Goal: Information Seeking & Learning: Find specific page/section

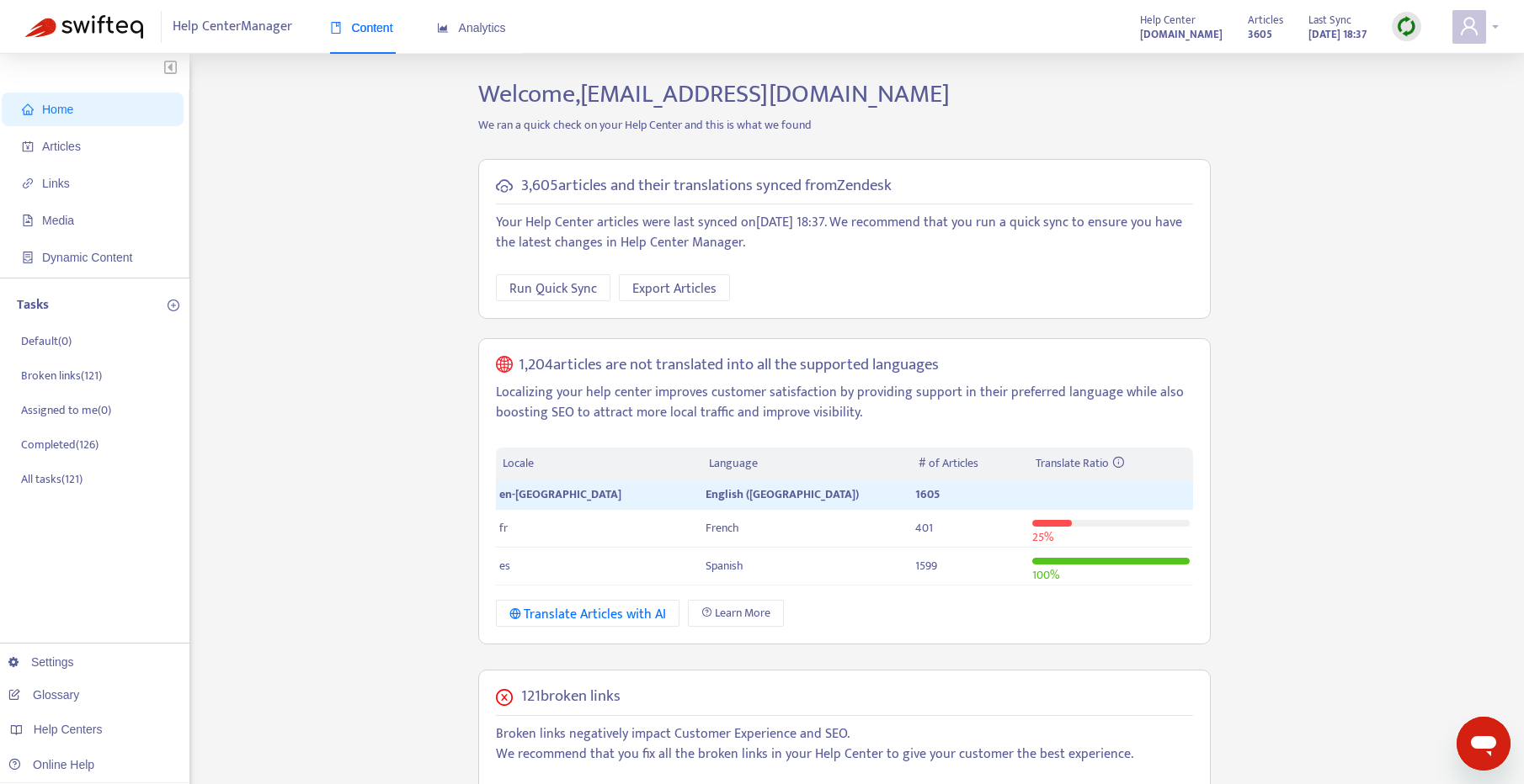
click at [1480, 24] on span at bounding box center [1469, 27] width 33 height 33
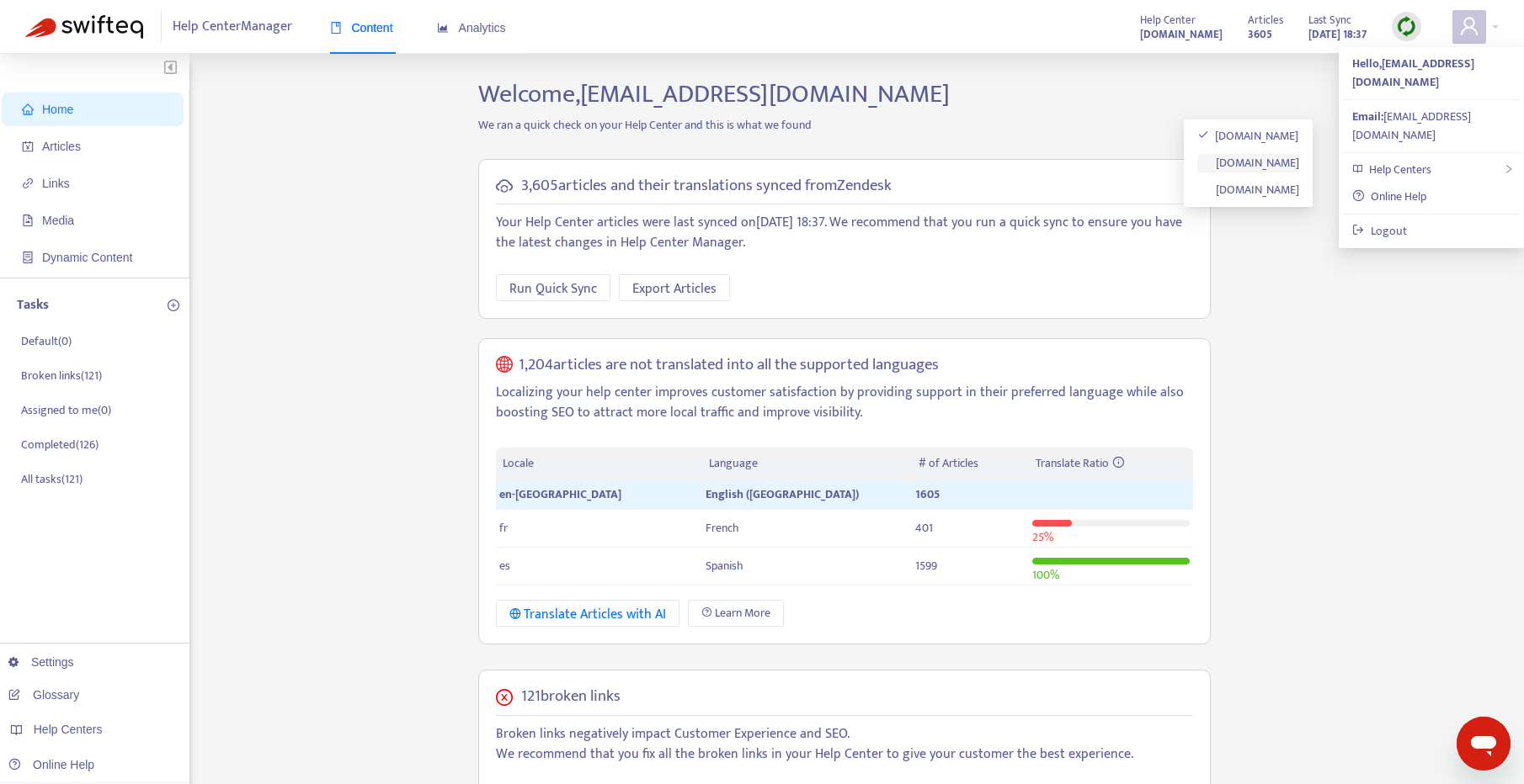
click at [1261, 165] on link "[DOMAIN_NAME]" at bounding box center [1248, 163] width 103 height 20
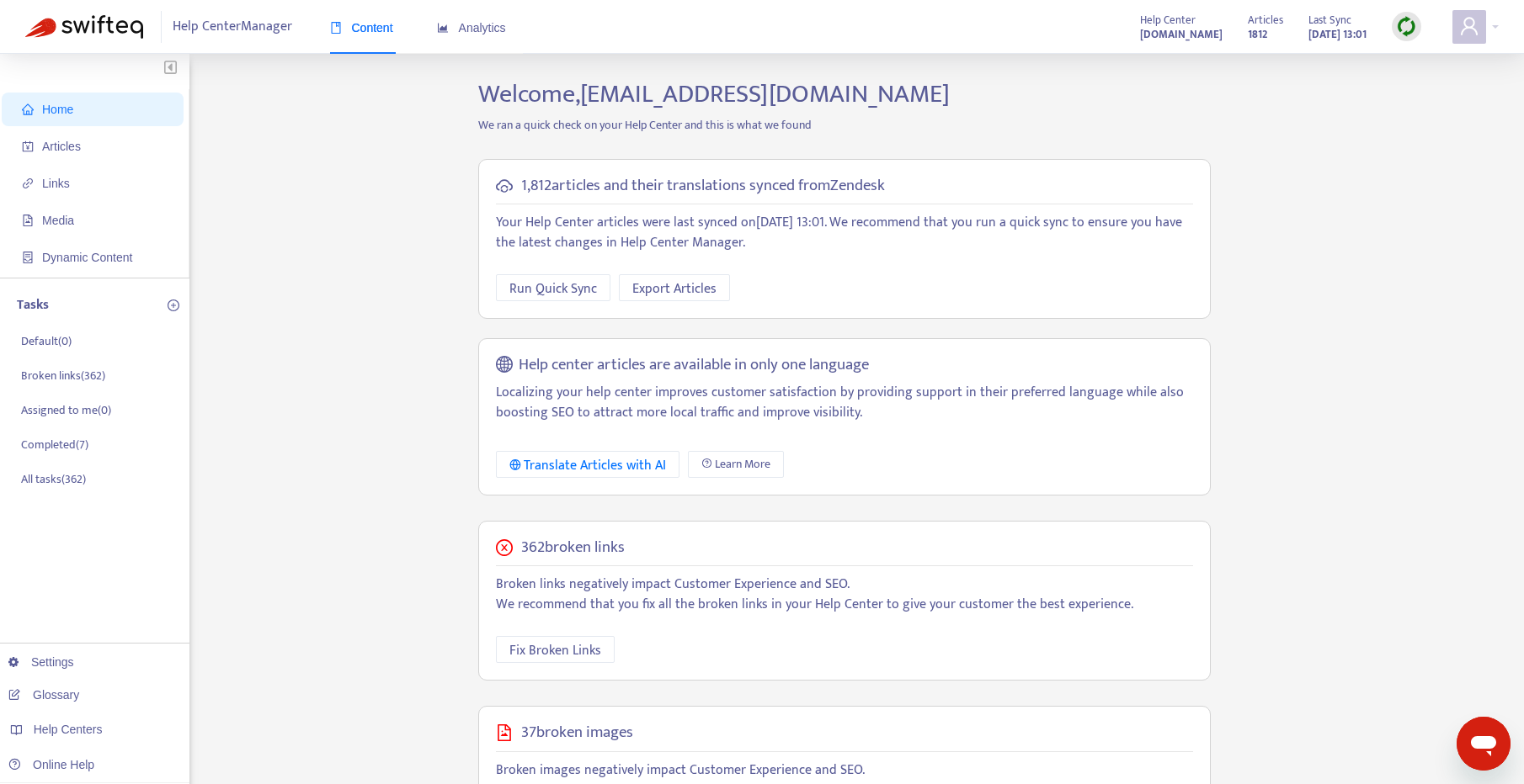
click at [1412, 31] on img at bounding box center [1406, 26] width 21 height 21
click at [1423, 66] on link "Quick Sync" at bounding box center [1440, 60] width 72 height 20
click at [76, 142] on span "Articles" at bounding box center [61, 146] width 39 height 13
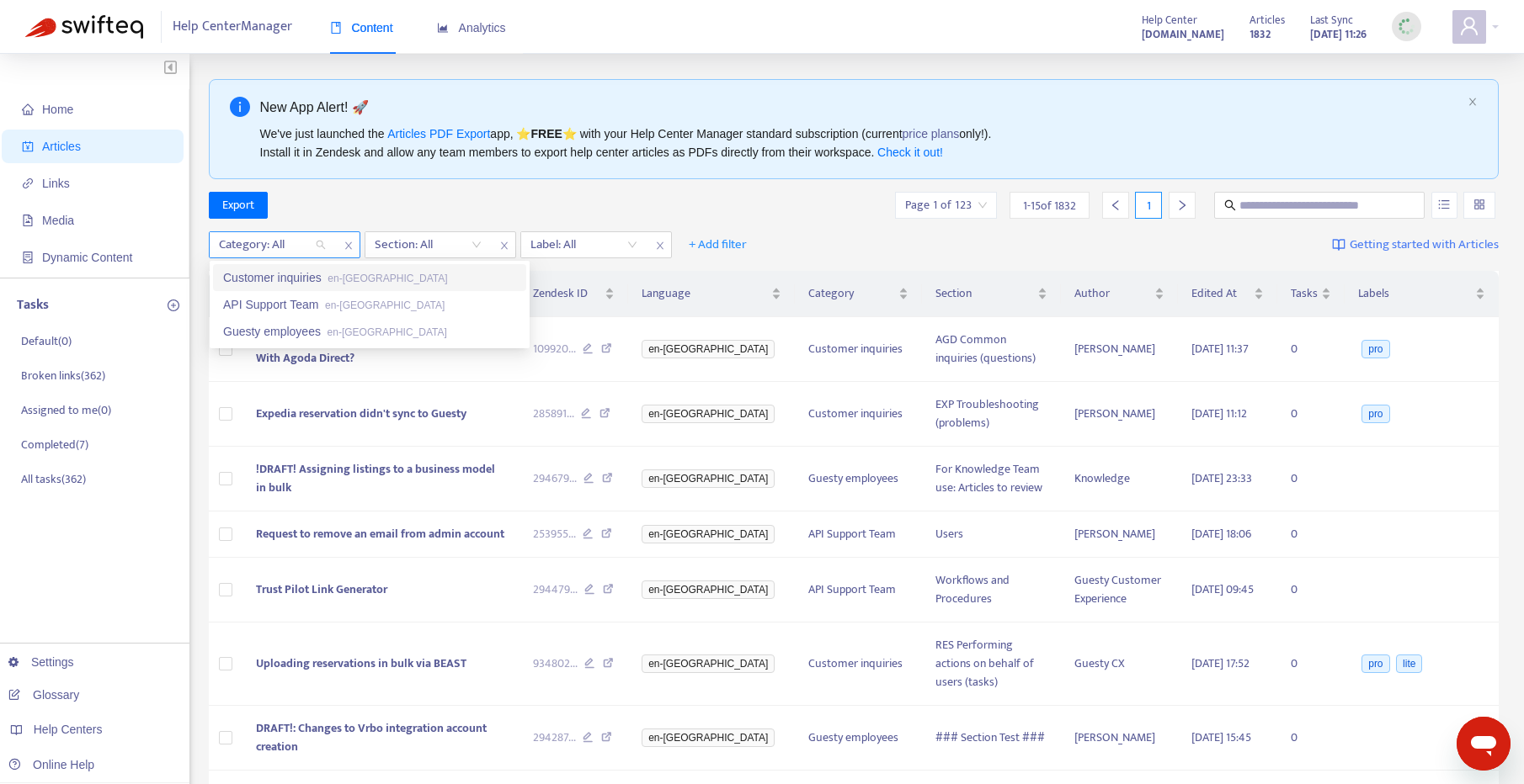
click at [324, 245] on div "Category: All" at bounding box center [272, 244] width 125 height 25
click at [310, 330] on div "Guesty employees en-[GEOGRAPHIC_DATA]" at bounding box center [369, 332] width 293 height 19
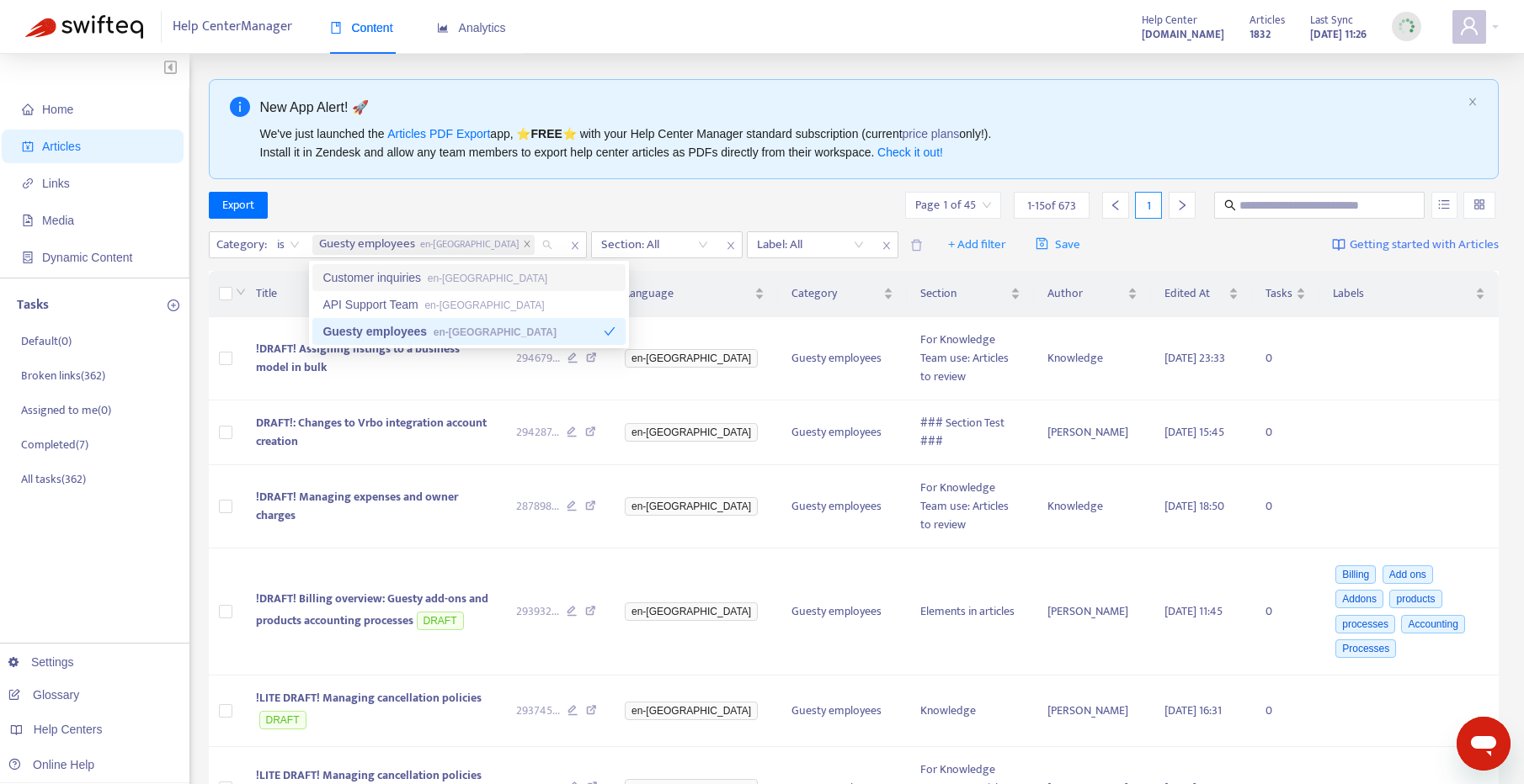
click at [562, 193] on div "Export Page 1 of 45 1 - 15 of 673 1" at bounding box center [854, 205] width 1291 height 27
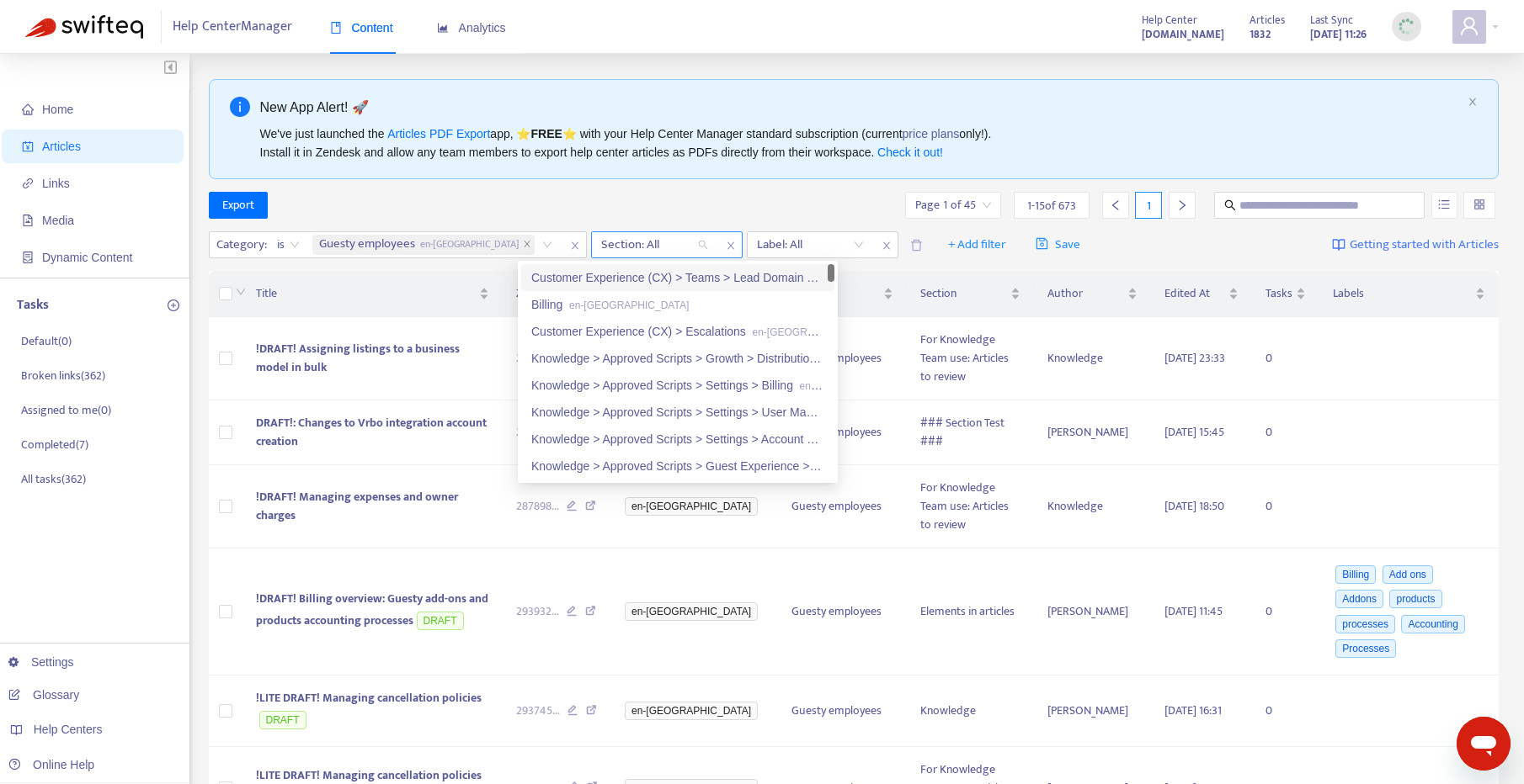
click at [632, 243] on div "Section: All" at bounding box center [654, 244] width 125 height 25
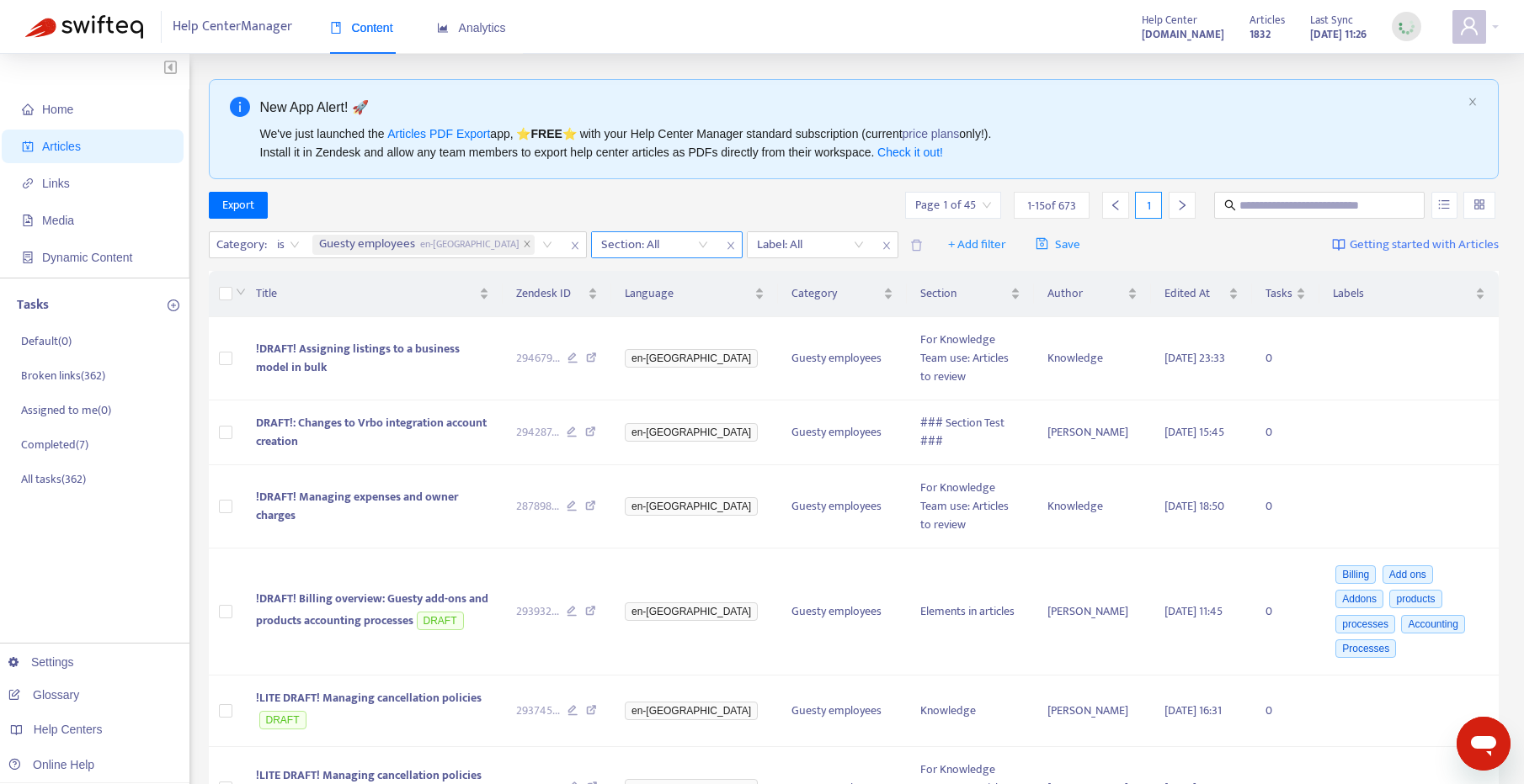
click at [596, 244] on div at bounding box center [647, 245] width 102 height 20
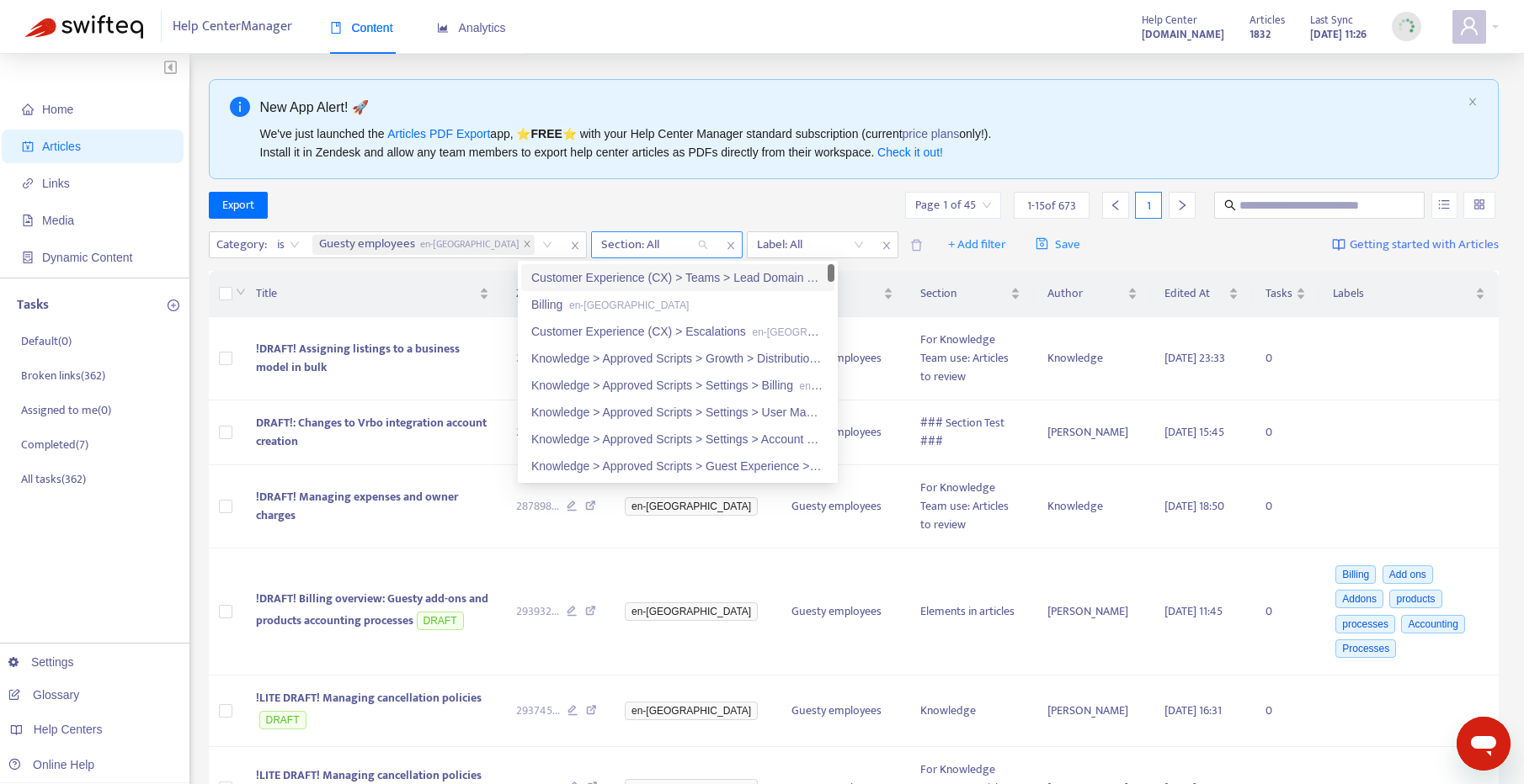
click at [596, 244] on div at bounding box center [647, 245] width 102 height 20
type input "*******"
click at [662, 281] on div "Knowledge > Approved Scripts > Growth > Distribution > Other Channels en-gb" at bounding box center [677, 278] width 293 height 19
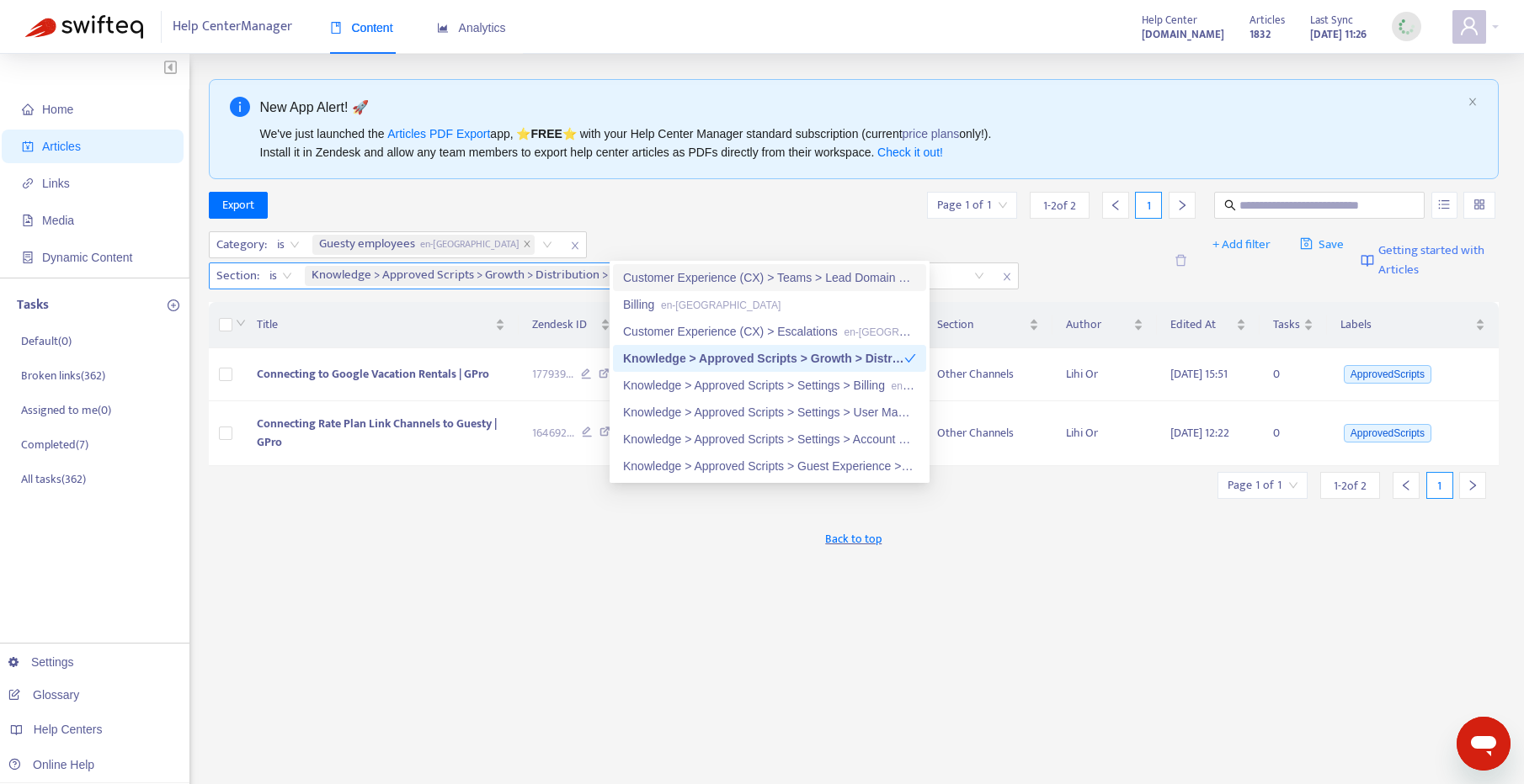
click at [262, 264] on span "Section :" at bounding box center [236, 276] width 52 height 25
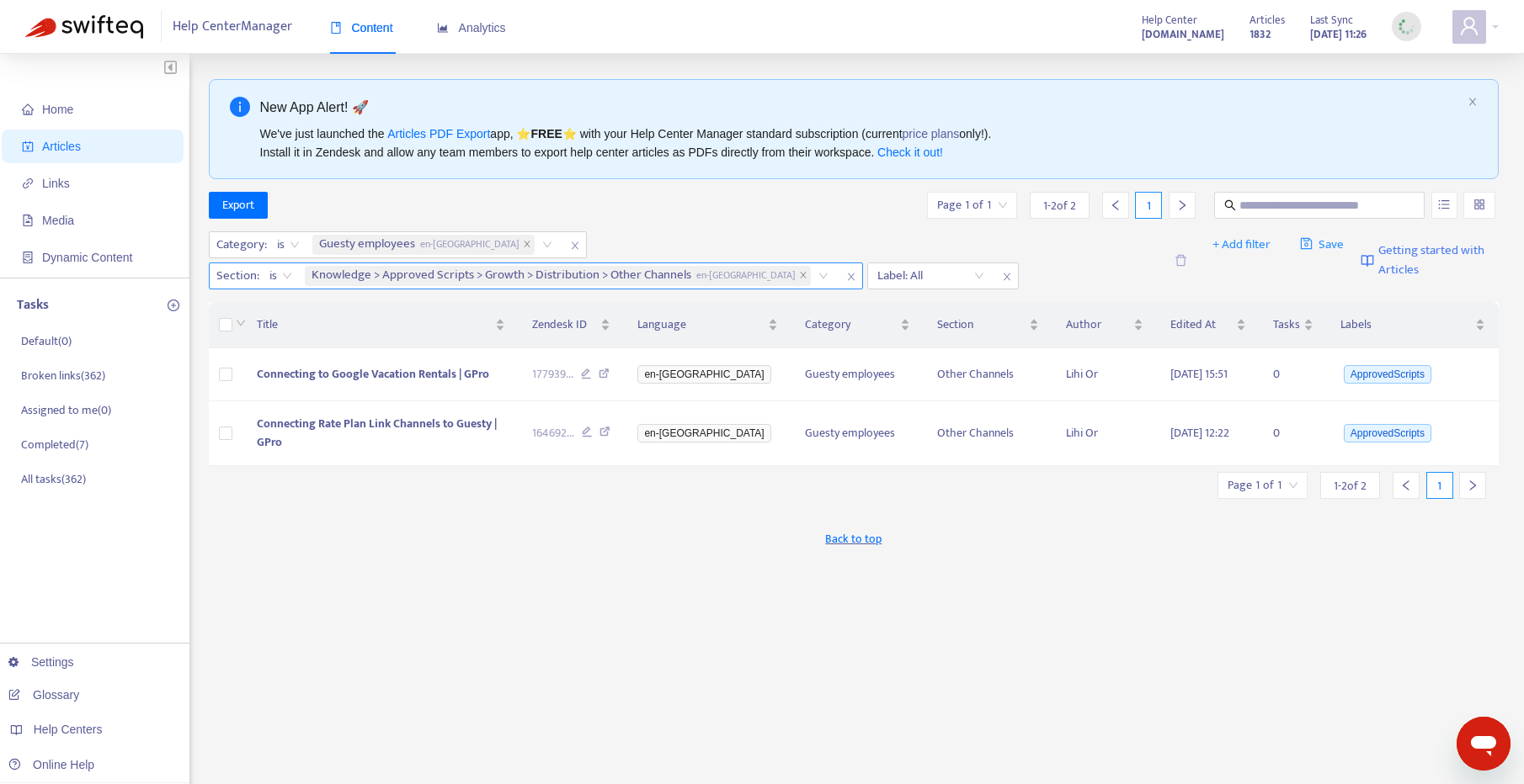
click at [838, 264] on div "Knowledge > Approved Scripts > Growth > Distribution > Other Channels en-gb" at bounding box center [570, 276] width 537 height 25
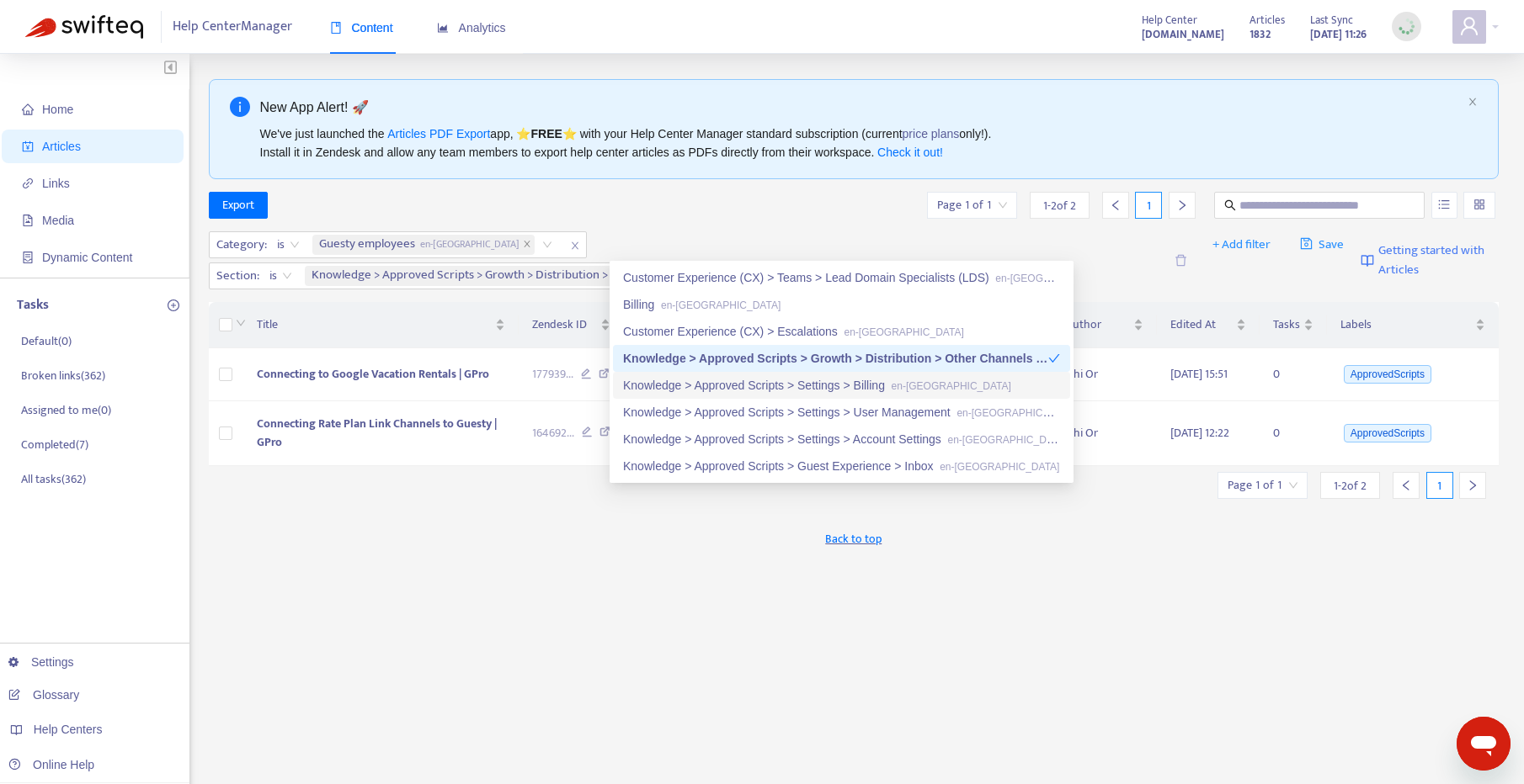
click at [830, 378] on div "Knowledge > Approved Scripts > Settings > Billing en-gb" at bounding box center [842, 385] width 437 height 19
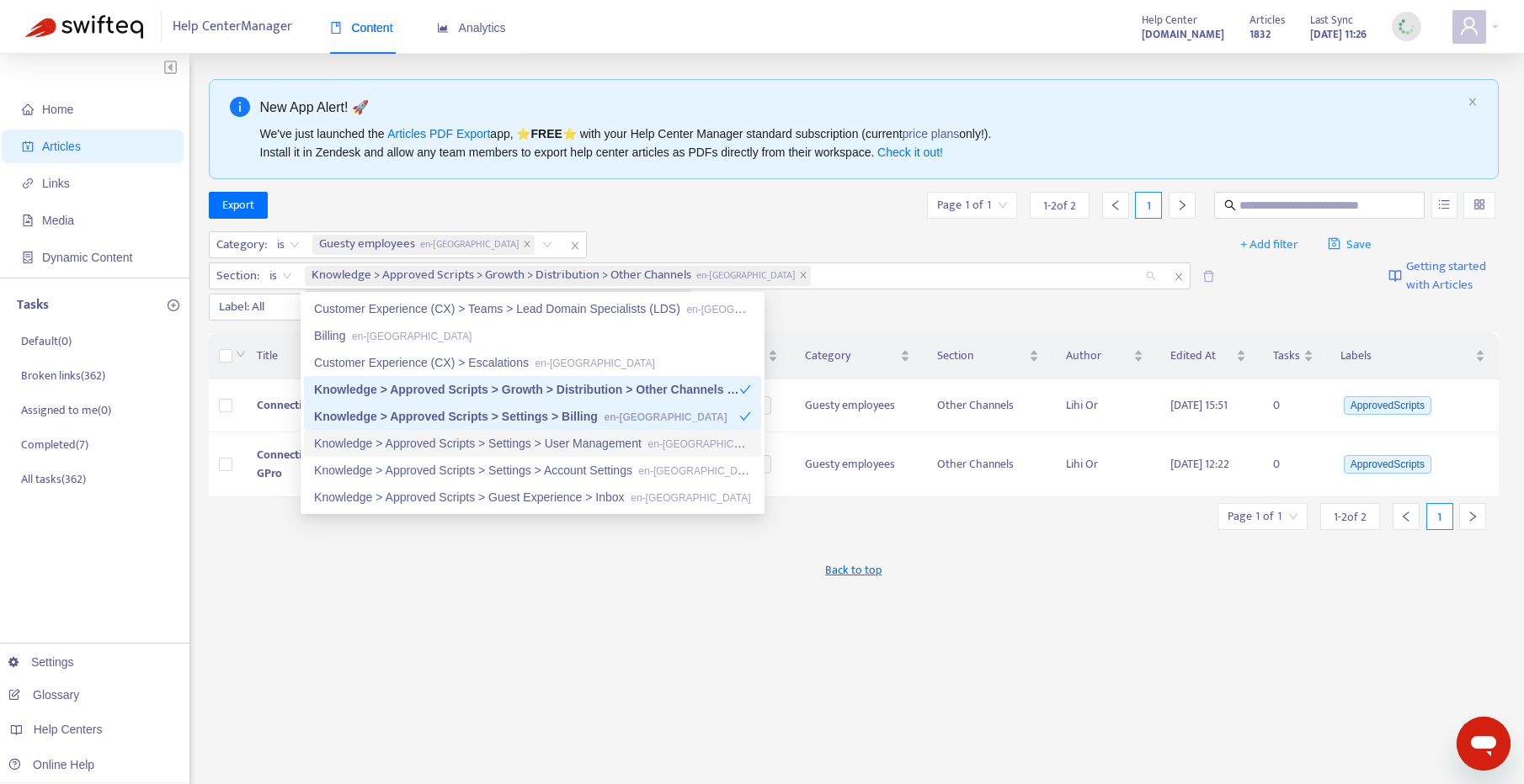
click at [534, 444] on div "Knowledge > Approved Scripts > Settings > User Management en-gb" at bounding box center [532, 444] width 437 height 19
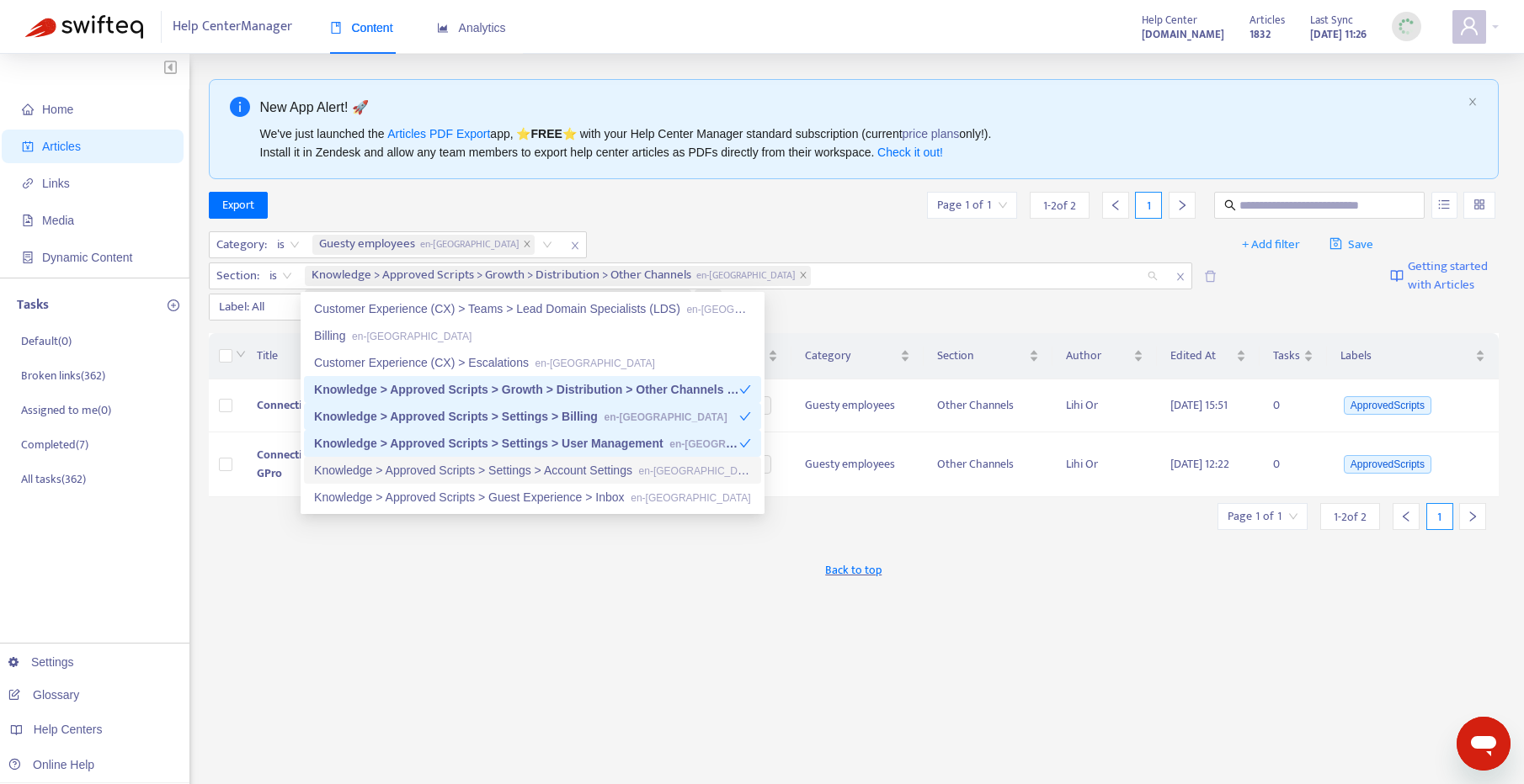
click at [517, 468] on div "Knowledge > Approved Scripts > Settings > Account Settings en-gb" at bounding box center [532, 471] width 437 height 19
click at [506, 504] on div "Knowledge > Approved Scripts > Guest Experience > Inbox en-gb" at bounding box center [532, 498] width 437 height 19
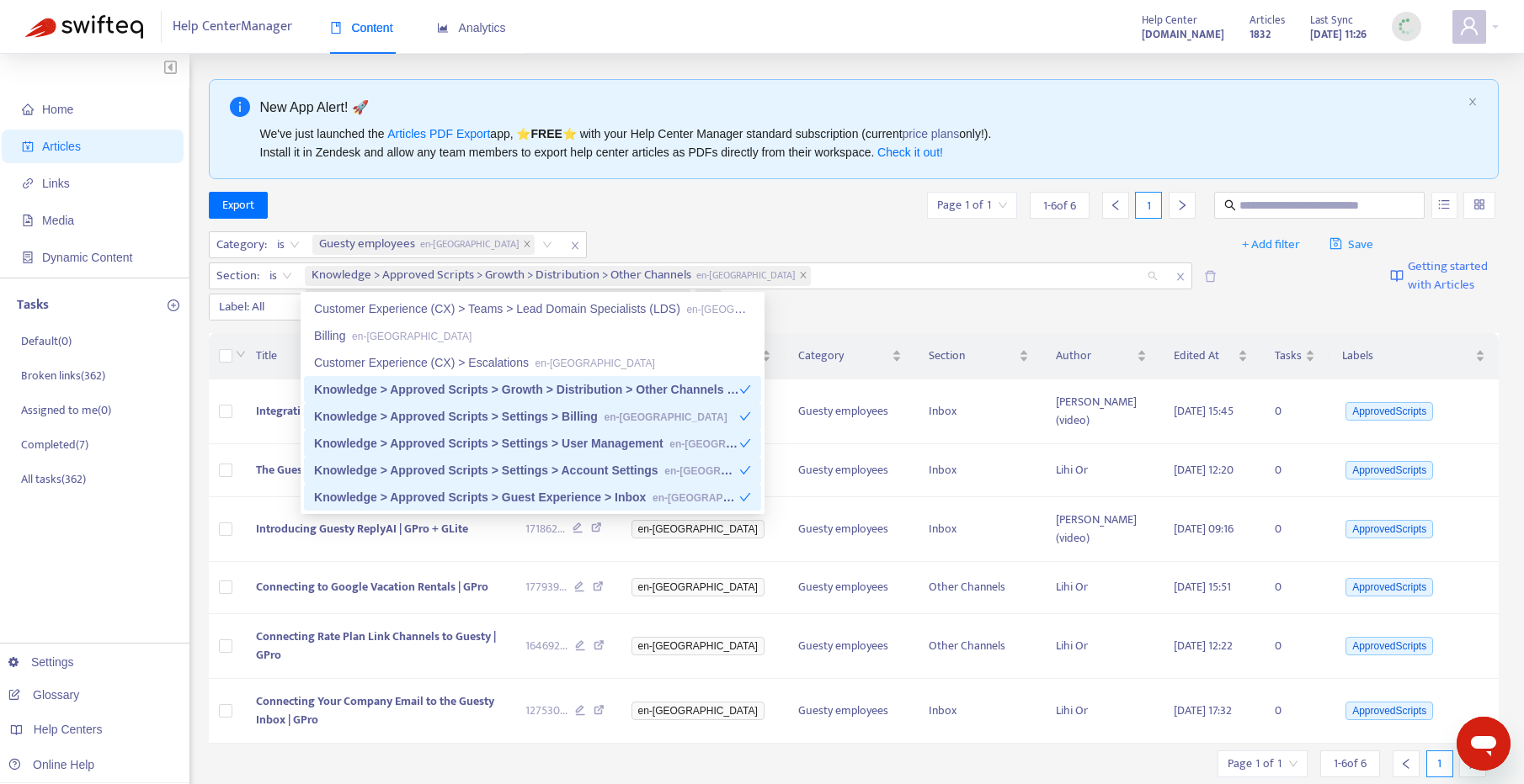
scroll to position [42, 0]
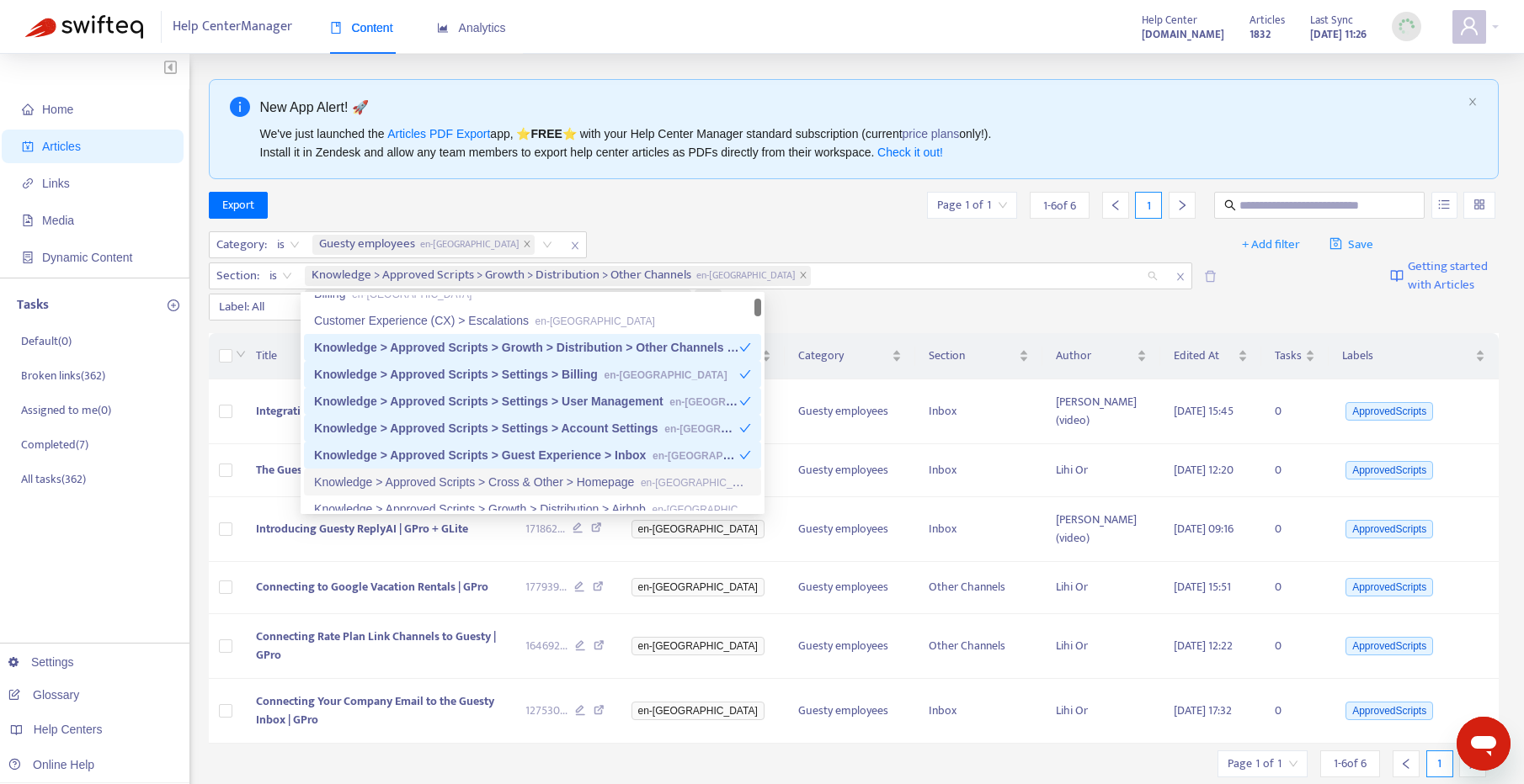
click at [544, 483] on div "Knowledge > Approved Scripts > Cross & Other > Homepage en-gb" at bounding box center [532, 482] width 437 height 19
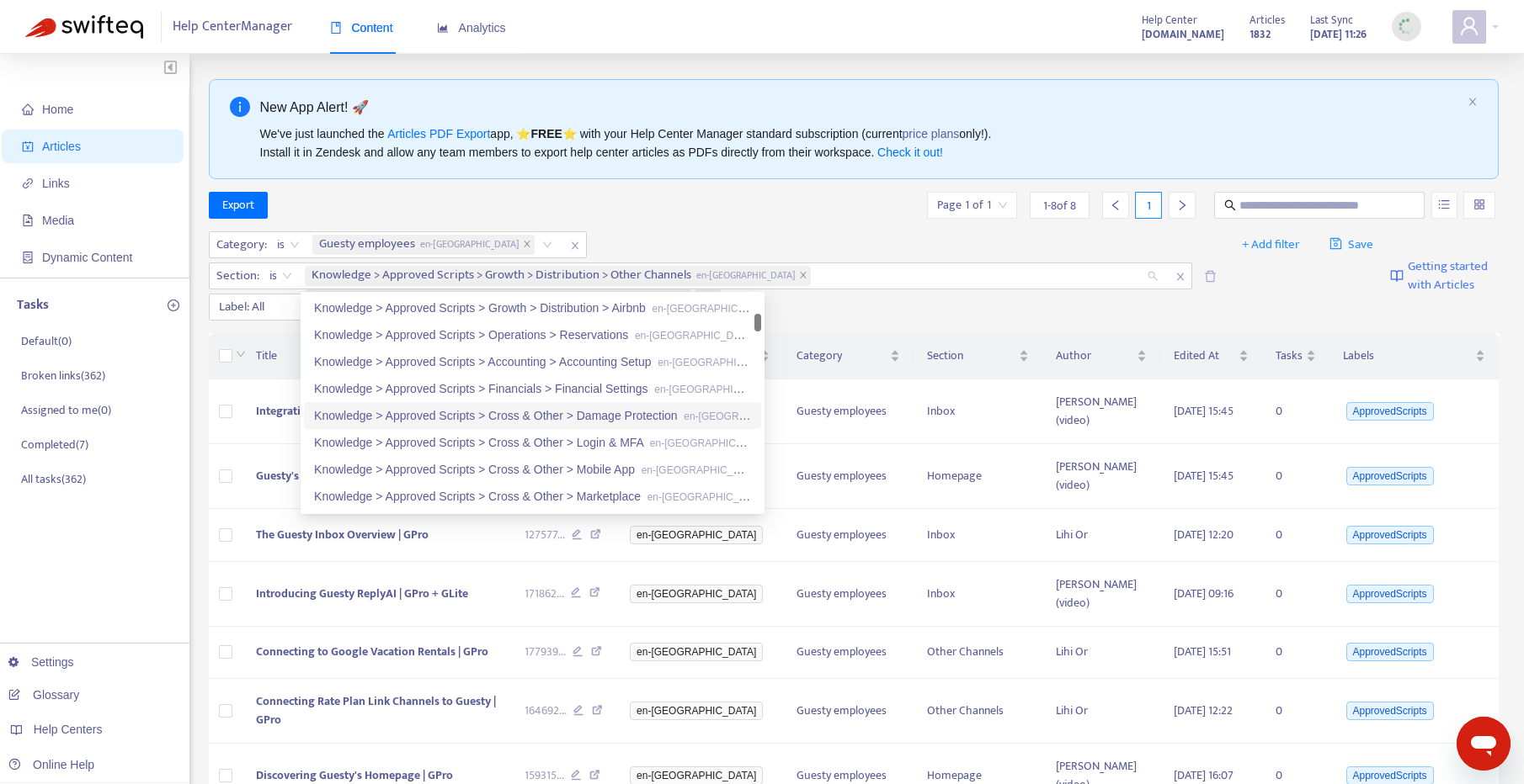
scroll to position [206, 0]
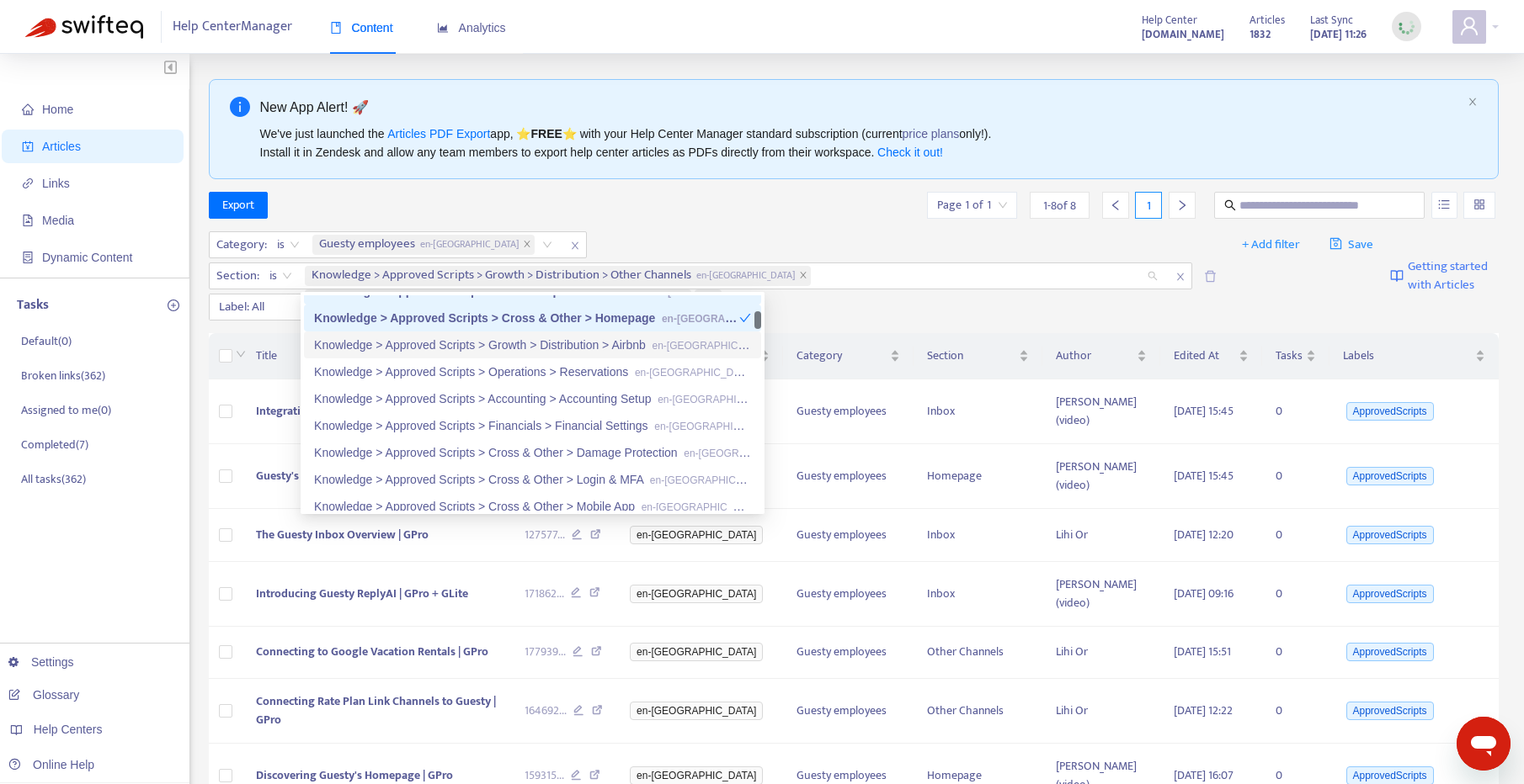
click at [611, 346] on div "Knowledge > Approved Scripts > Growth > Distribution > Airbnb en-gb" at bounding box center [532, 346] width 437 height 19
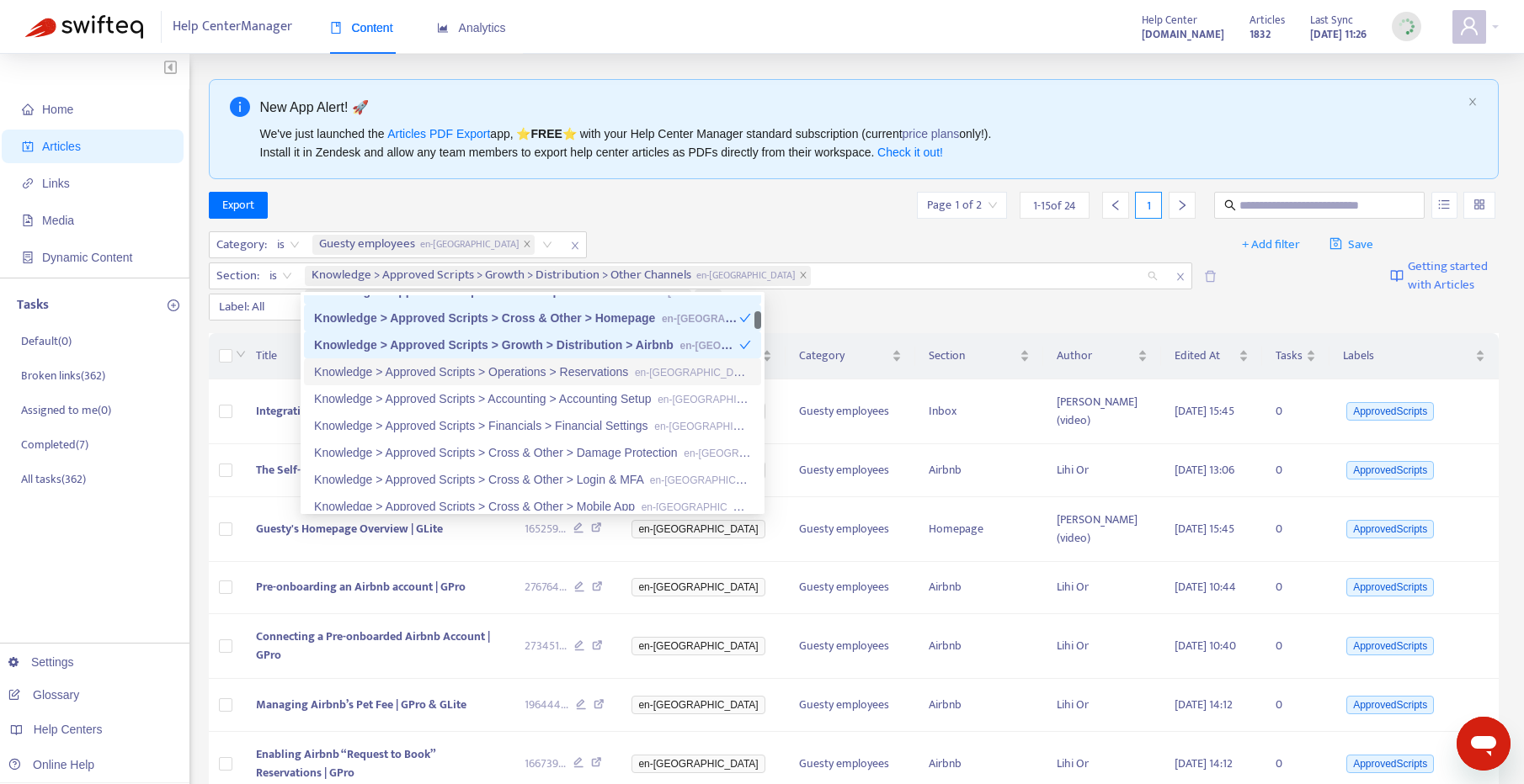
click at [599, 372] on div "Knowledge > Approved Scripts > Operations > Reservations en-gb" at bounding box center [532, 372] width 437 height 19
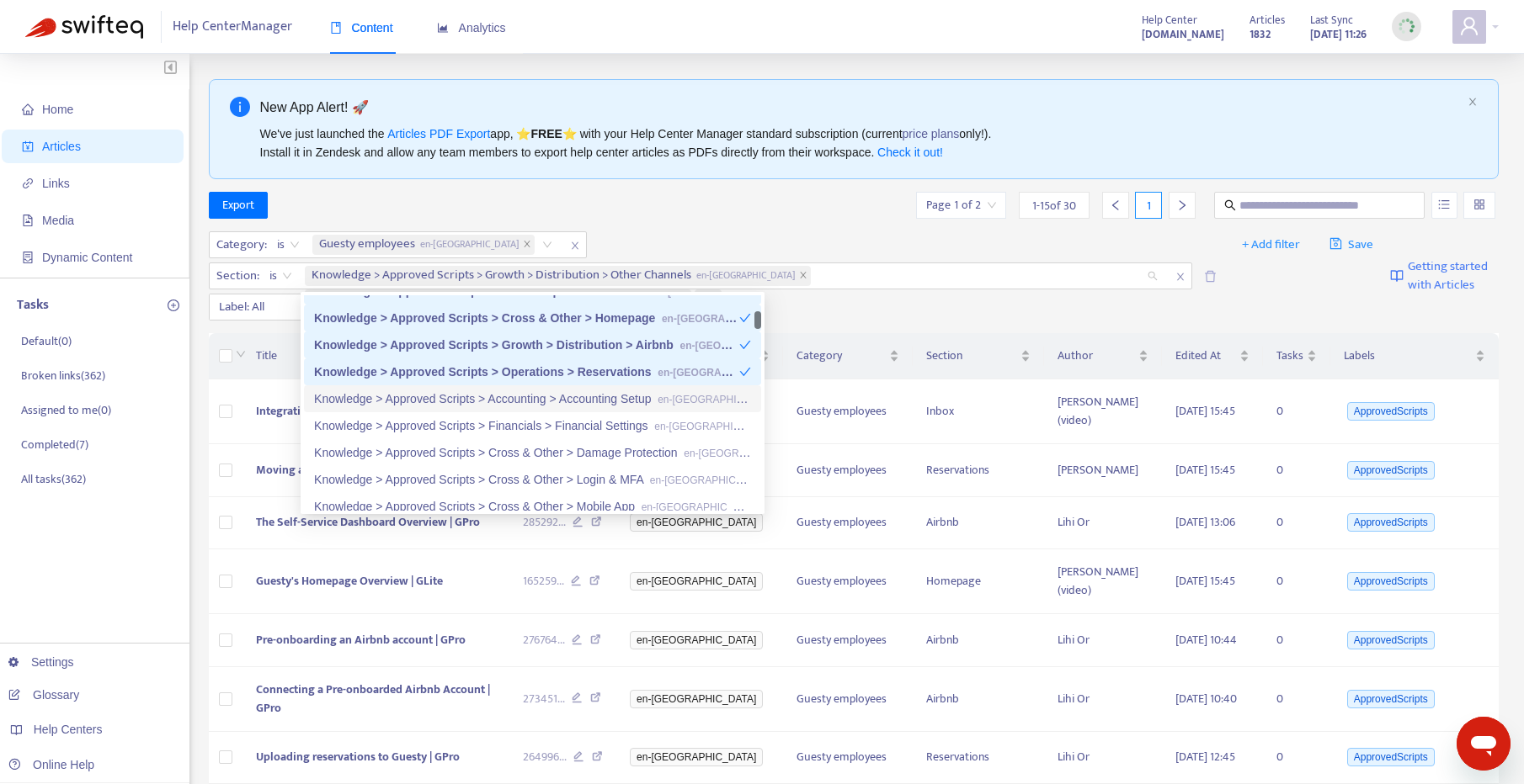
click at [594, 395] on div "Knowledge > Approved Scripts > Accounting > Accounting Setup en-gb" at bounding box center [532, 399] width 437 height 19
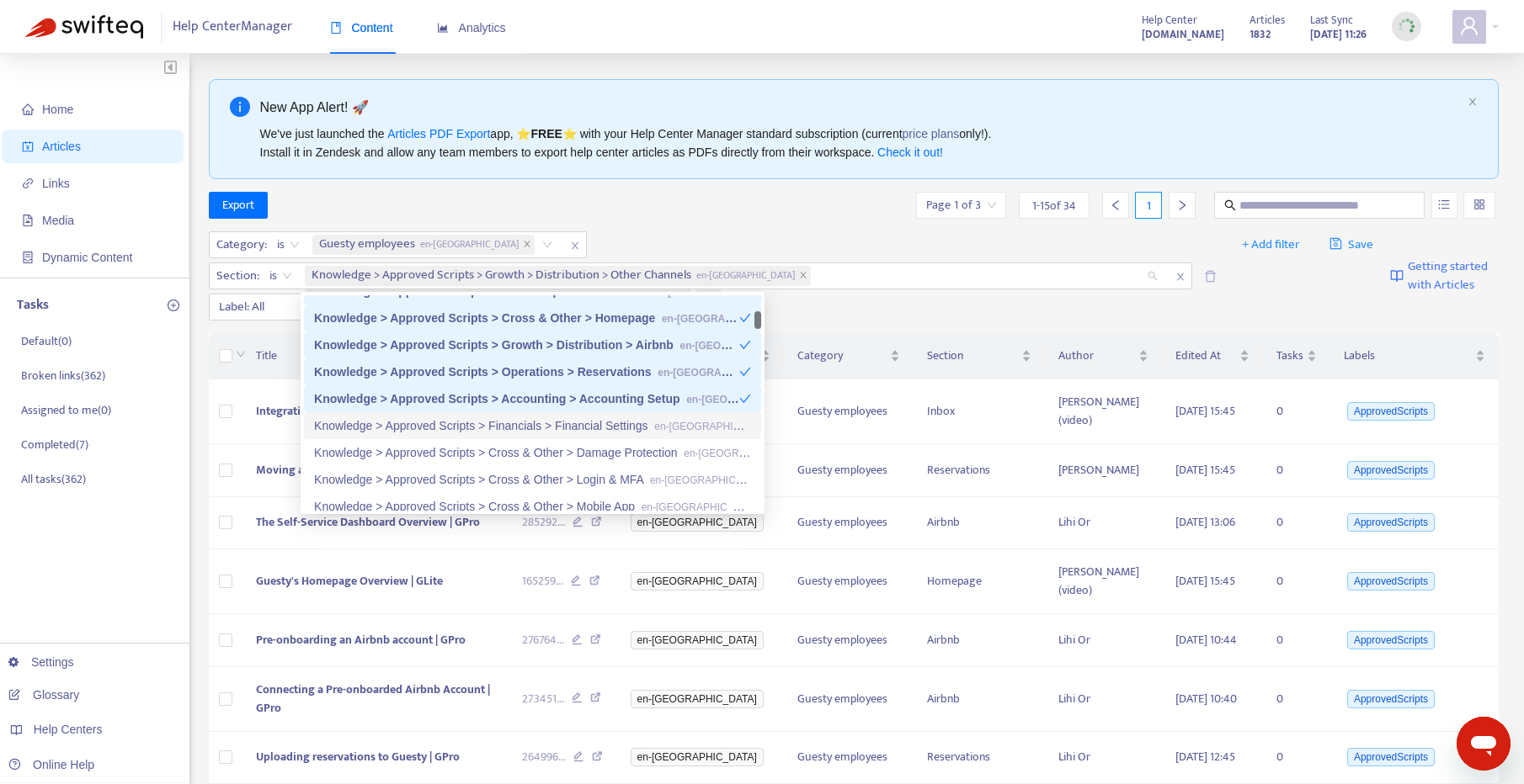
drag, startPoint x: 583, startPoint y: 419, endPoint x: 578, endPoint y: 438, distance: 19.6
click at [583, 419] on div "Knowledge > Approved Scripts > Financials > Financial Settings en-gb" at bounding box center [532, 426] width 437 height 19
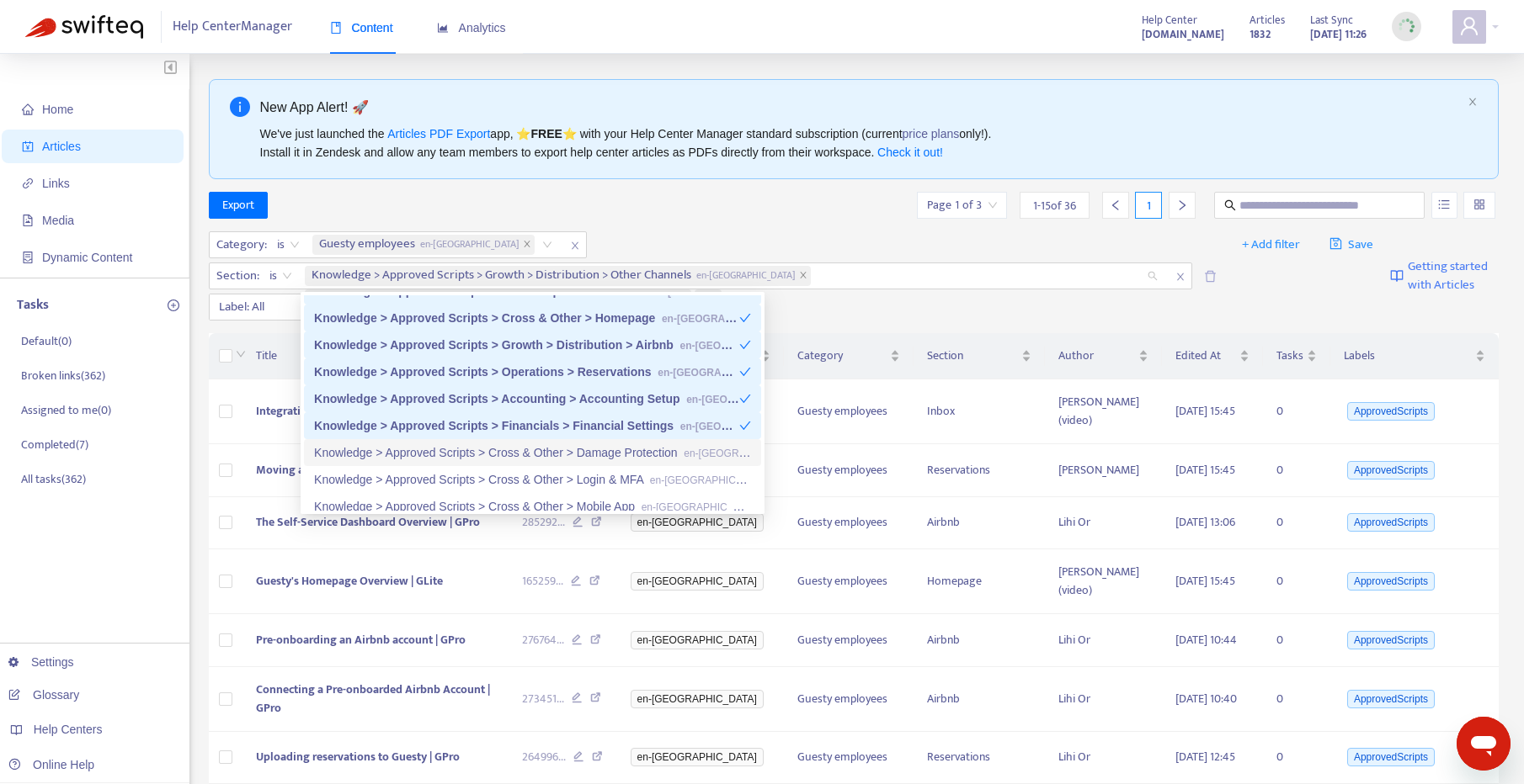
click at [570, 462] on div "Knowledge > Approved Scripts > Cross & Other > Damage Protection en-gb" at bounding box center [532, 453] width 437 height 19
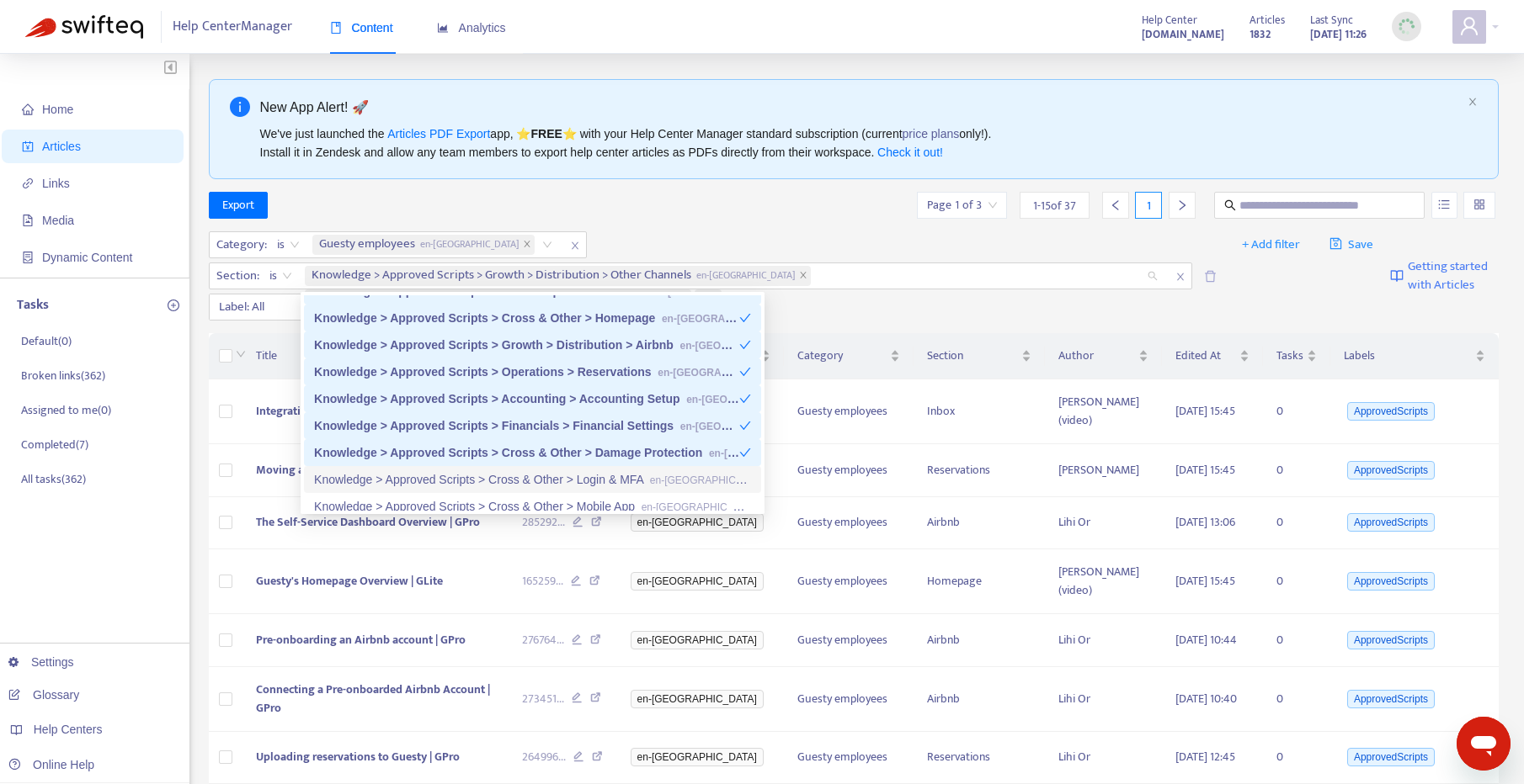
click at [560, 483] on div "Knowledge > Approved Scripts > Cross & Other > Login & MFA en-gb" at bounding box center [532, 480] width 437 height 19
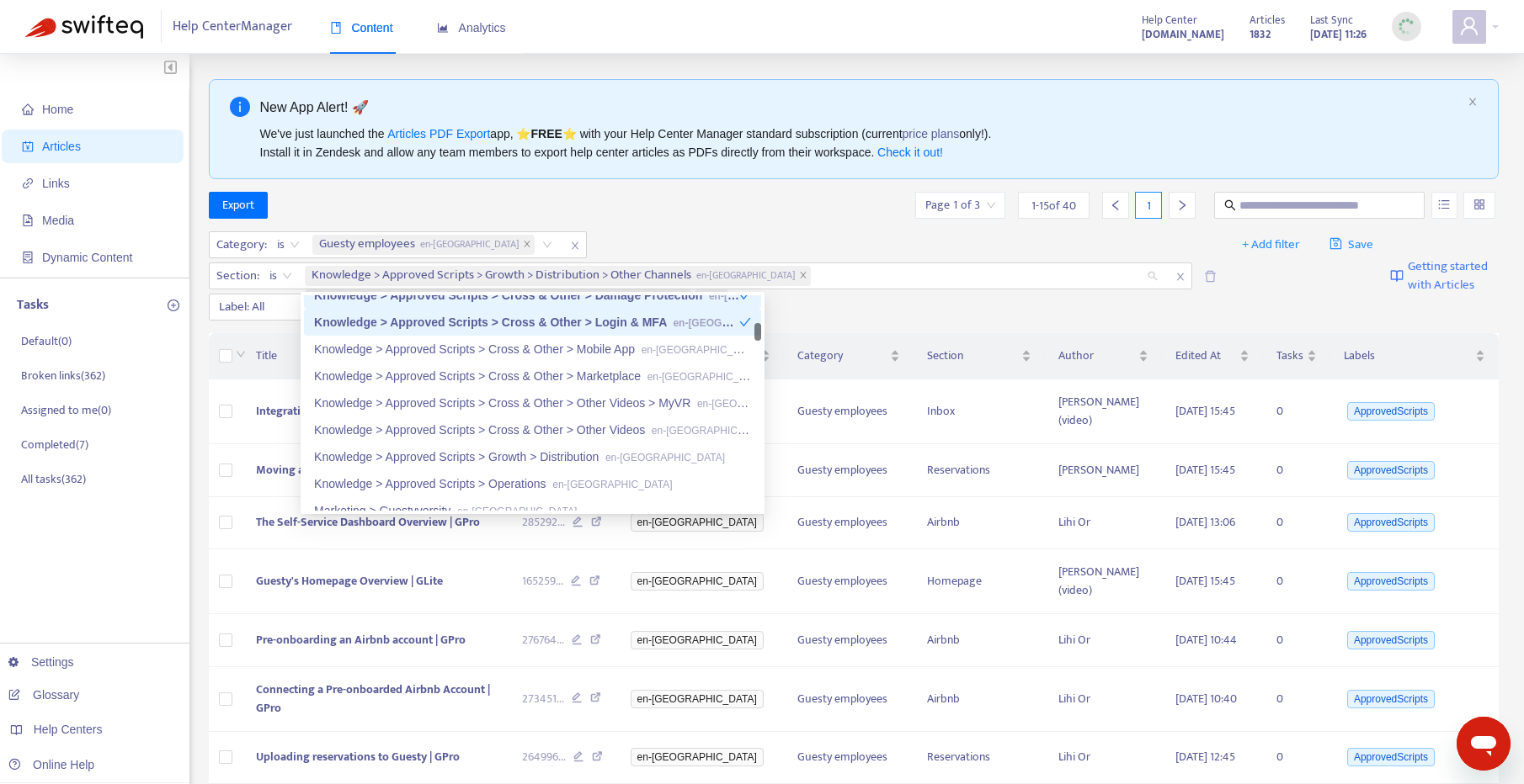
scroll to position [363, 0]
click at [572, 350] on div "Knowledge > Approved Scripts > Cross & Other > Mobile App en-gb" at bounding box center [532, 349] width 437 height 19
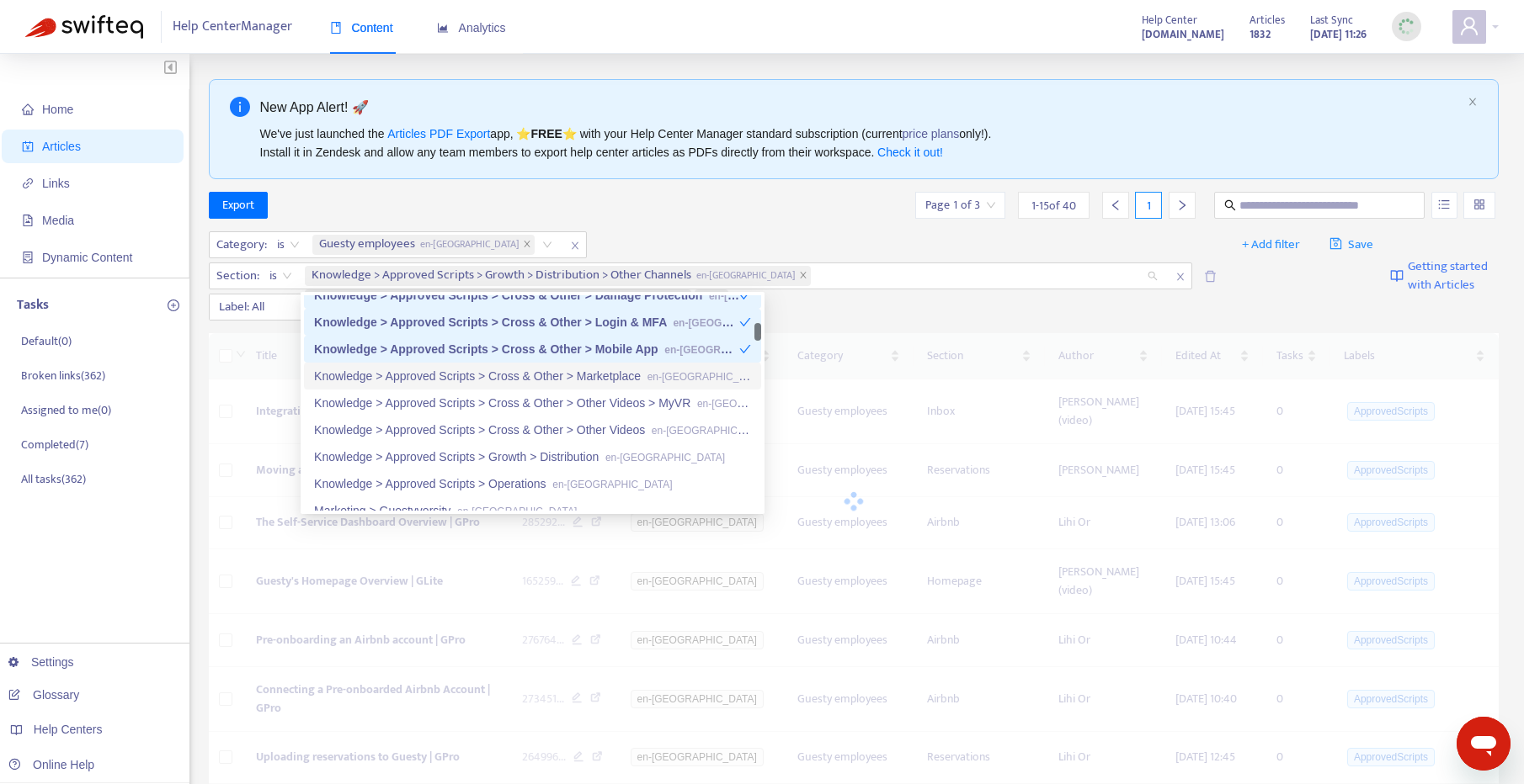
click at [561, 374] on div "Knowledge > Approved Scripts > Cross & Other > Marketplace en-gb" at bounding box center [532, 376] width 437 height 19
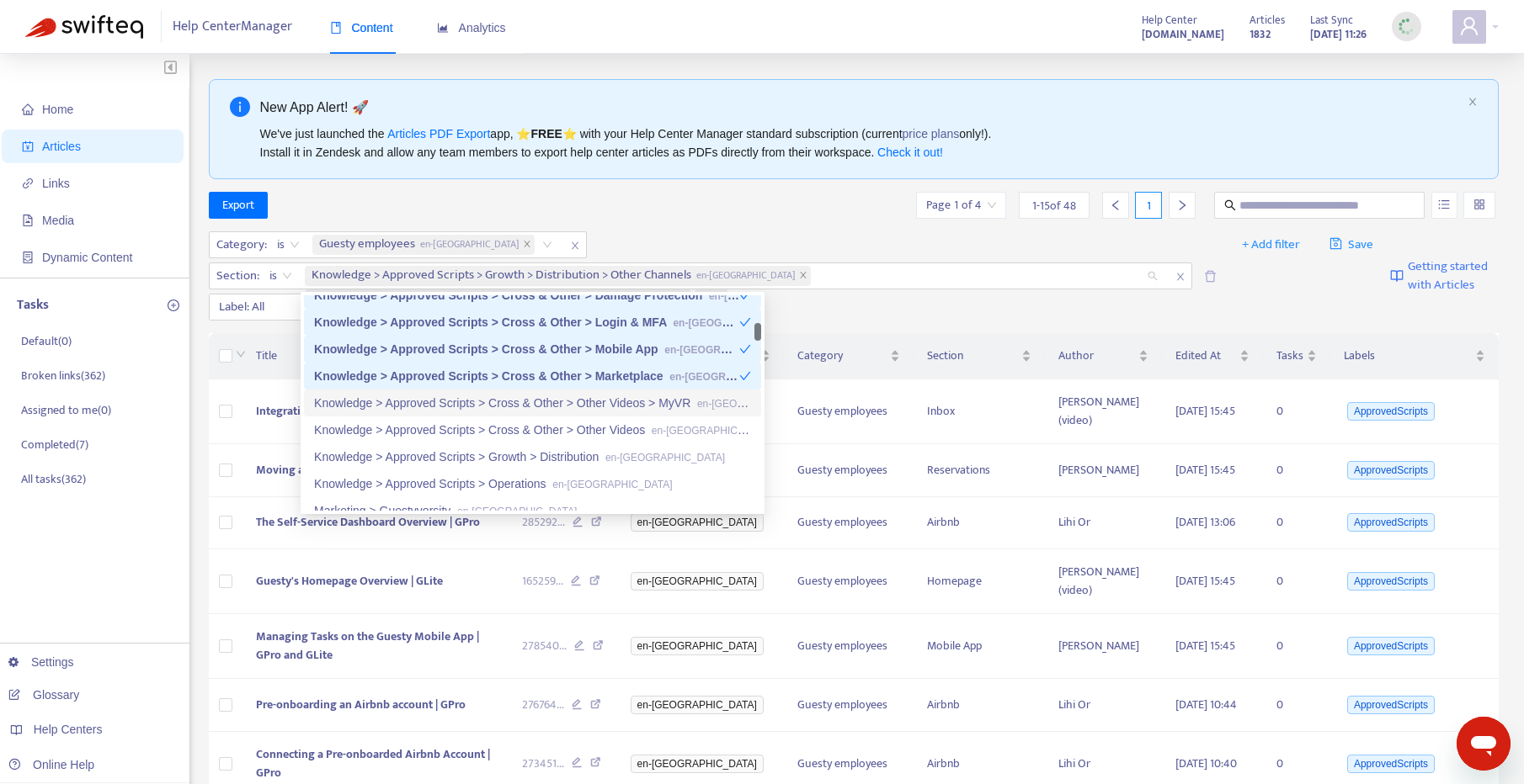
drag, startPoint x: 552, startPoint y: 399, endPoint x: 548, endPoint y: 412, distance: 13.6
click at [552, 399] on div "Knowledge > Approved Scripts > Cross & Other > Other Videos > MyVR en-gb" at bounding box center [532, 403] width 437 height 19
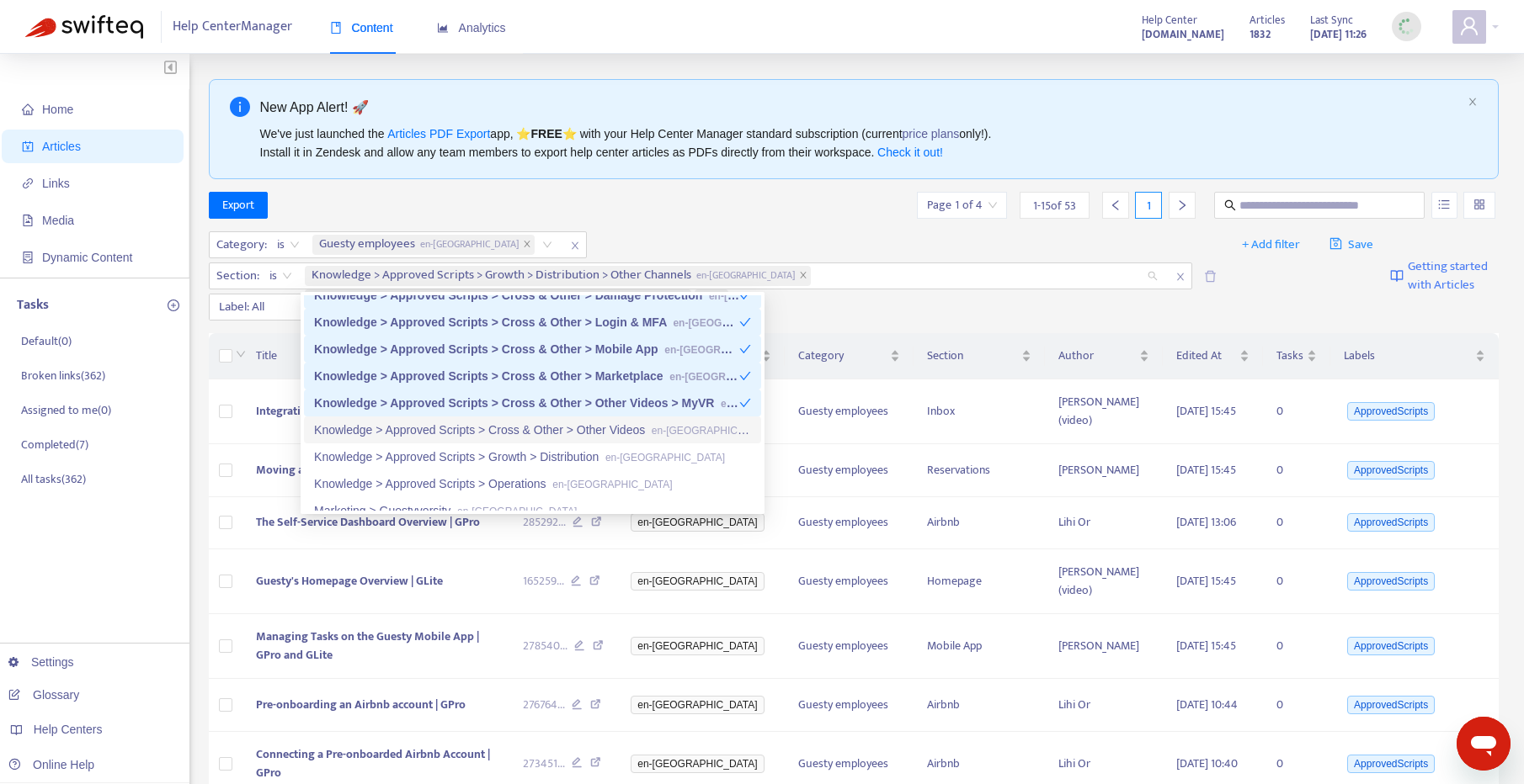
click at [547, 425] on div "Knowledge > Approved Scripts > Cross & Other > Other Videos en-gb" at bounding box center [532, 430] width 437 height 19
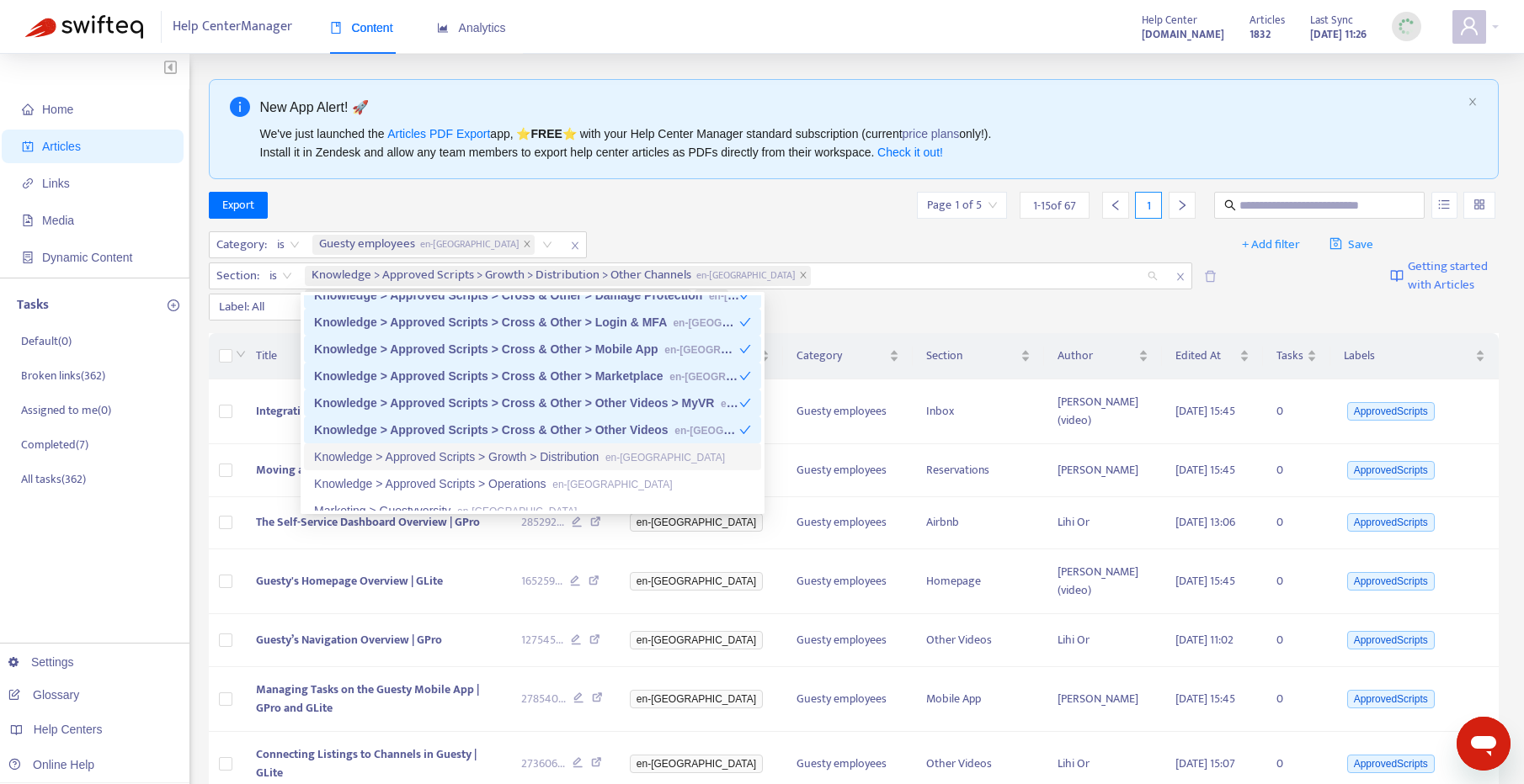
click at [542, 452] on div "Knowledge > Approved Scripts > Growth > Distribution en-gb" at bounding box center [532, 457] width 437 height 19
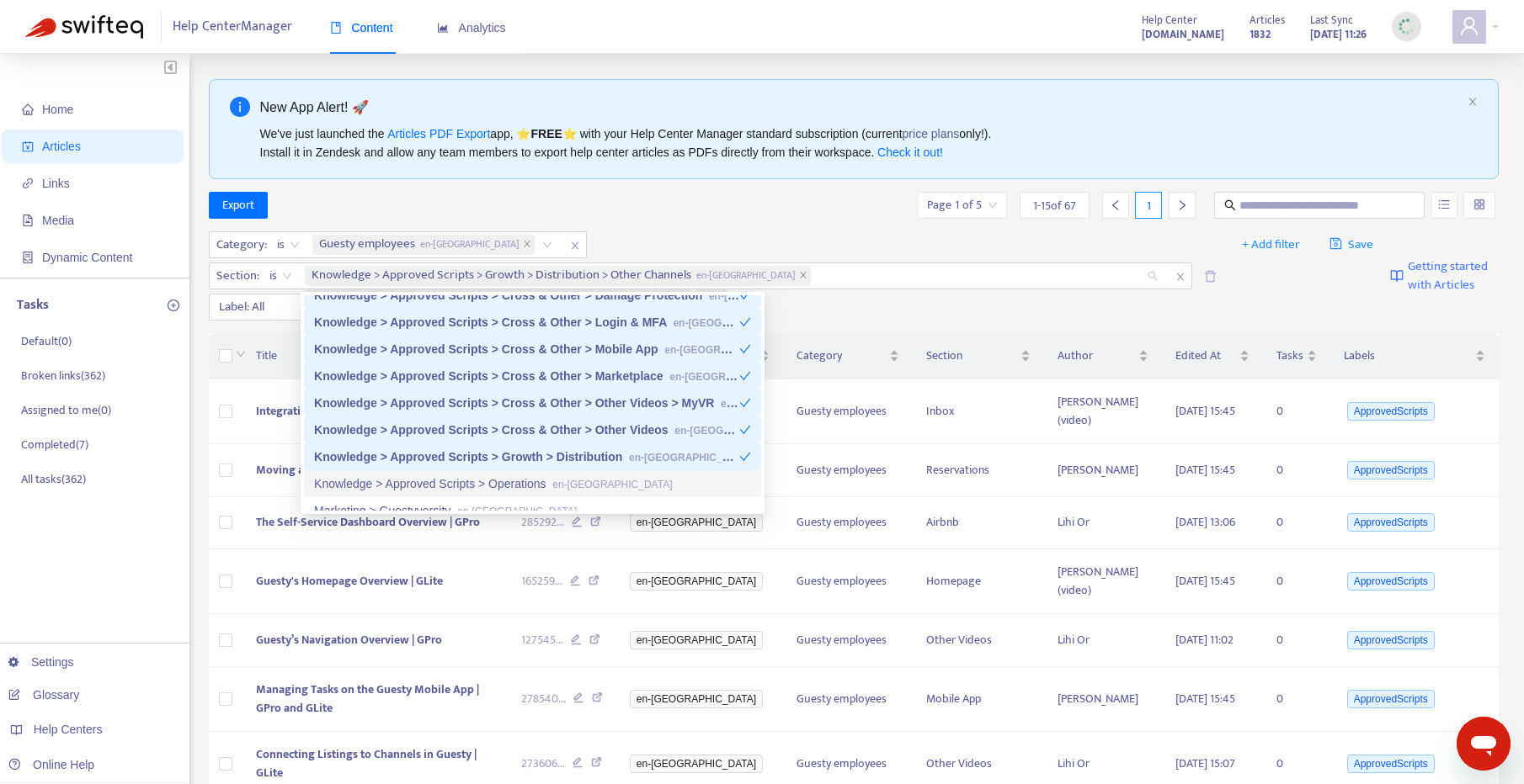
click at [534, 476] on div "Knowledge > Approved Scripts > Operations en-gb" at bounding box center [532, 484] width 437 height 19
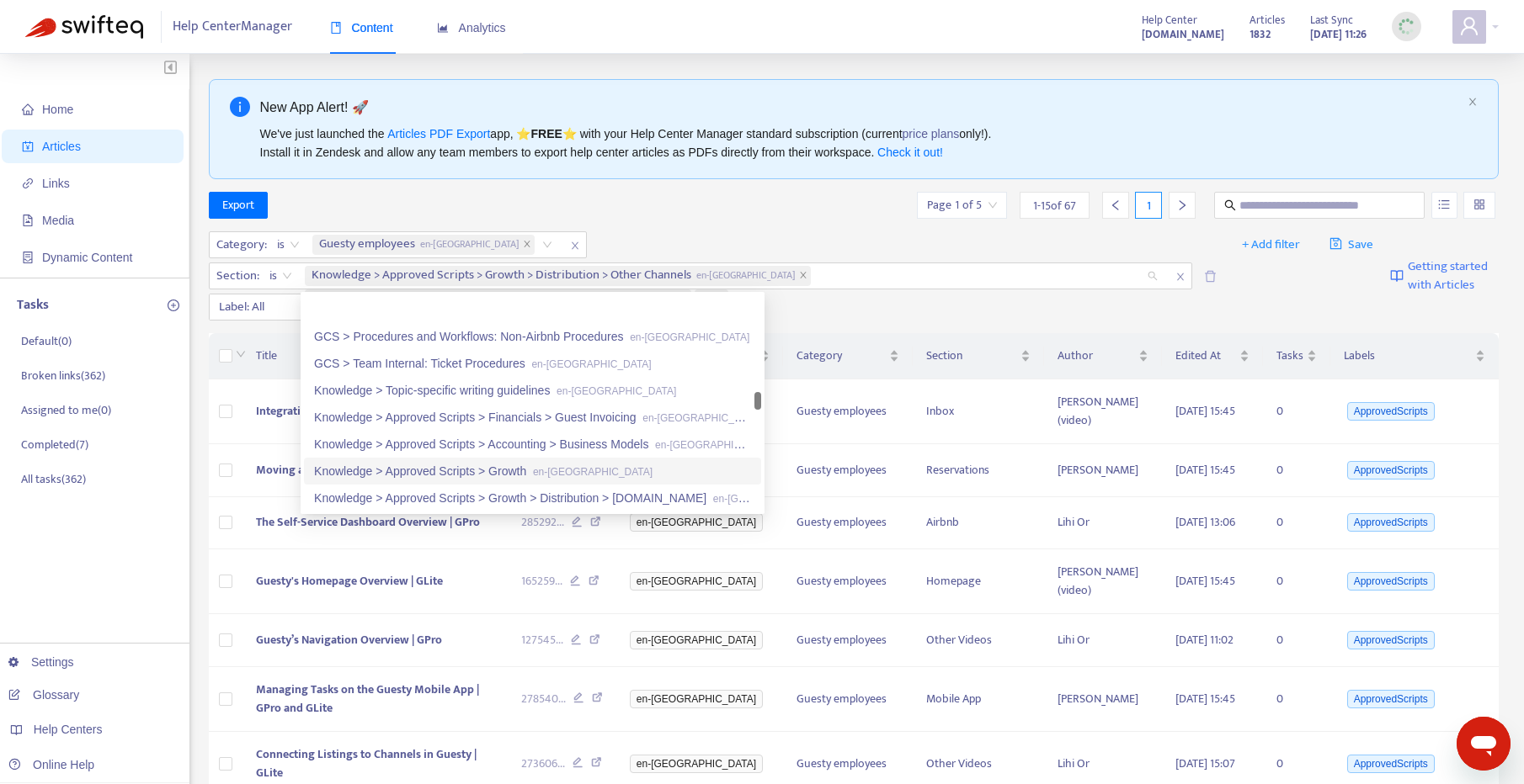
scroll to position [1385, 0]
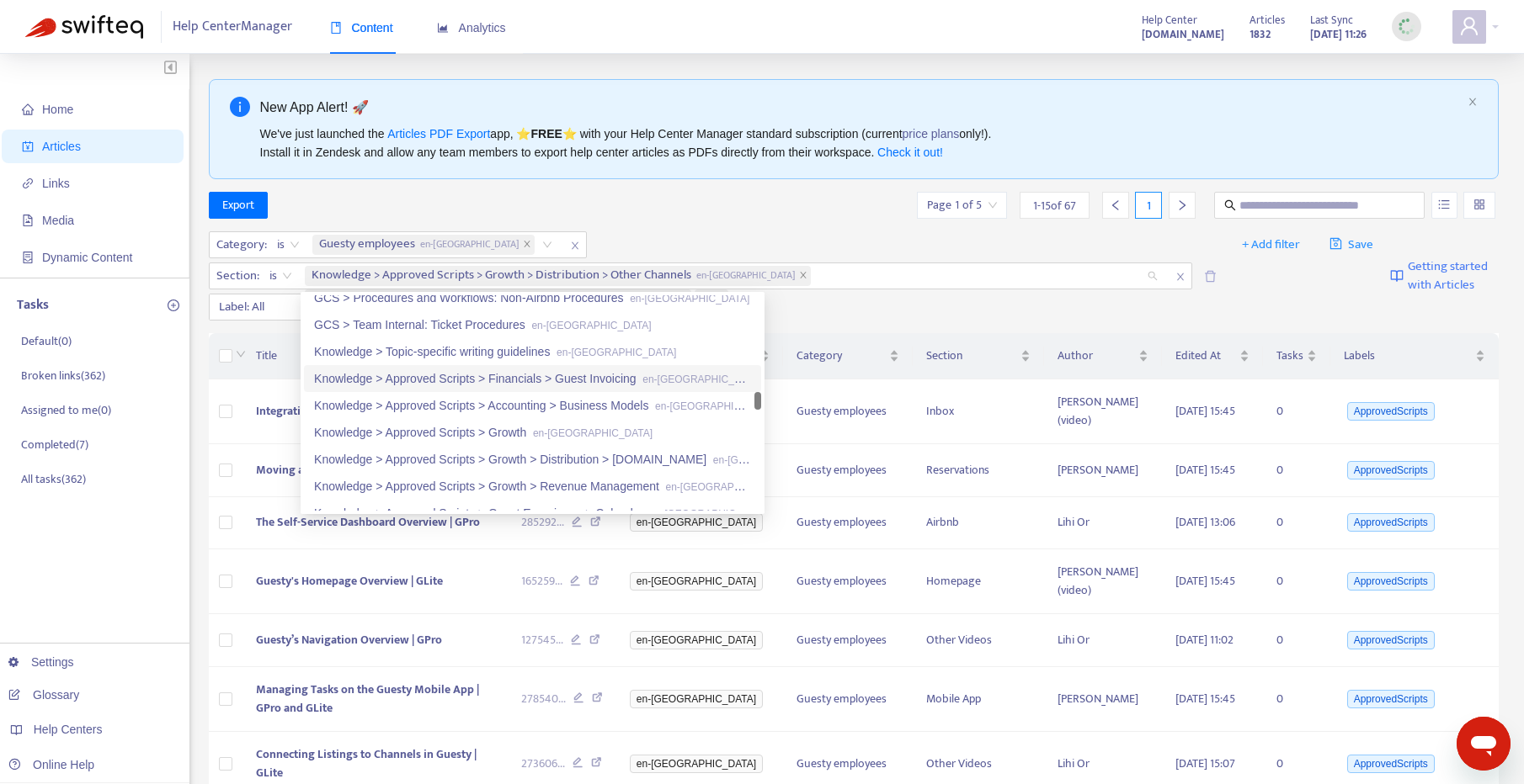
click at [501, 377] on div "Knowledge > Approved Scripts > Financials > Guest Invoicing en-gb" at bounding box center [532, 379] width 437 height 19
click at [485, 402] on div "Knowledge > Approved Scripts > Accounting > Business Models en-gb" at bounding box center [532, 406] width 437 height 19
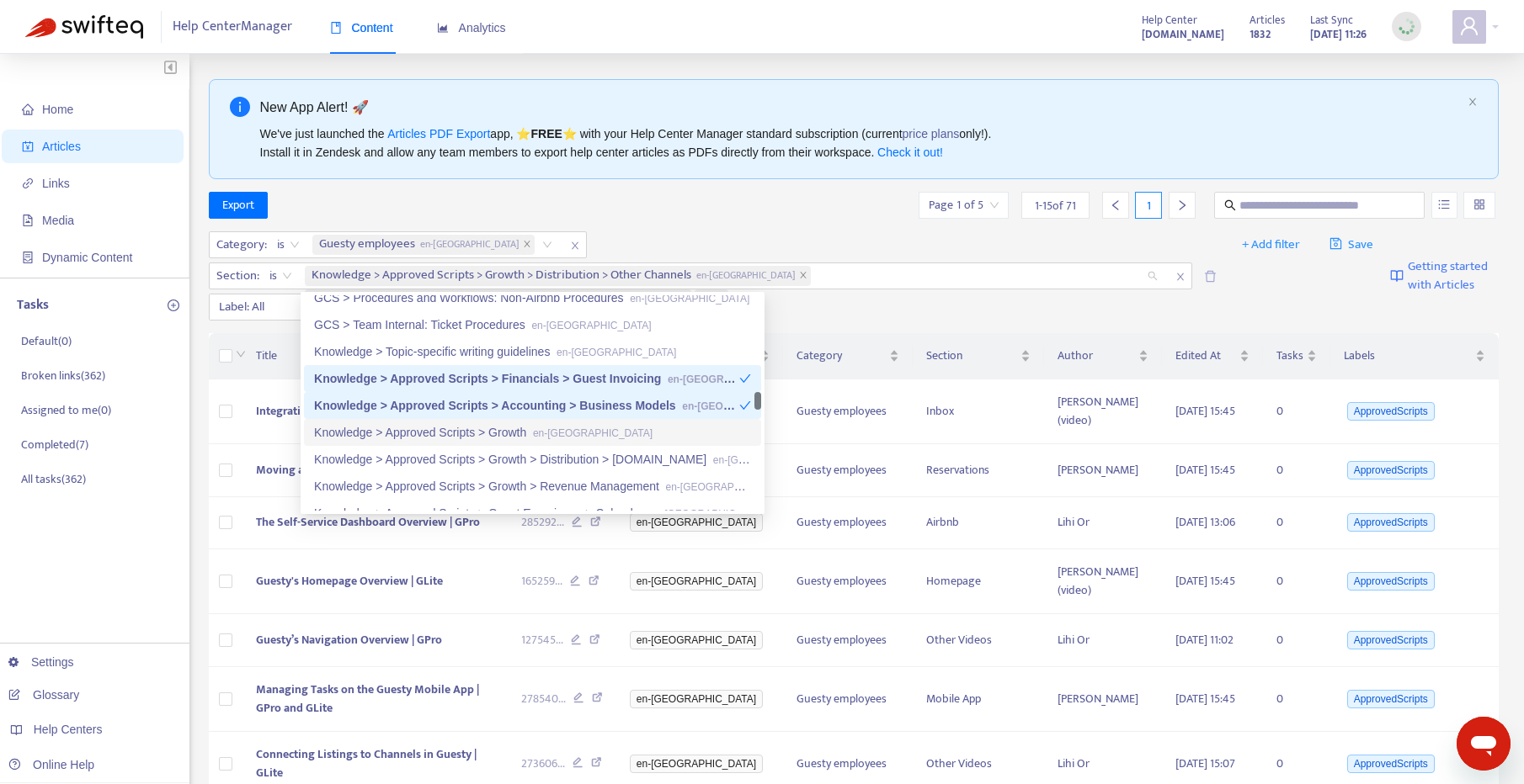
drag, startPoint x: 471, startPoint y: 431, endPoint x: 473, endPoint y: 460, distance: 29.1
click at [471, 431] on div "Knowledge > Approved Scripts > Growth en-gb" at bounding box center [532, 433] width 437 height 19
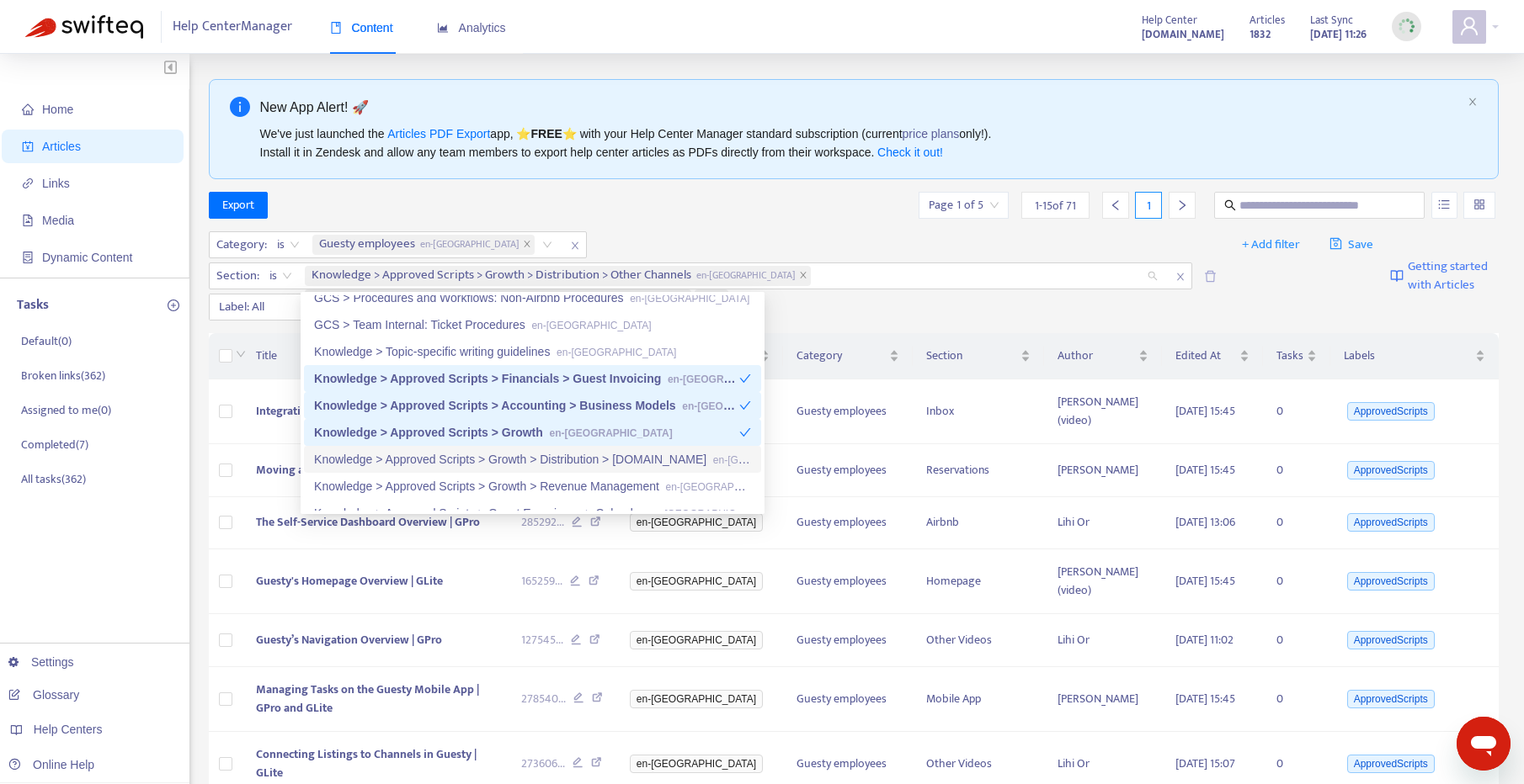
click at [474, 460] on div "Knowledge > Approved Scripts > Growth > Distribution > [DOMAIN_NAME] en-gb" at bounding box center [532, 460] width 437 height 19
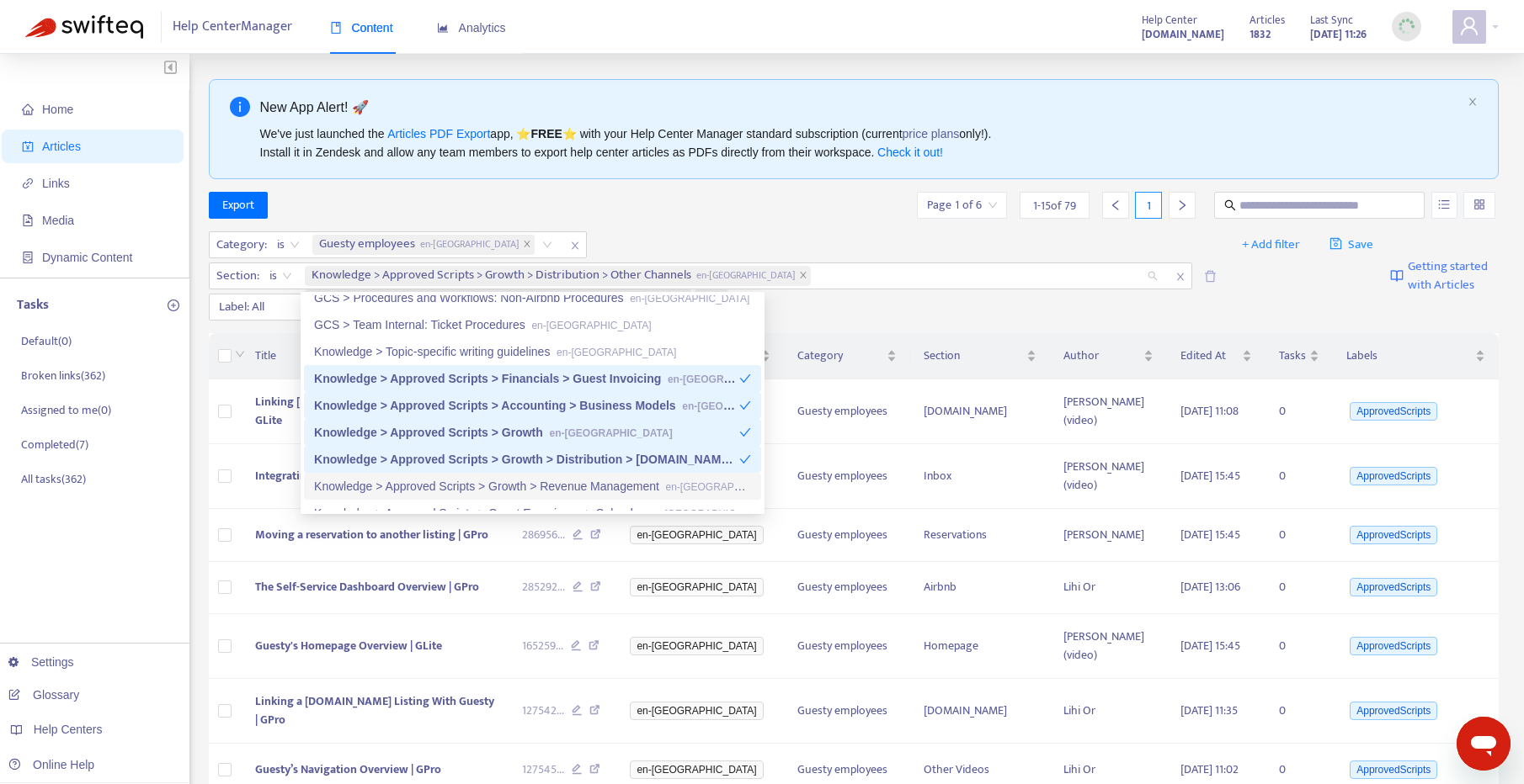
click at [479, 481] on div "Knowledge > Approved Scripts > Growth > Revenue Management en-gb" at bounding box center [532, 487] width 437 height 19
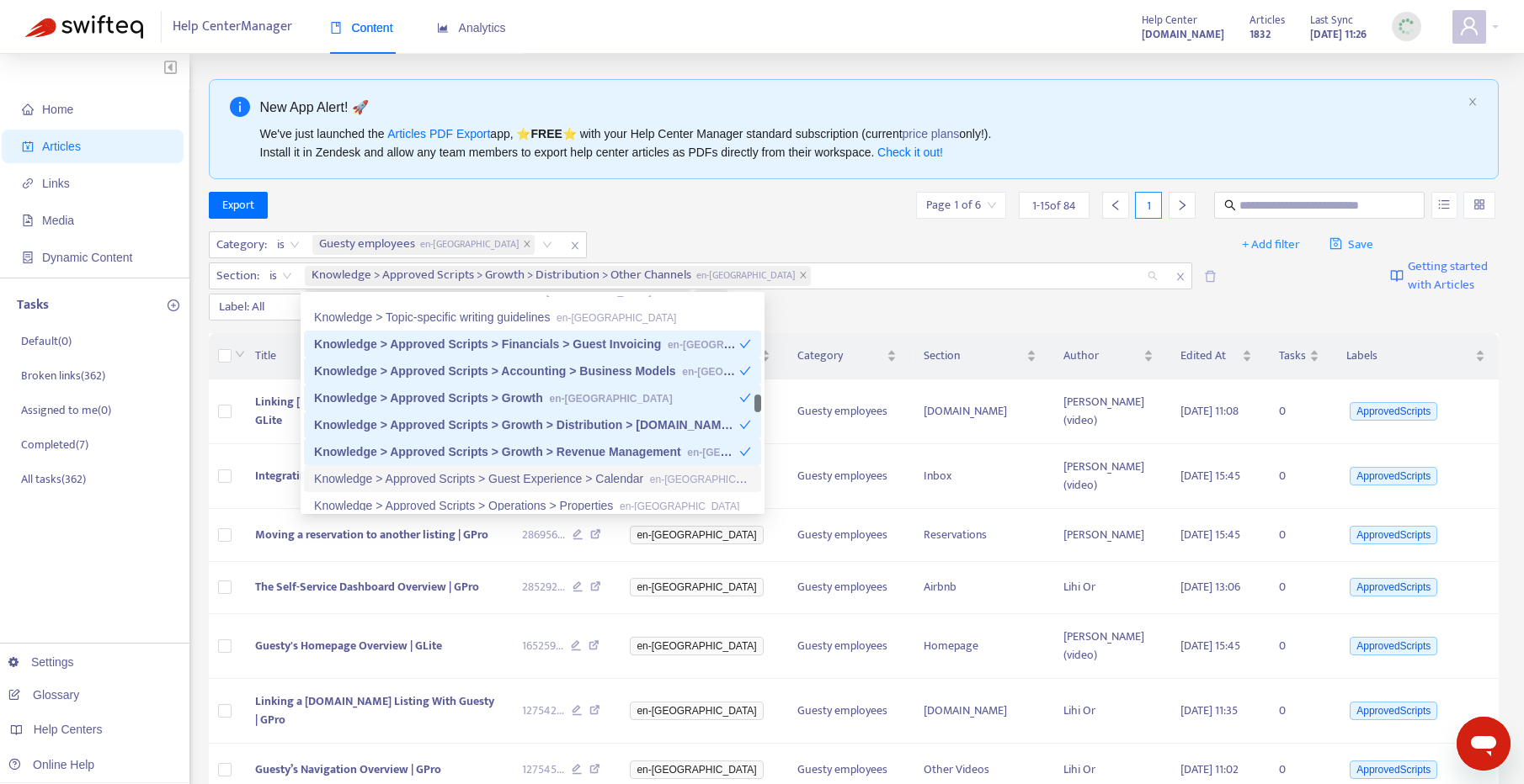
click at [516, 484] on div "Knowledge > Approved Scripts > Guest Experience > Calendar en-gb" at bounding box center [532, 479] width 437 height 19
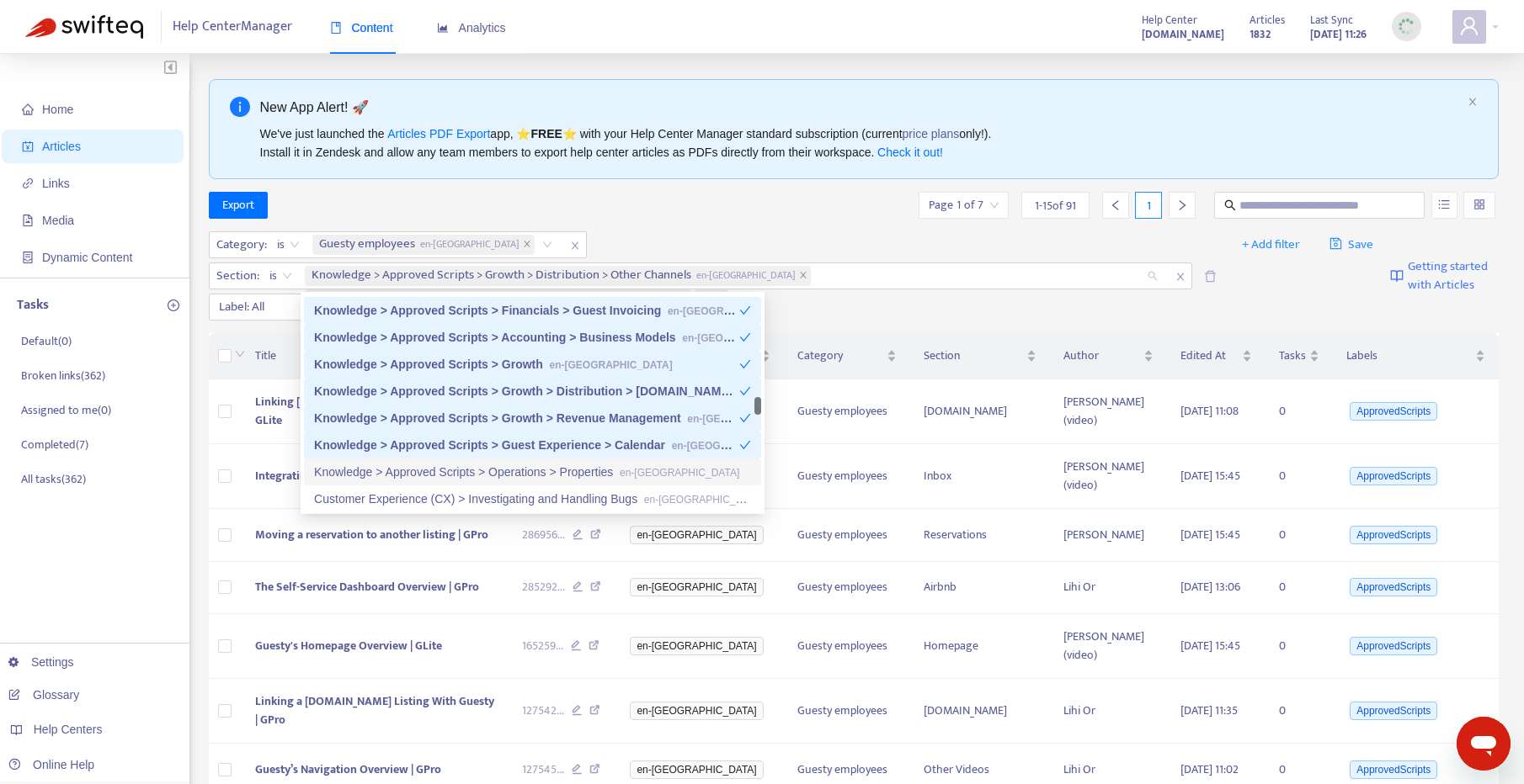
click at [477, 481] on div "Knowledge > Approved Scripts > Operations > Properties en-gb" at bounding box center [532, 472] width 457 height 27
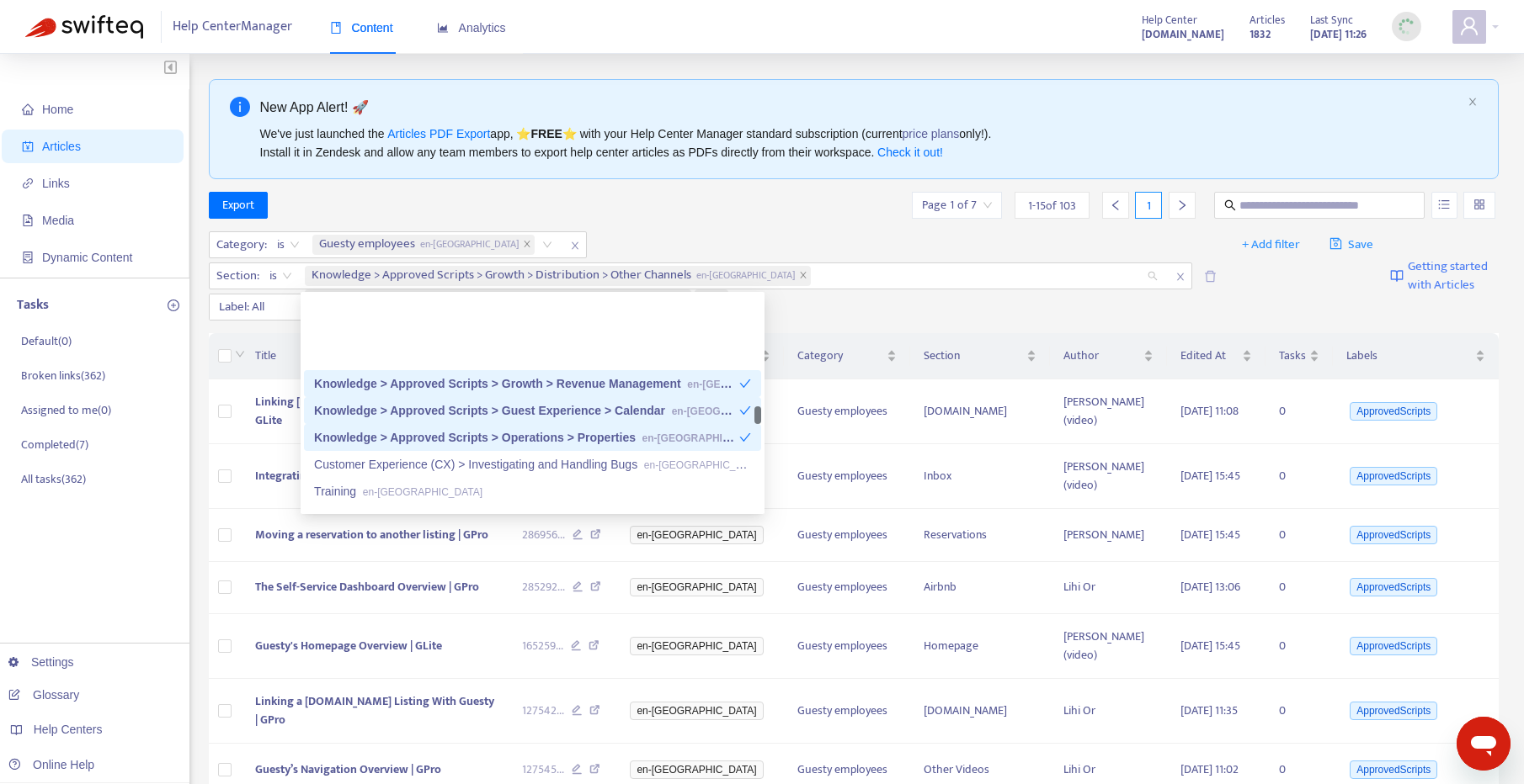
scroll to position [1585, 0]
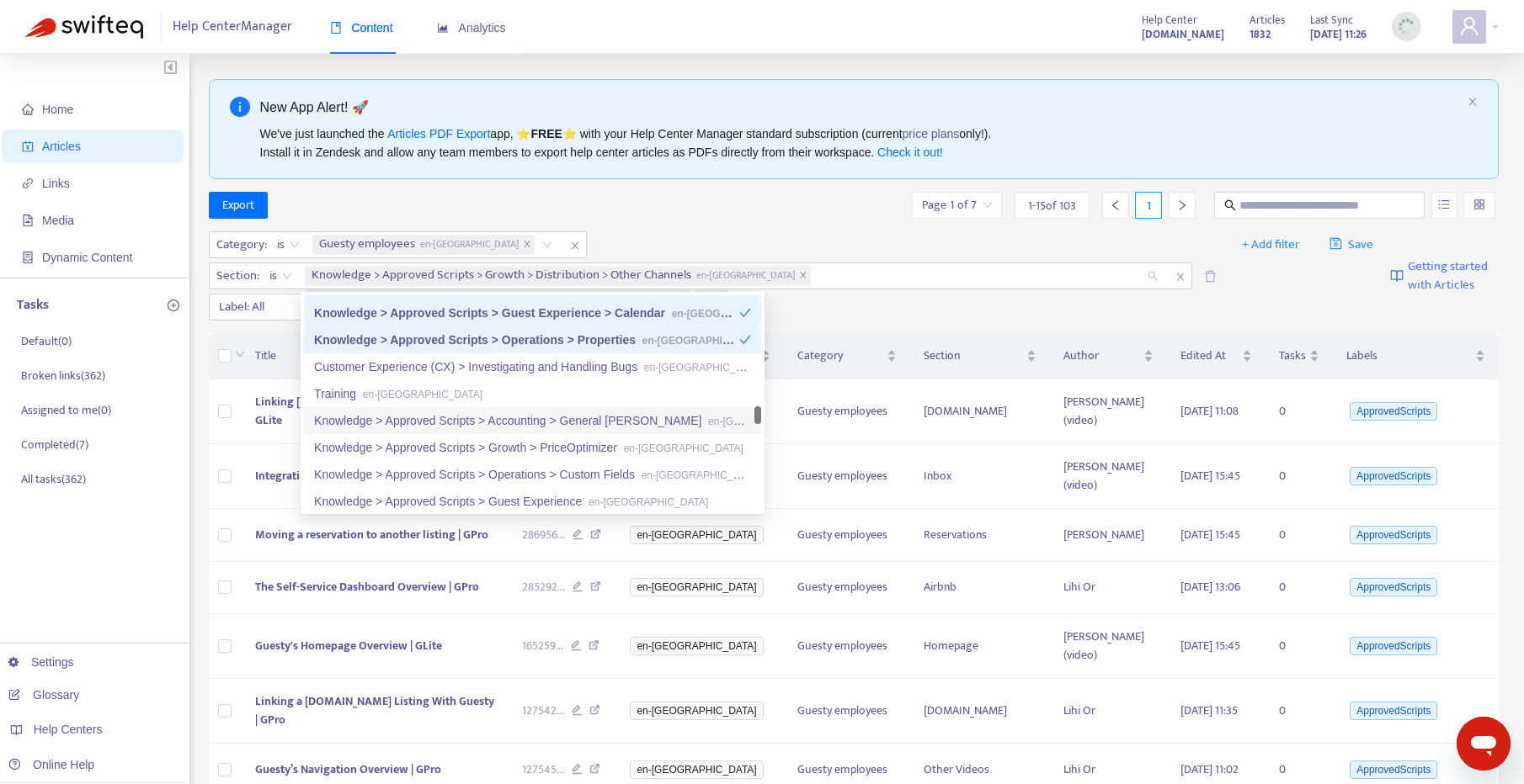
click at [481, 424] on div "Knowledge > Approved Scripts > Accounting > General Ledger en-gb" at bounding box center [532, 421] width 437 height 19
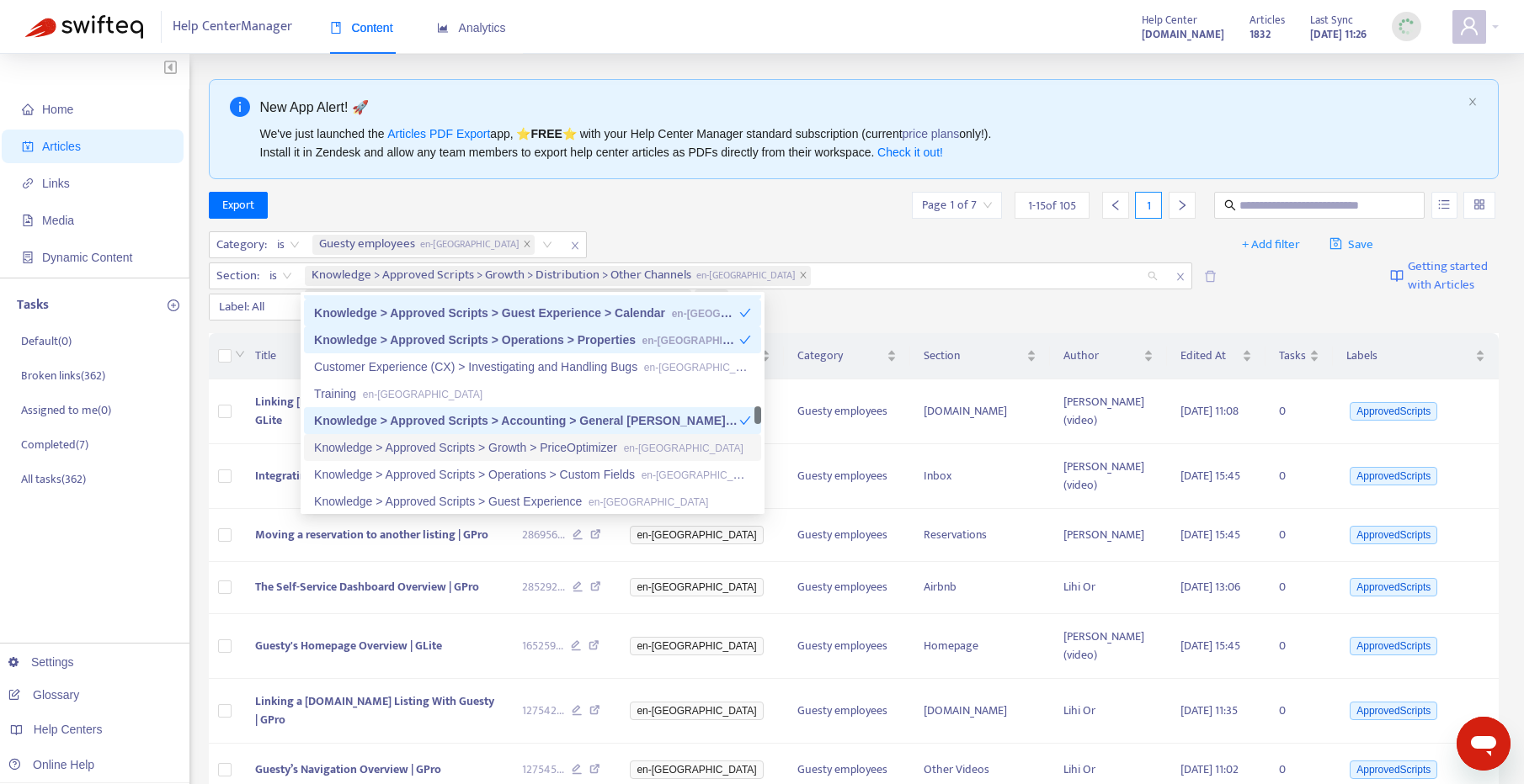
click at [478, 451] on div "Knowledge > Approved Scripts > Growth > PriceOptimizer en-gb" at bounding box center [532, 448] width 437 height 19
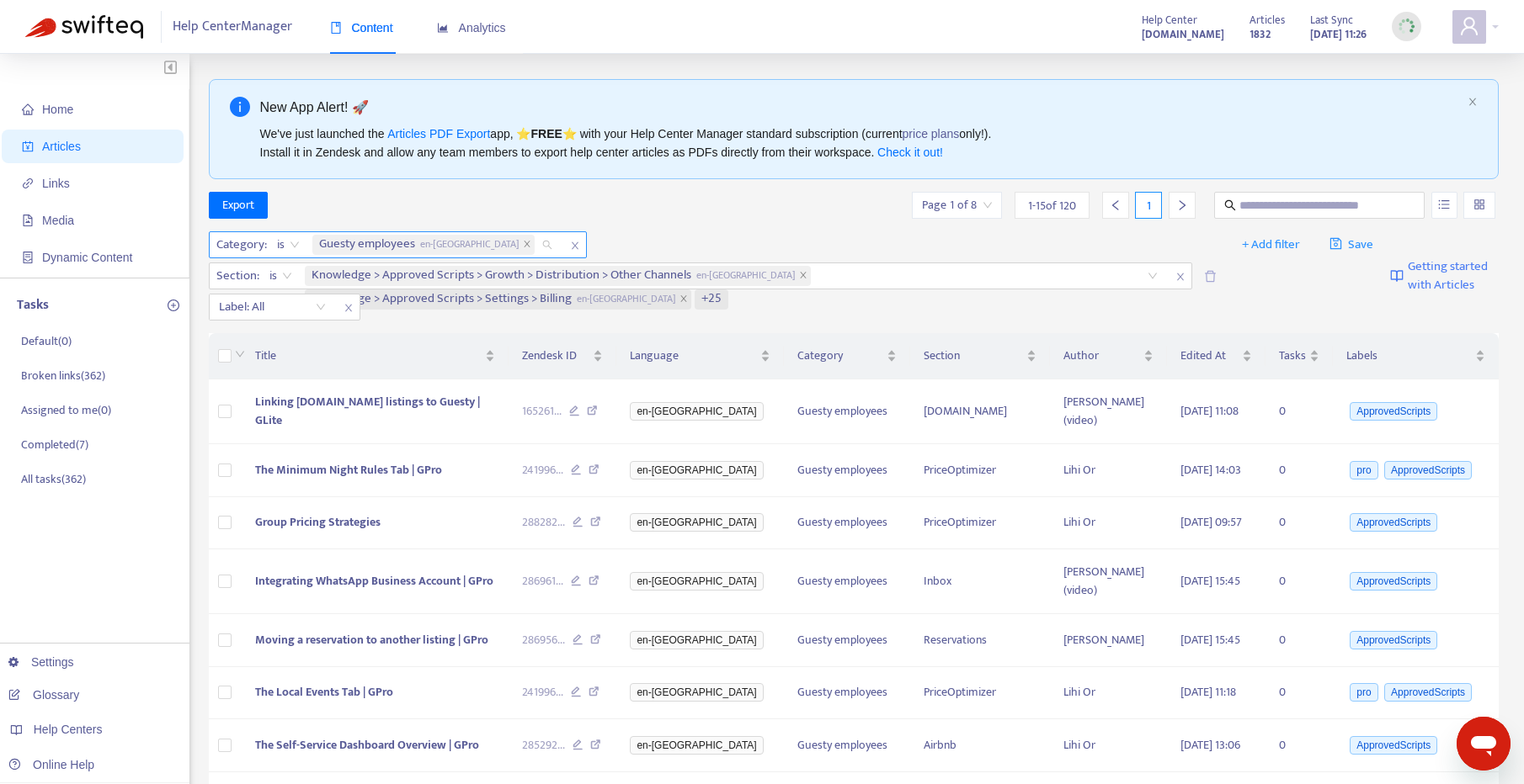
click at [385, 237] on span "Guesty employees en-[GEOGRAPHIC_DATA]" at bounding box center [419, 245] width 202 height 20
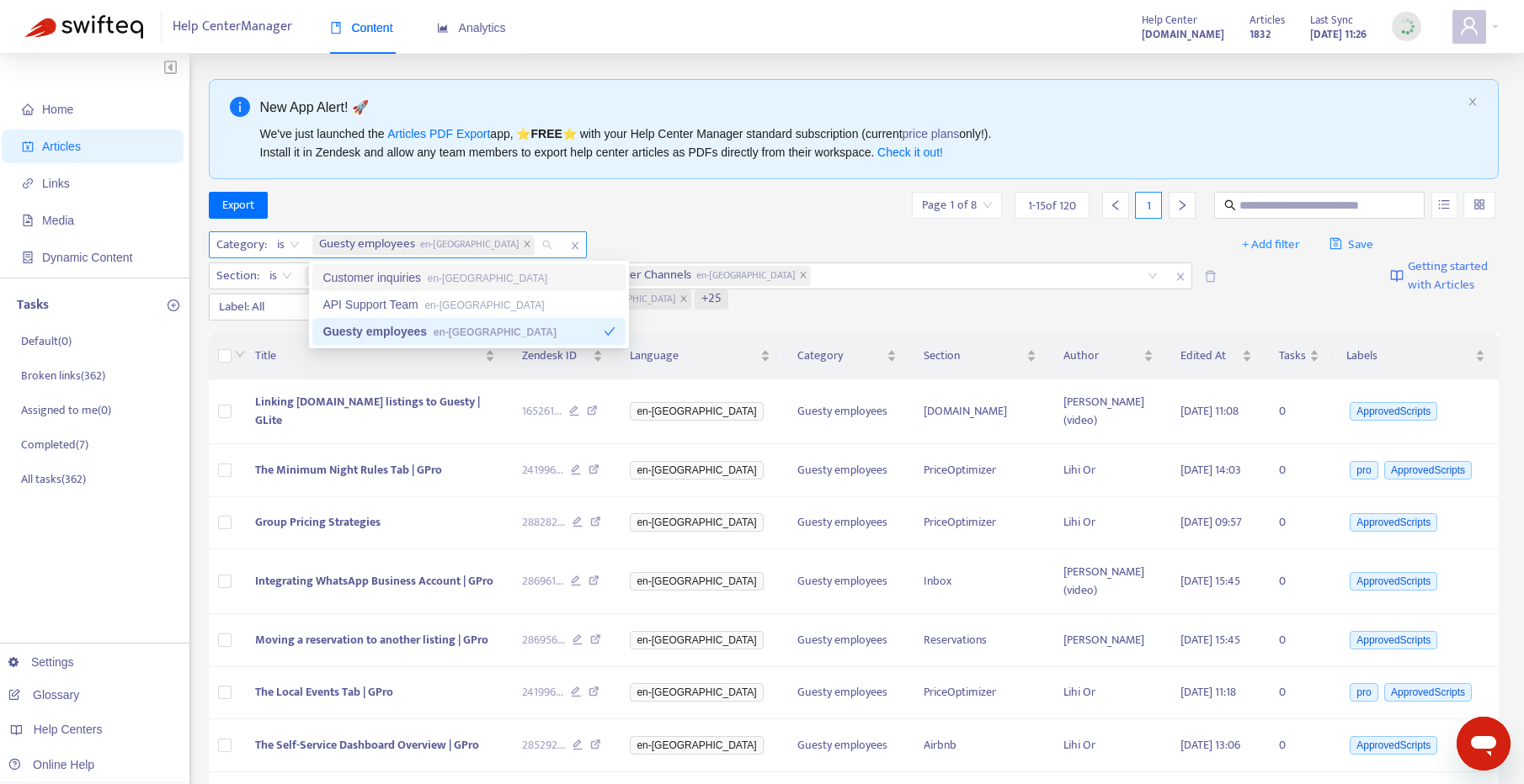
click at [570, 244] on icon "close" at bounding box center [574, 245] width 10 height 10
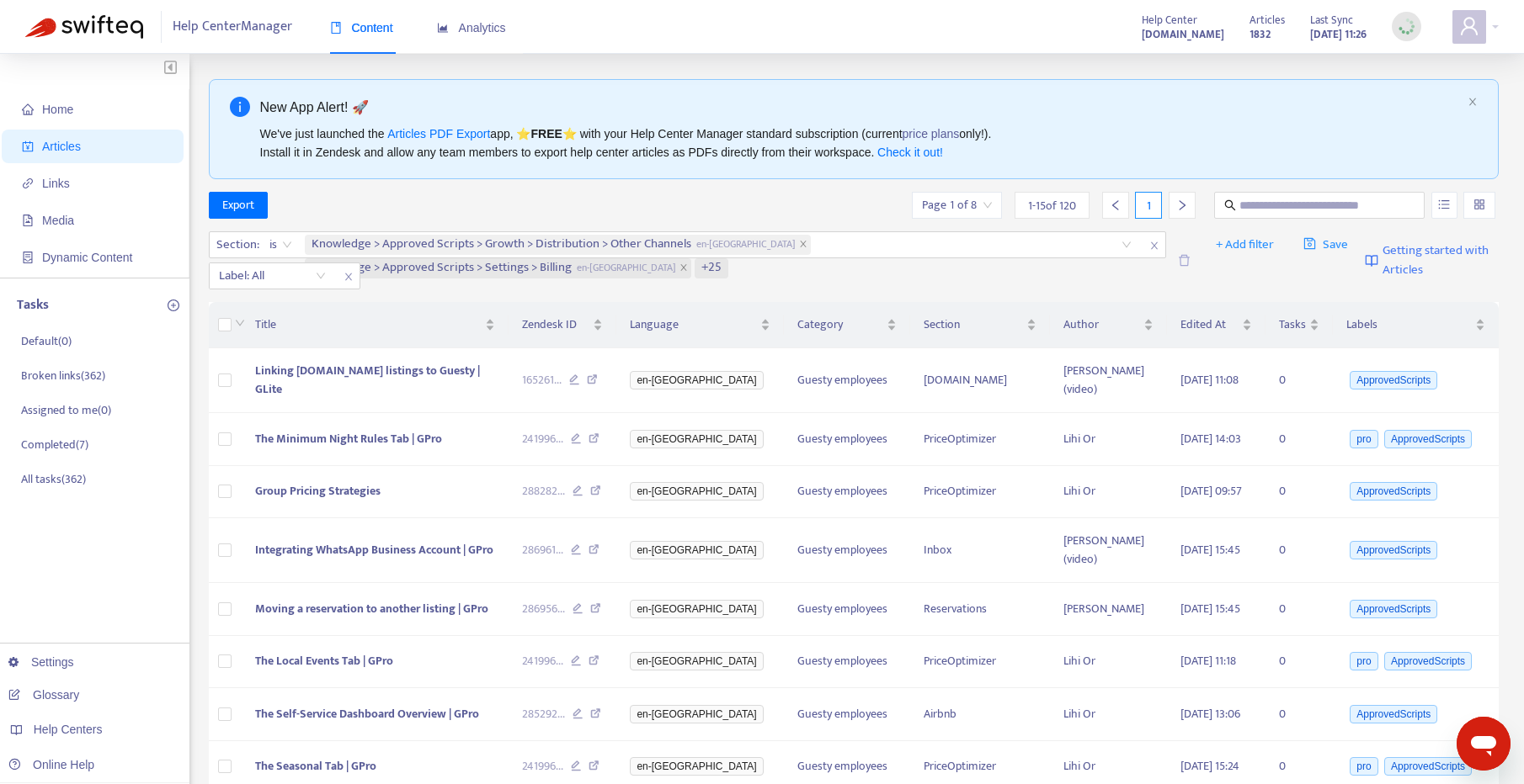
click at [1150, 242] on icon "close" at bounding box center [1154, 245] width 10 height 10
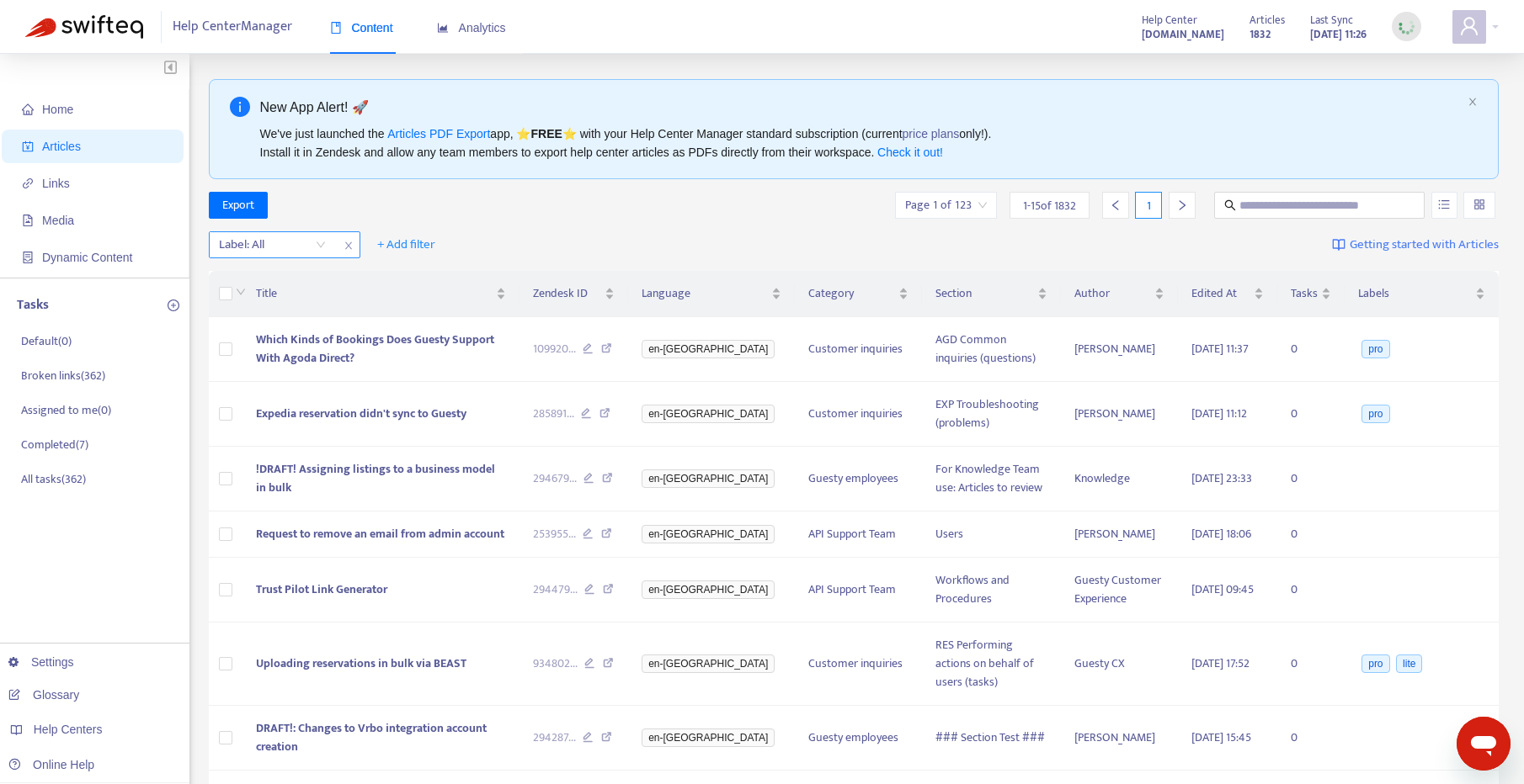
click at [354, 242] on span "close" at bounding box center [348, 246] width 22 height 20
click at [257, 243] on span "+ Add filter" at bounding box center [255, 245] width 59 height 20
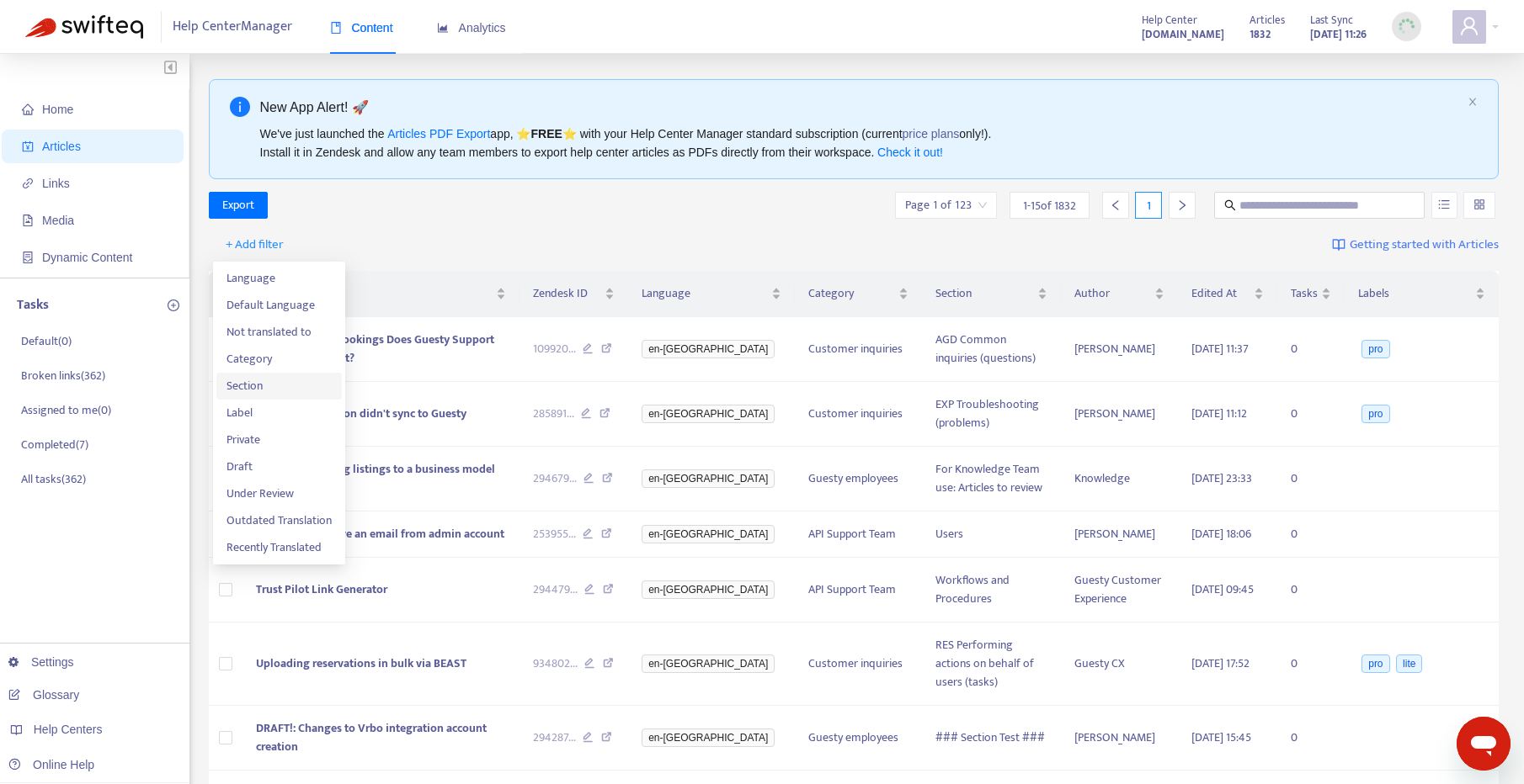
click at [286, 381] on span "Section" at bounding box center [279, 386] width 105 height 19
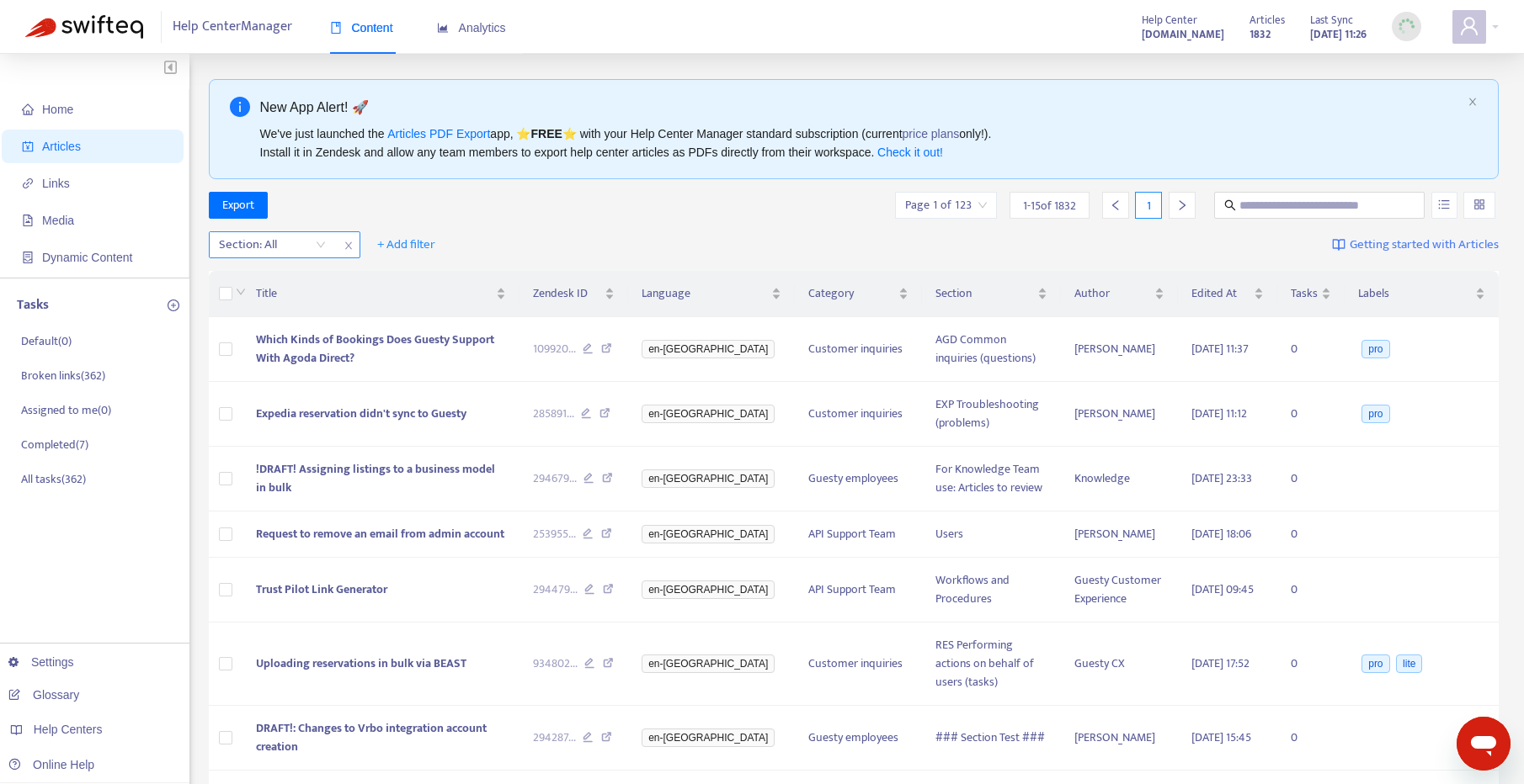
click at [269, 244] on div at bounding box center [264, 245] width 102 height 20
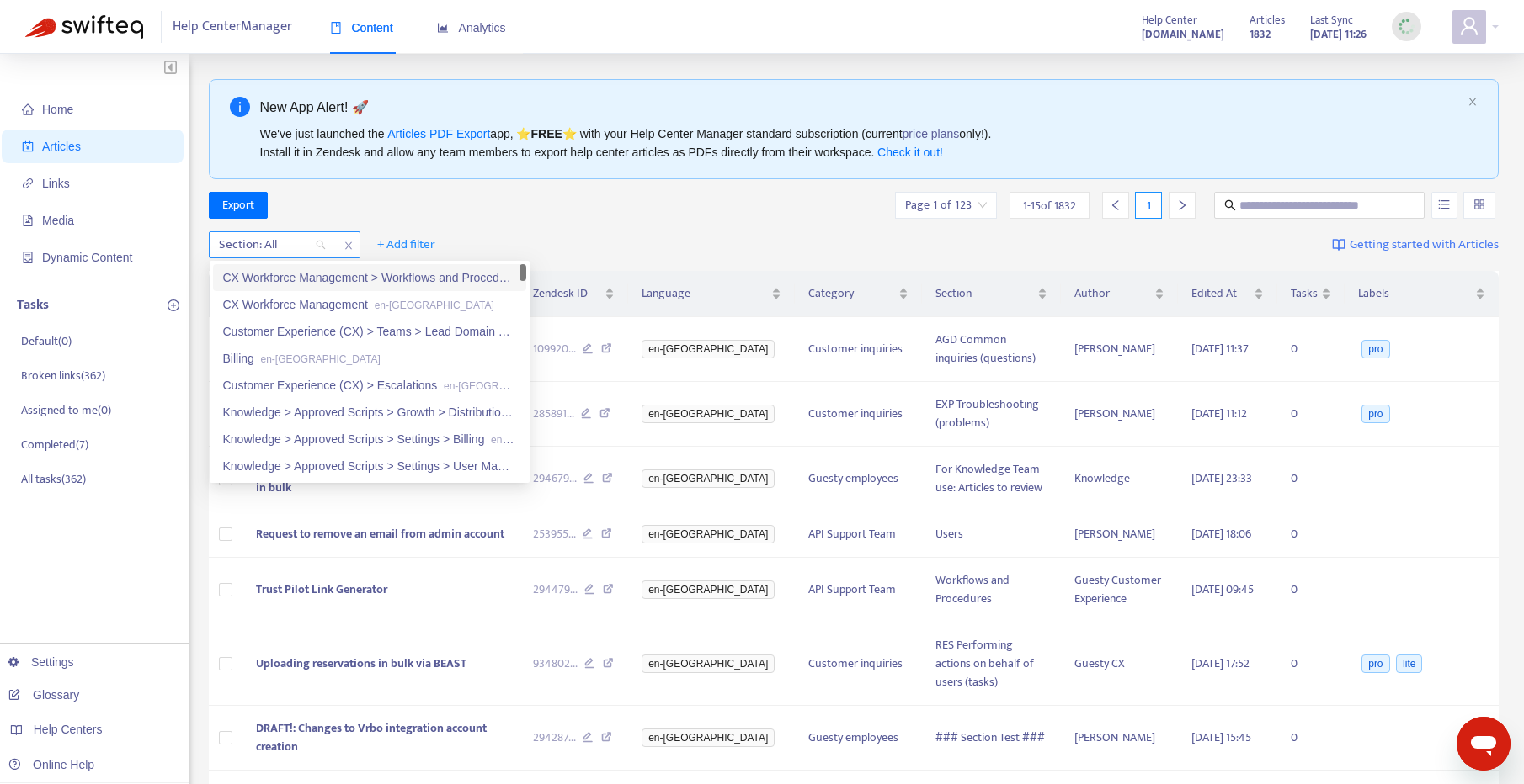
click at [295, 244] on div at bounding box center [264, 245] width 102 height 20
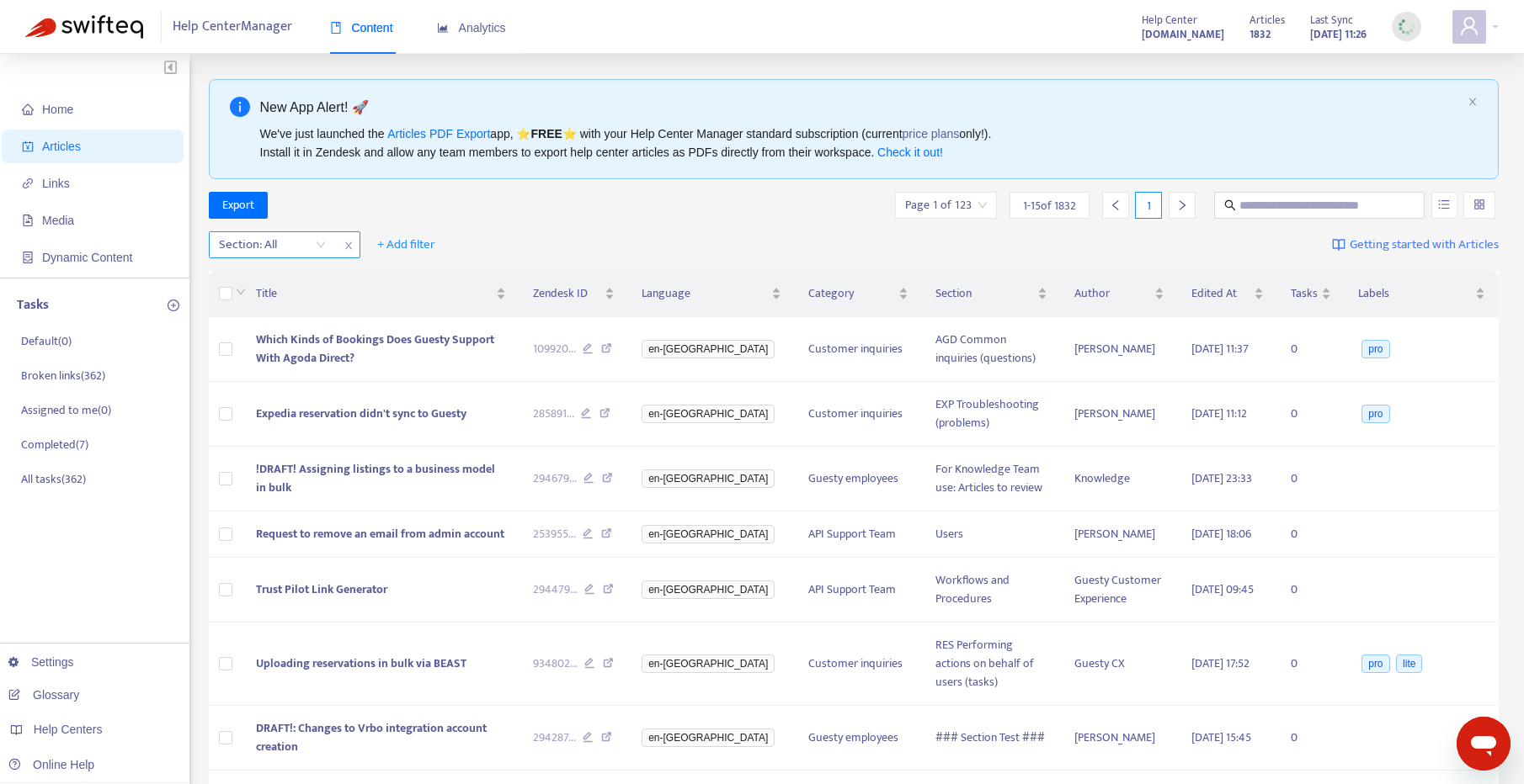
click at [300, 245] on div at bounding box center [264, 245] width 102 height 20
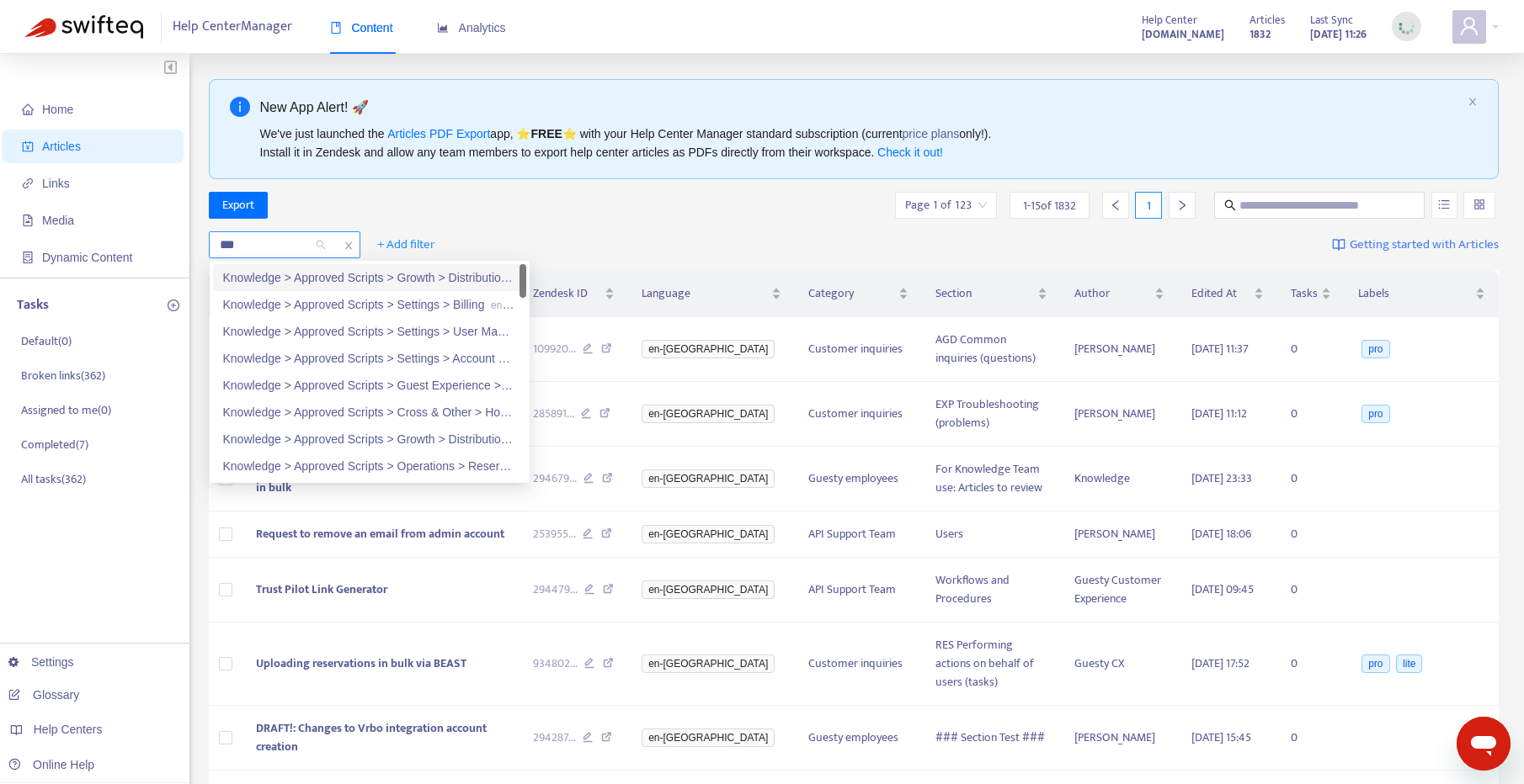
type input "****"
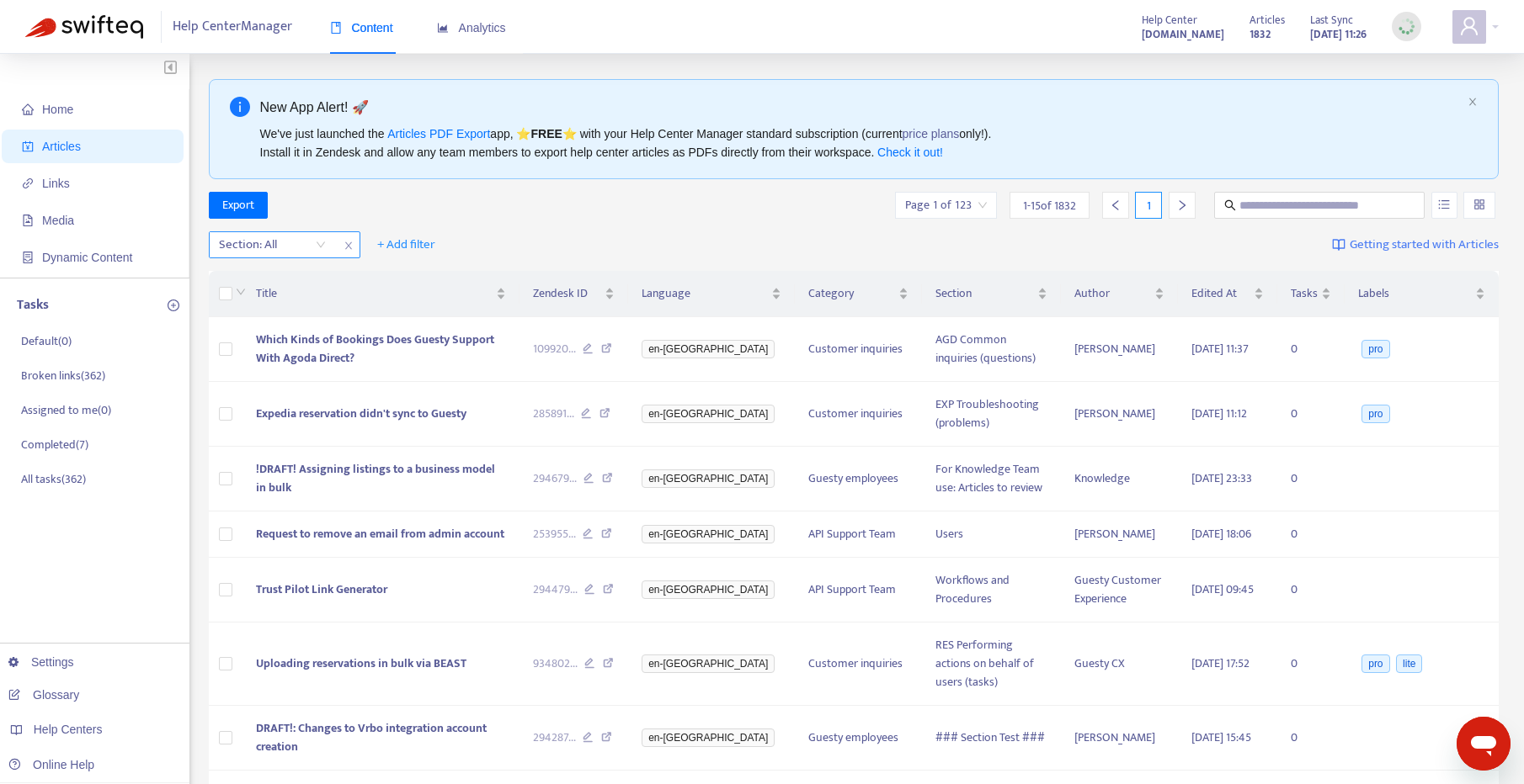
click at [348, 243] on icon "close" at bounding box center [348, 245] width 10 height 10
click at [270, 246] on span "+ Add filter" at bounding box center [255, 245] width 59 height 20
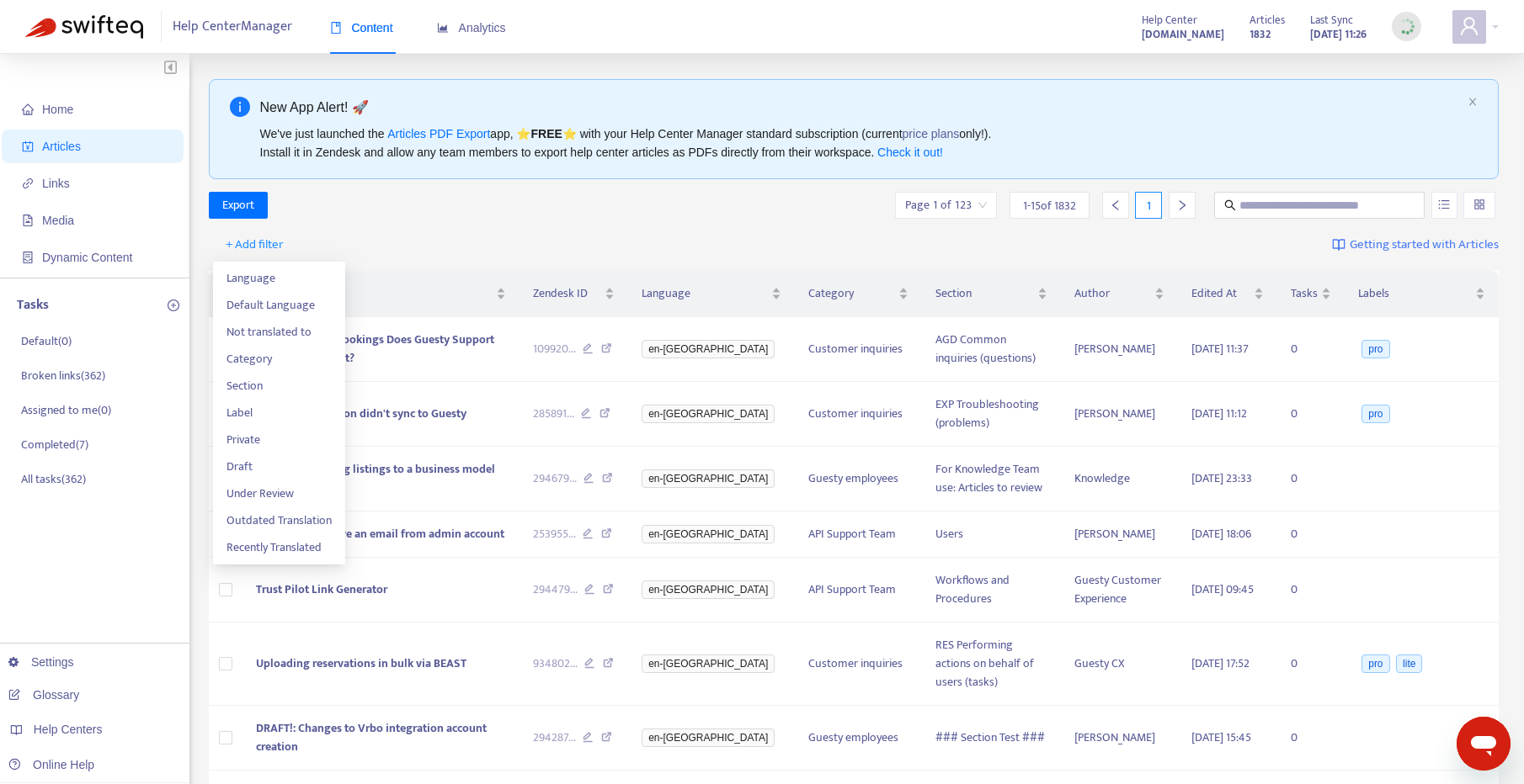
click at [422, 230] on div "+ Add filter Getting started with Articles" at bounding box center [854, 245] width 1291 height 40
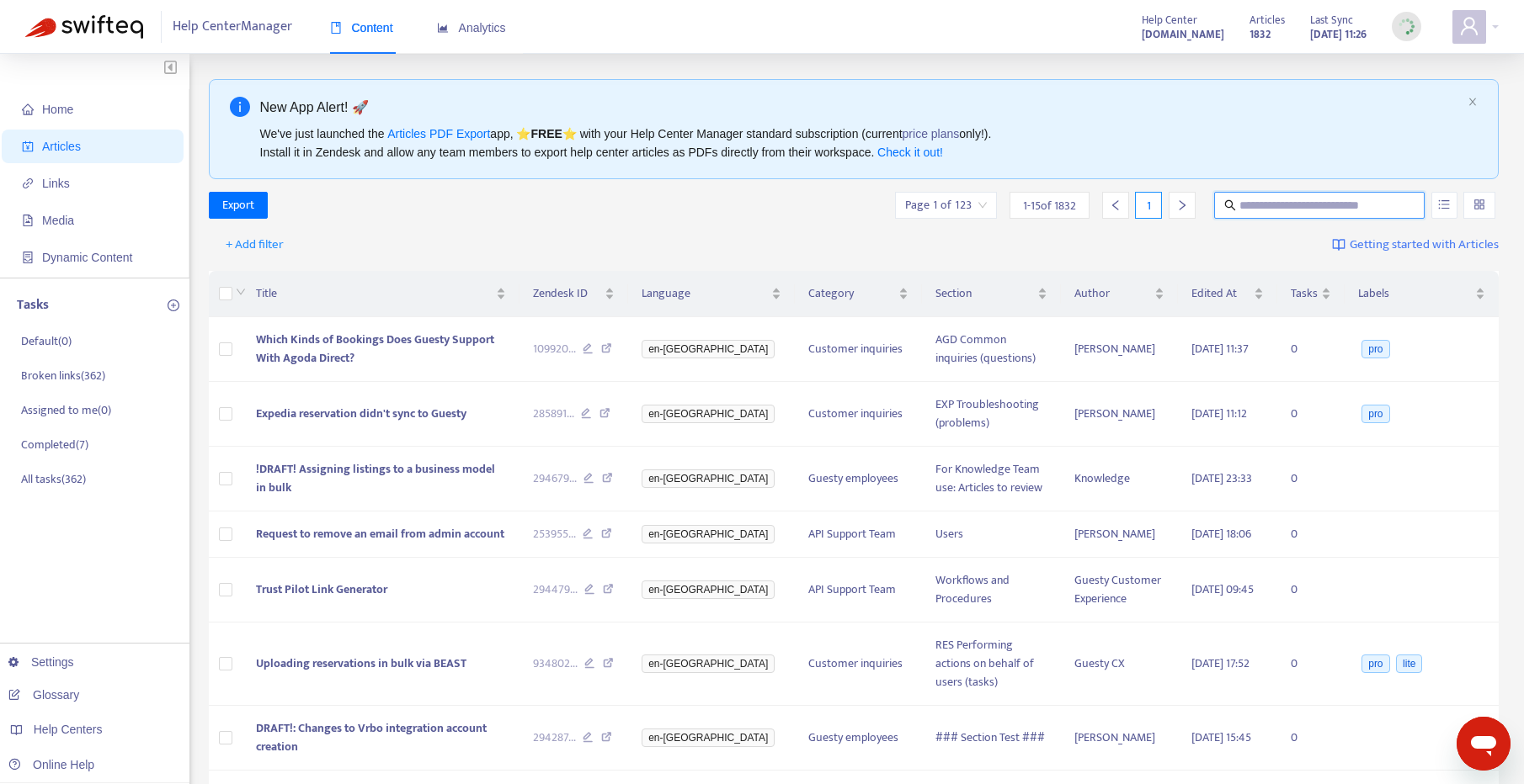
click at [1306, 208] on input "text" at bounding box center [1320, 205] width 162 height 19
click at [1444, 201] on icon "unordered-list" at bounding box center [1445, 205] width 11 height 9
click at [1425, 264] on span "Match Exact Phrase" at bounding box center [1388, 263] width 110 height 19
click at [1267, 211] on input "text" at bounding box center [1320, 205] width 162 height 19
type input "*"
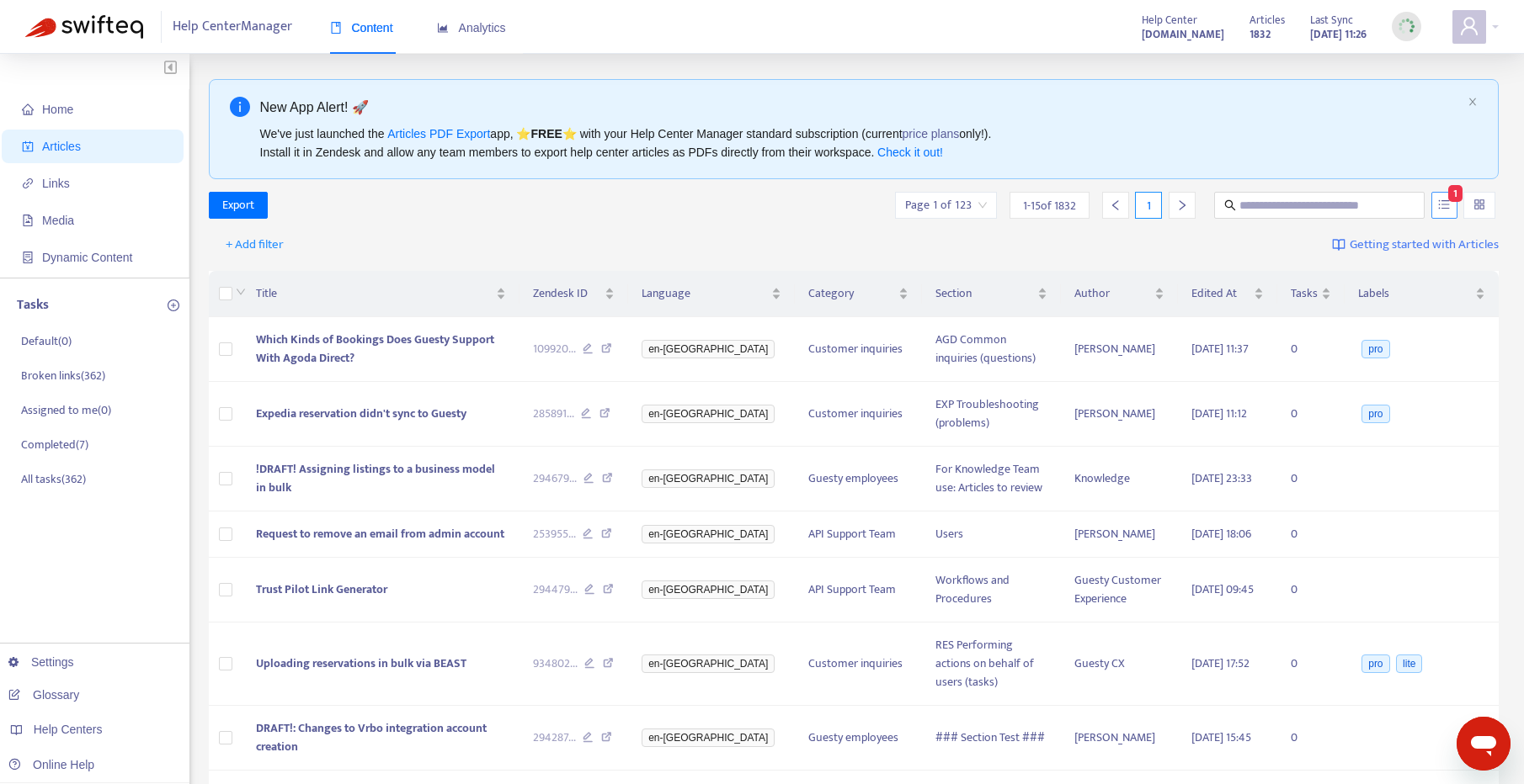
drag, startPoint x: 1441, startPoint y: 195, endPoint x: 1439, endPoint y: 207, distance: 12.2
click at [1441, 195] on button "button" at bounding box center [1444, 205] width 26 height 27
click at [1370, 261] on span "Match Exact Phrase" at bounding box center [1388, 263] width 110 height 19
click at [256, 245] on span "+ Add filter" at bounding box center [255, 245] width 59 height 20
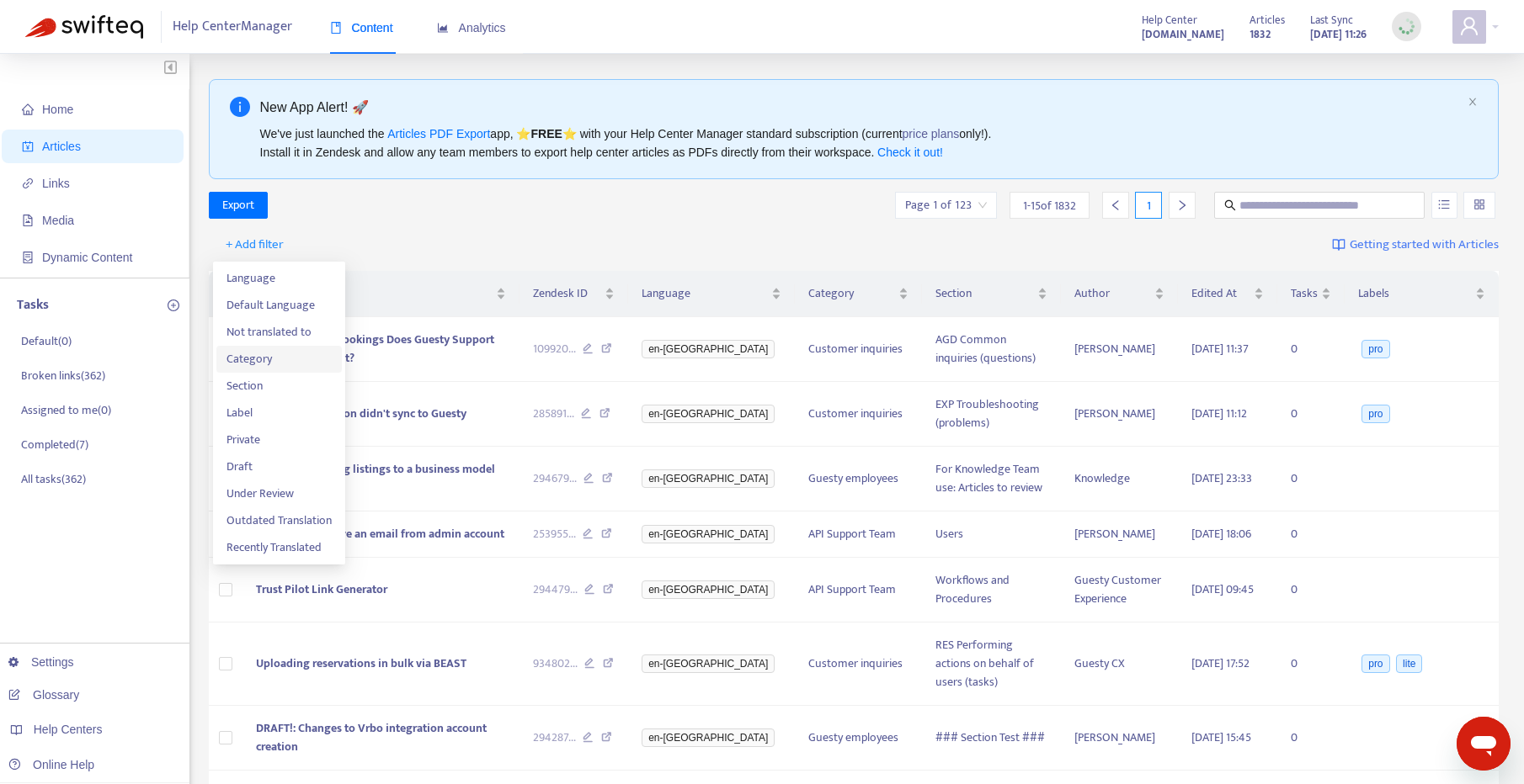
click at [282, 366] on span "Category" at bounding box center [279, 359] width 105 height 19
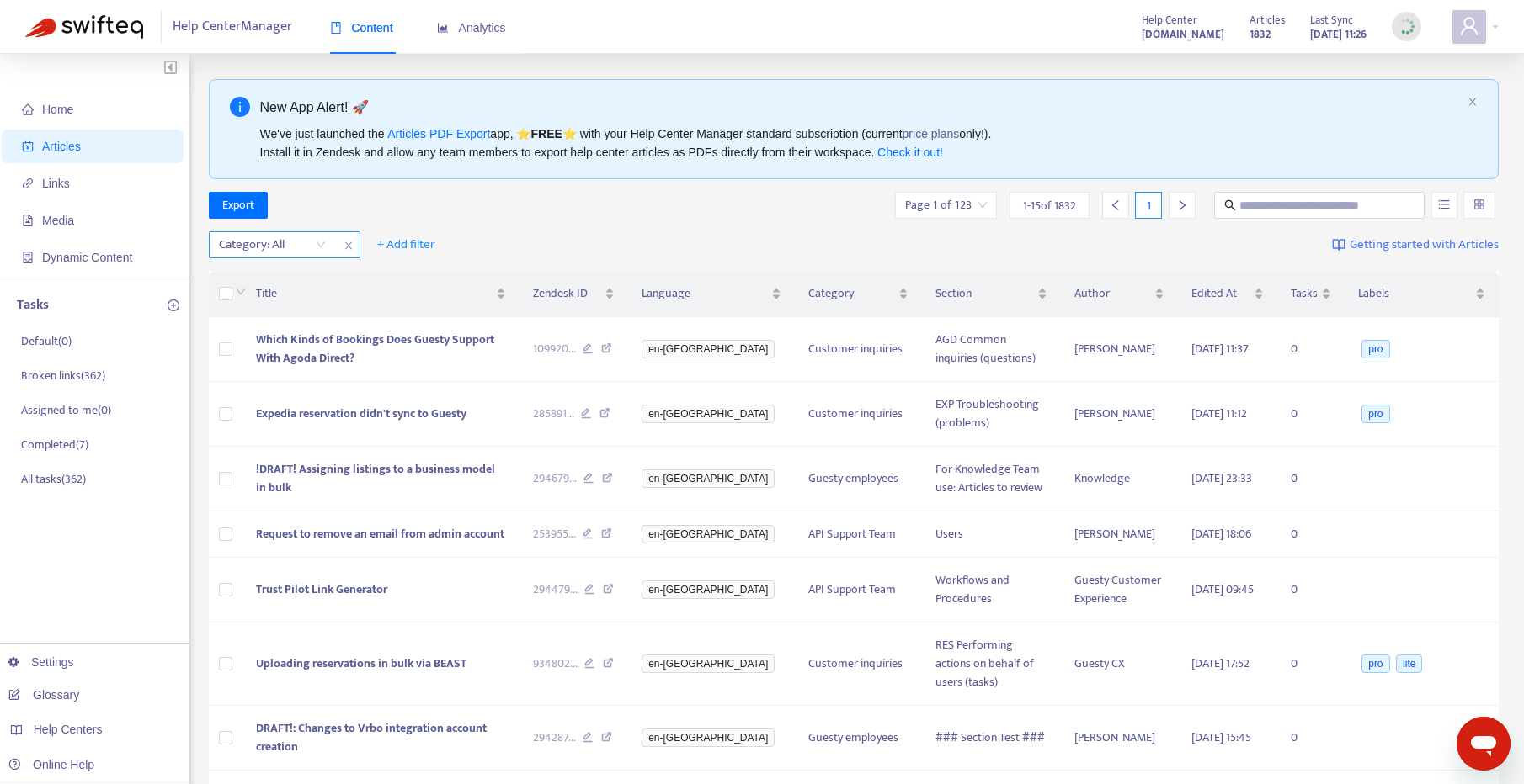
click at [280, 243] on div at bounding box center [264, 245] width 102 height 20
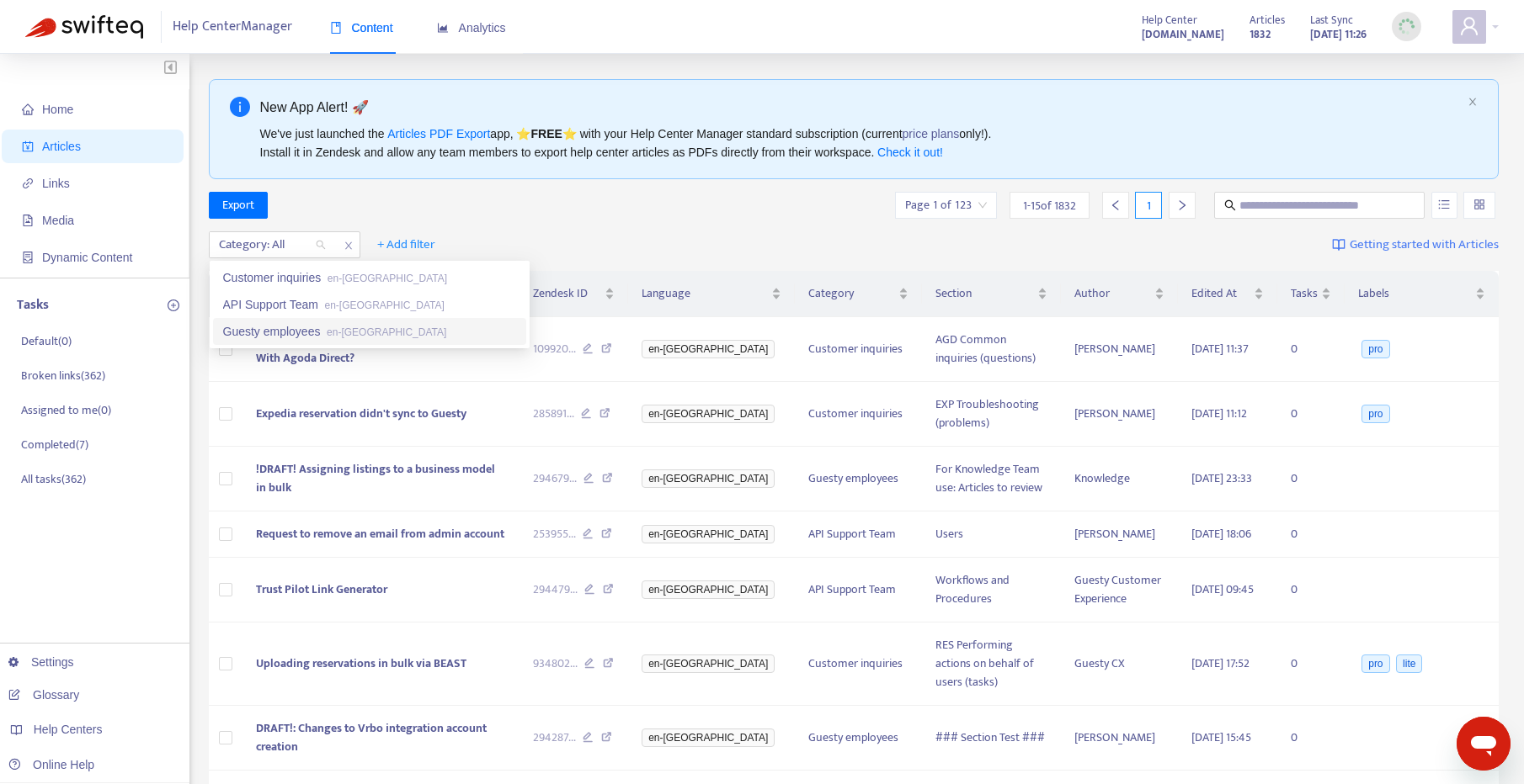
click at [294, 337] on div "Guesty employees en-[GEOGRAPHIC_DATA]" at bounding box center [369, 332] width 293 height 19
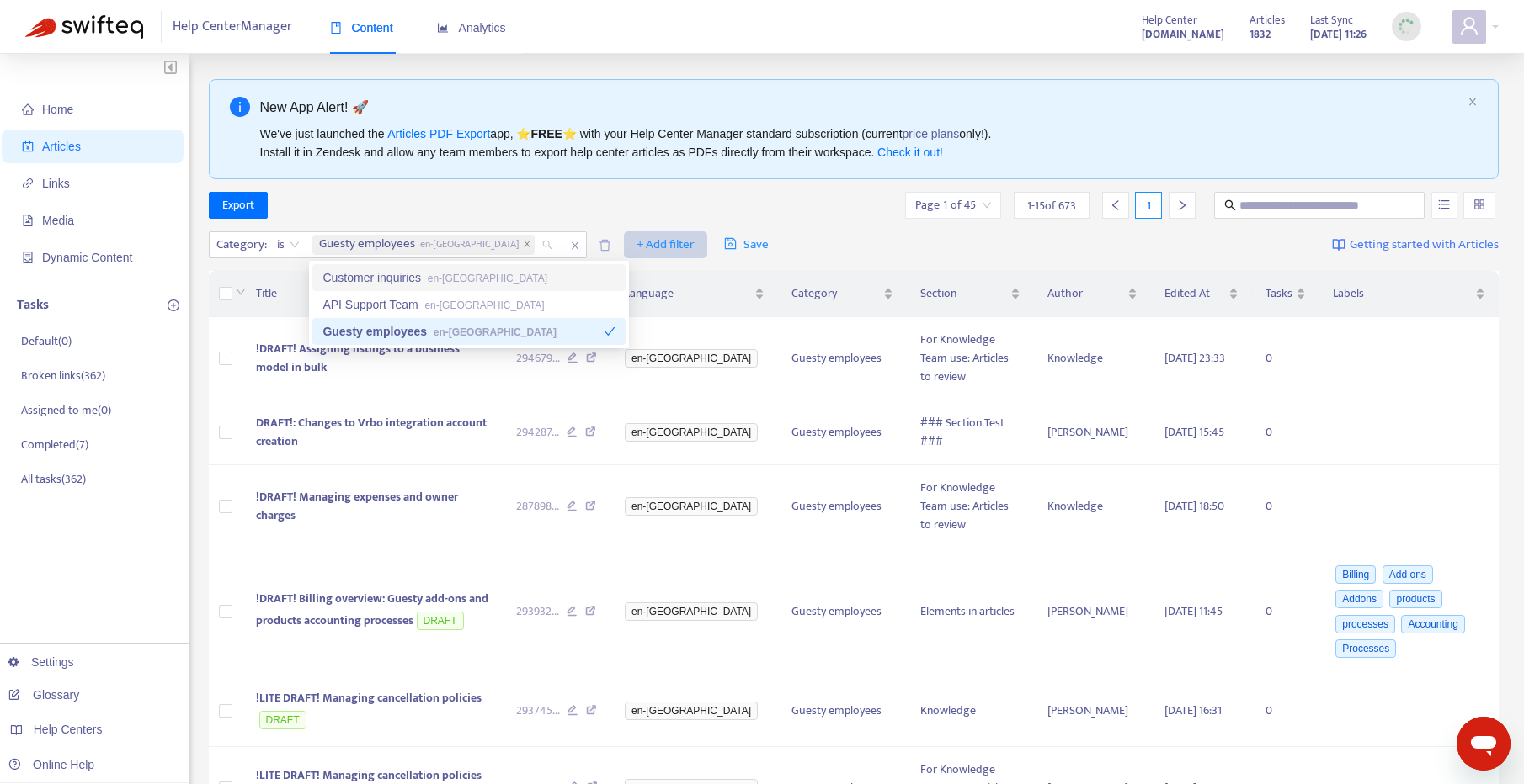
click at [624, 240] on button "+ Add filter" at bounding box center [665, 244] width 84 height 27
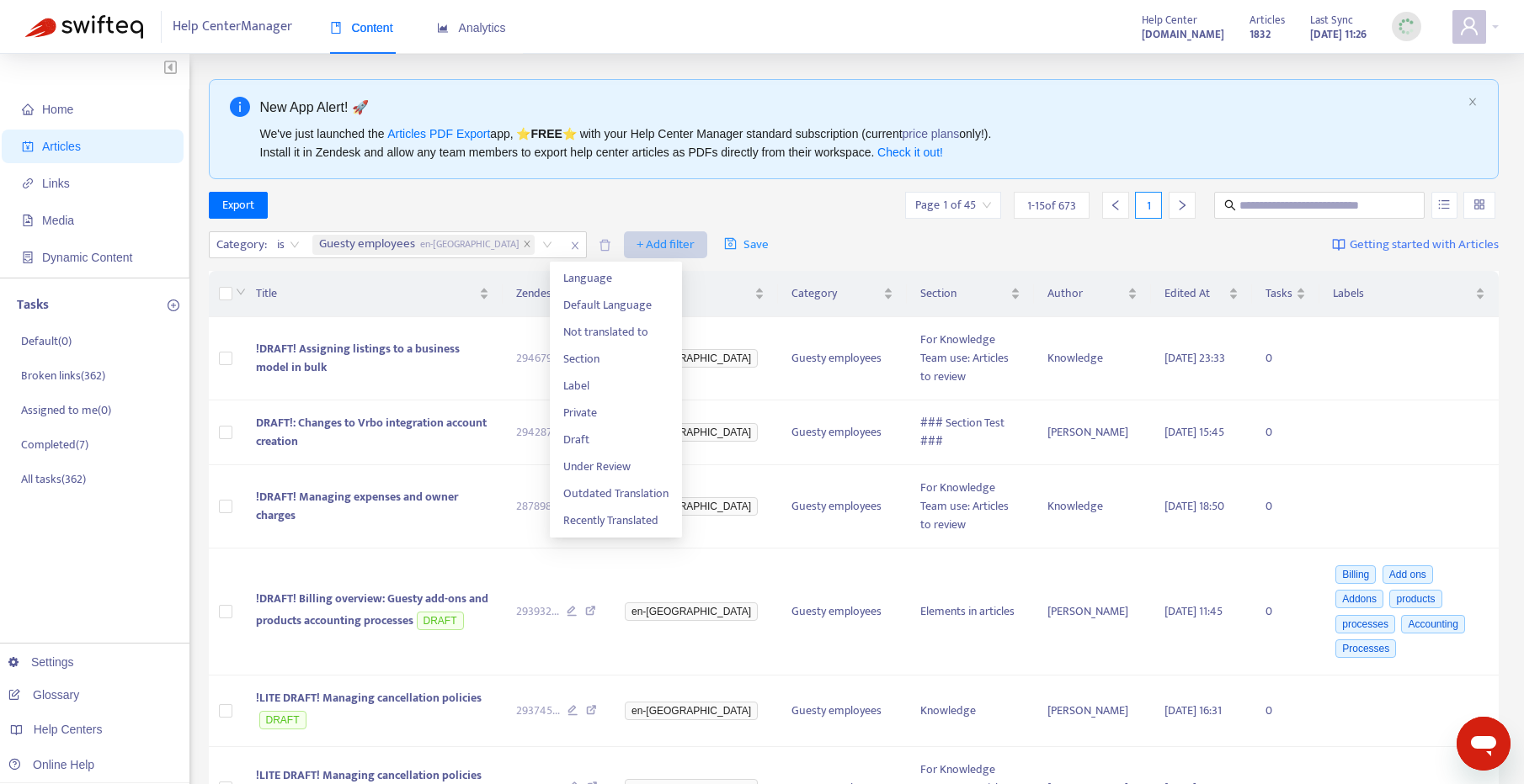
click at [637, 248] on span "+ Add filter" at bounding box center [665, 245] width 59 height 20
click at [637, 242] on span "+ Add filter" at bounding box center [665, 245] width 59 height 20
click at [609, 350] on span "Section" at bounding box center [615, 359] width 105 height 19
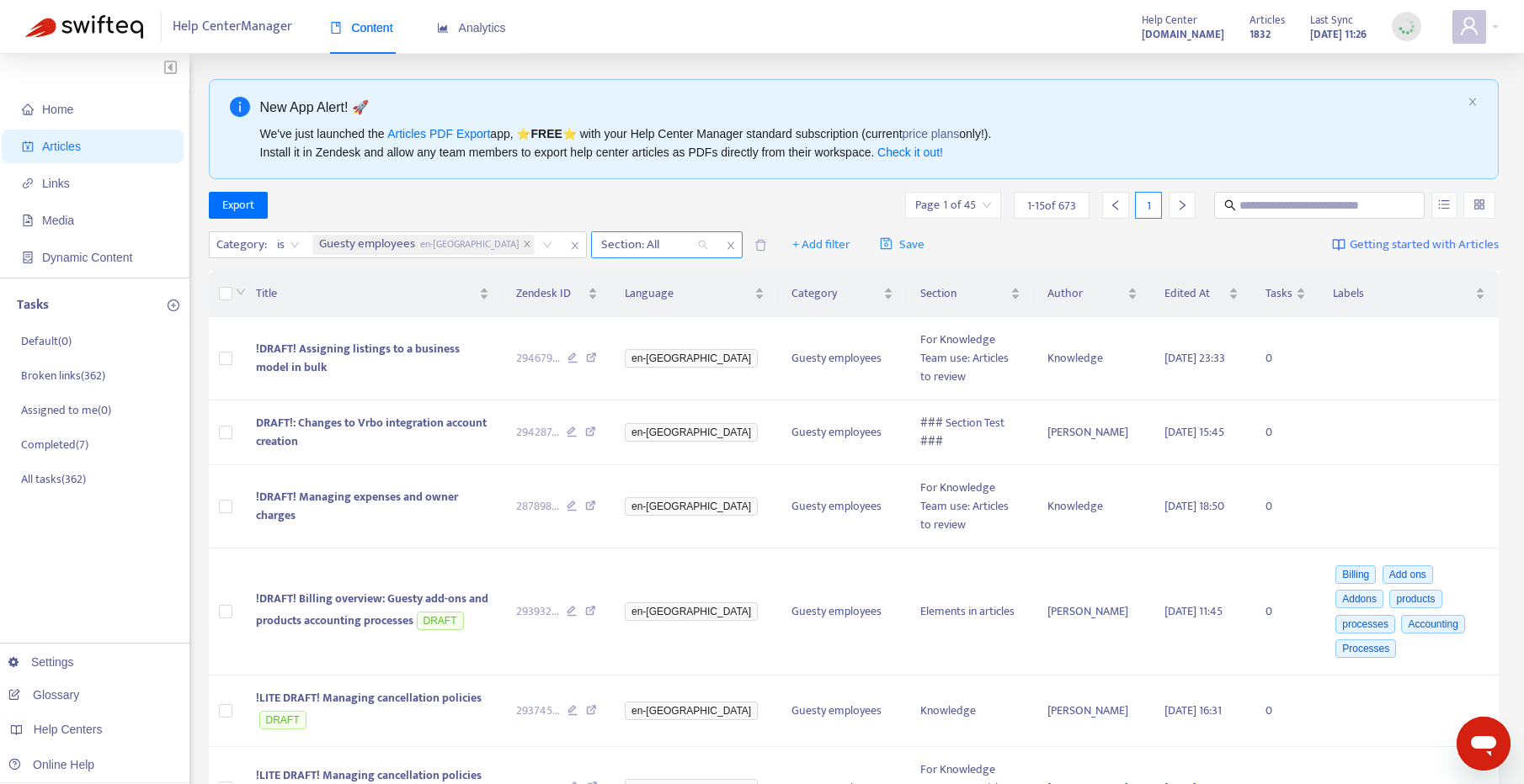
click at [596, 246] on div at bounding box center [647, 245] width 102 height 20
click at [596, 248] on div at bounding box center [647, 245] width 102 height 20
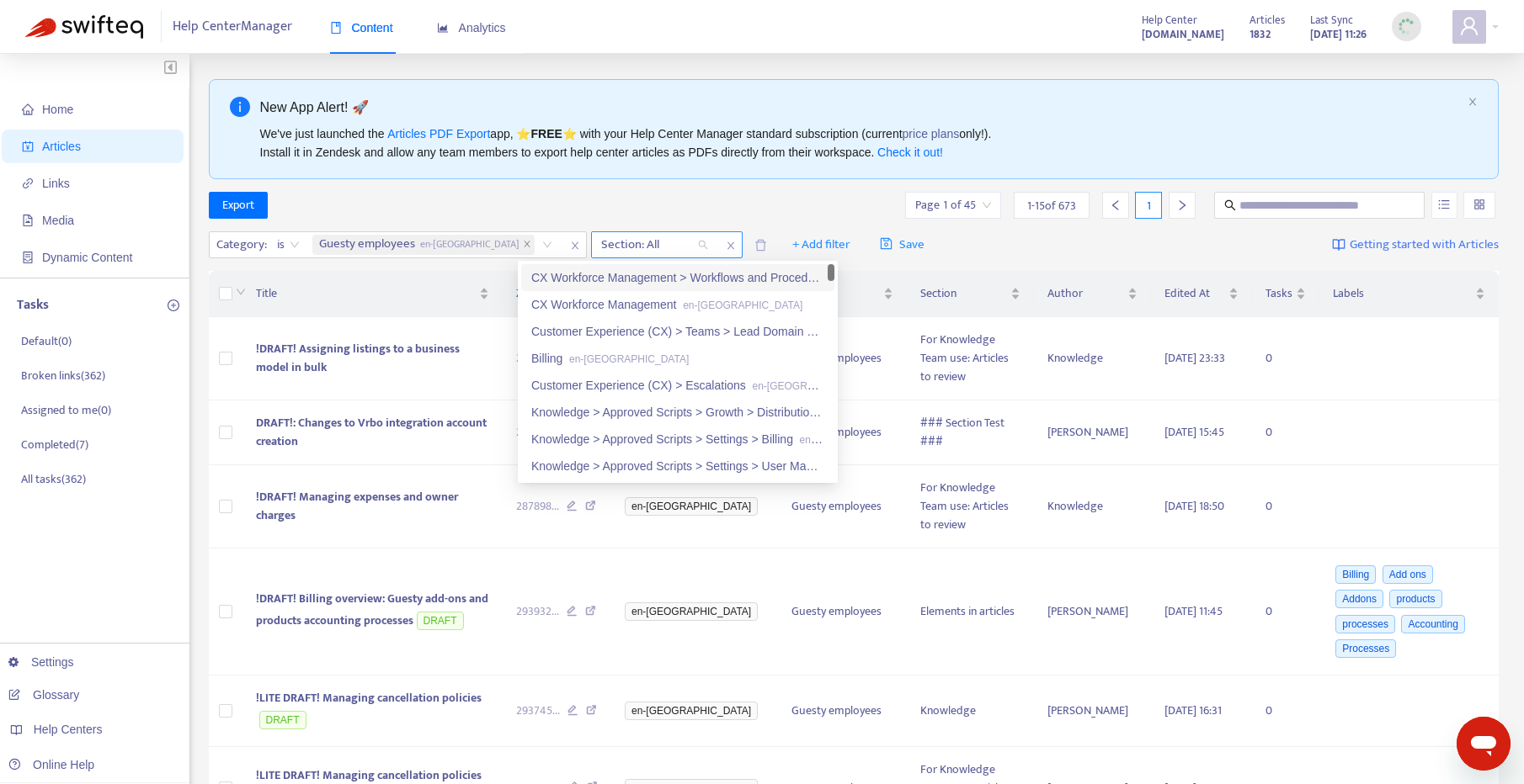
click at [596, 248] on div at bounding box center [647, 245] width 102 height 20
click at [656, 403] on div "Knowledge > Approved Scripts > Growth > Distribution > Other Channels en-gb" at bounding box center [677, 412] width 293 height 19
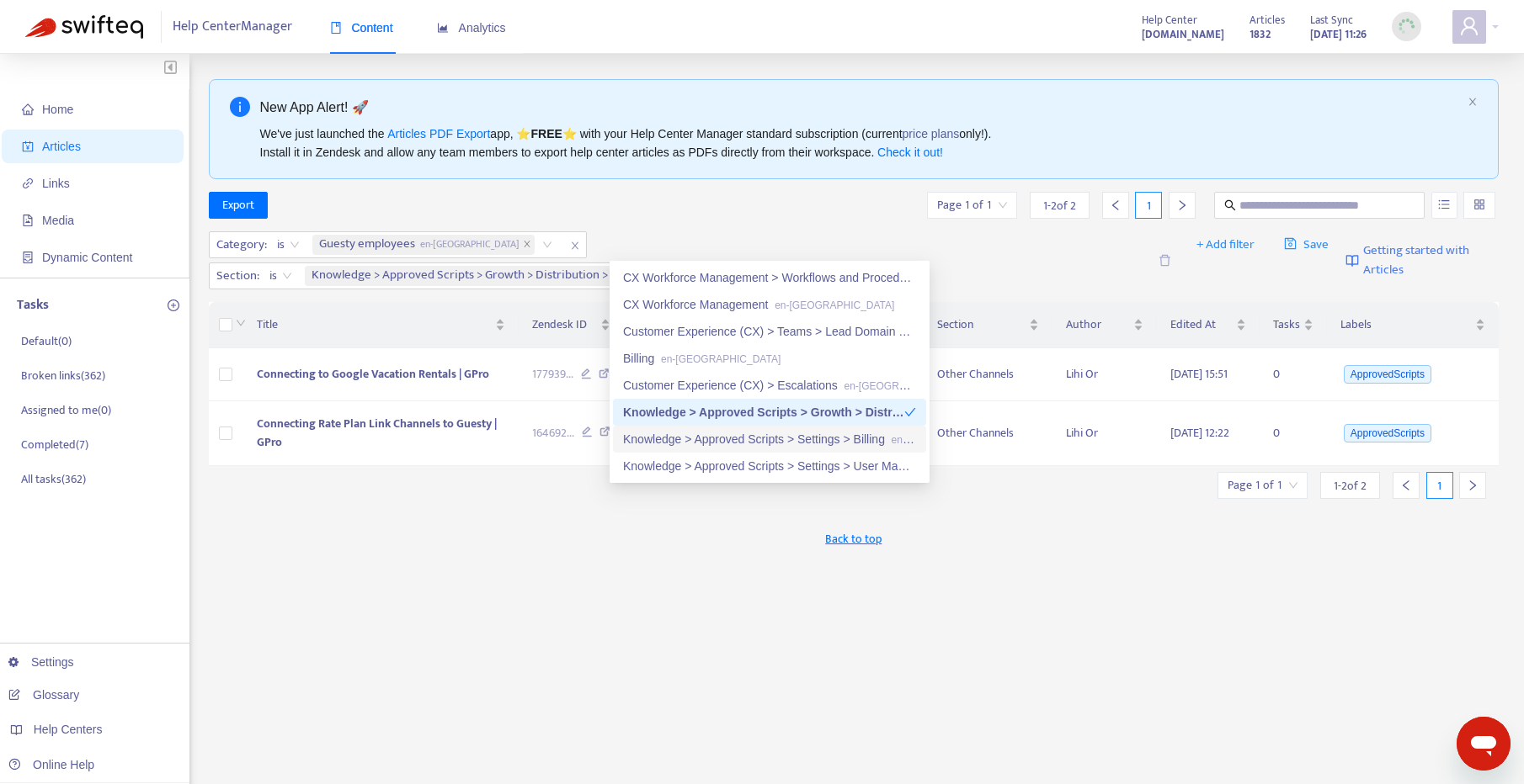
click at [755, 427] on div "Knowledge > Approved Scripts > Settings > Billing en-gb" at bounding box center [769, 438] width 313 height 27
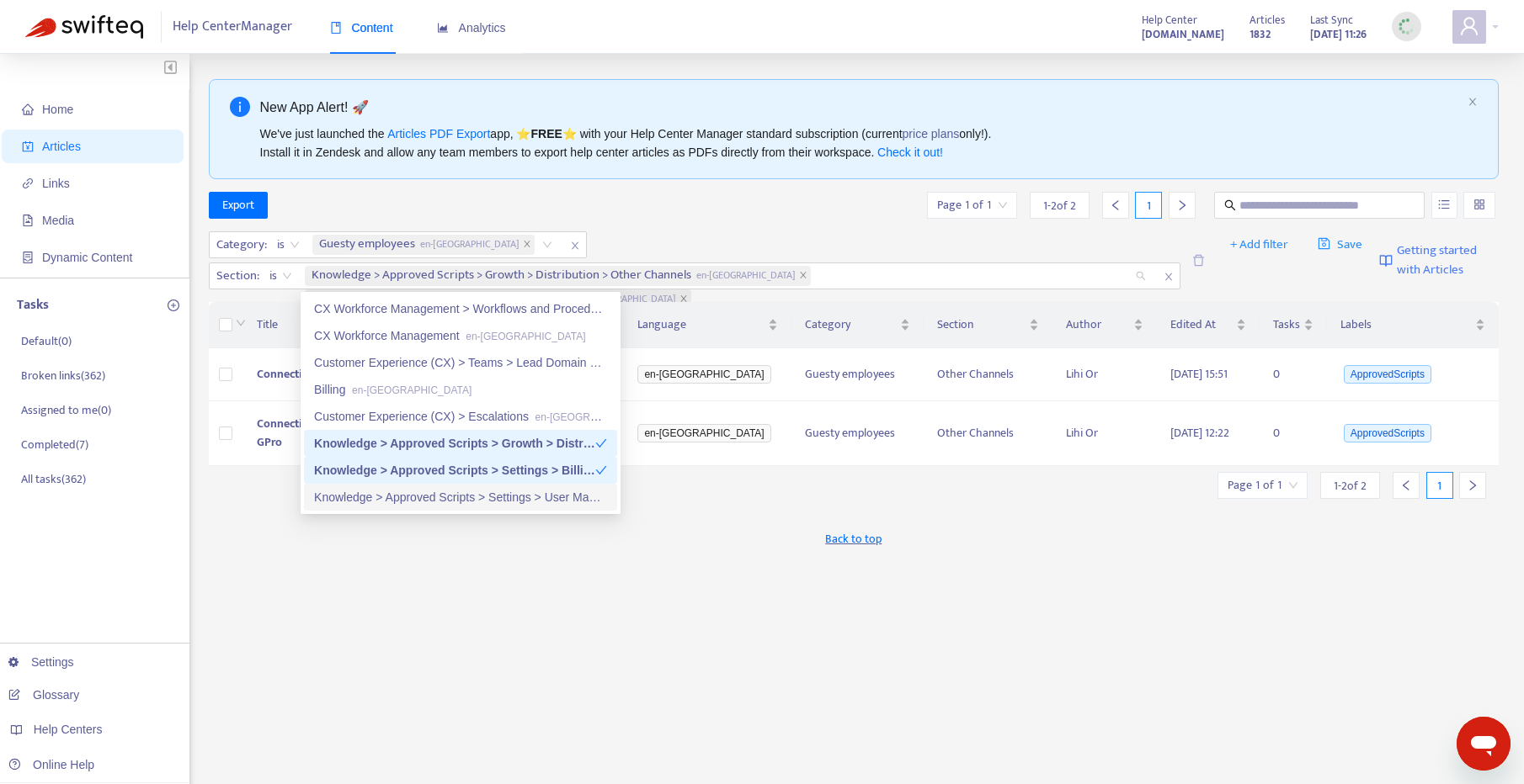
click at [527, 503] on div "Knowledge > Approved Scripts > Settings > User Management en-gb" at bounding box center [460, 498] width 293 height 19
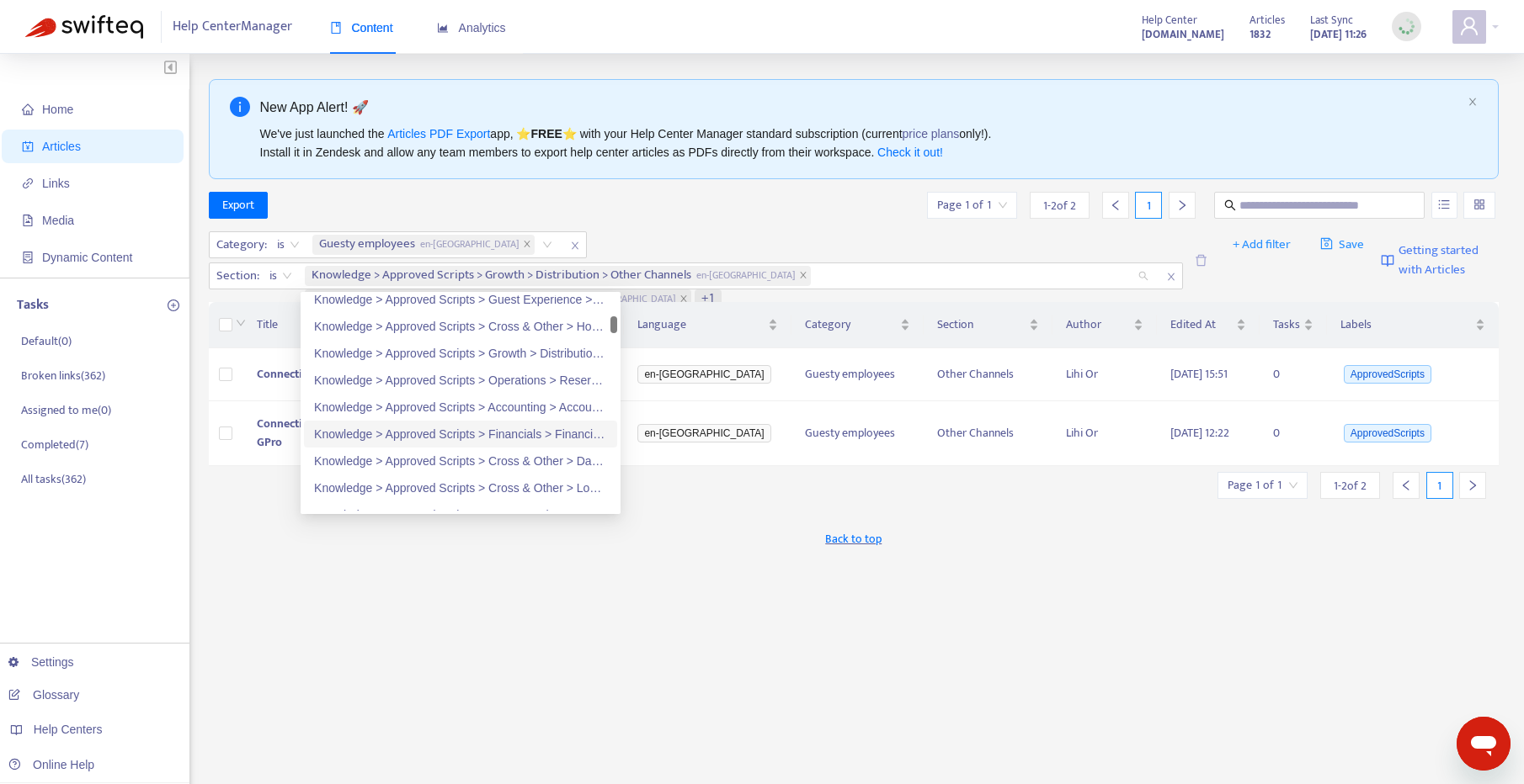
scroll to position [21, 0]
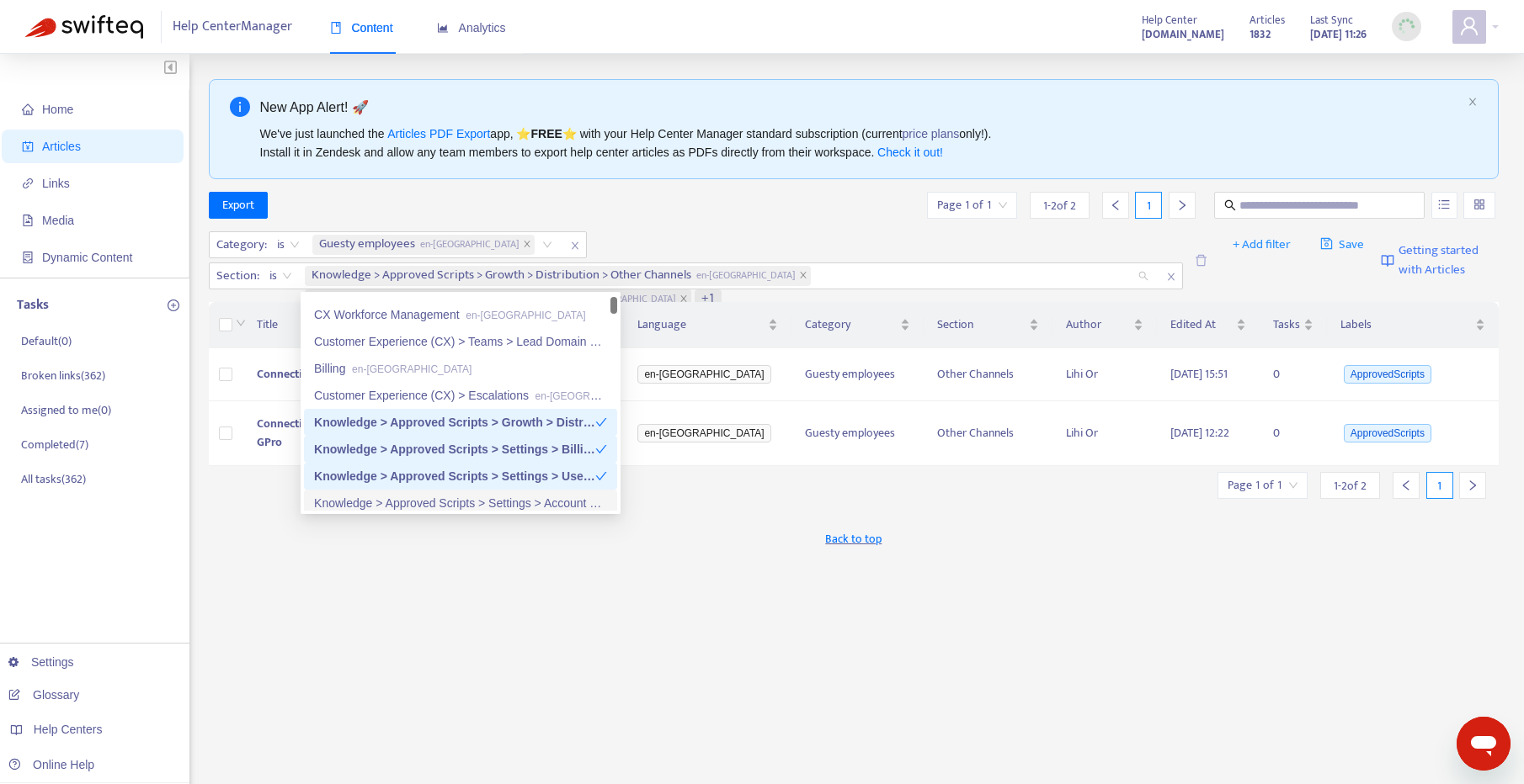
click at [470, 509] on div "Knowledge > Approved Scripts > Settings > Account Settings en-gb" at bounding box center [460, 503] width 293 height 19
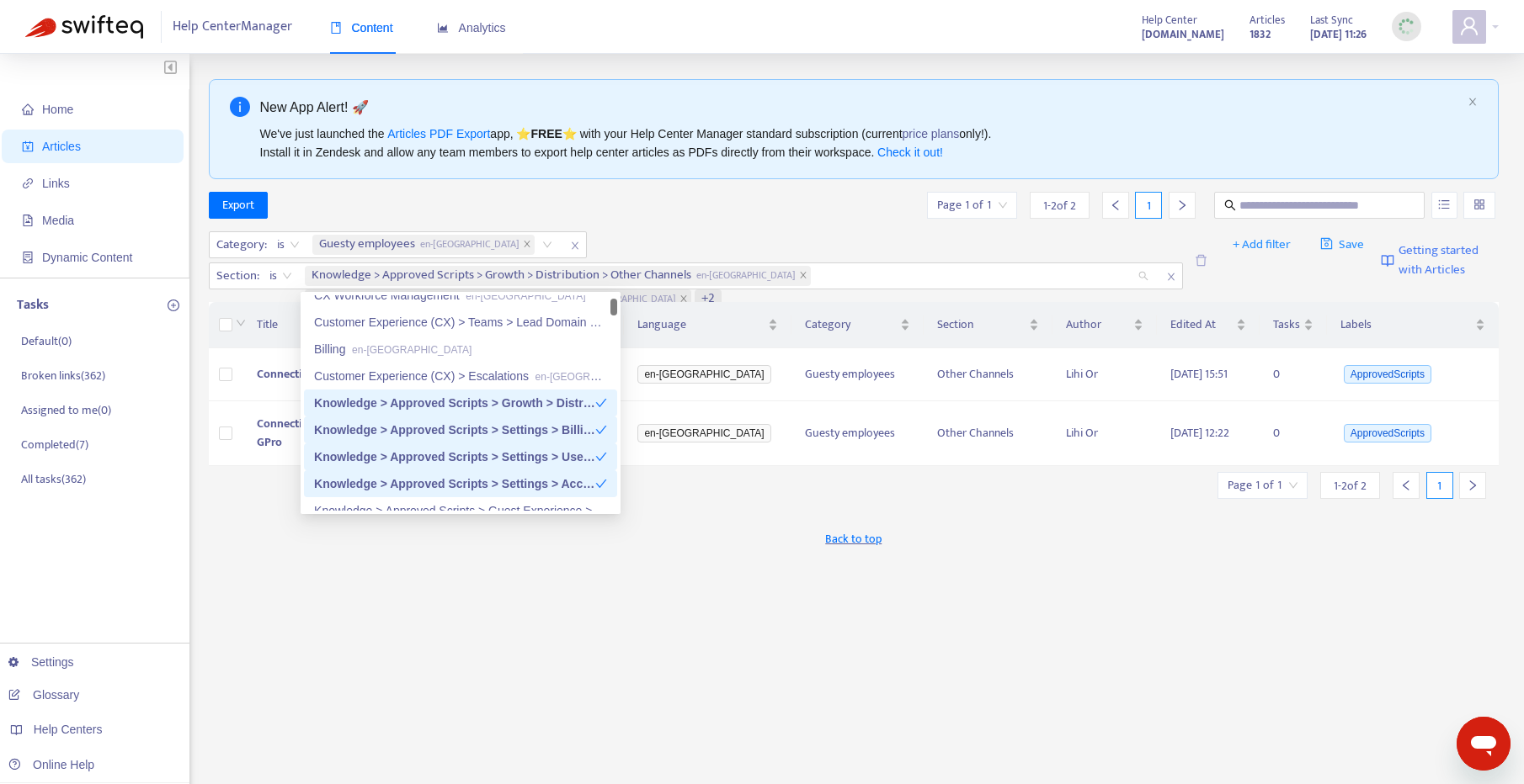
scroll to position [85, 0]
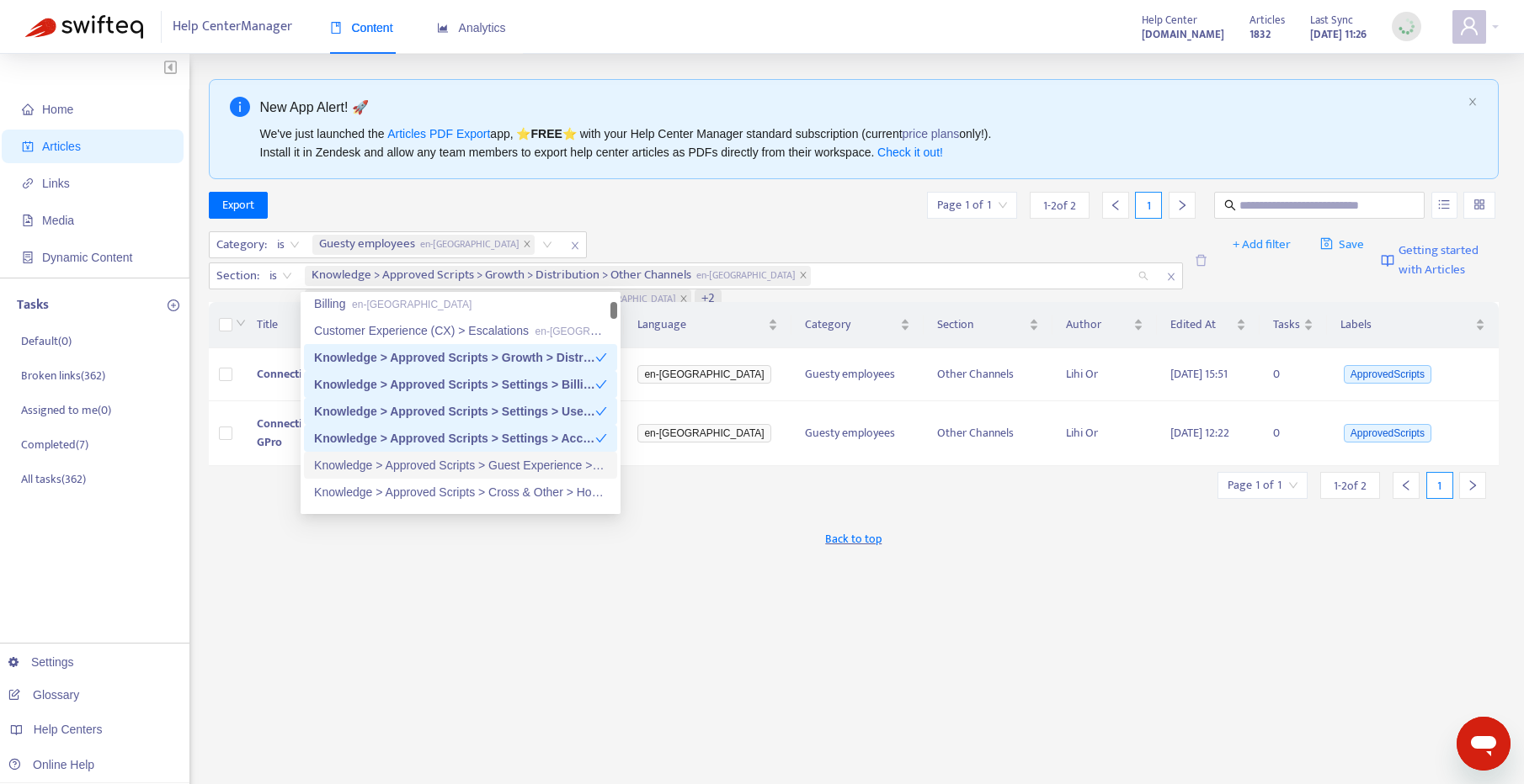
click at [472, 466] on div "Knowledge > Approved Scripts > Guest Experience > Inbox en-gb" at bounding box center [460, 465] width 293 height 19
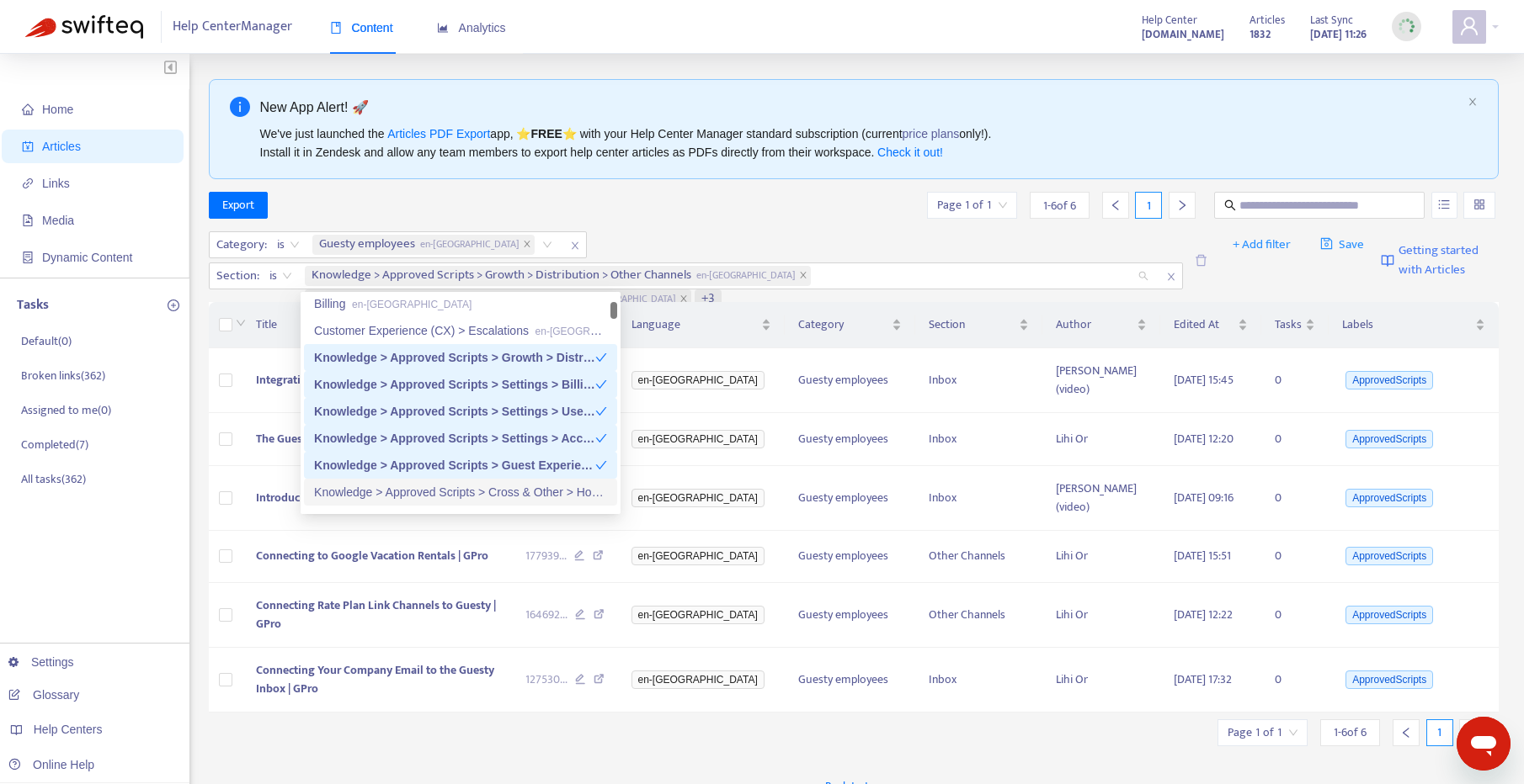
click at [481, 492] on div "Knowledge > Approved Scripts > Cross & Other > Homepage en-gb" at bounding box center [460, 492] width 293 height 19
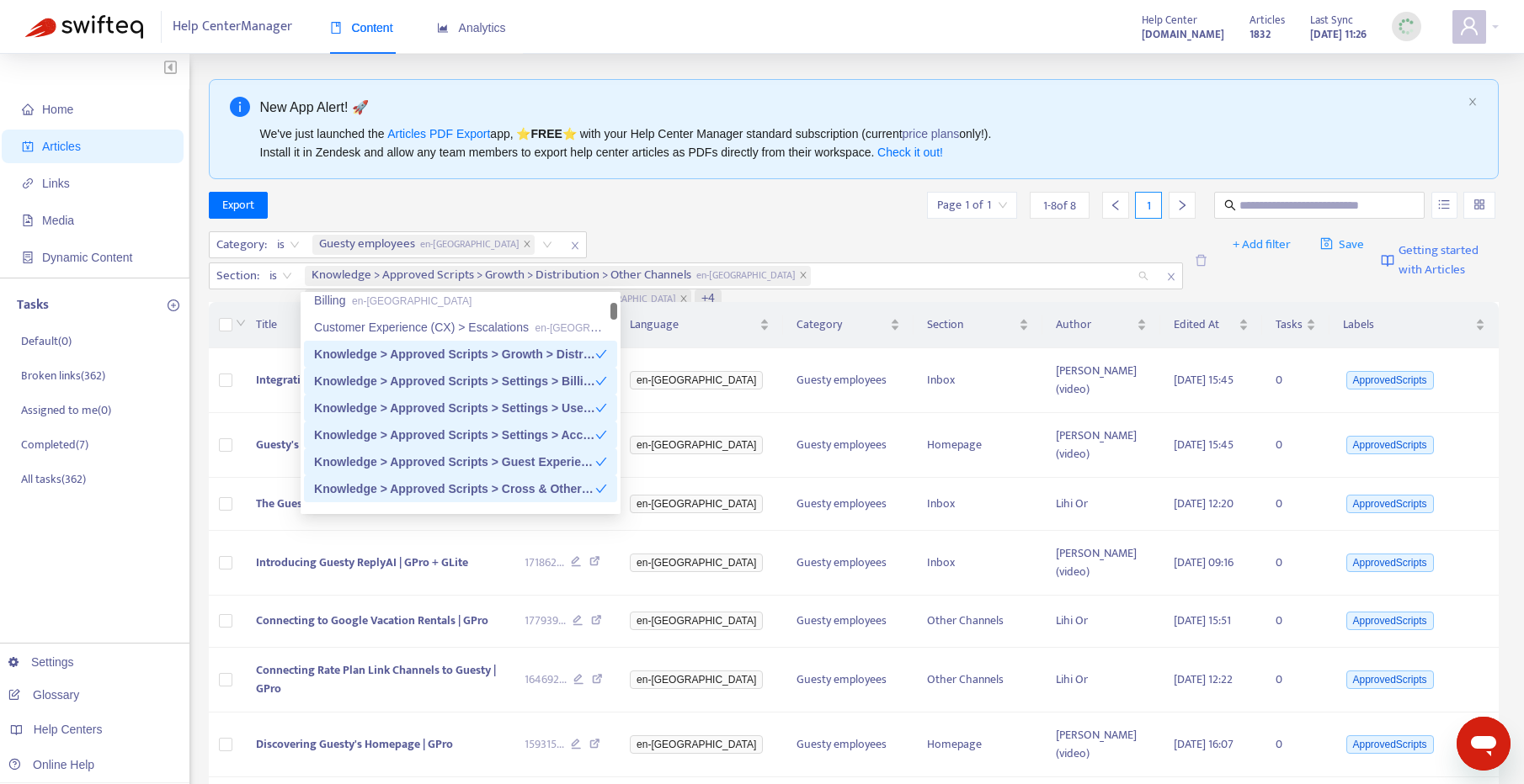
scroll to position [98, 0]
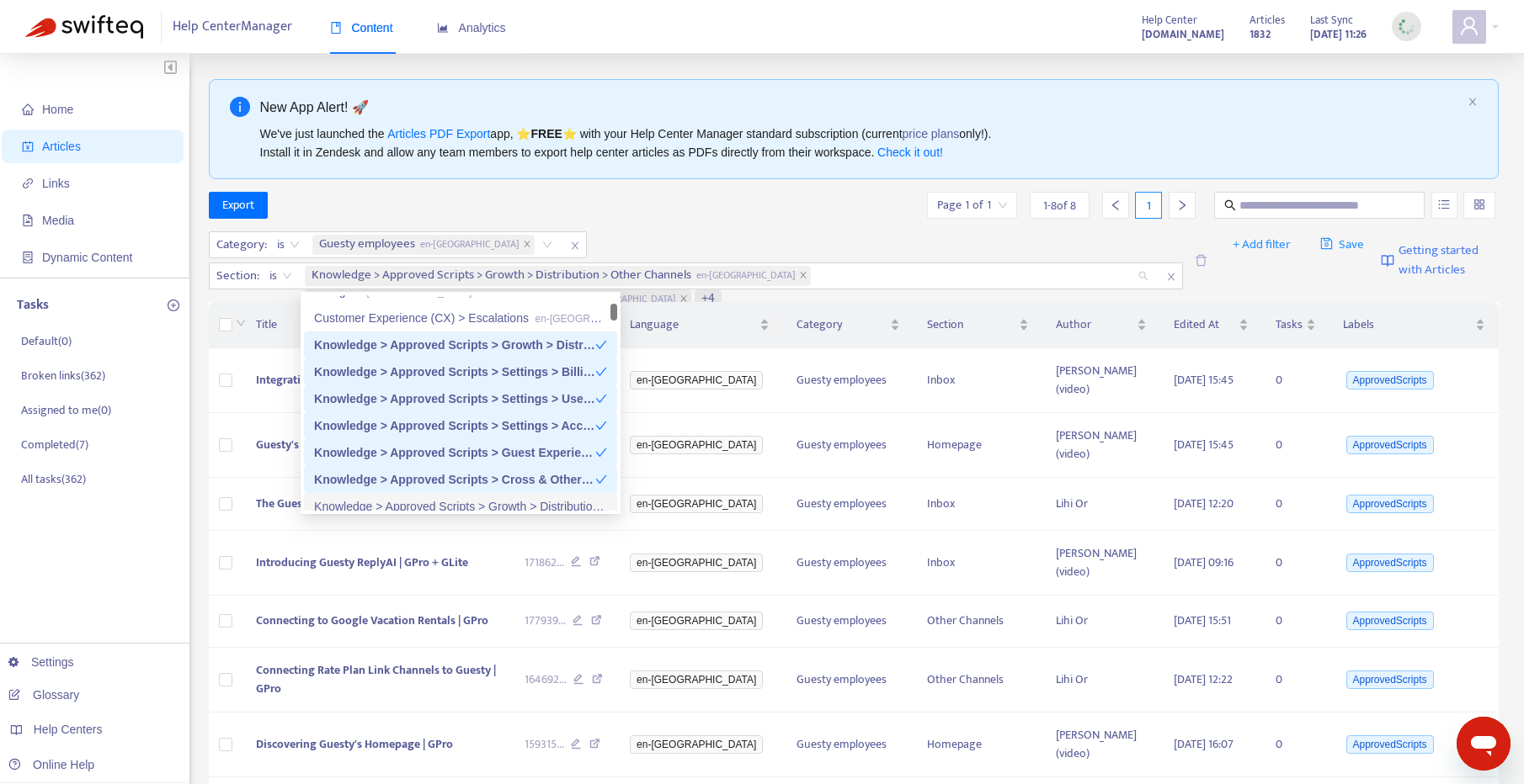
click at [493, 504] on div "Knowledge > Approved Scripts > Growth > Distribution > Airbnb en-gb" at bounding box center [460, 507] width 293 height 19
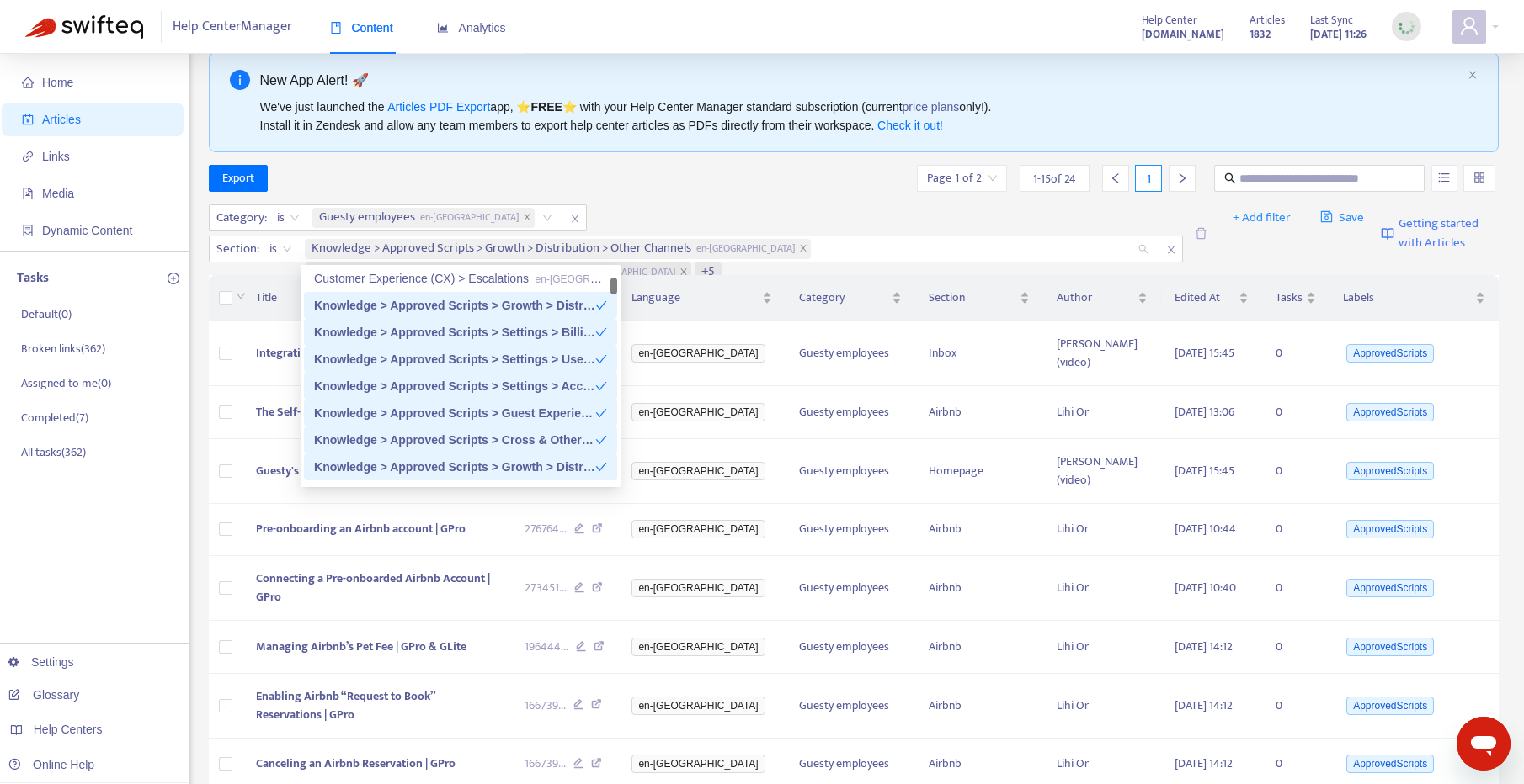
scroll to position [150, 0]
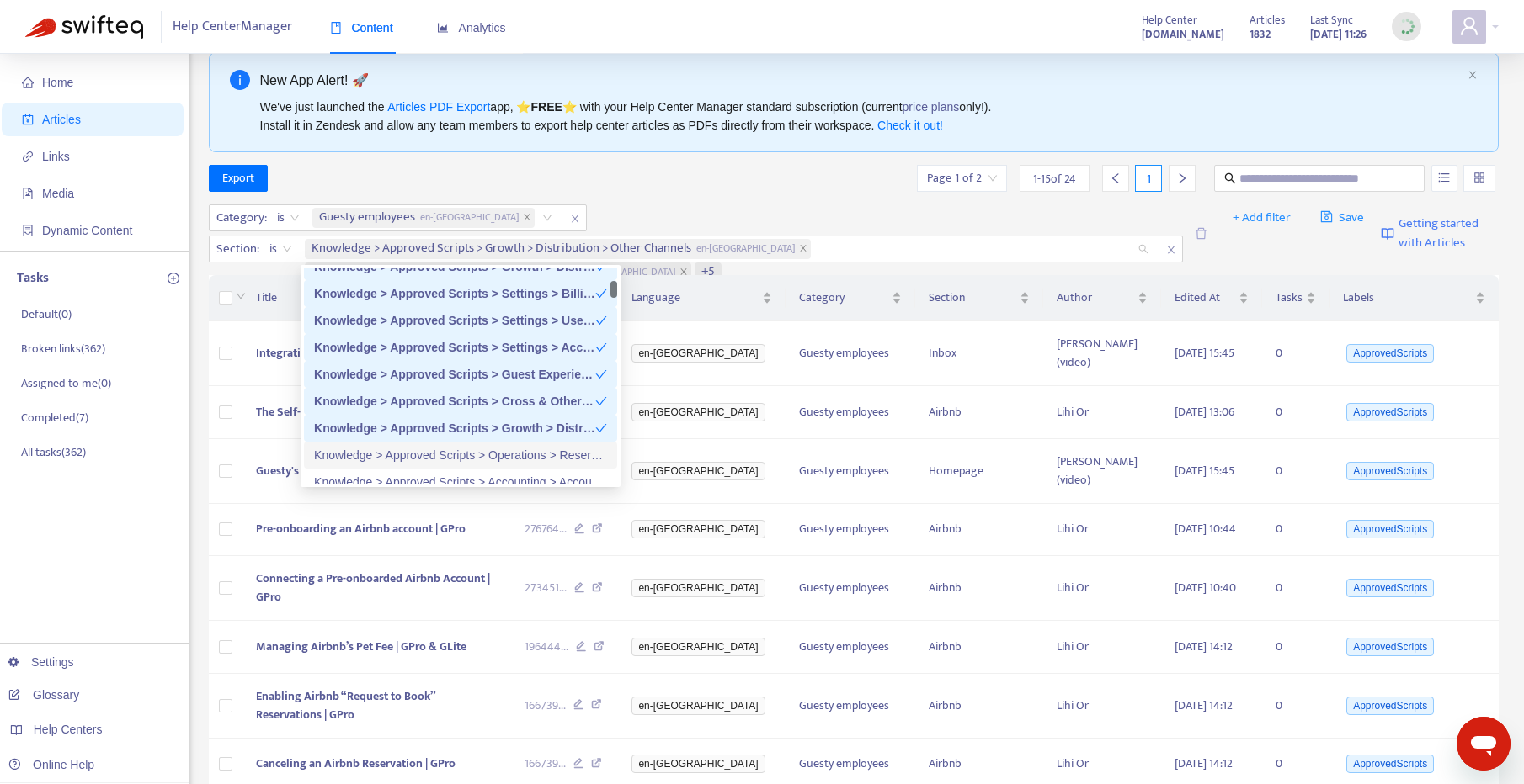
click at [464, 460] on div "Knowledge > Approved Scripts > Operations > Reservations en-gb" at bounding box center [460, 455] width 293 height 19
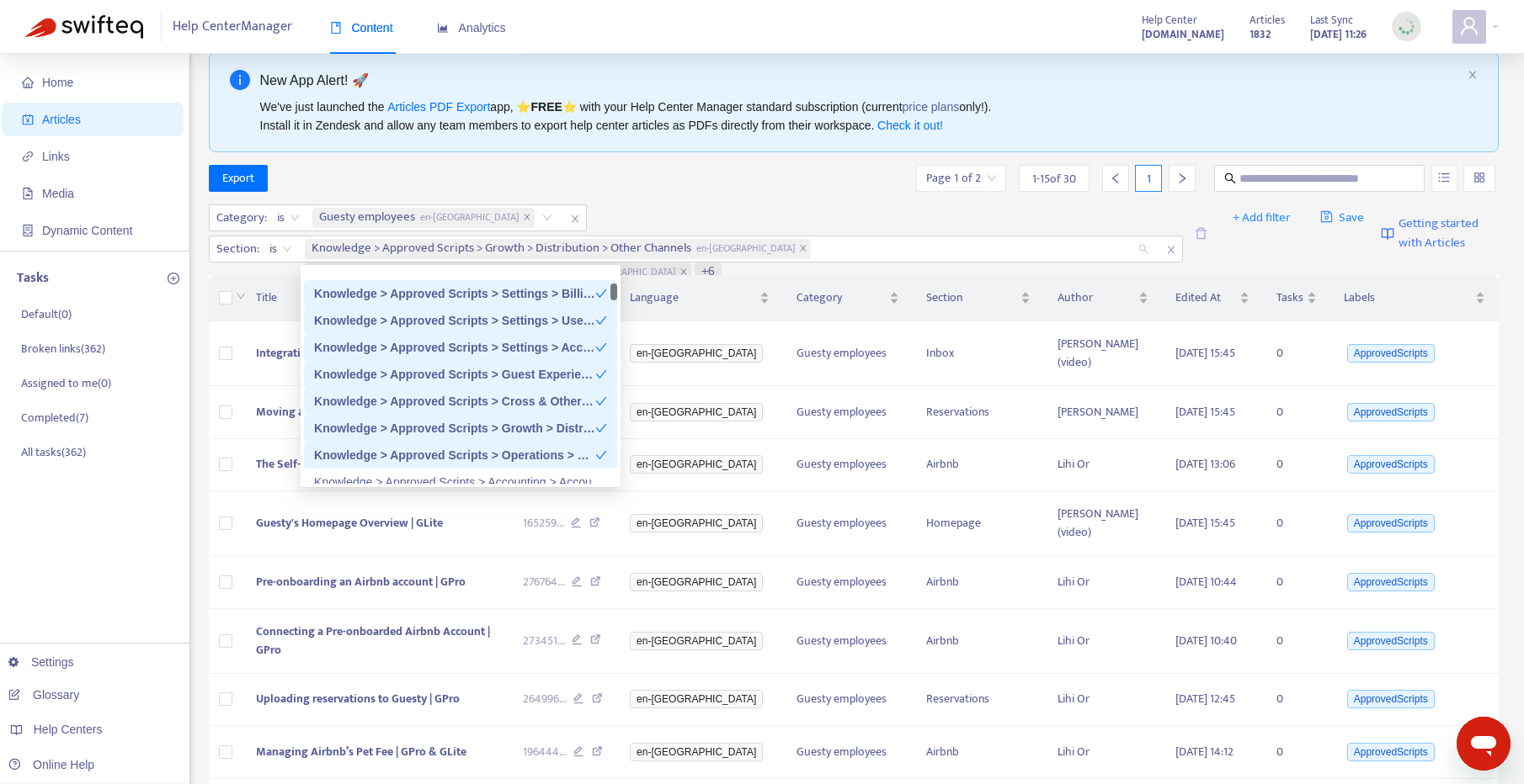
scroll to position [187, 0]
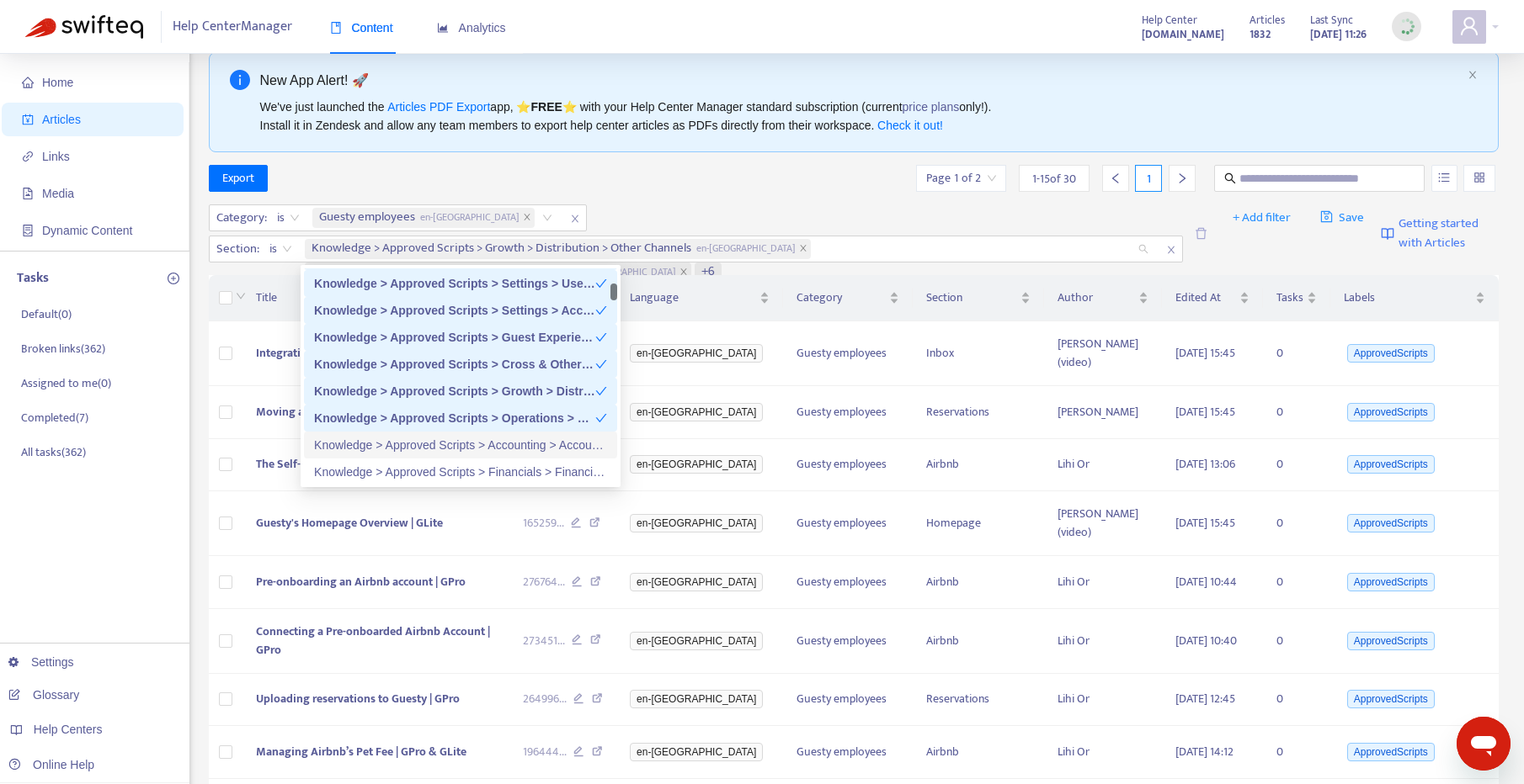
click at [467, 443] on div "Knowledge > Approved Scripts > Accounting > Accounting Setup en-gb" at bounding box center [460, 445] width 293 height 19
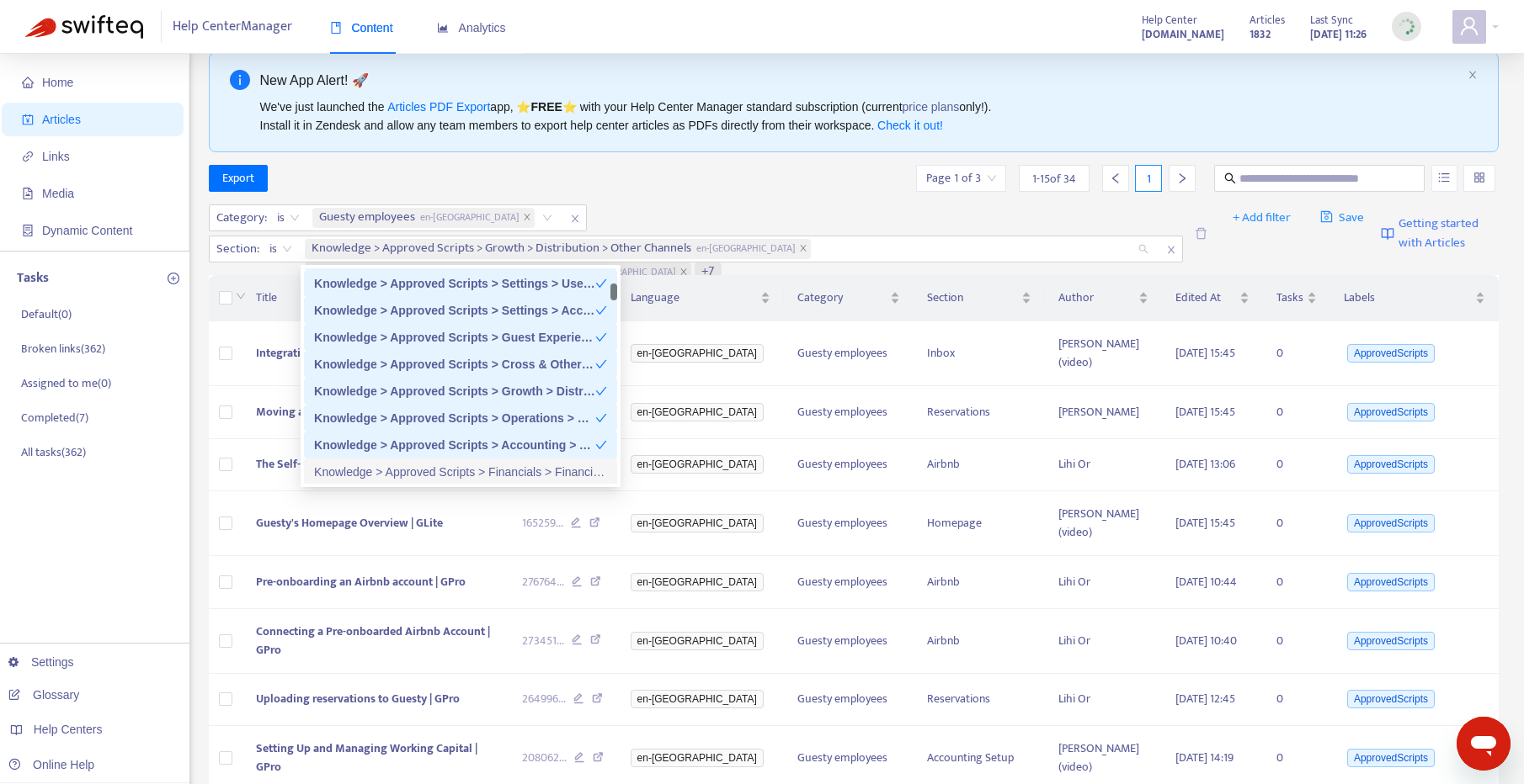
click at [452, 471] on div "Knowledge > Approved Scripts > Financials > Financial Settings en-gb" at bounding box center [460, 472] width 293 height 19
click at [464, 471] on div "Knowledge > Approved Scripts > Cross & Other > Damage Protection en-gb" at bounding box center [460, 469] width 293 height 19
click at [447, 473] on div "Knowledge > Approved Scripts > Cross & Other > Login & MFA en-gb" at bounding box center [460, 469] width 293 height 19
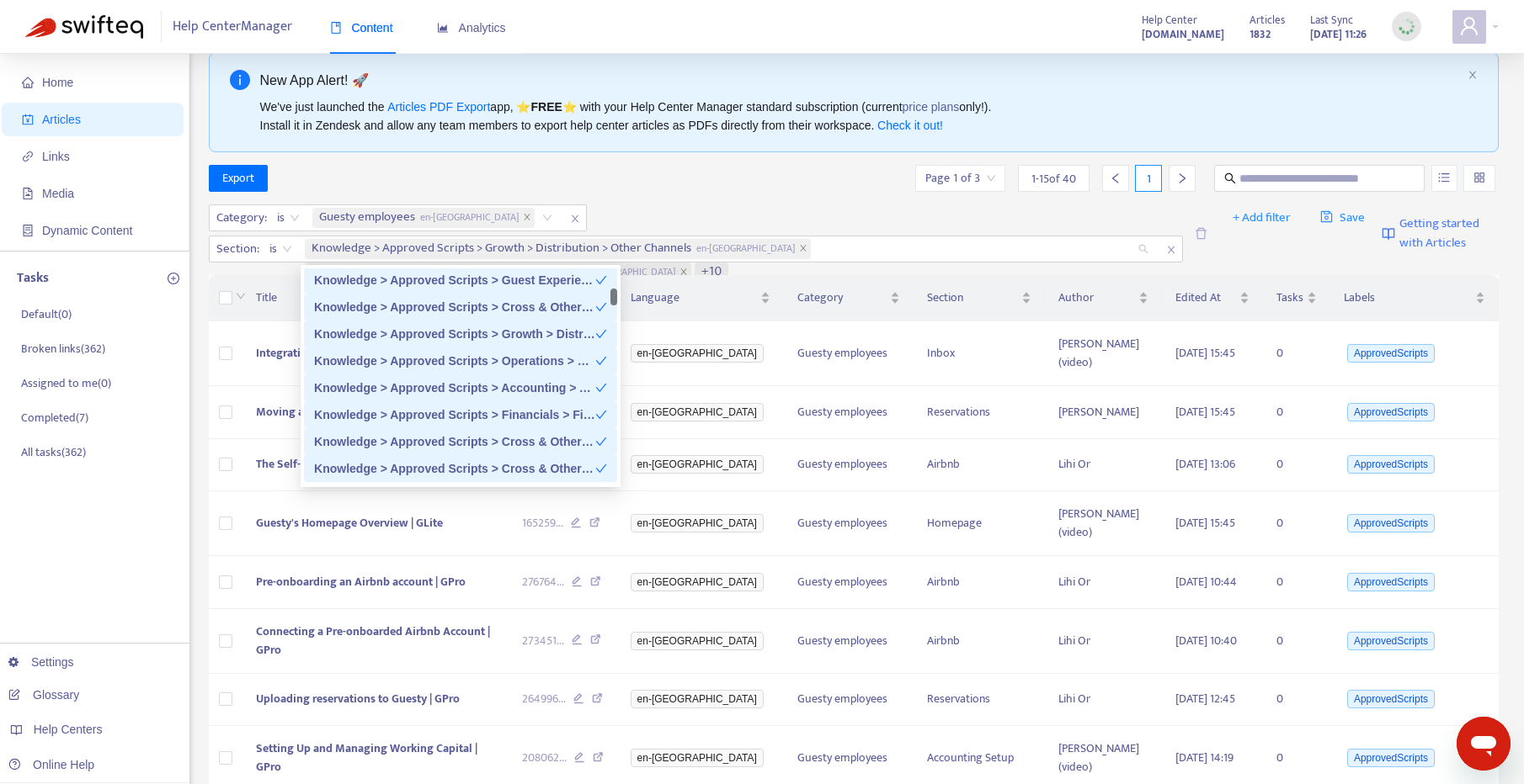
scroll to position [275, 0]
click at [480, 471] on div "Knowledge > Approved Scripts > Cross & Other > Mobile App en-gb" at bounding box center [460, 464] width 293 height 19
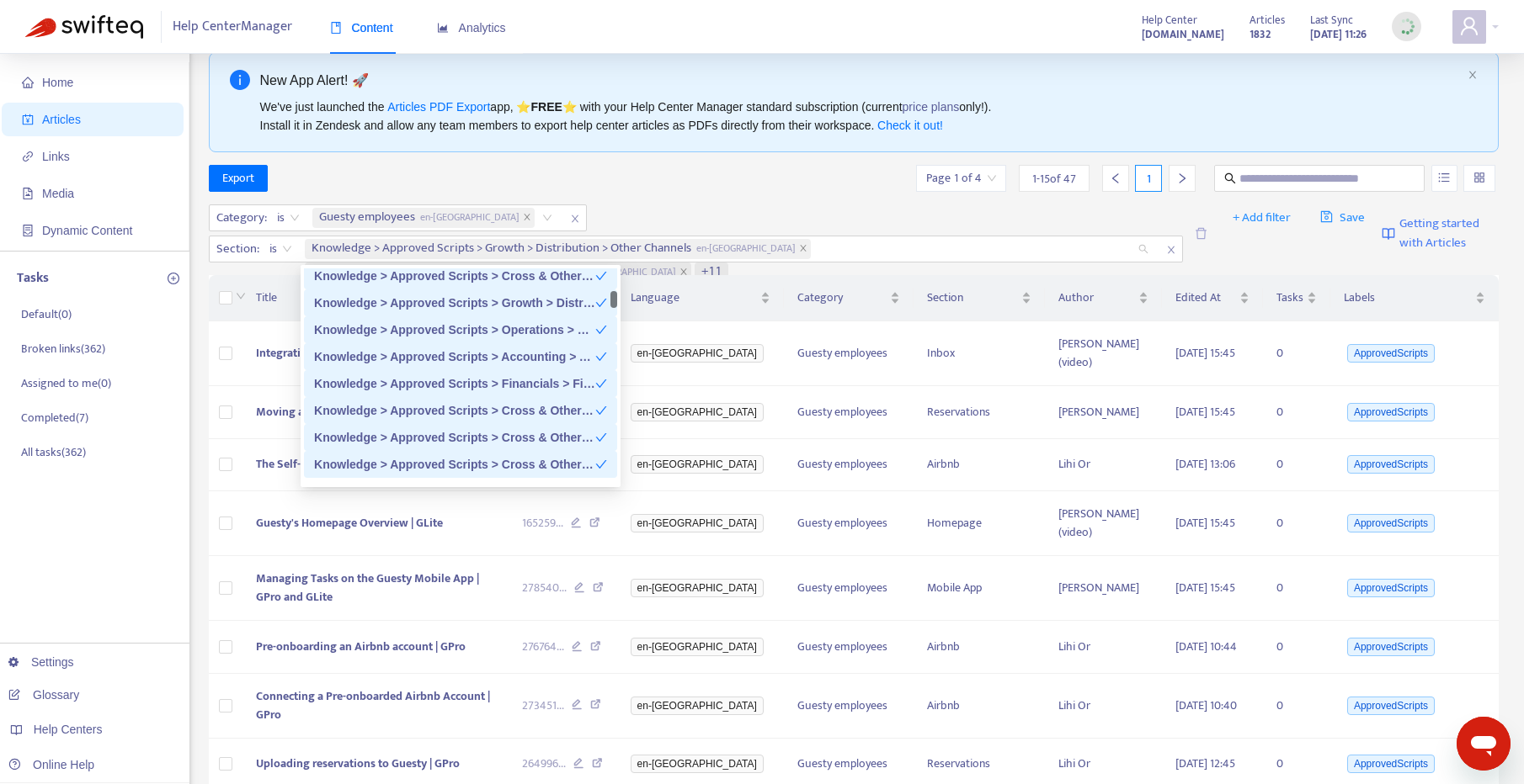
scroll to position [317, 0]
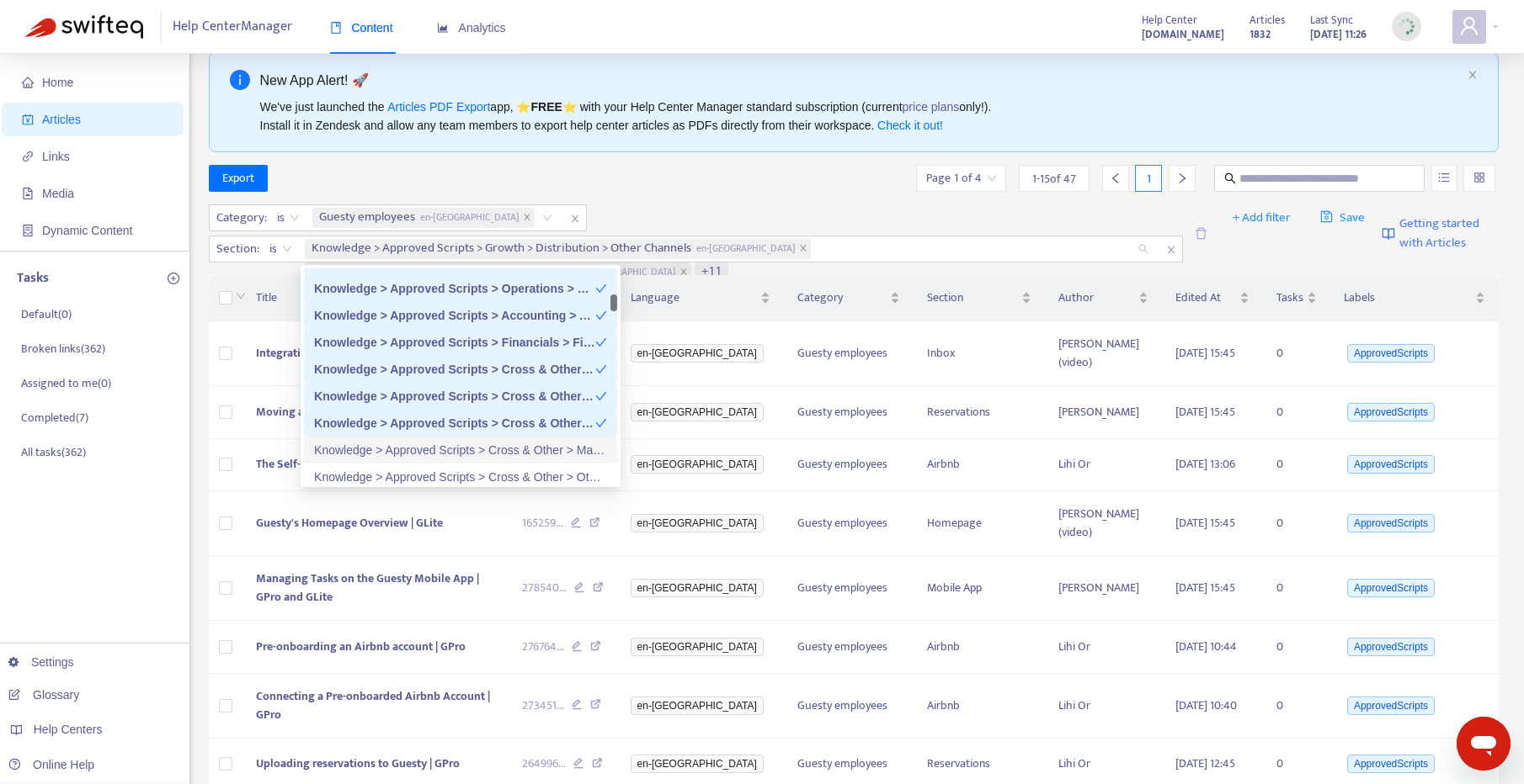
click at [487, 457] on div "Knowledge > Approved Scripts > Cross & Other > Marketplace en-gb" at bounding box center [460, 451] width 293 height 19
click at [474, 474] on div "Knowledge > Approved Scripts > Cross & Other > Other Videos > MyVR en-gb" at bounding box center [460, 477] width 293 height 19
click at [480, 469] on div "Knowledge > Approved Scripts > Cross & Other > Other Videos en-gb" at bounding box center [460, 475] width 293 height 19
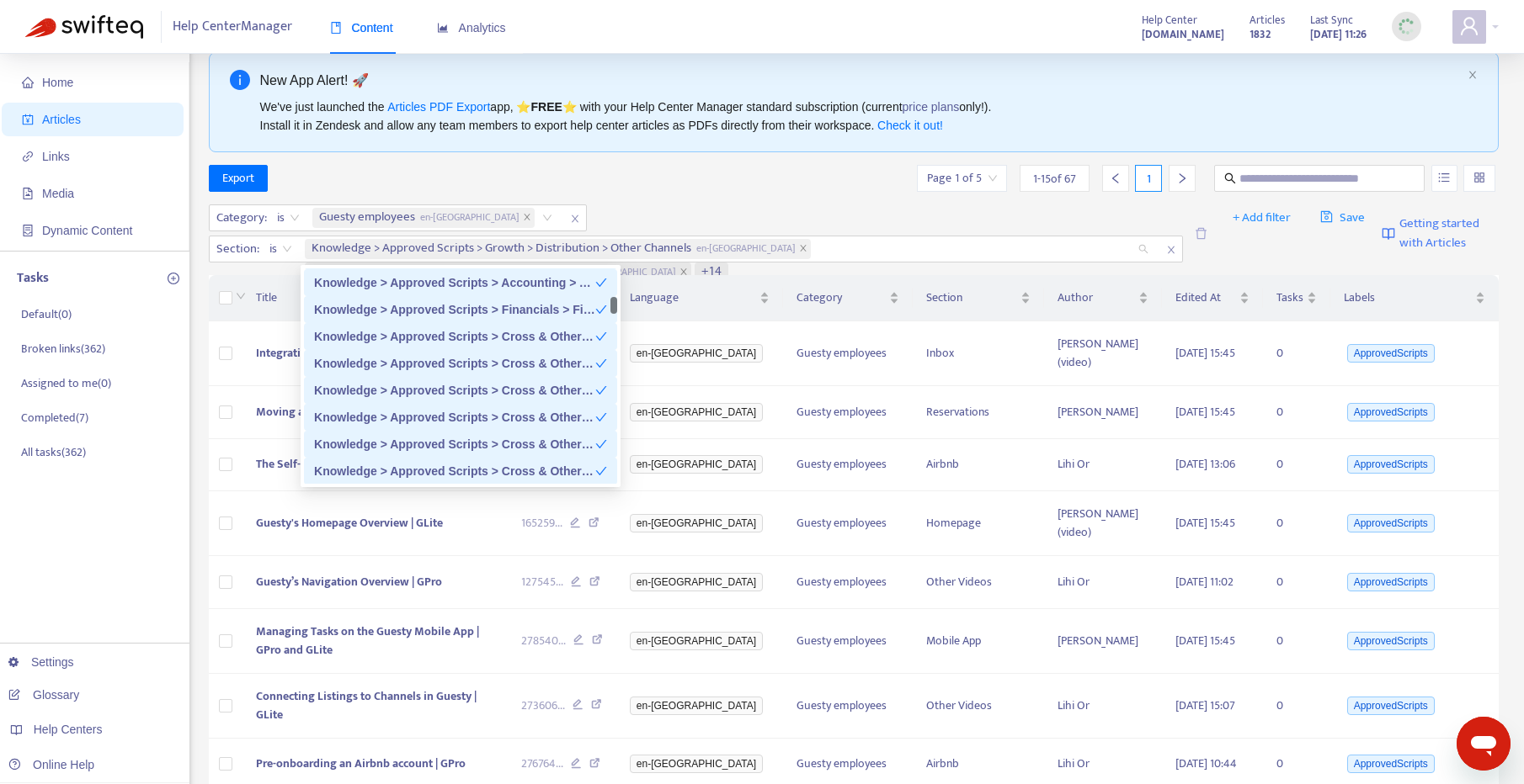
scroll to position [395, 0]
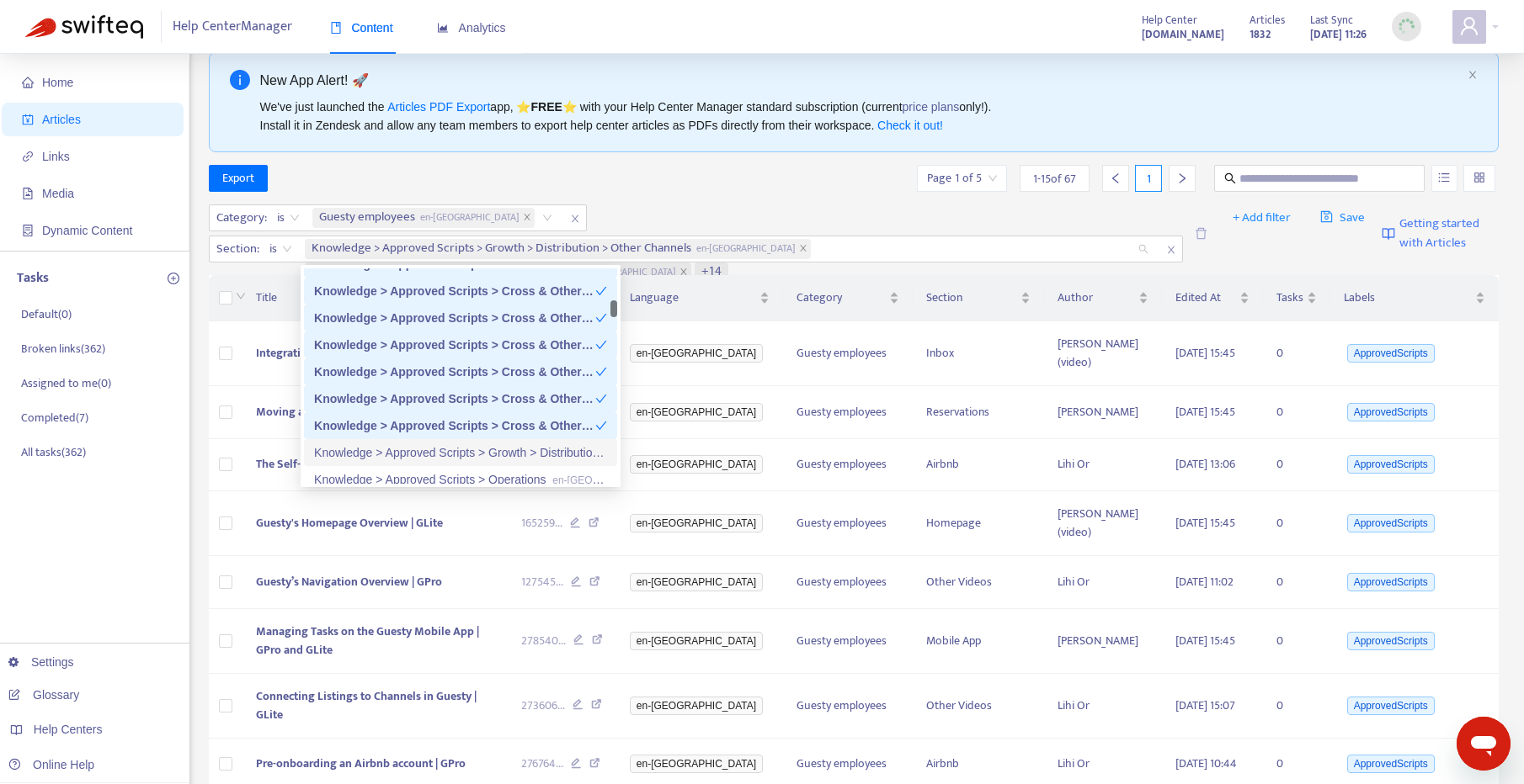
click at [485, 452] on div "Knowledge > Approved Scripts > Growth > Distribution en-gb" at bounding box center [460, 453] width 293 height 19
click at [480, 477] on div "Knowledge > Approved Scripts > Operations en-gb" at bounding box center [460, 480] width 293 height 19
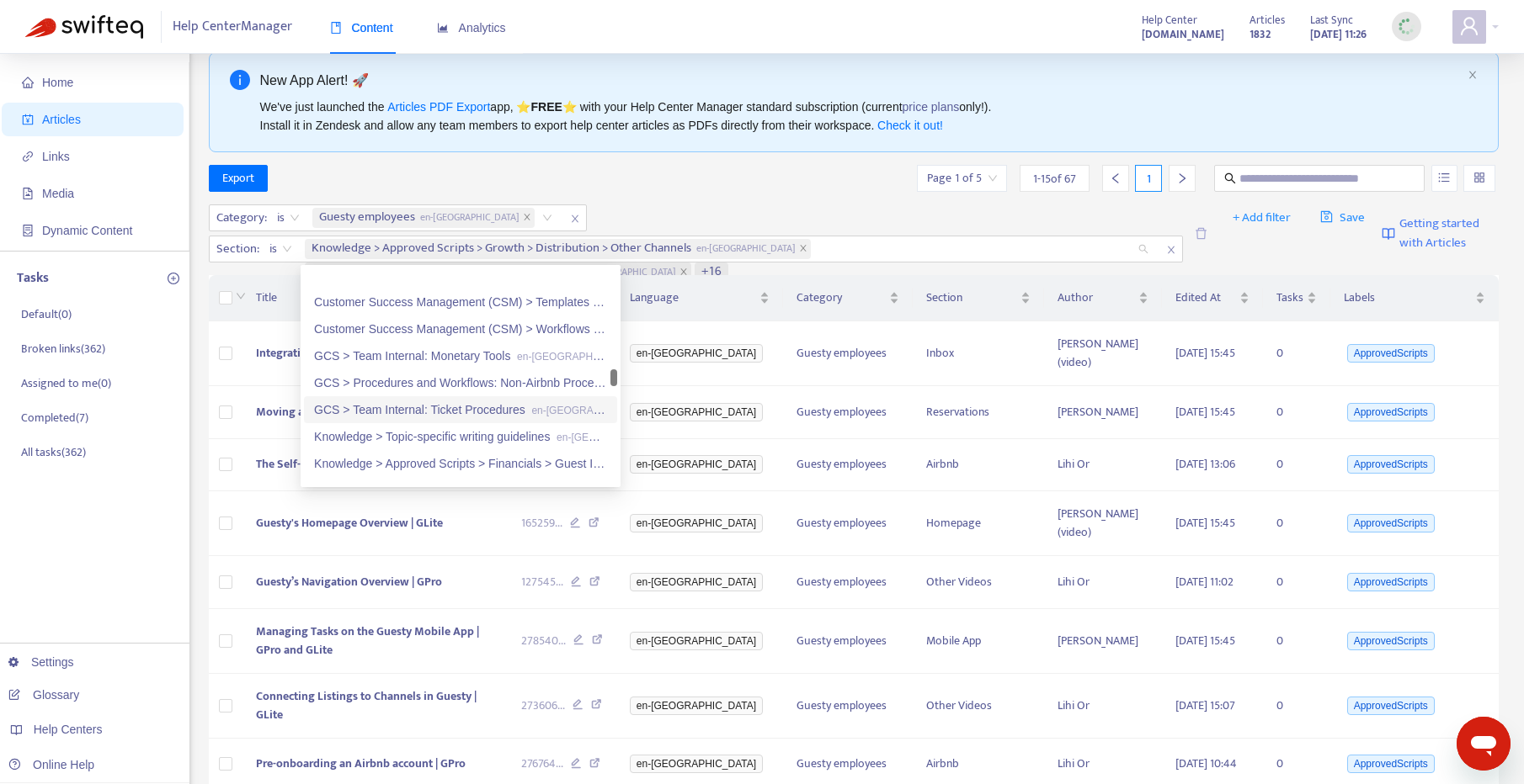
scroll to position [1359, 0]
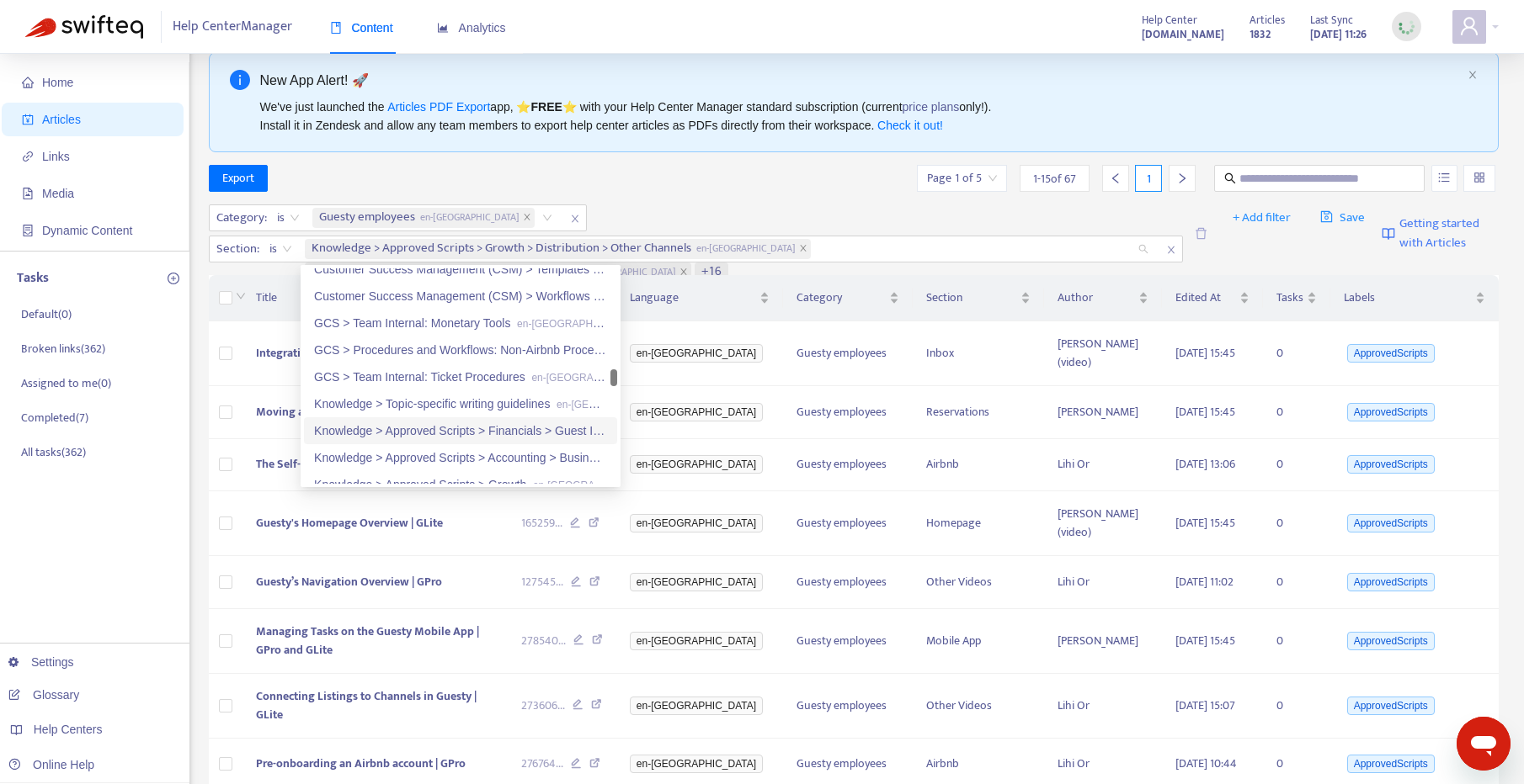
click at [489, 425] on div "Knowledge > Approved Scripts > Financials > Guest Invoicing en-gb" at bounding box center [460, 431] width 293 height 19
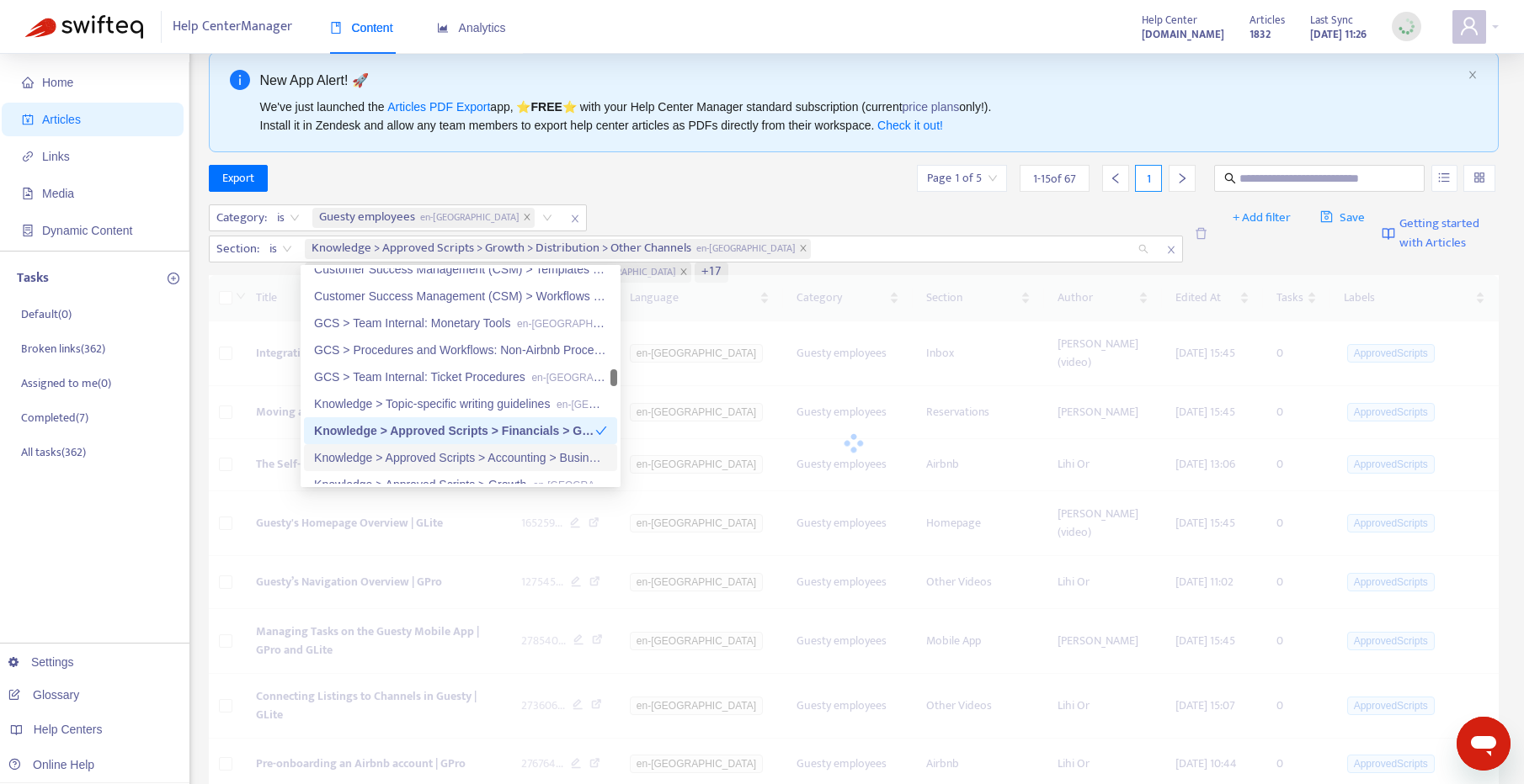
click at [470, 465] on div "Knowledge > Approved Scripts > Accounting > Business Models en-gb" at bounding box center [460, 458] width 293 height 19
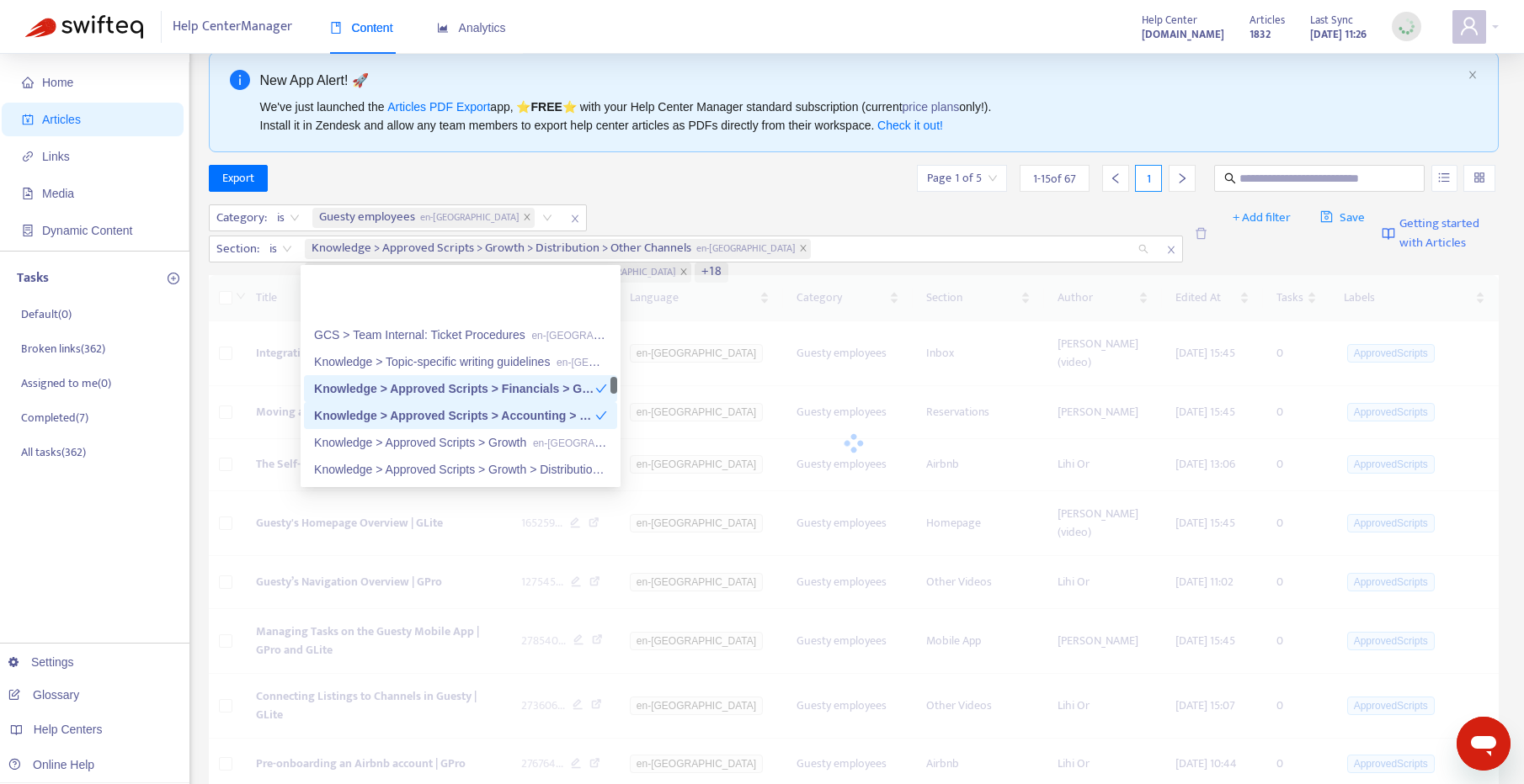
scroll to position [1476, 0]
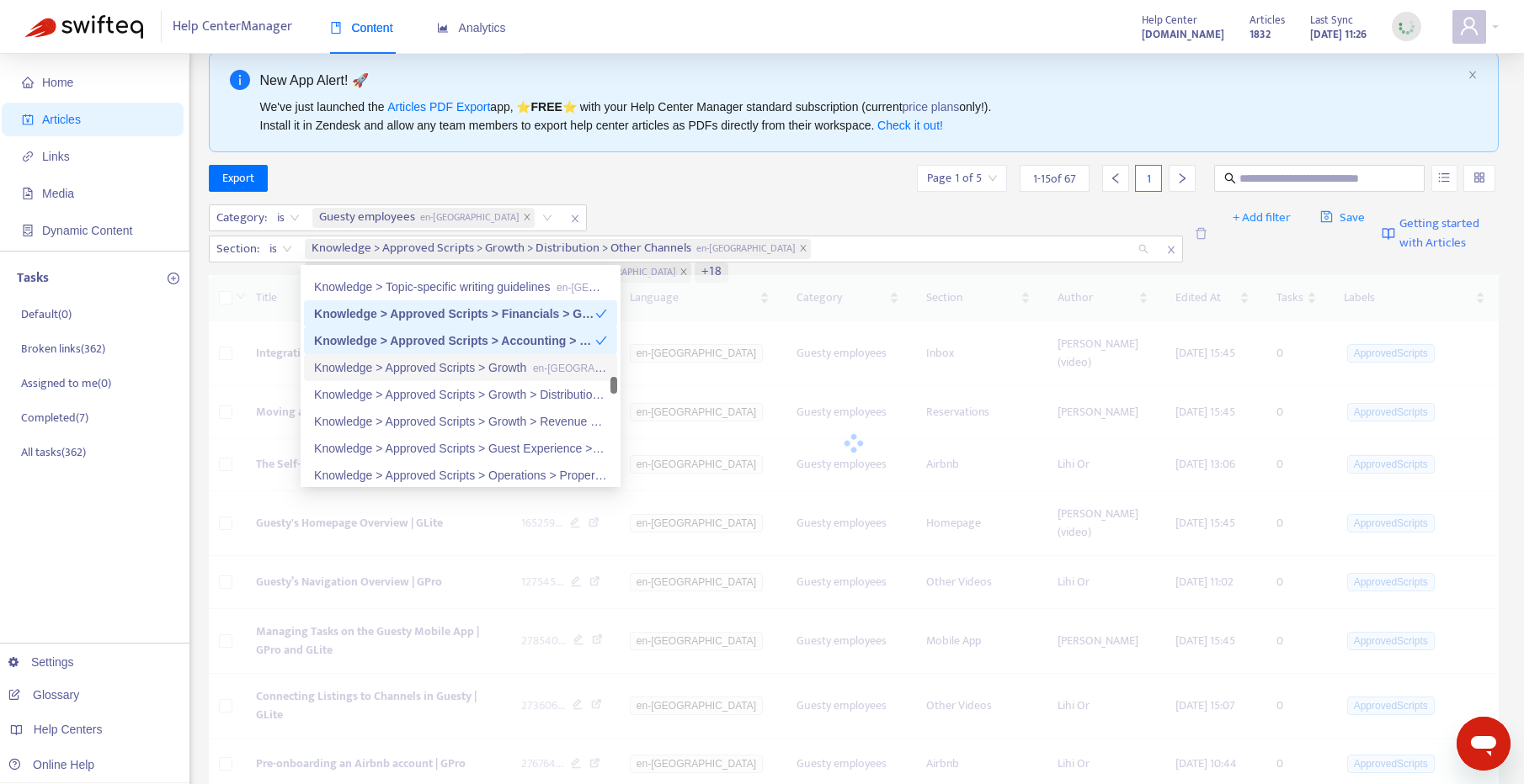
click at [496, 368] on div "Knowledge > Approved Scripts > Growth en-gb" at bounding box center [460, 368] width 293 height 19
click at [488, 386] on div "Knowledge > Approved Scripts > Growth > Distribution > [DOMAIN_NAME] en-gb" at bounding box center [460, 395] width 293 height 19
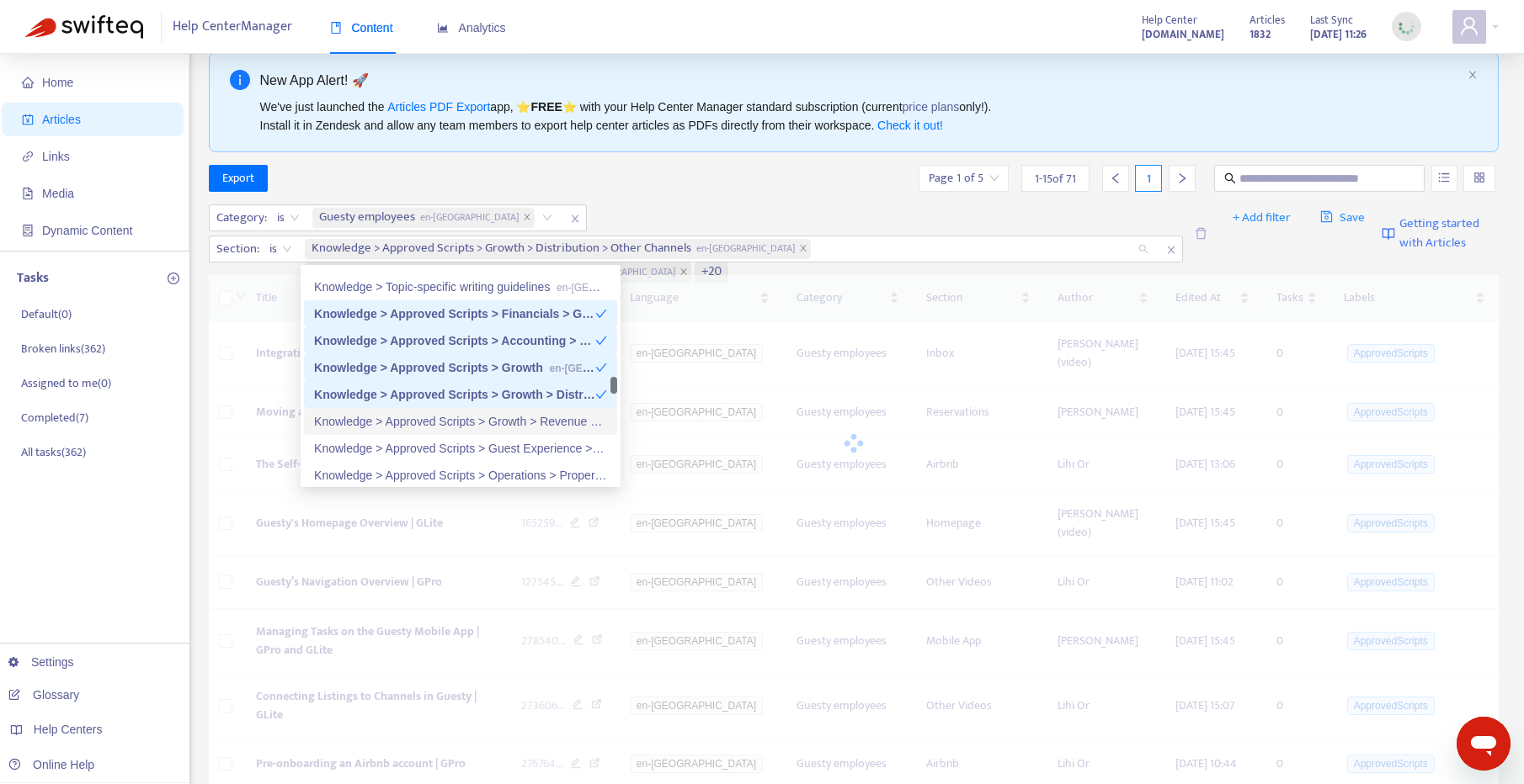
click at [480, 409] on div "Knowledge > Approved Scripts > Growth > Revenue Management en-gb" at bounding box center [460, 421] width 313 height 27
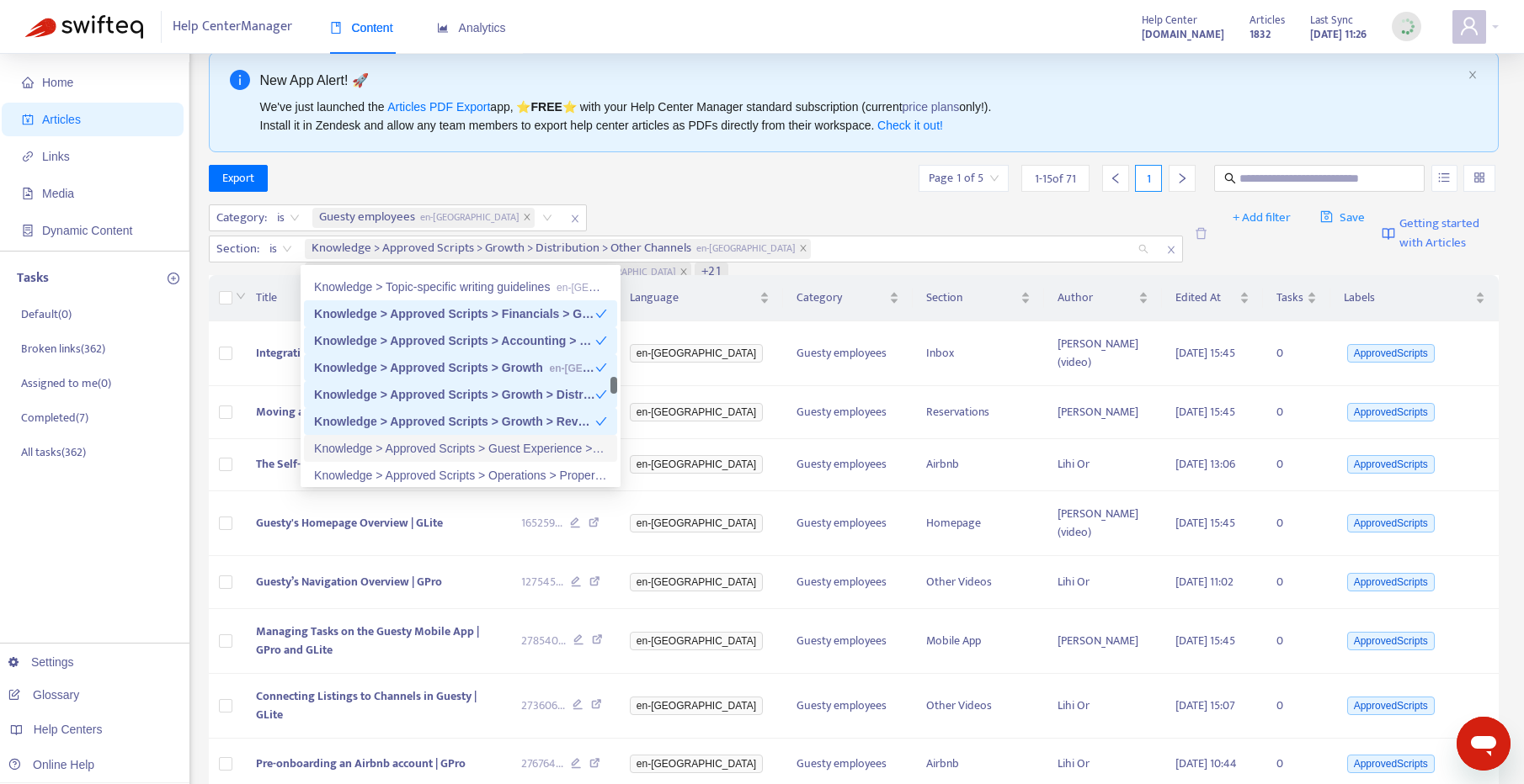
drag, startPoint x: 467, startPoint y: 446, endPoint x: 467, endPoint y: 464, distance: 18.0
click at [467, 446] on div "Knowledge > Approved Scripts > Guest Experience > Calendar en-gb" at bounding box center [460, 449] width 293 height 19
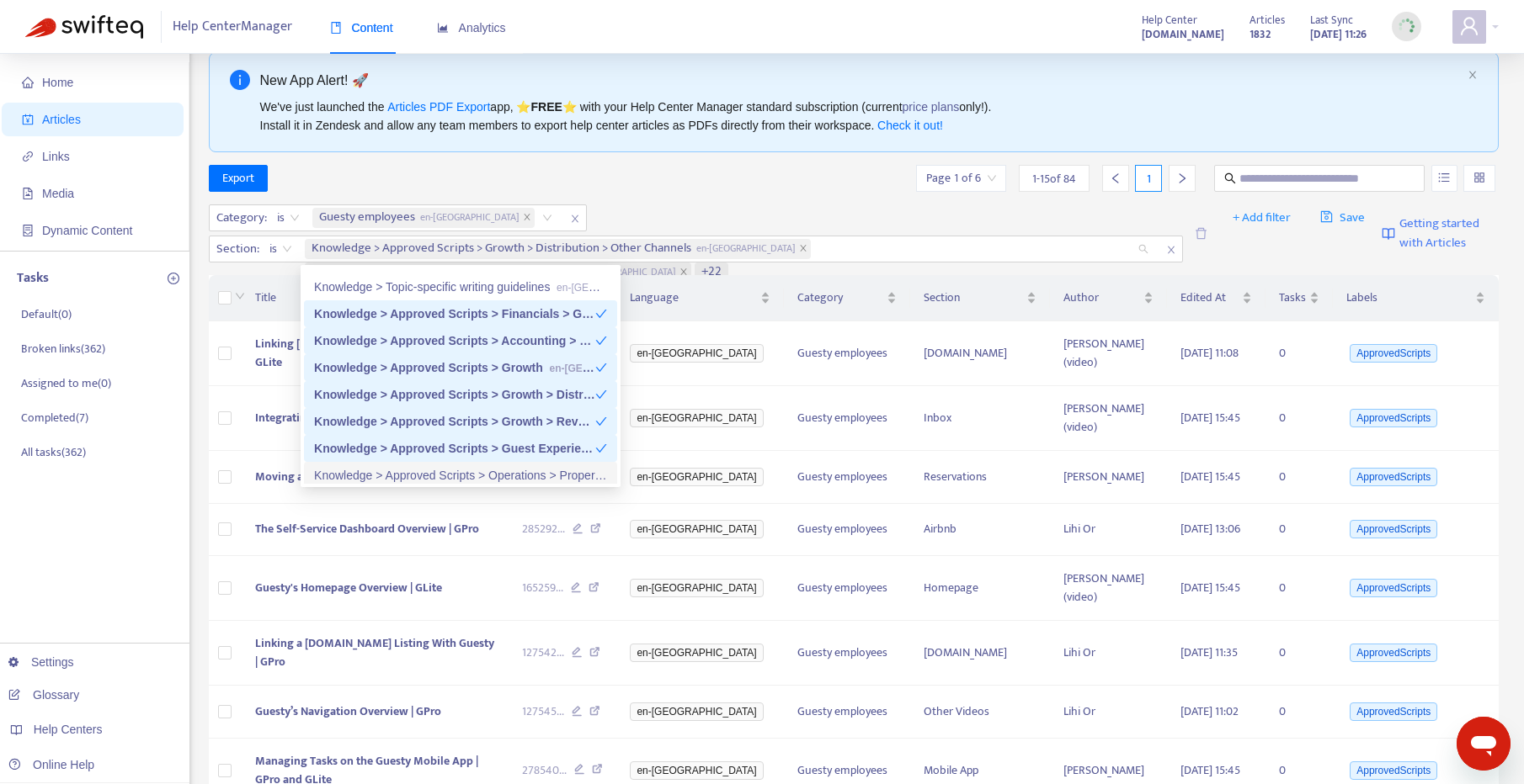
drag, startPoint x: 468, startPoint y: 479, endPoint x: 493, endPoint y: 404, distance: 79.1
click at [468, 479] on div "Knowledge > Approved Scripts > Operations > Properties en-gb" at bounding box center [460, 476] width 293 height 19
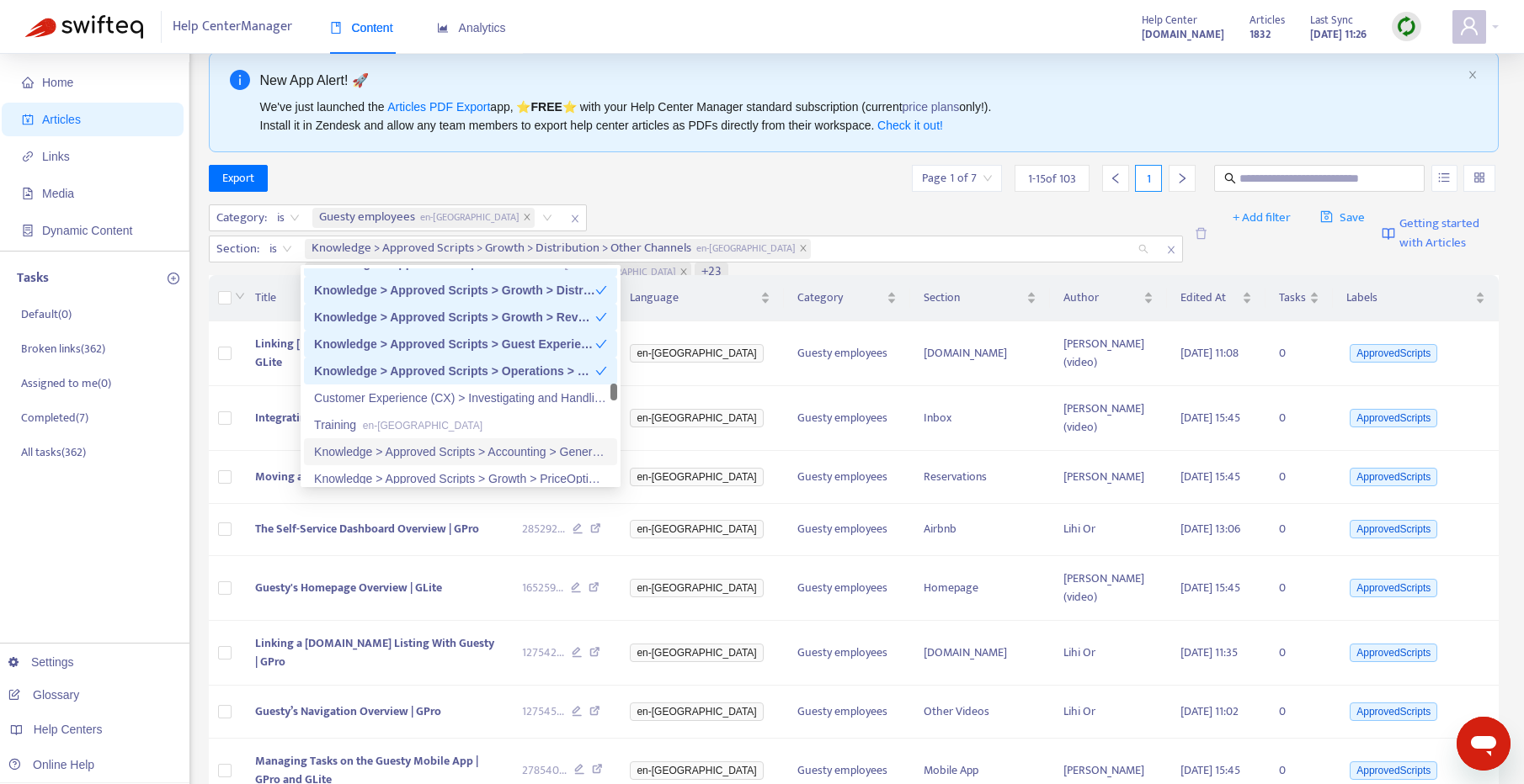
click at [485, 444] on div "Knowledge > Approved Scripts > Accounting > General Ledger en-gb" at bounding box center [460, 452] width 293 height 19
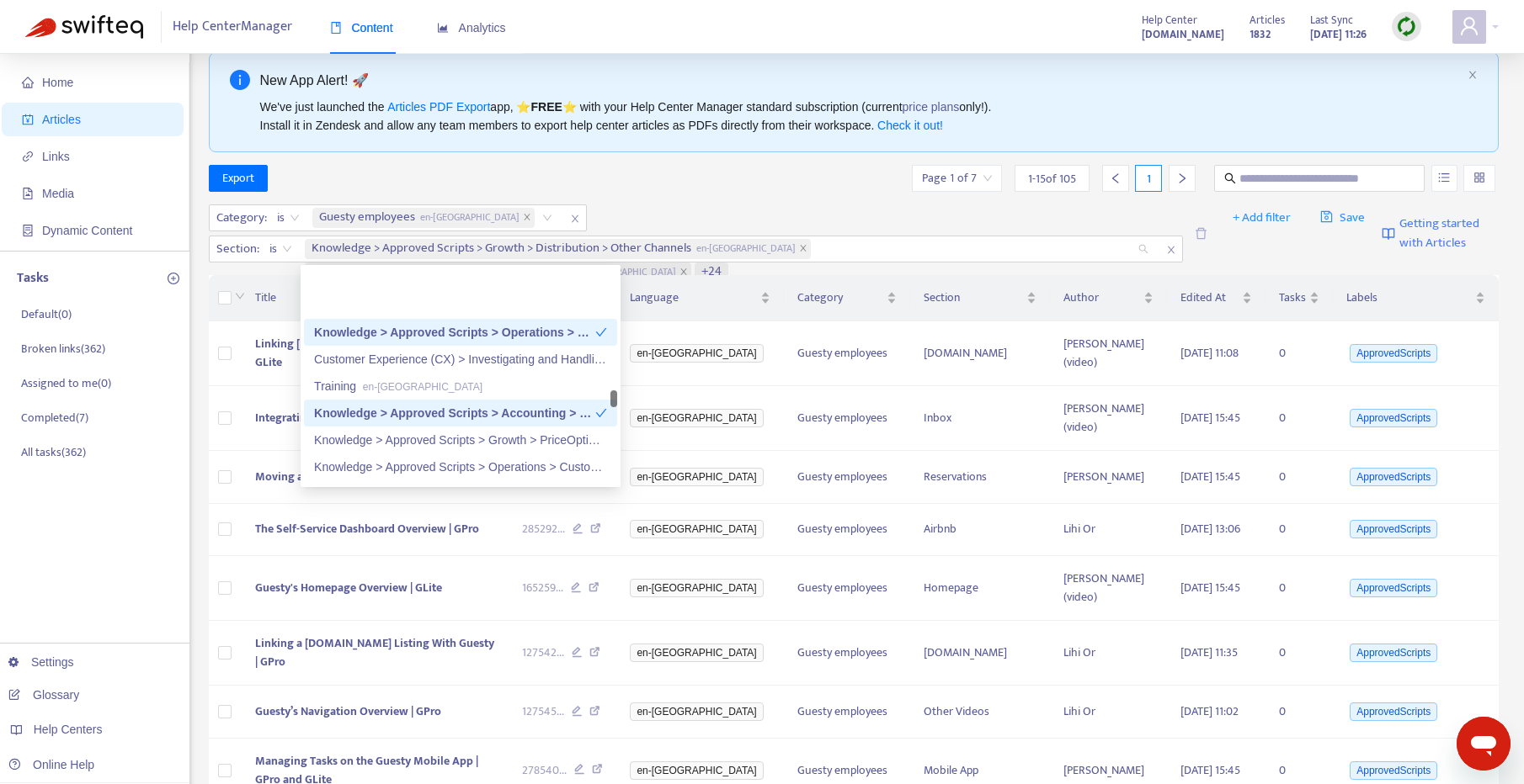
scroll to position [1694, 0]
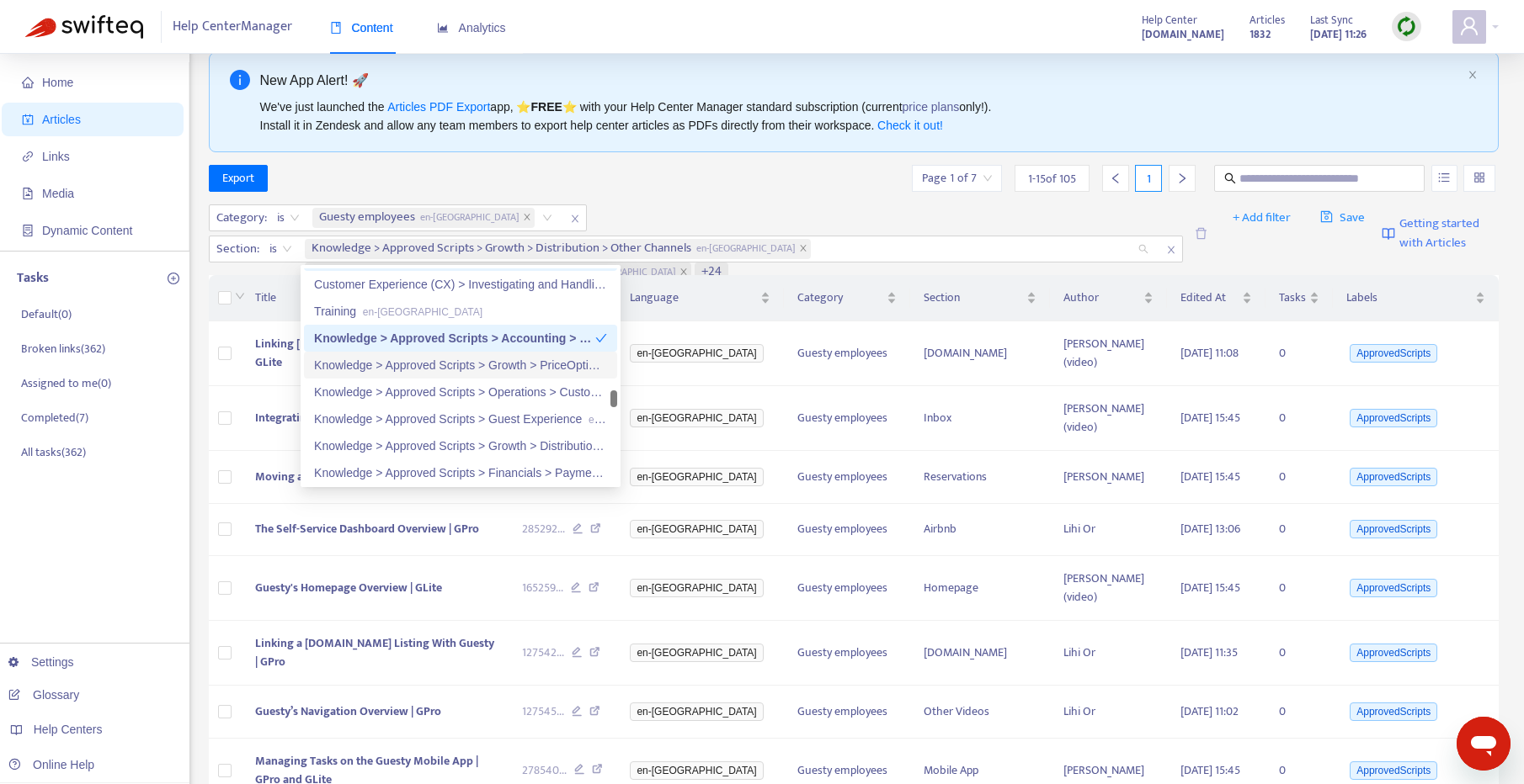
click at [469, 378] on div "Knowledge > Approved Scripts > Growth > PriceOptimizer en-gb" at bounding box center [460, 365] width 313 height 27
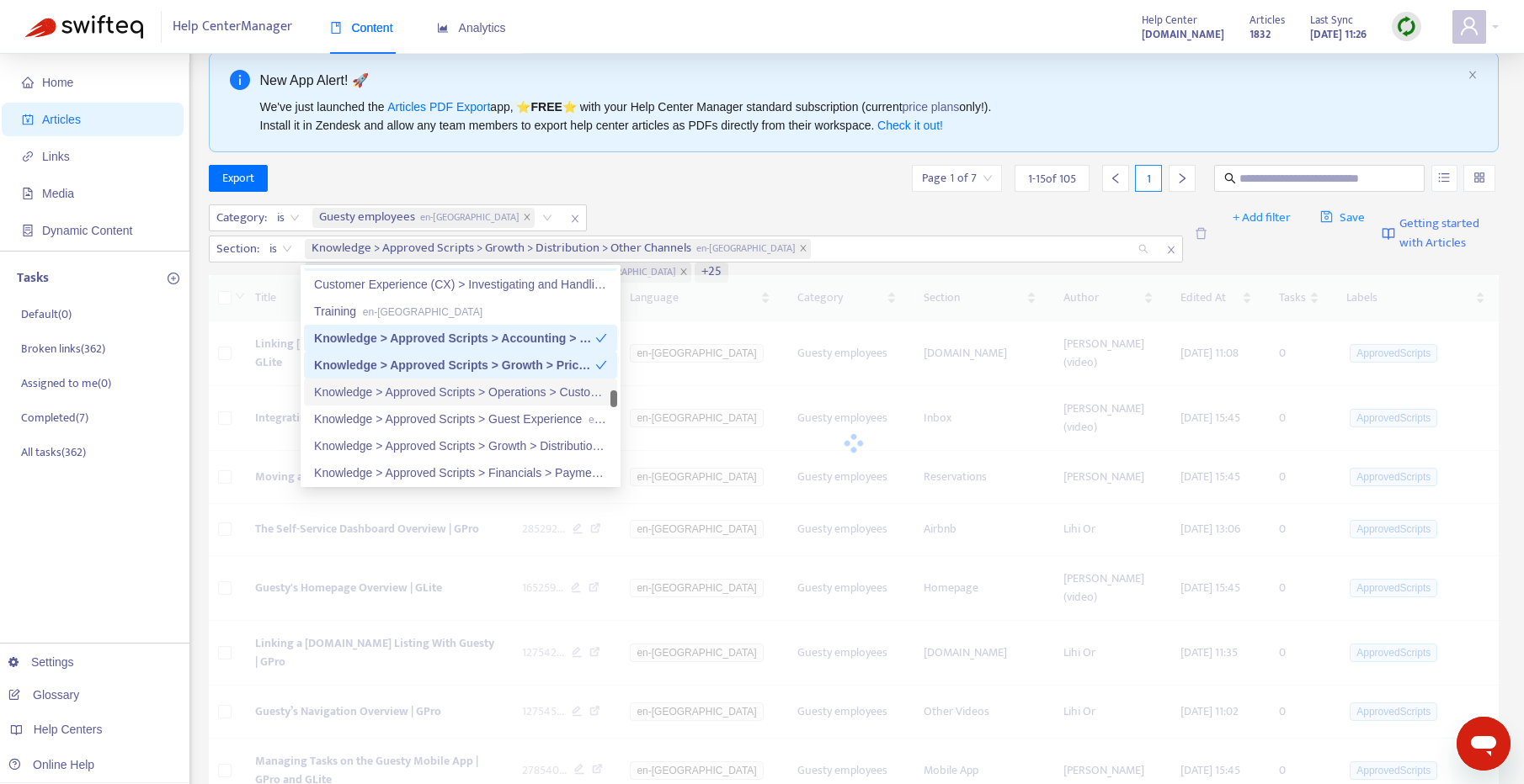
click at [464, 390] on div "Knowledge > Approved Scripts > Operations > Custom Fields en-gb" at bounding box center [460, 392] width 293 height 19
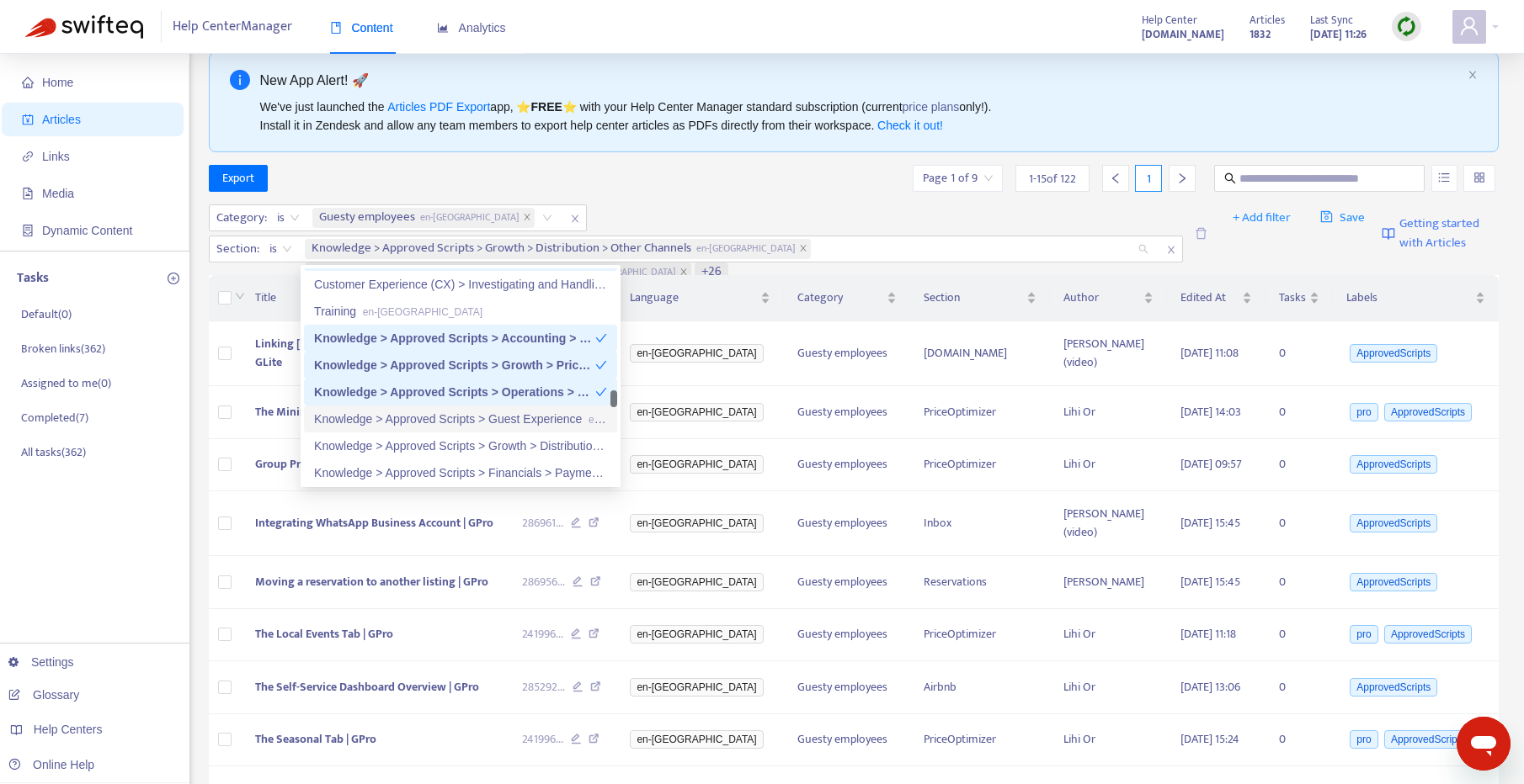
drag, startPoint x: 462, startPoint y: 406, endPoint x: 439, endPoint y: 452, distance: 51.4
click at [462, 406] on div "Knowledge > Approved Scripts > Guest Experience en-gb" at bounding box center [460, 419] width 313 height 27
click at [438, 454] on div "Knowledge > Approved Scripts > Growth > Distribution > Vrbo en-gb" at bounding box center [460, 446] width 293 height 19
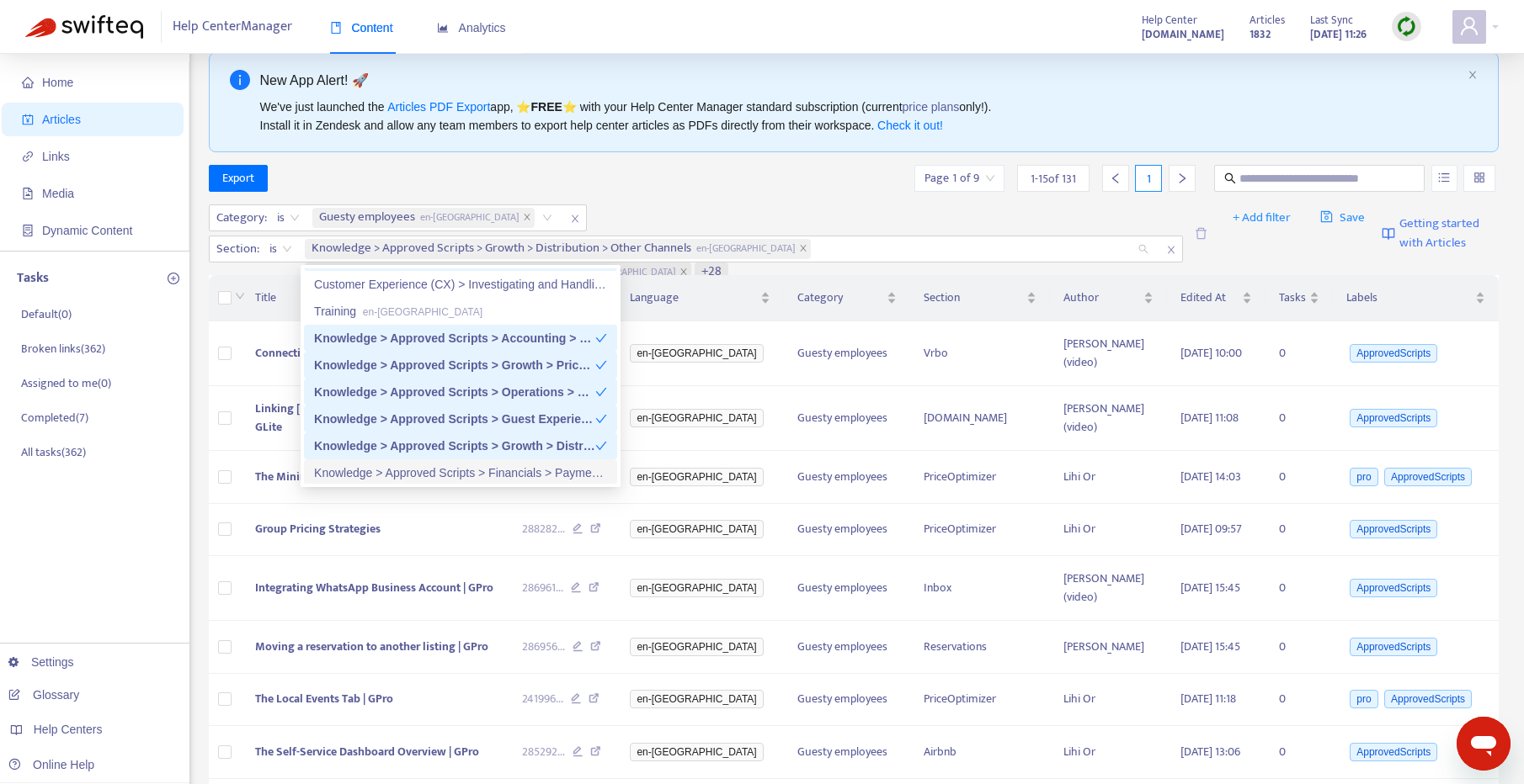
click at [443, 479] on div "Knowledge > Approved Scripts > Financials > Payment Processing en-gb" at bounding box center [460, 473] width 293 height 19
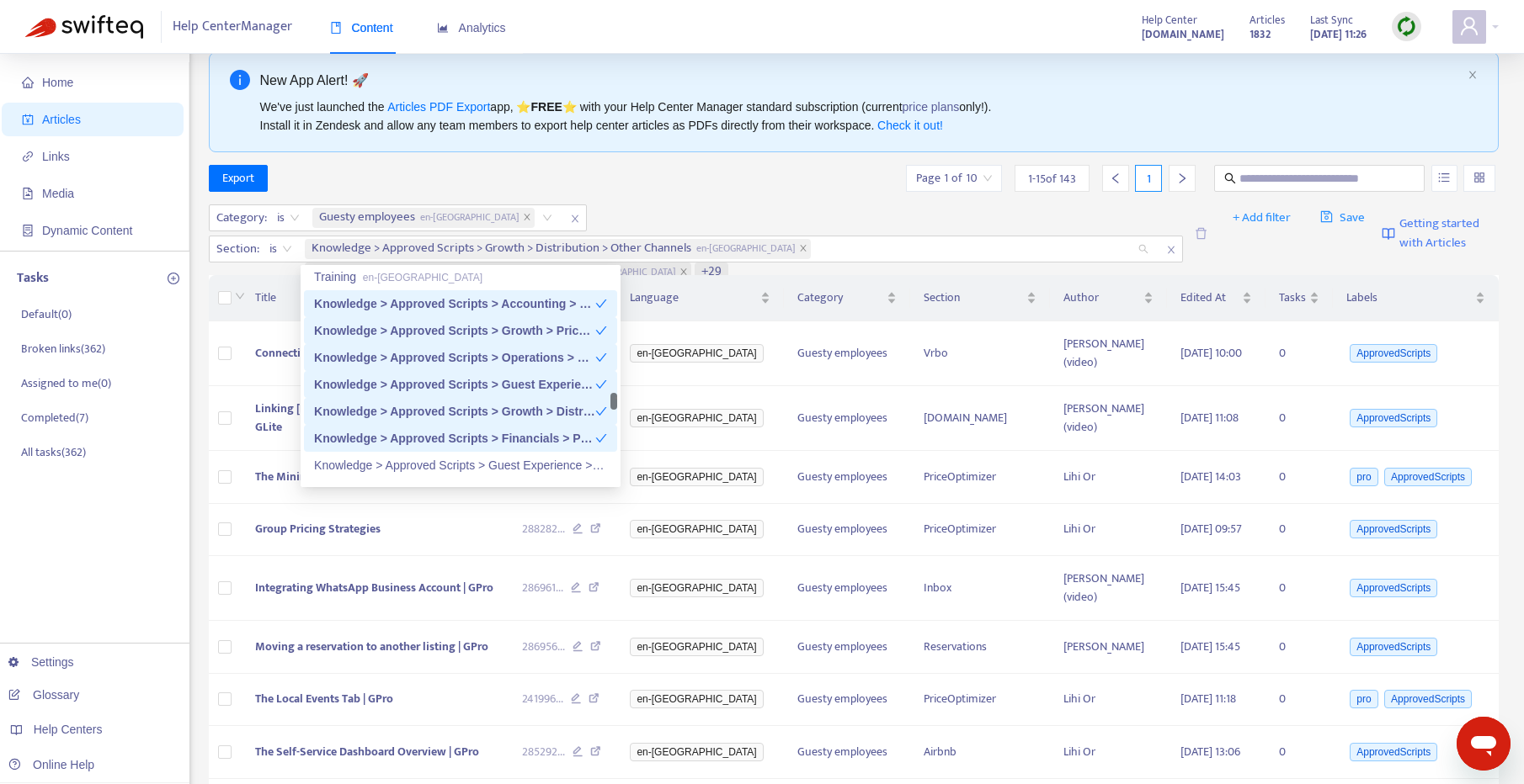
scroll to position [1732, 0]
click at [489, 462] on div "Knowledge > Approved Scripts > Guest Experience > Documents en-gb" at bounding box center [460, 462] width 293 height 19
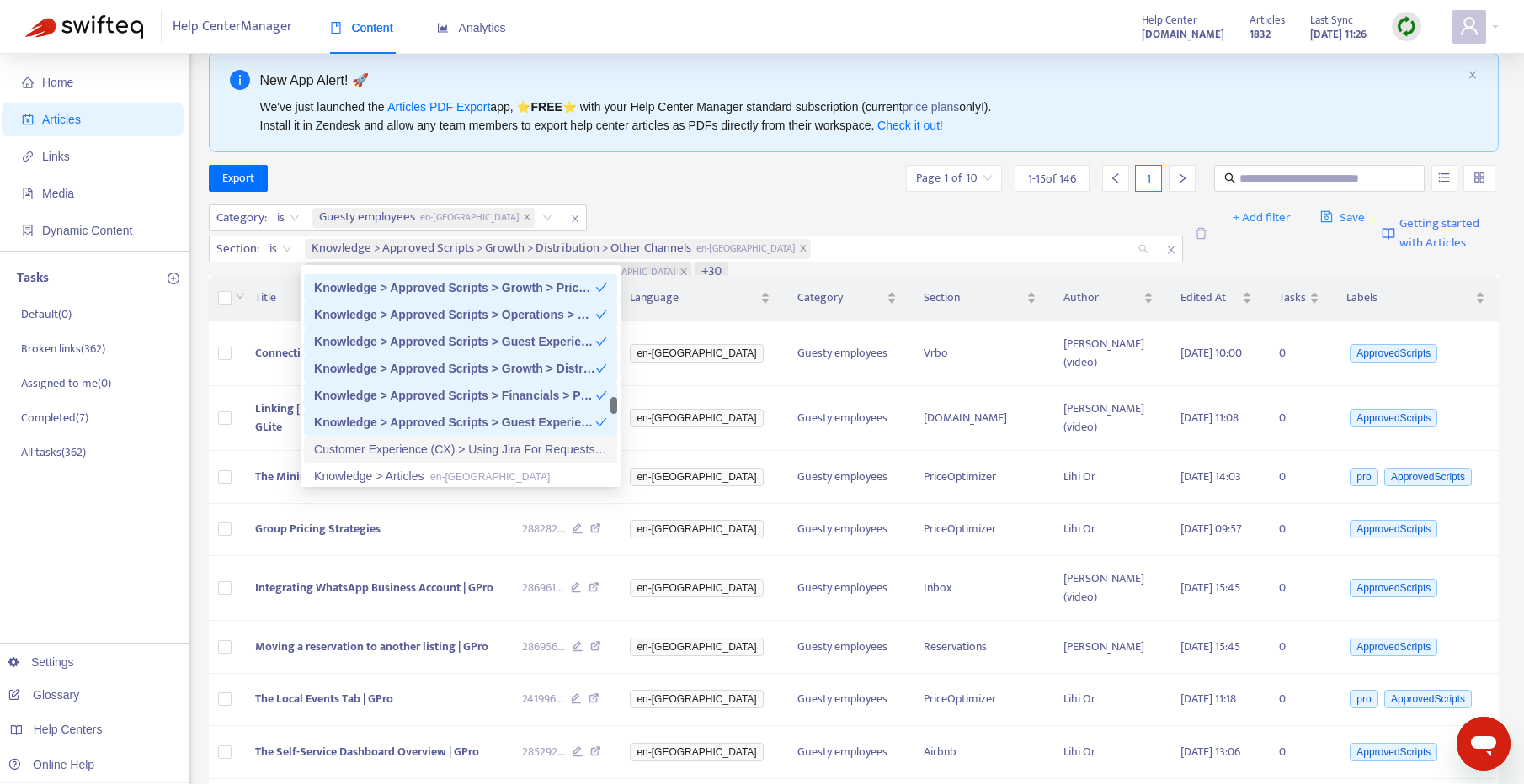
scroll to position [1886, 0]
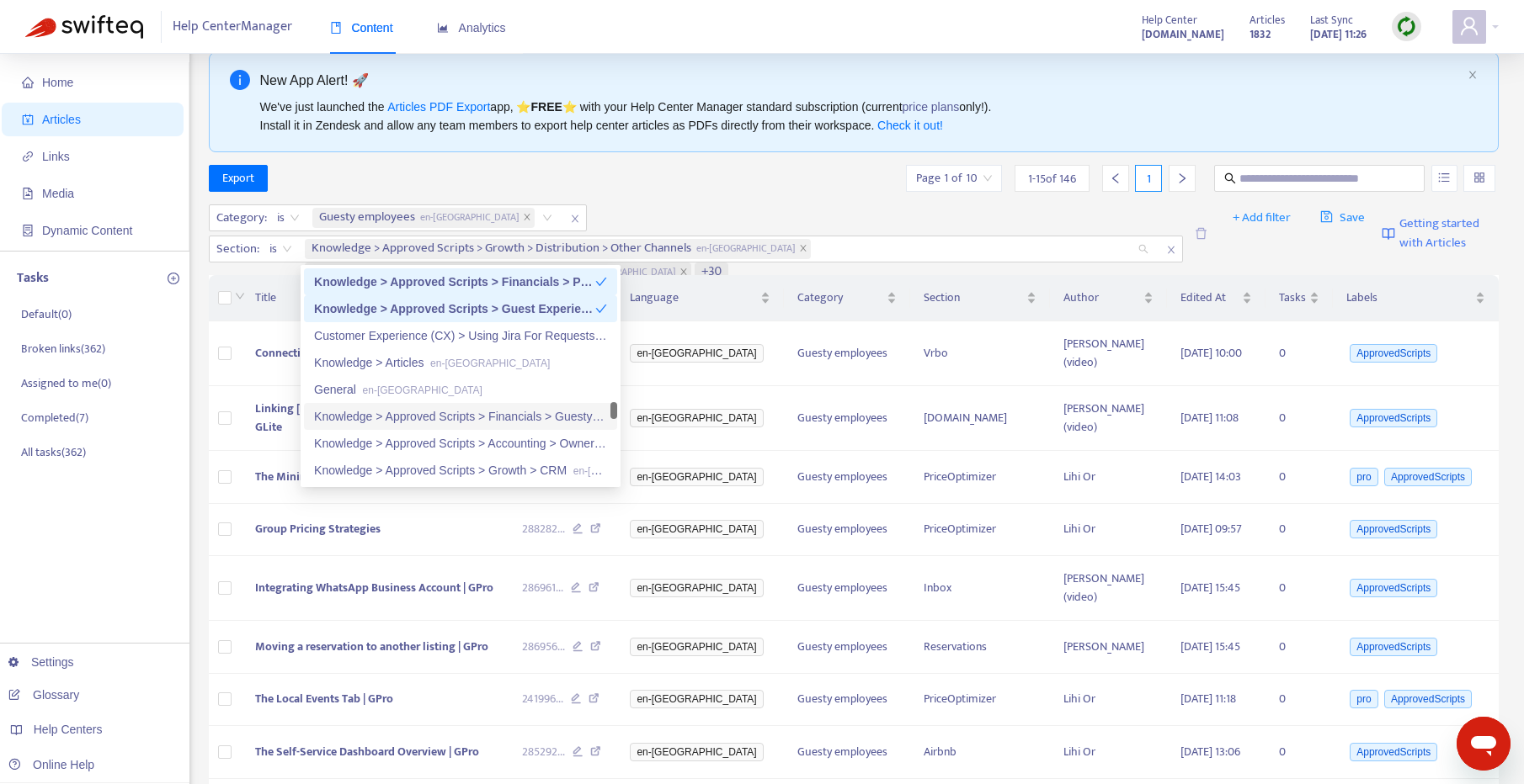
click at [486, 408] on div "Knowledge > Approved Scripts > Financials > Guesty Capital en-gb" at bounding box center [460, 417] width 293 height 19
click at [482, 438] on div "Knowledge > Approved Scripts > Accounting > Owner Accounting en-gb" at bounding box center [460, 444] width 293 height 19
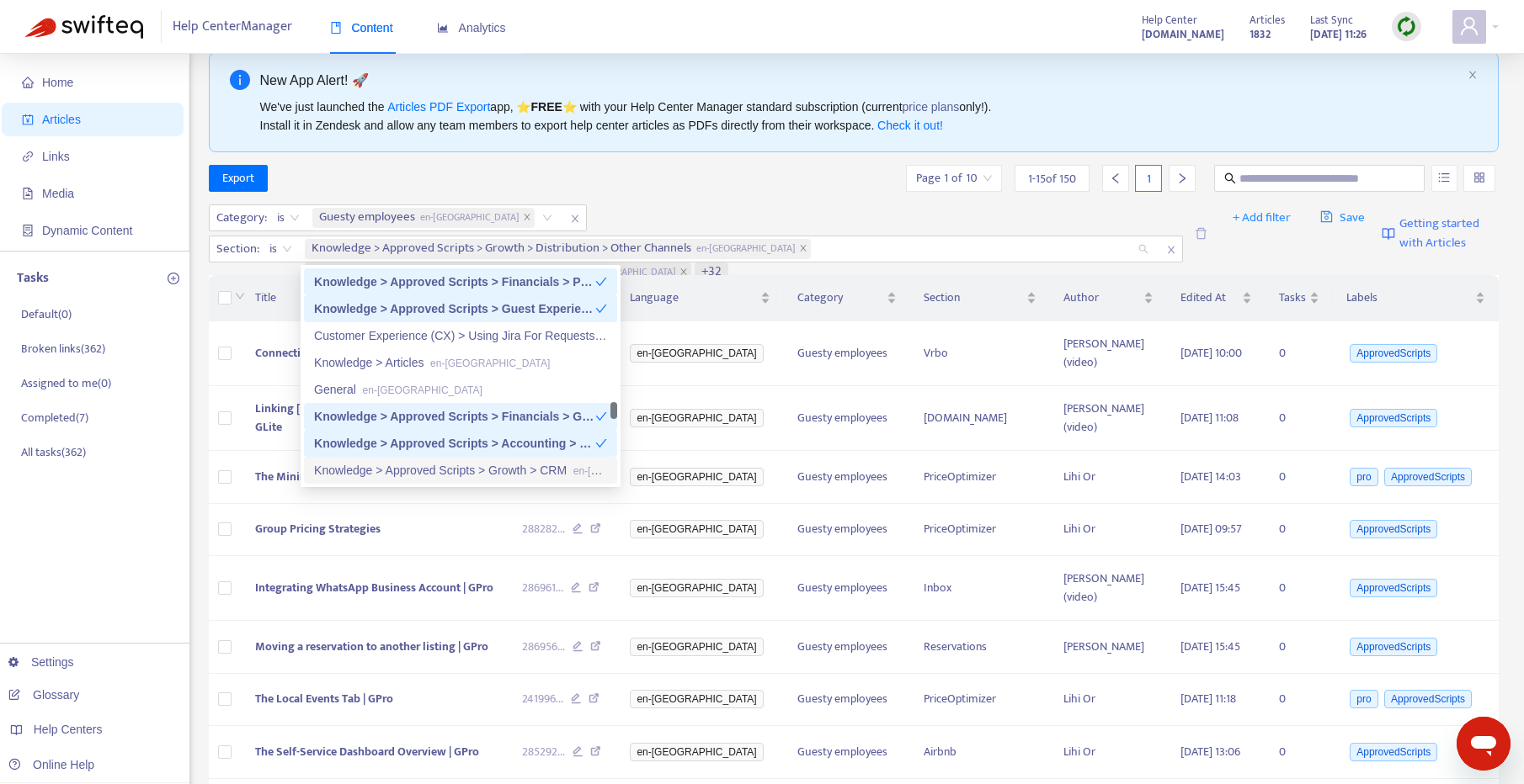
click at [489, 464] on div "Knowledge > Approved Scripts > Growth > CRM en-gb" at bounding box center [460, 471] width 293 height 19
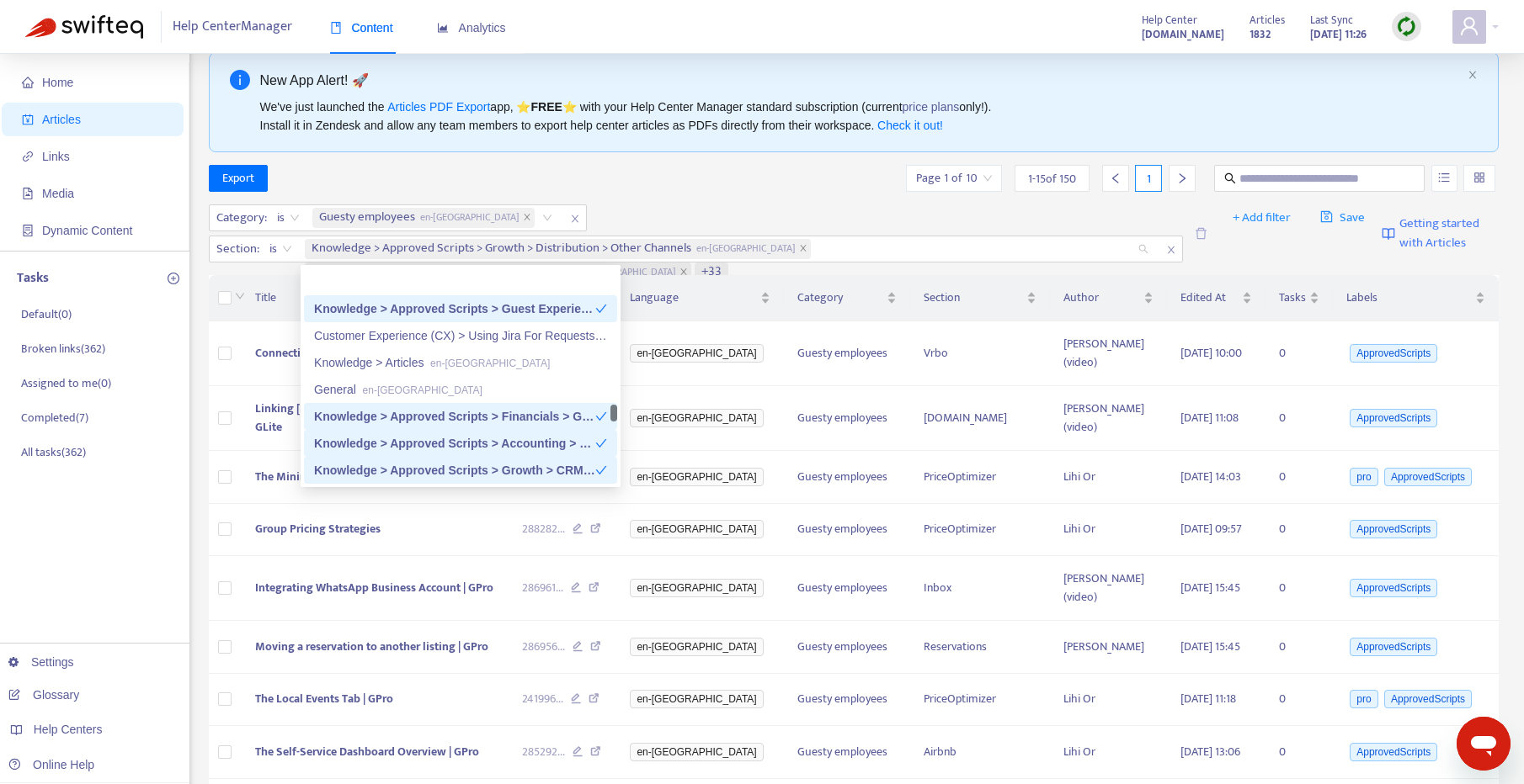
scroll to position [1927, 0]
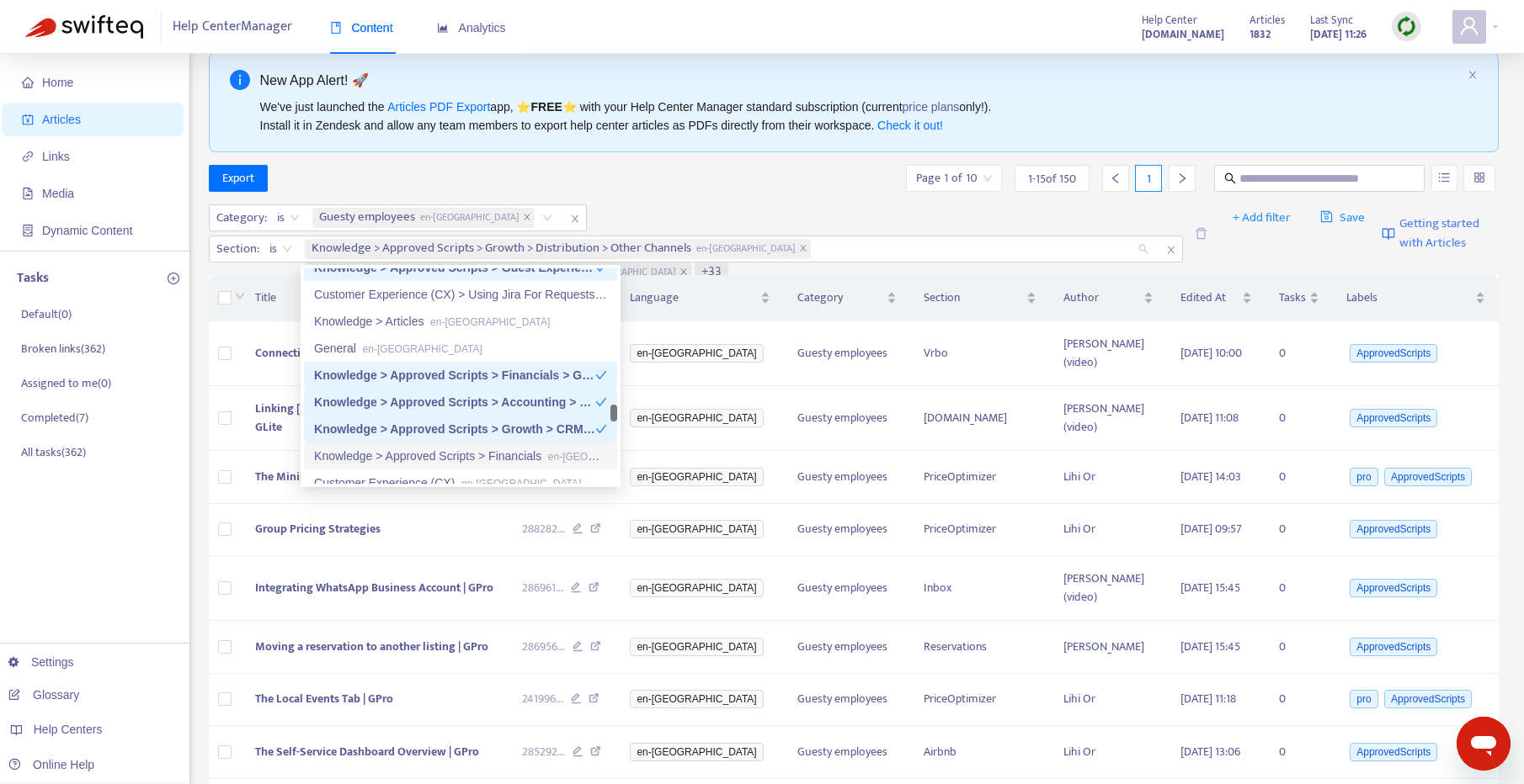
click at [476, 464] on div "Knowledge > Approved Scripts > Financials en-gb" at bounding box center [460, 456] width 293 height 19
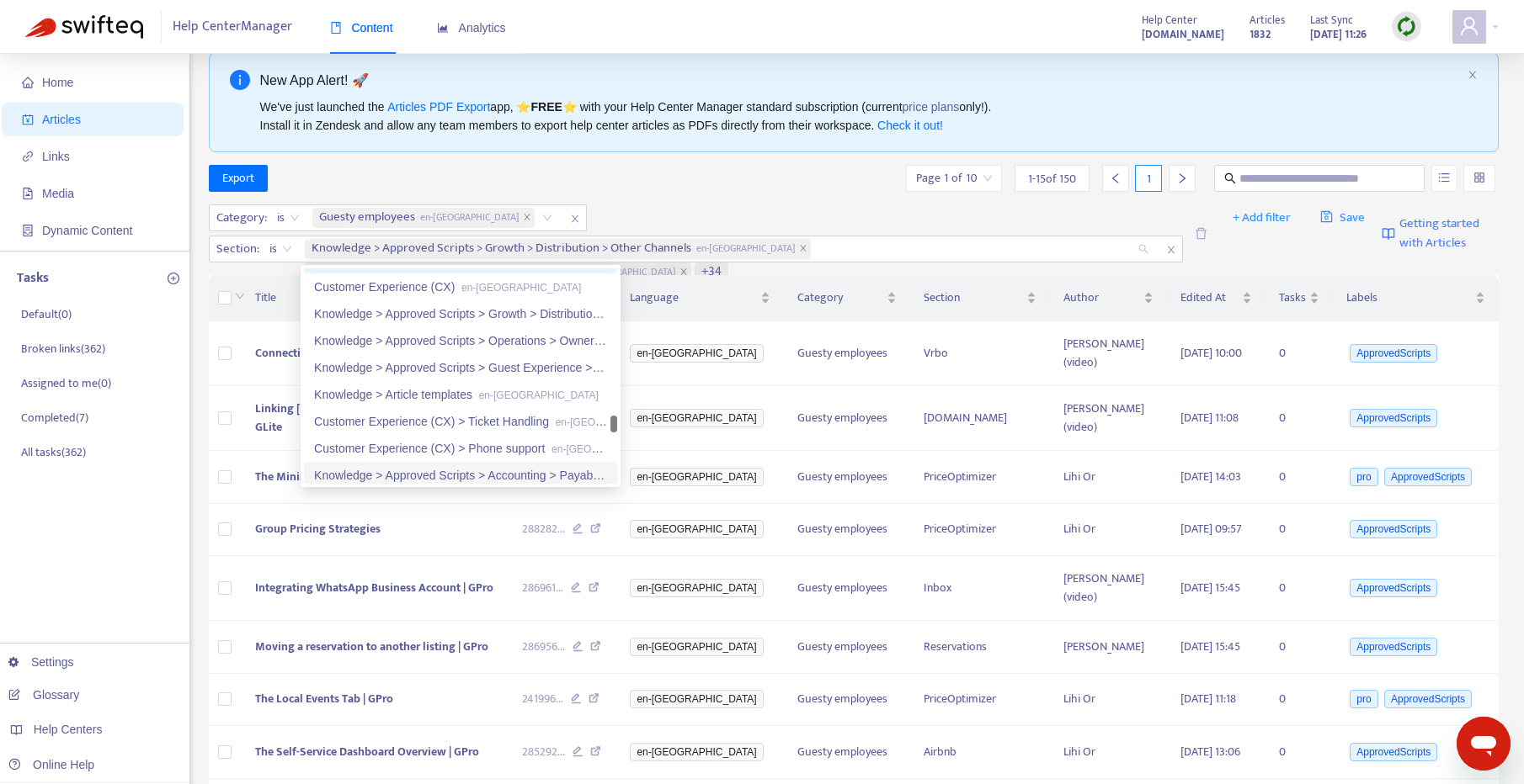
scroll to position [2085, 0]
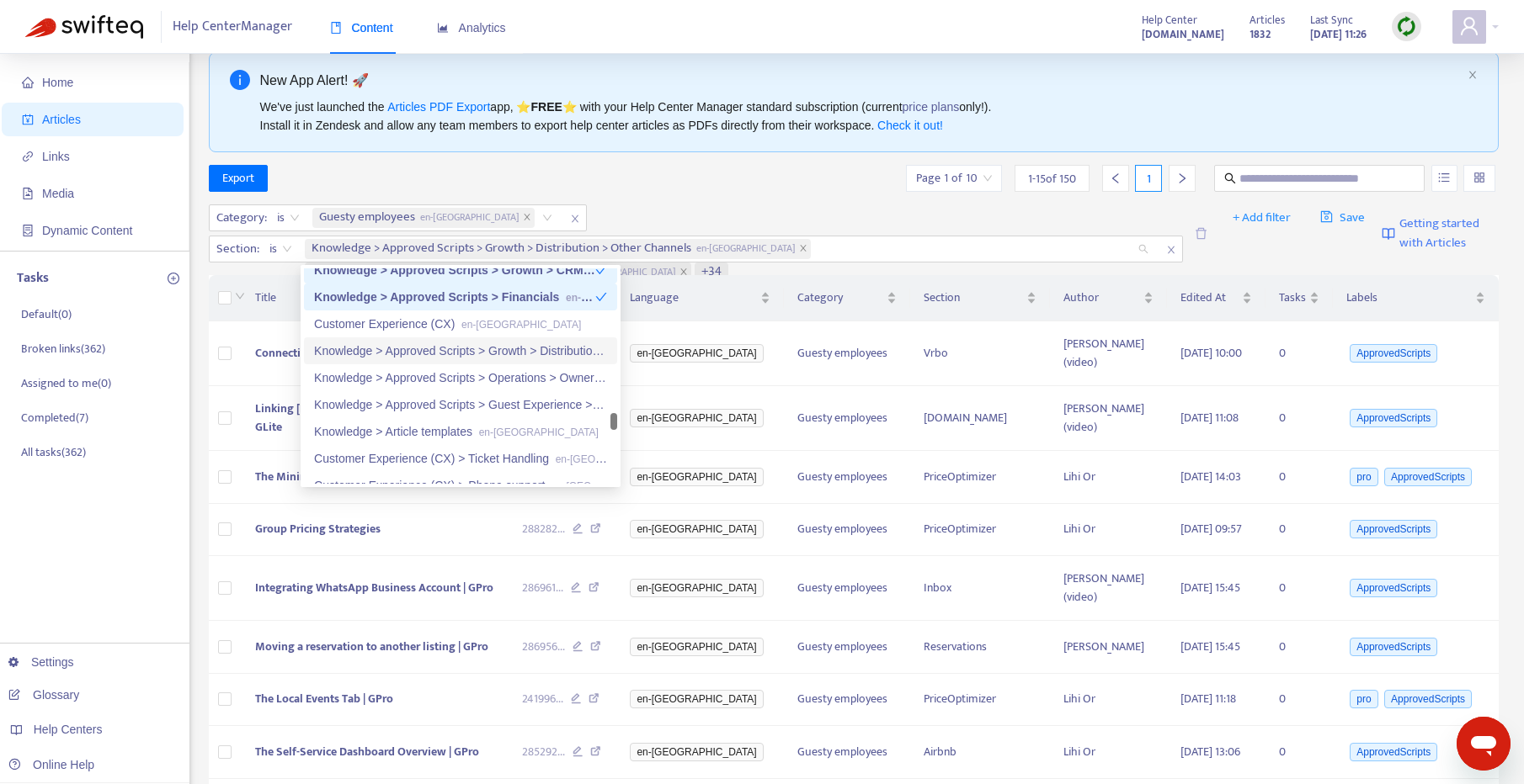
drag, startPoint x: 444, startPoint y: 353, endPoint x: 443, endPoint y: 361, distance: 8.1
click at [444, 352] on div "Knowledge > Approved Scripts > Growth > Distribution > Expedia en-gb" at bounding box center [460, 351] width 293 height 19
click at [436, 374] on div "Knowledge > Approved Scripts > Operations > Owners en-gb" at bounding box center [460, 378] width 293 height 19
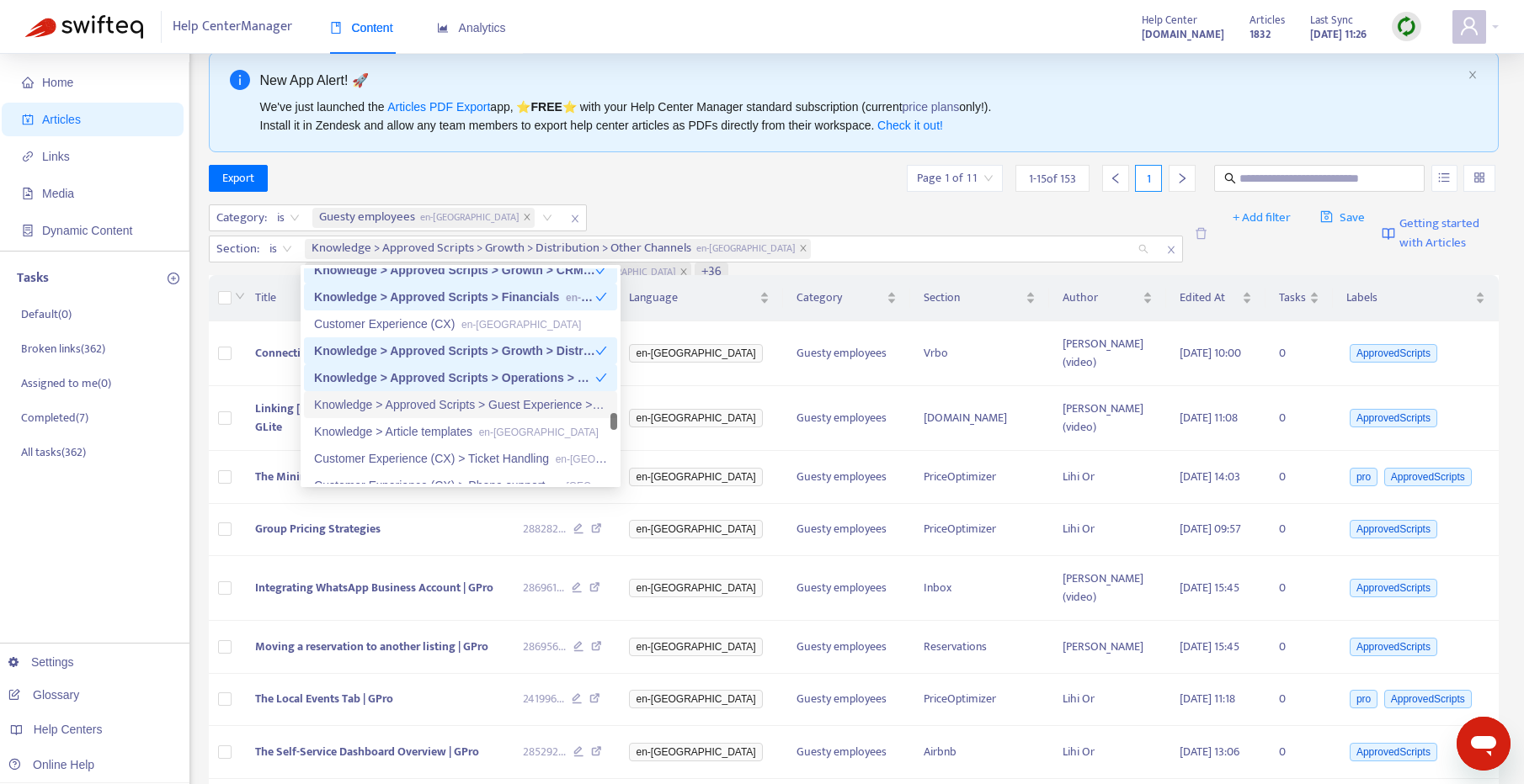
click at [430, 403] on div "Knowledge > Approved Scripts > Guest Experience > Communication Workflows en-gb" at bounding box center [460, 405] width 293 height 19
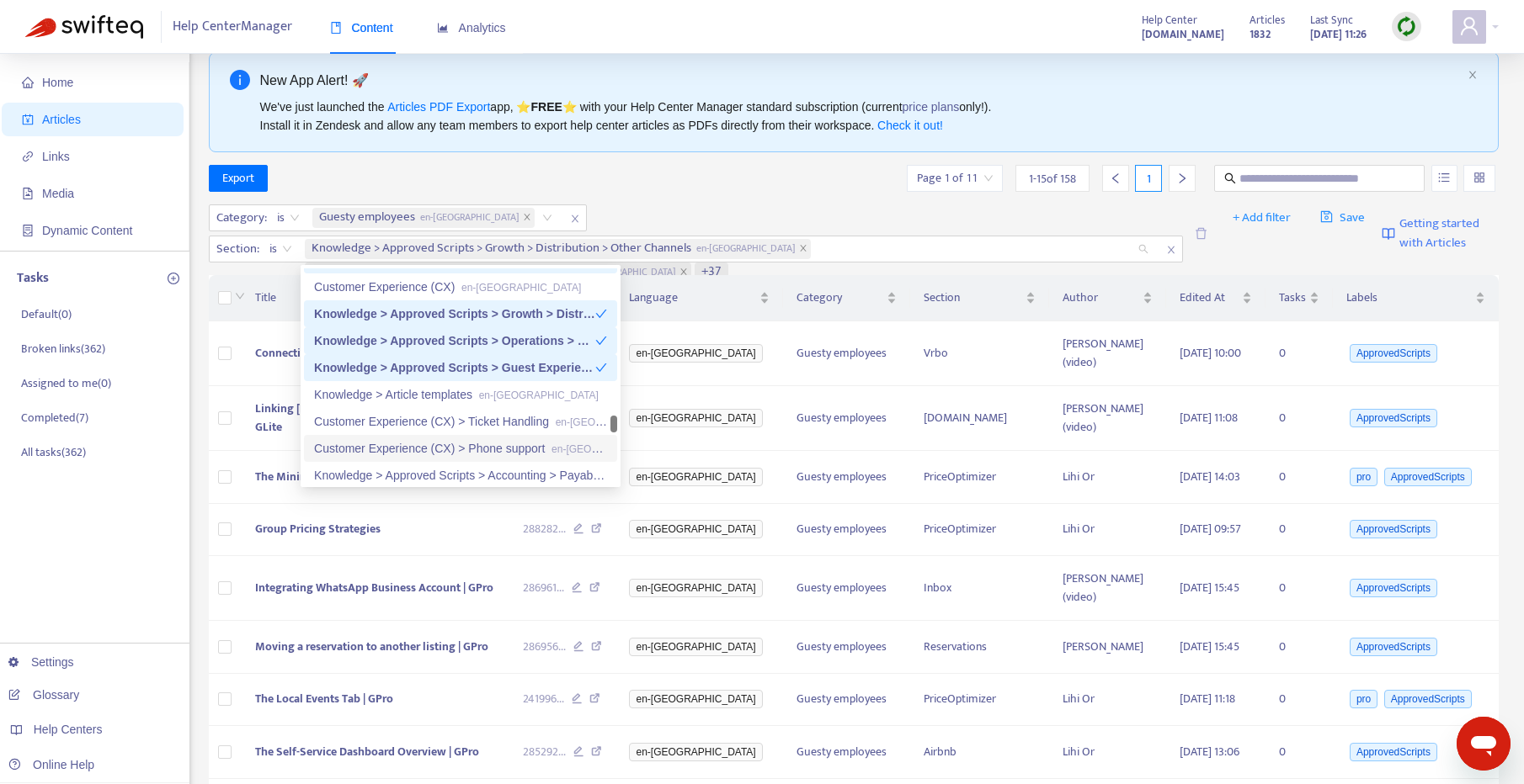
scroll to position [2156, 0]
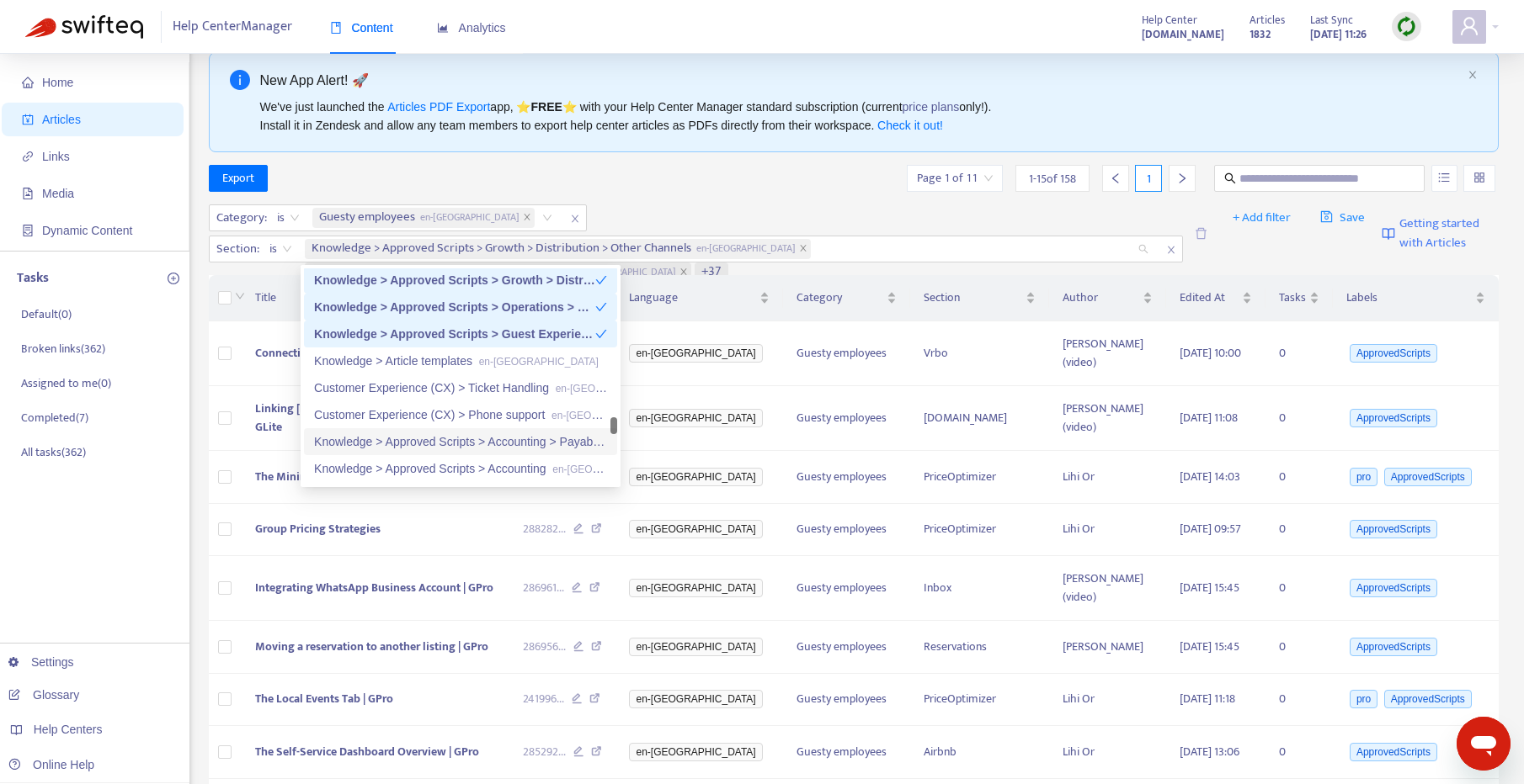
click at [458, 443] on div "Knowledge > Approved Scripts > Accounting > Payables en-gb" at bounding box center [460, 442] width 293 height 19
click at [448, 460] on div "Knowledge > Approved Scripts > Accounting en-gb" at bounding box center [460, 469] width 293 height 19
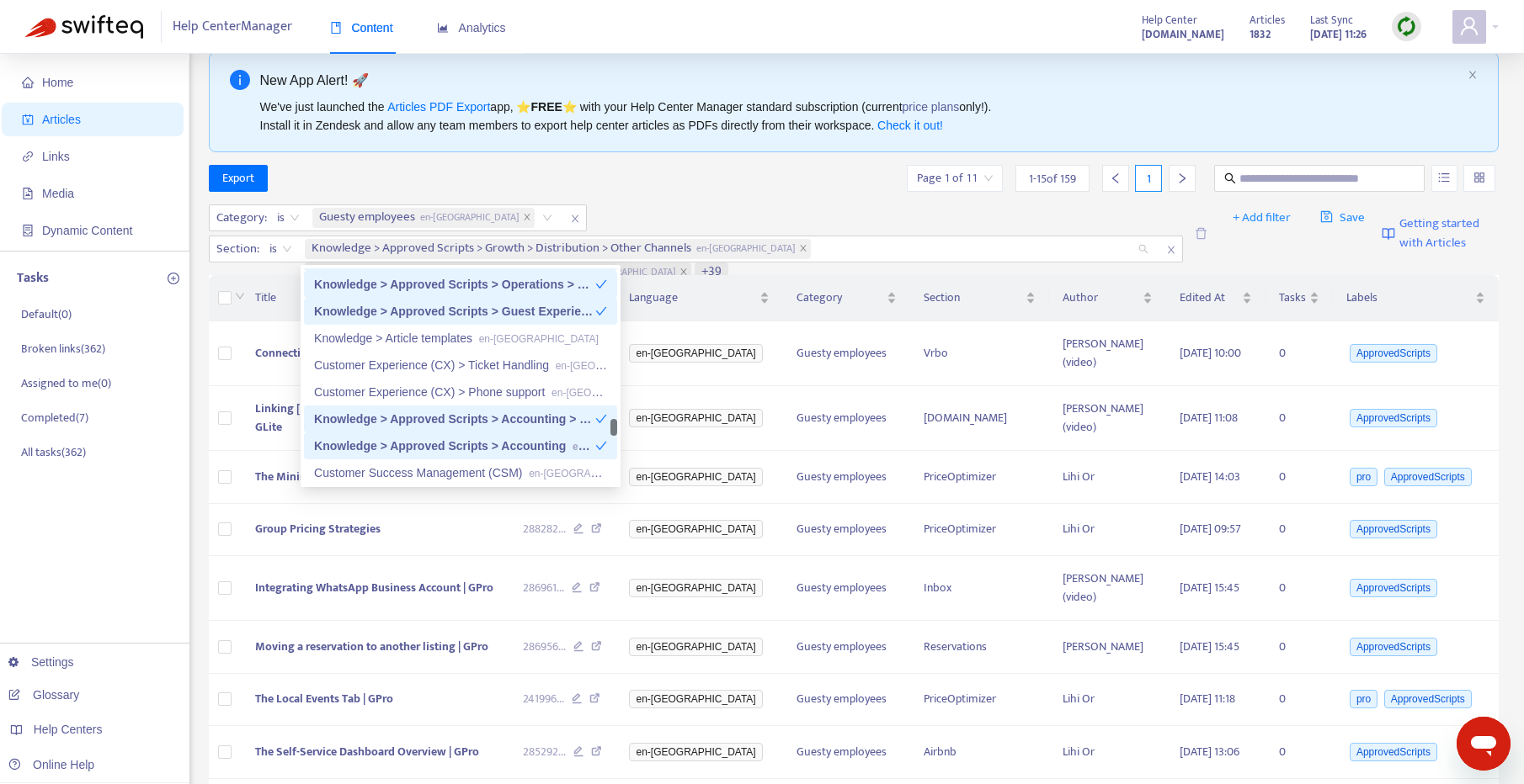
scroll to position [2223, 0]
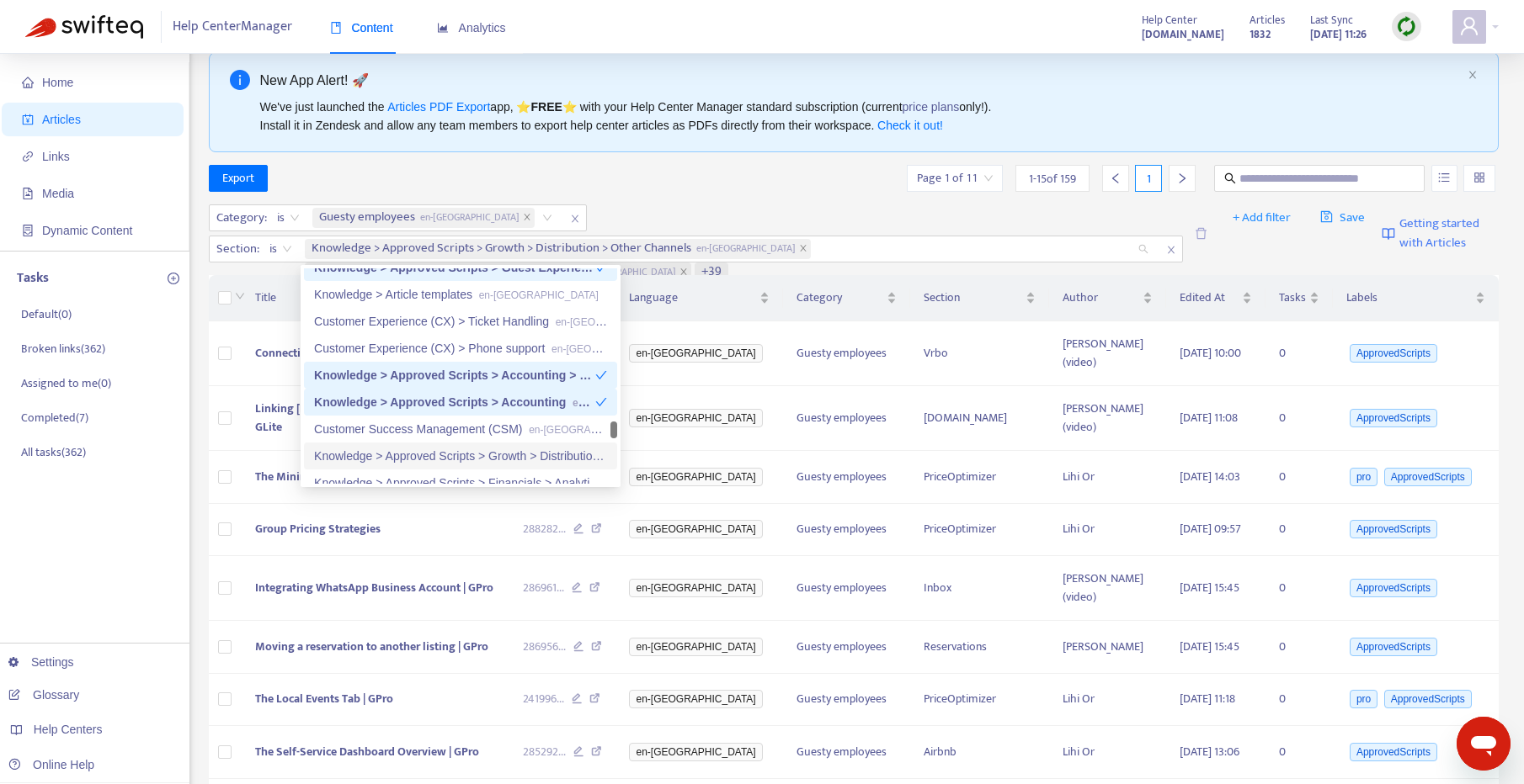
click at [452, 457] on div "Knowledge > Approved Scripts > Growth > Distribution > Guesty Booking Website /…" at bounding box center [460, 456] width 293 height 19
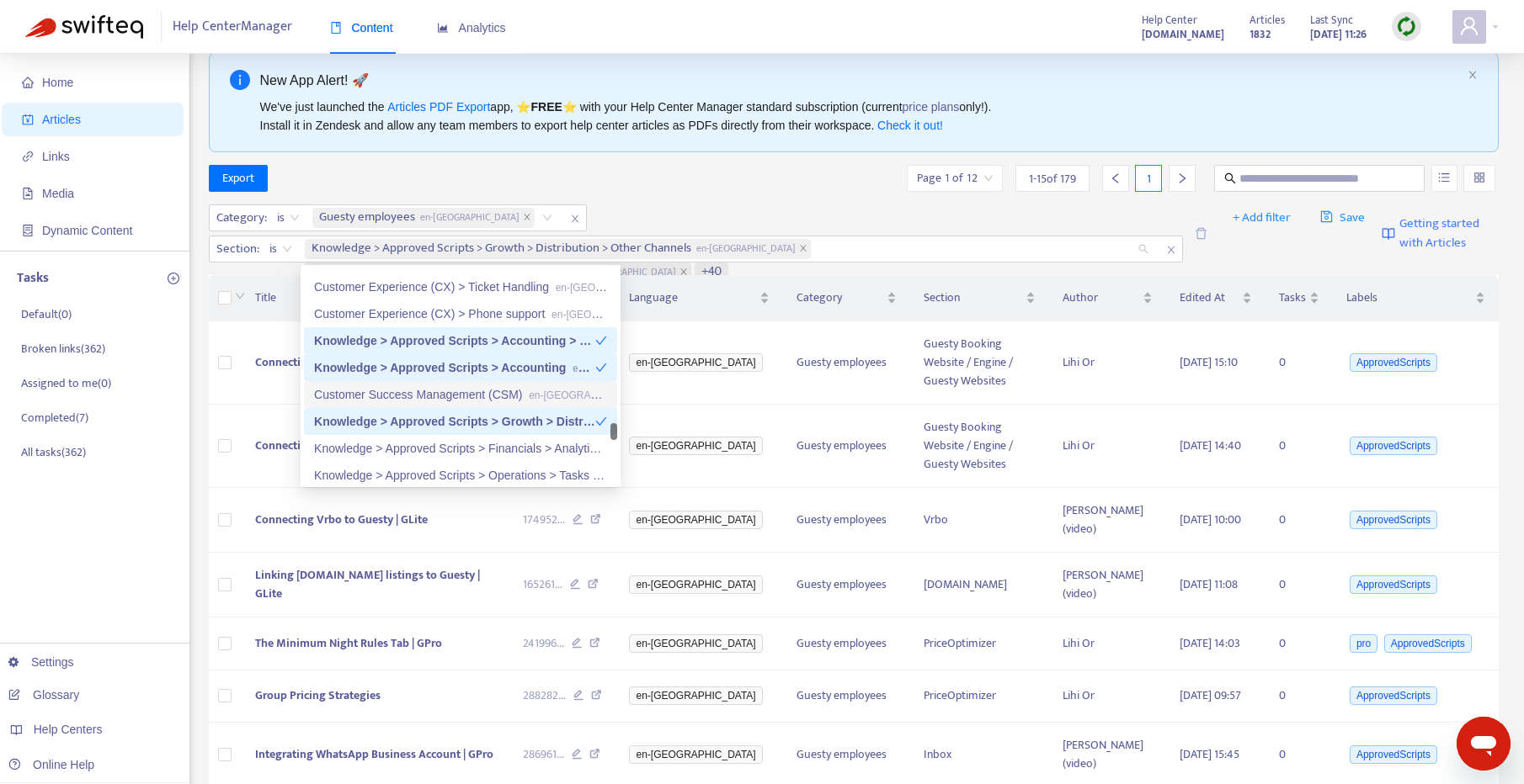
scroll to position [2261, 0]
click at [465, 447] on div "Knowledge > Approved Scripts > Financials > Analytics & Advanced Analytics en-gb" at bounding box center [460, 445] width 293 height 19
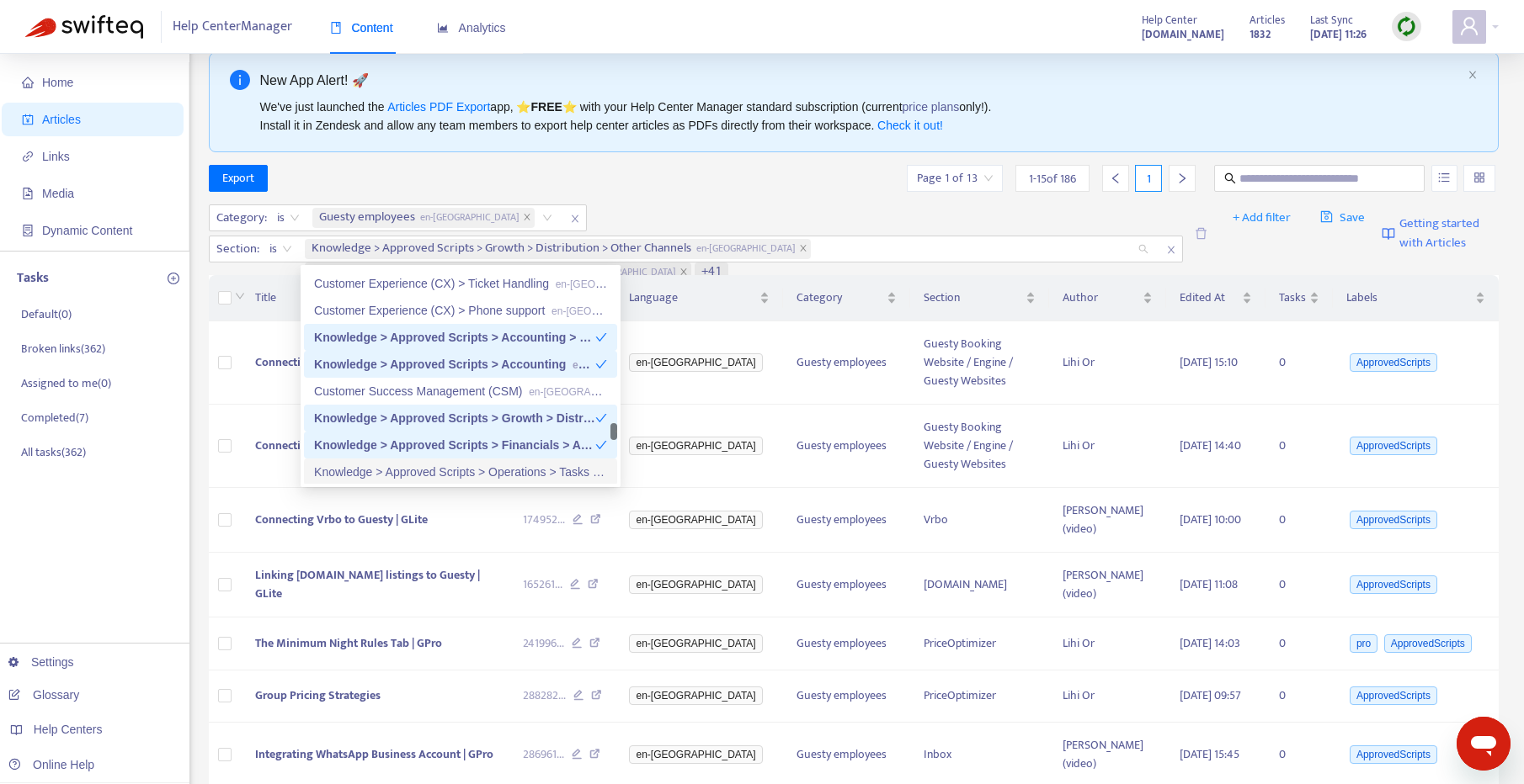
click at [451, 469] on div "Knowledge > Approved Scripts > Operations > Tasks en-gb" at bounding box center [460, 472] width 293 height 19
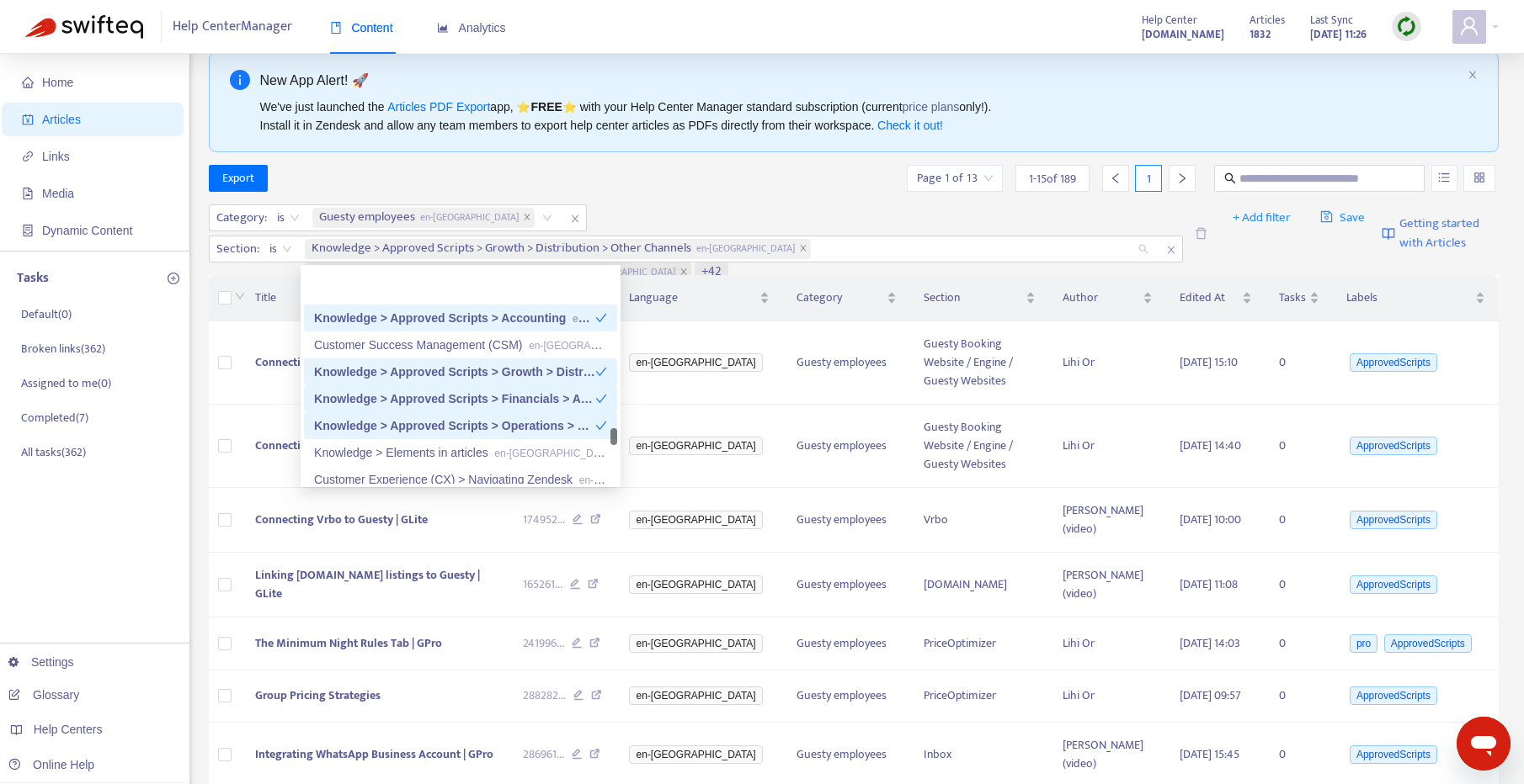
scroll to position [2345, 0]
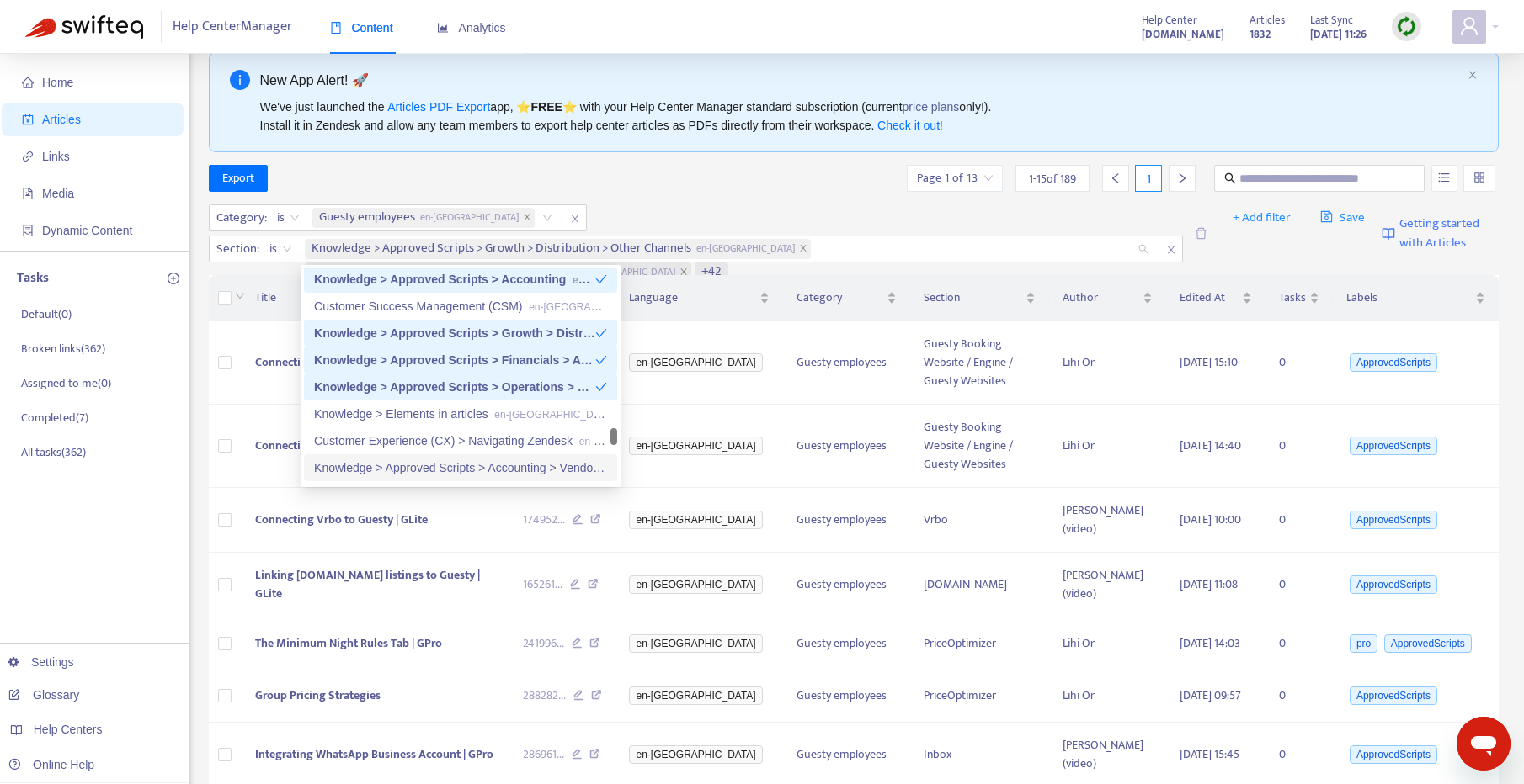
click at [458, 472] on div "Knowledge > Approved Scripts > Accounting > Vendors en-gb" at bounding box center [460, 468] width 293 height 19
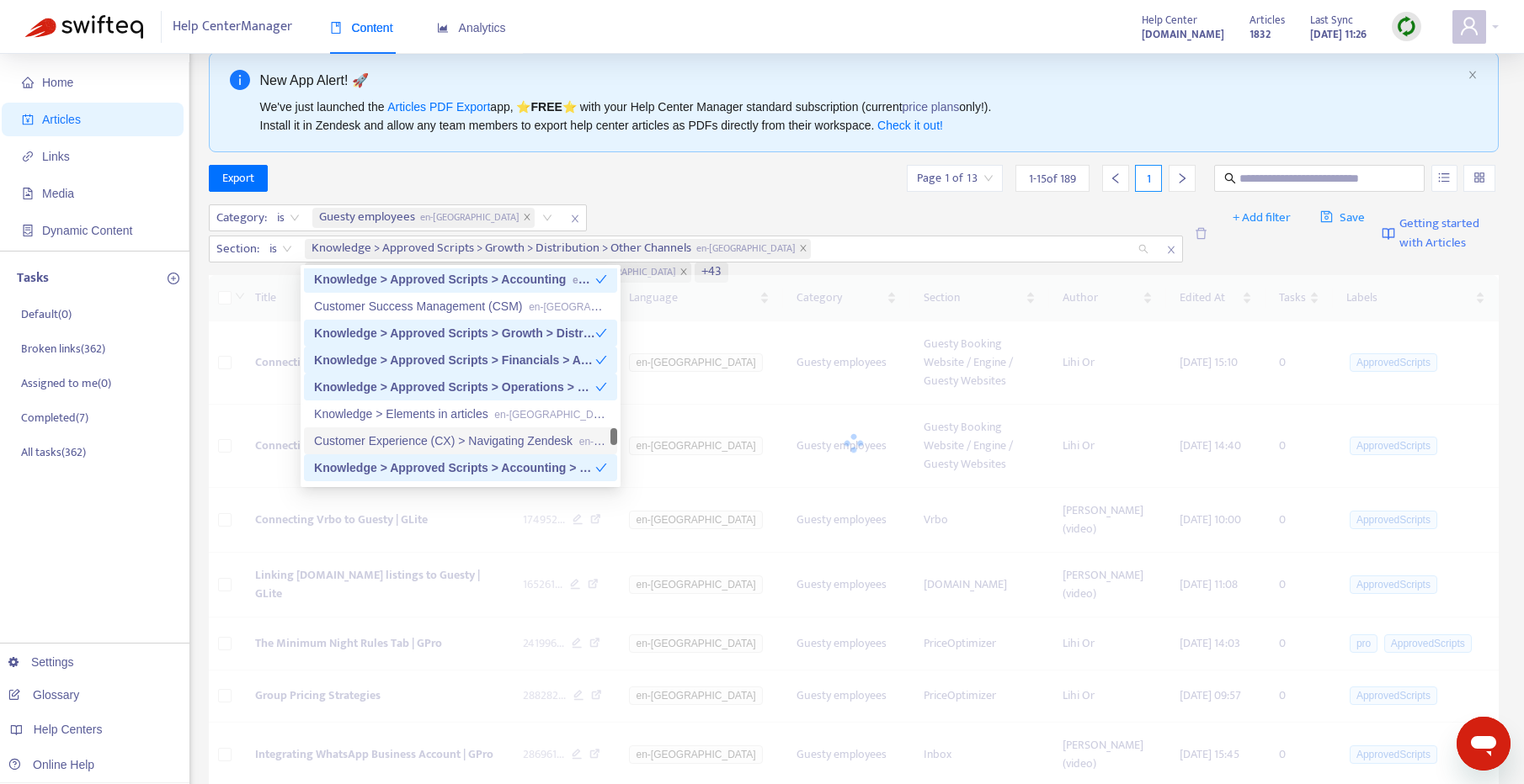
scroll to position [2380, 0]
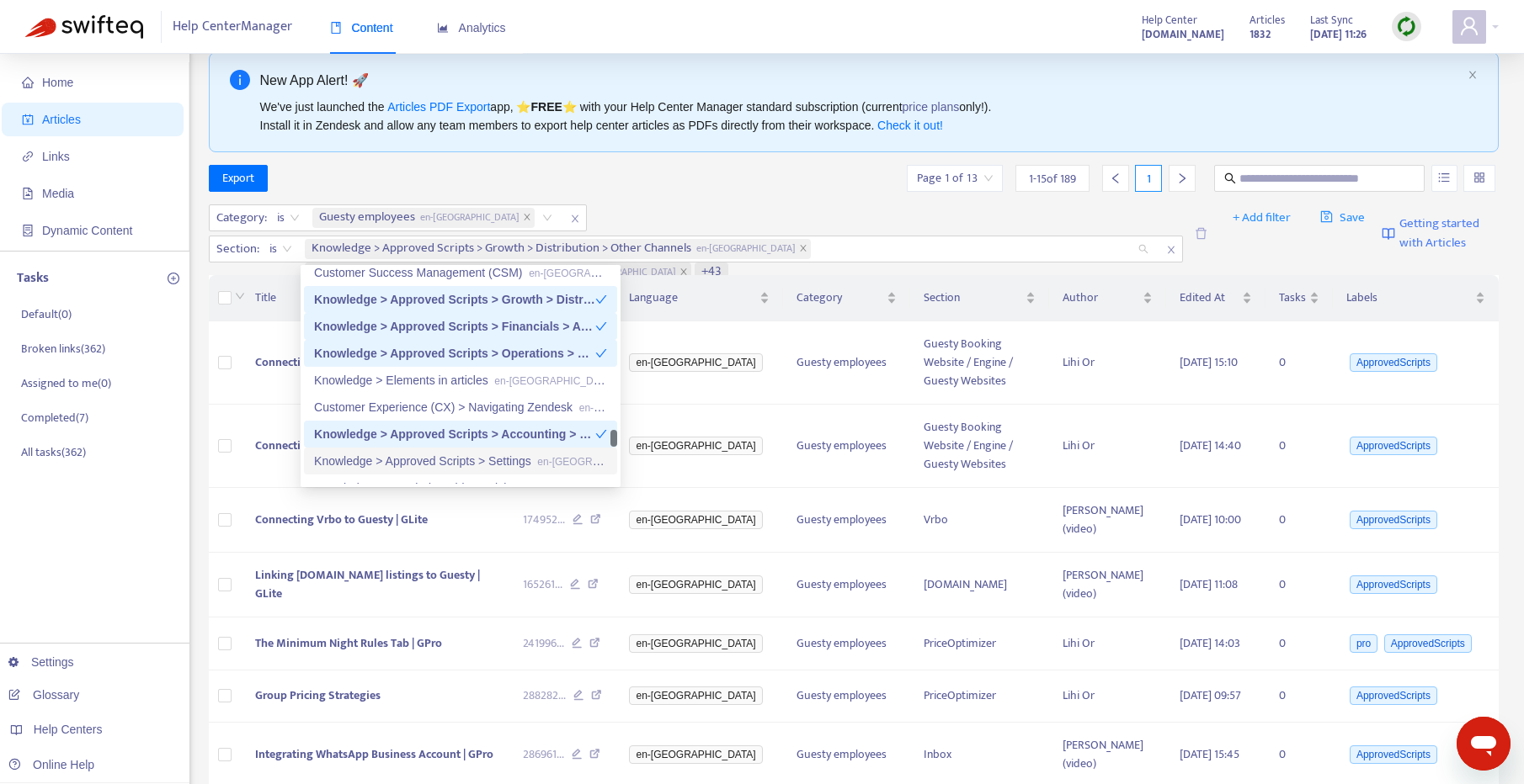
click at [478, 457] on div "Knowledge > Approved Scripts > Settings en-gb" at bounding box center [460, 462] width 293 height 19
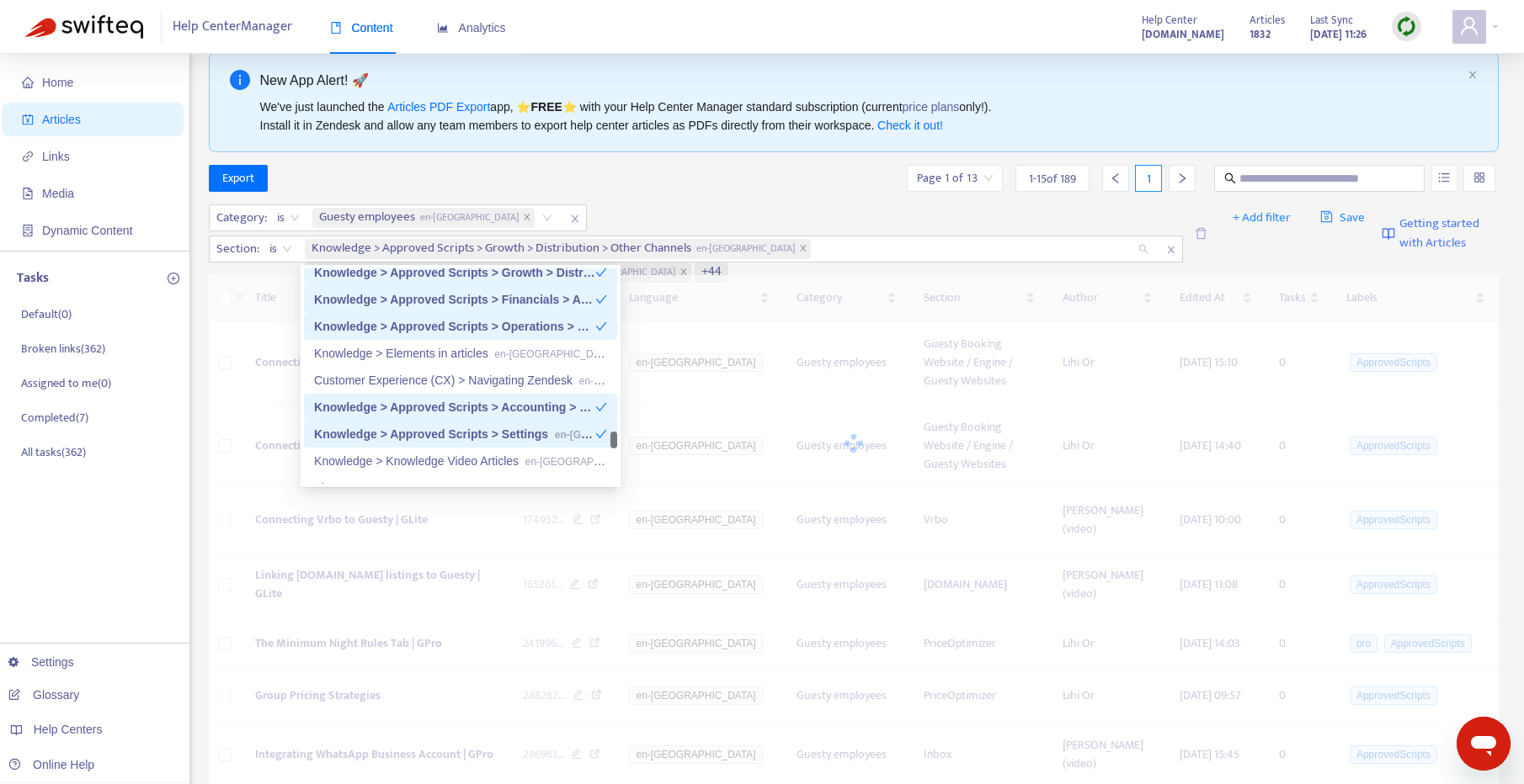
scroll to position [2462, 0]
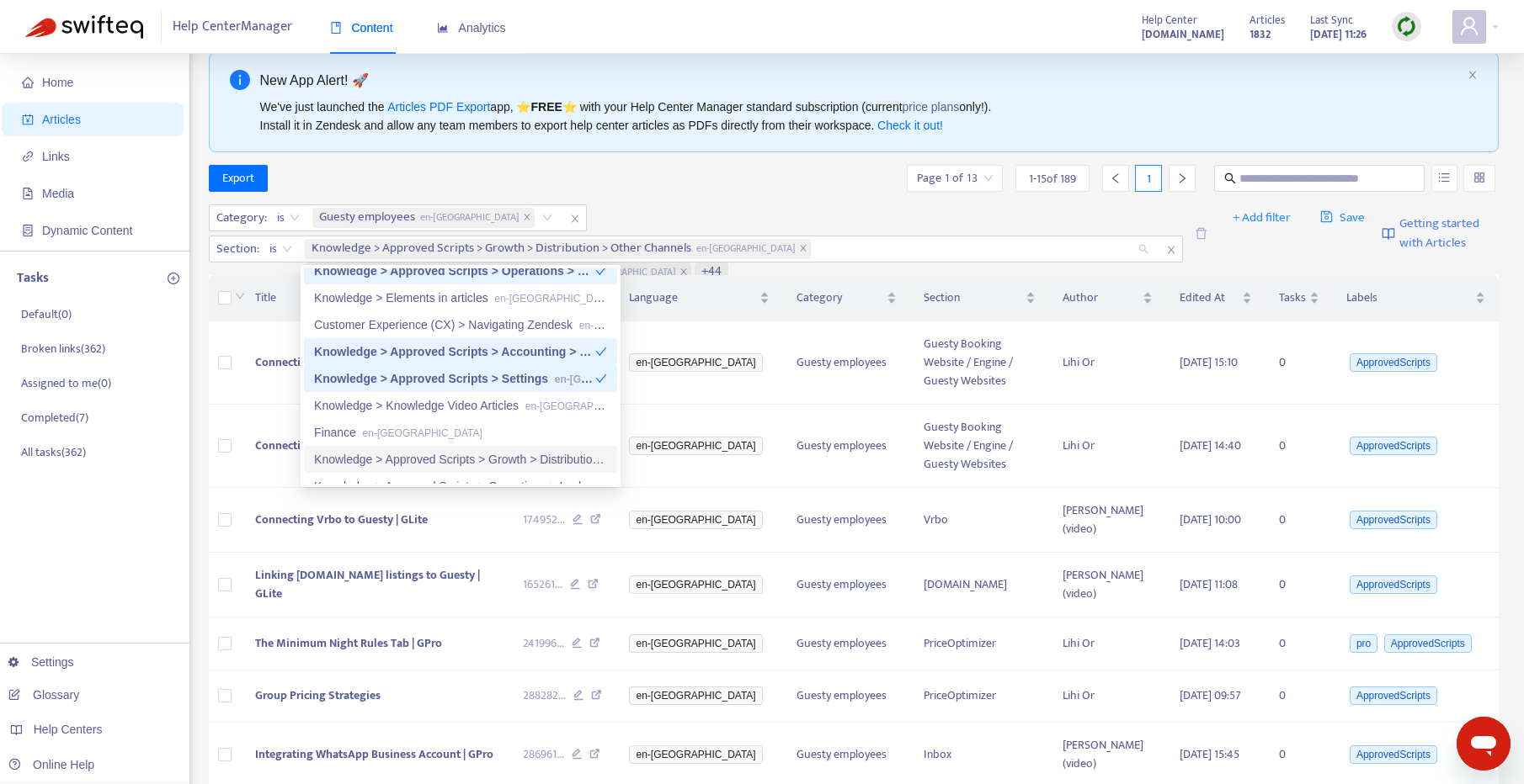
click at [480, 462] on div "Knowledge > Approved Scripts > Growth > Distribution > MisterB&B en-gb" at bounding box center [460, 460] width 293 height 19
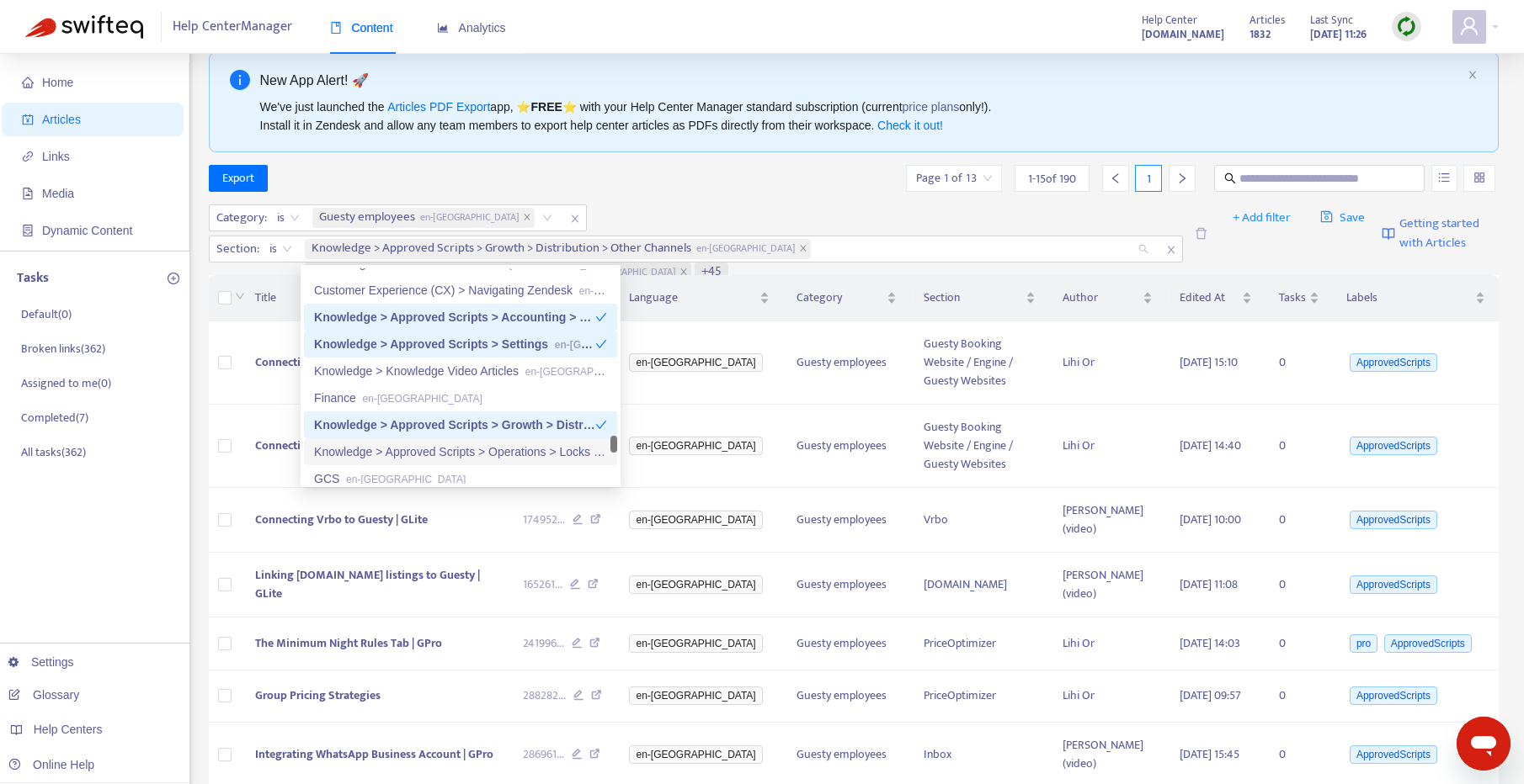
click at [483, 448] on div "Knowledge > Approved Scripts > Operations > Locks Manager en-[GEOGRAPHIC_DATA]" at bounding box center [460, 452] width 293 height 19
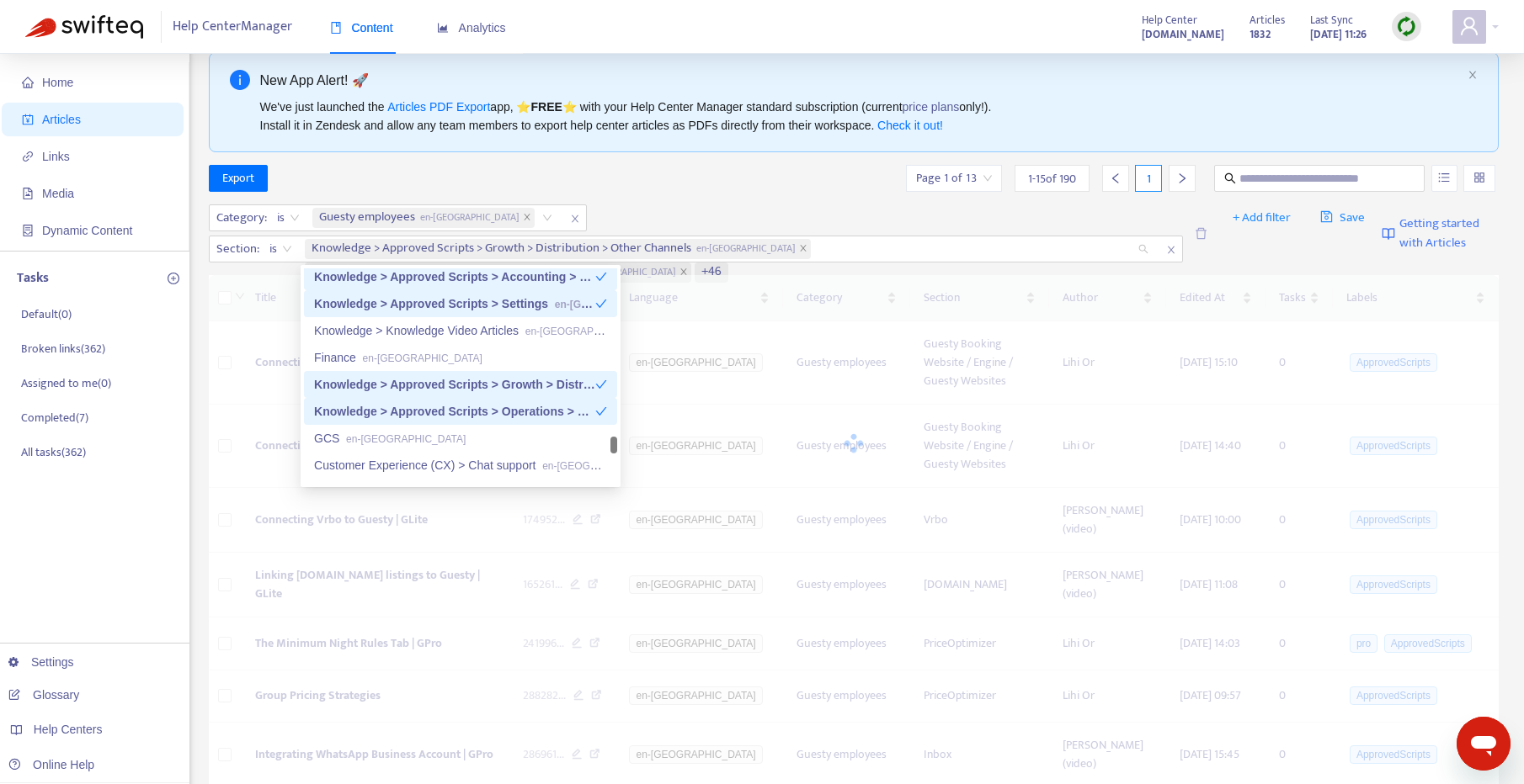
scroll to position [2629, 0]
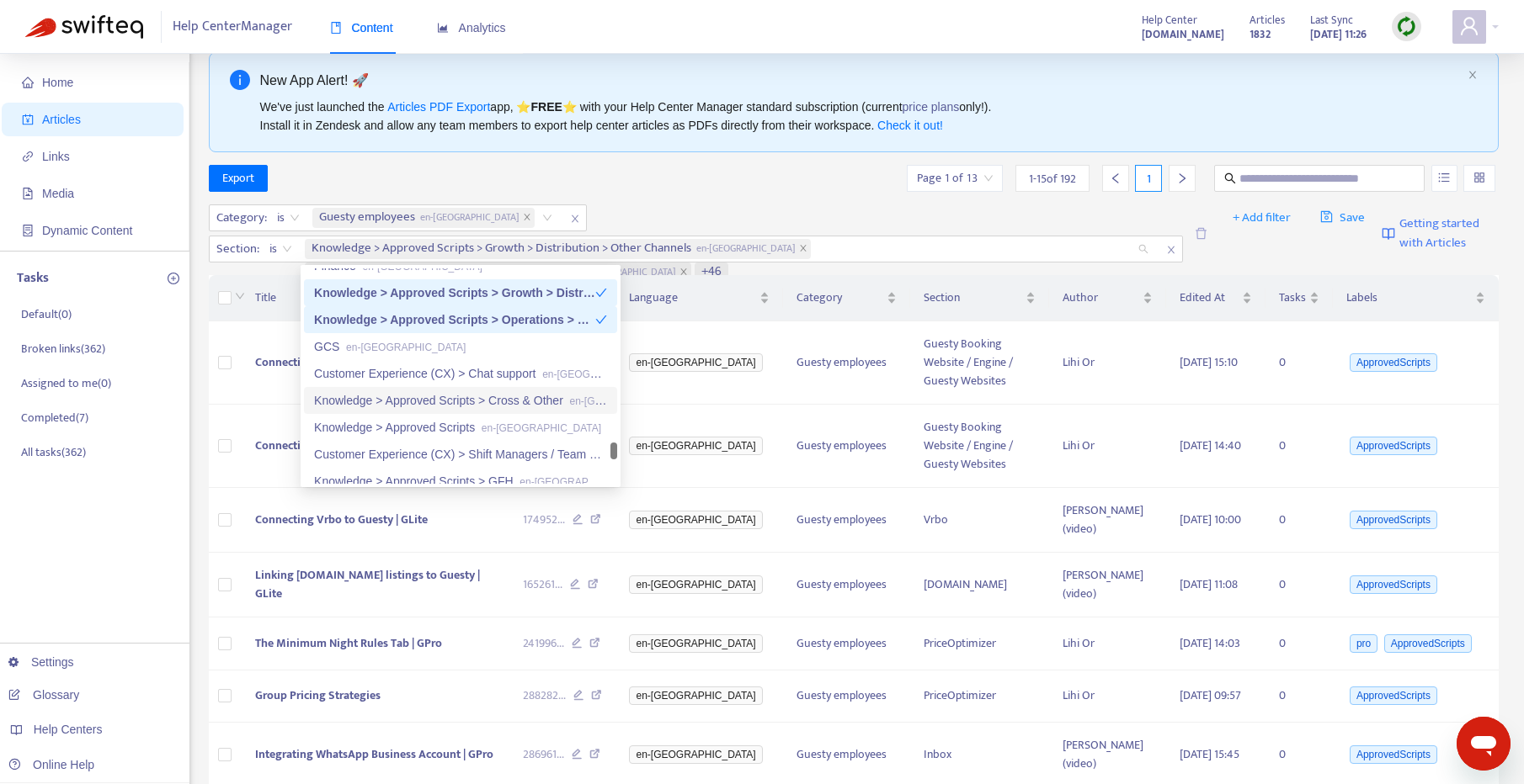
click at [466, 403] on div "Knowledge > Approved Scripts > Cross & Other en-gb" at bounding box center [460, 400] width 293 height 19
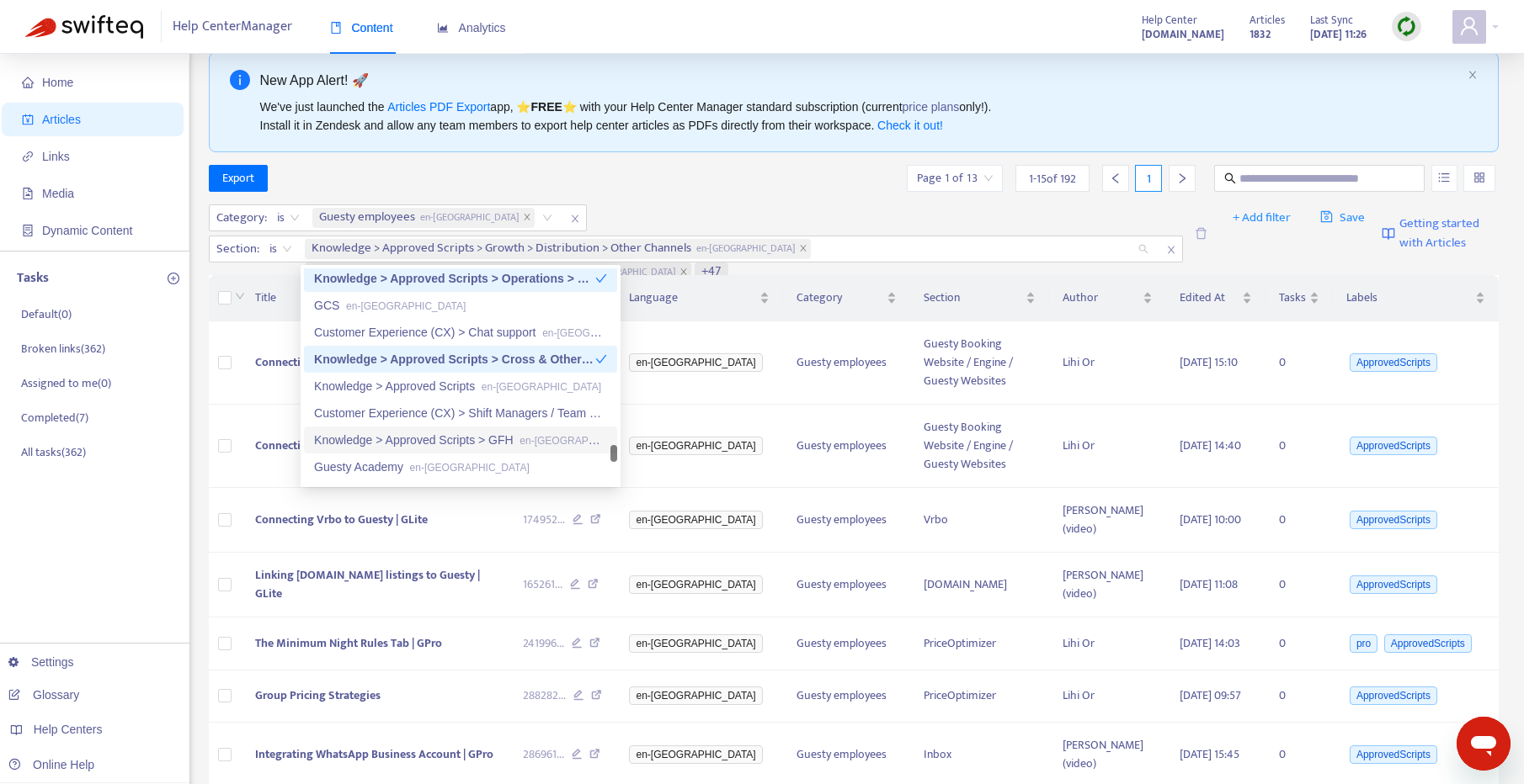
click at [466, 443] on div "Knowledge > Approved Scripts > GFH en-gb" at bounding box center [460, 440] width 293 height 19
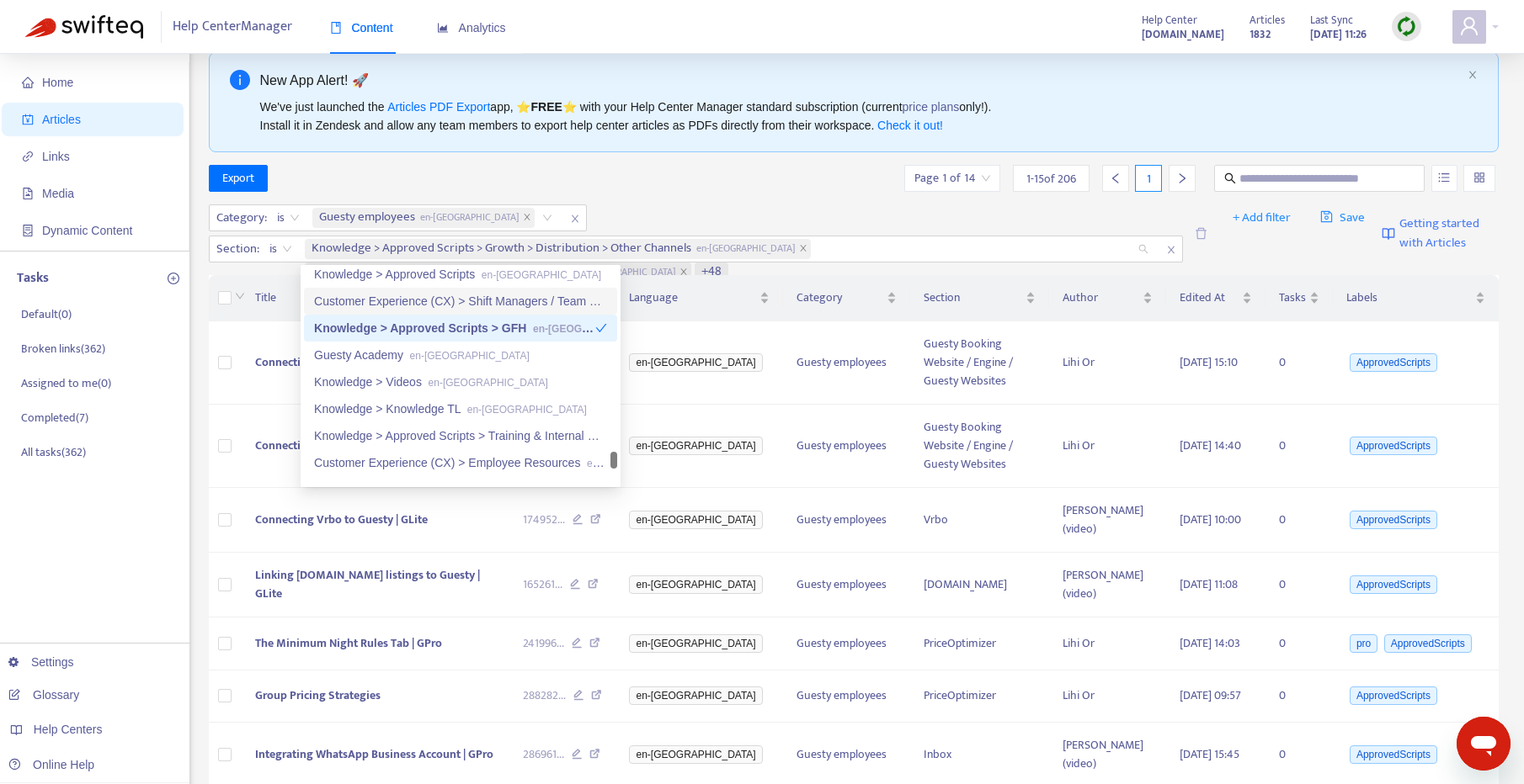
scroll to position [2782, 0]
click at [472, 434] on div "Knowledge > Approved Scripts > Training & Internal en-gb" at bounding box center [460, 436] width 293 height 19
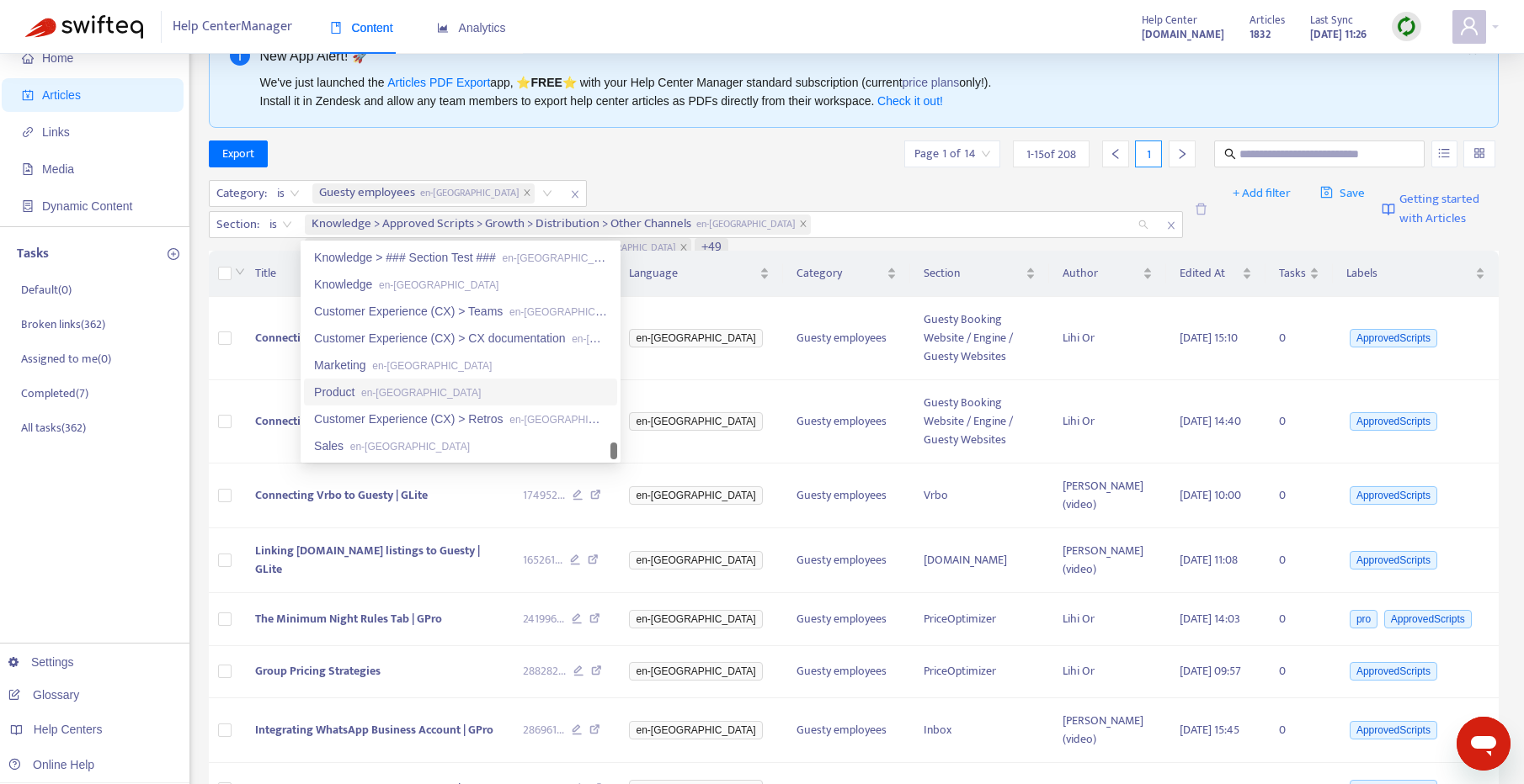
scroll to position [68, 0]
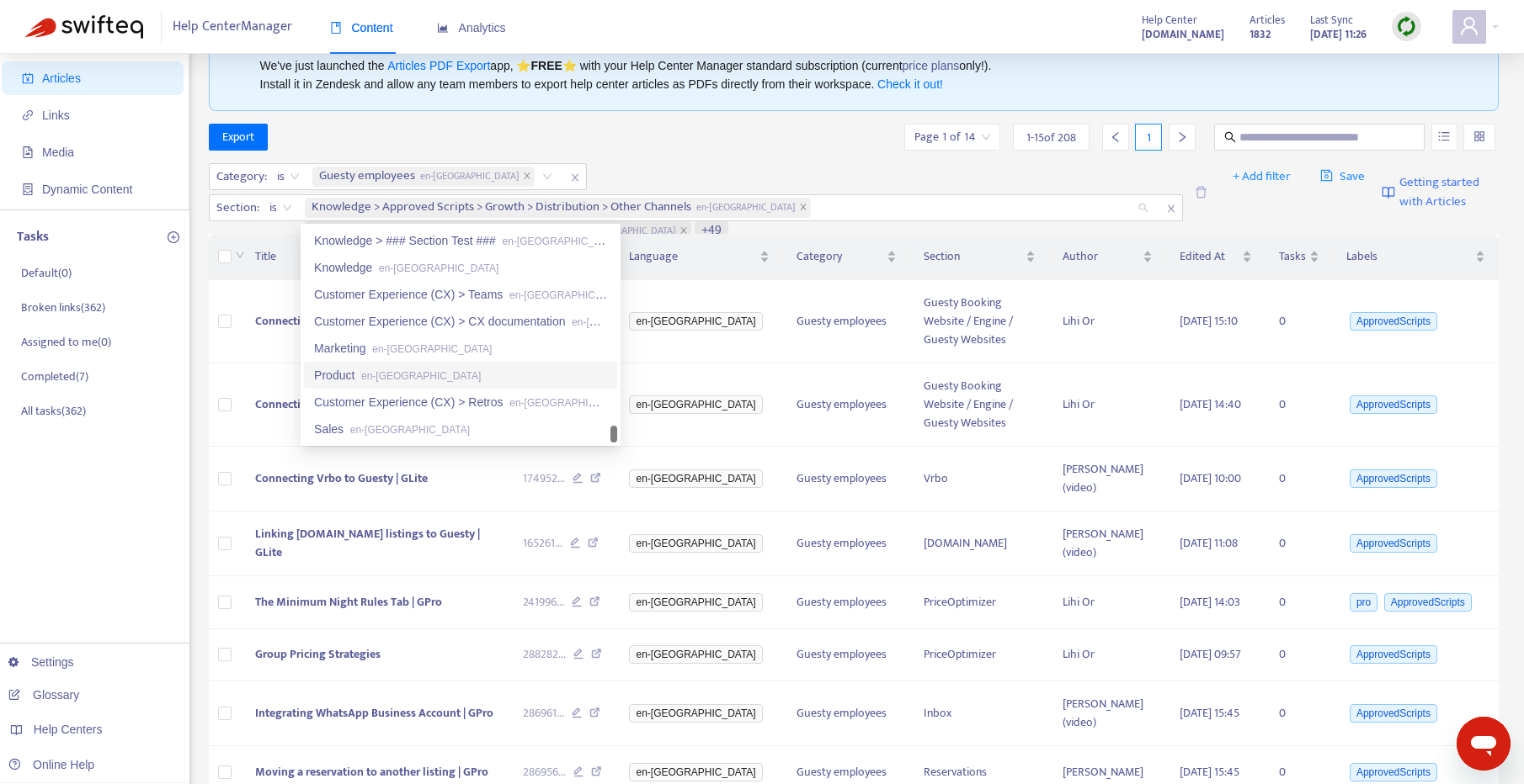
click at [783, 144] on div "Export Page 1 of 14 1 - 15 of 208 1" at bounding box center [854, 137] width 1291 height 27
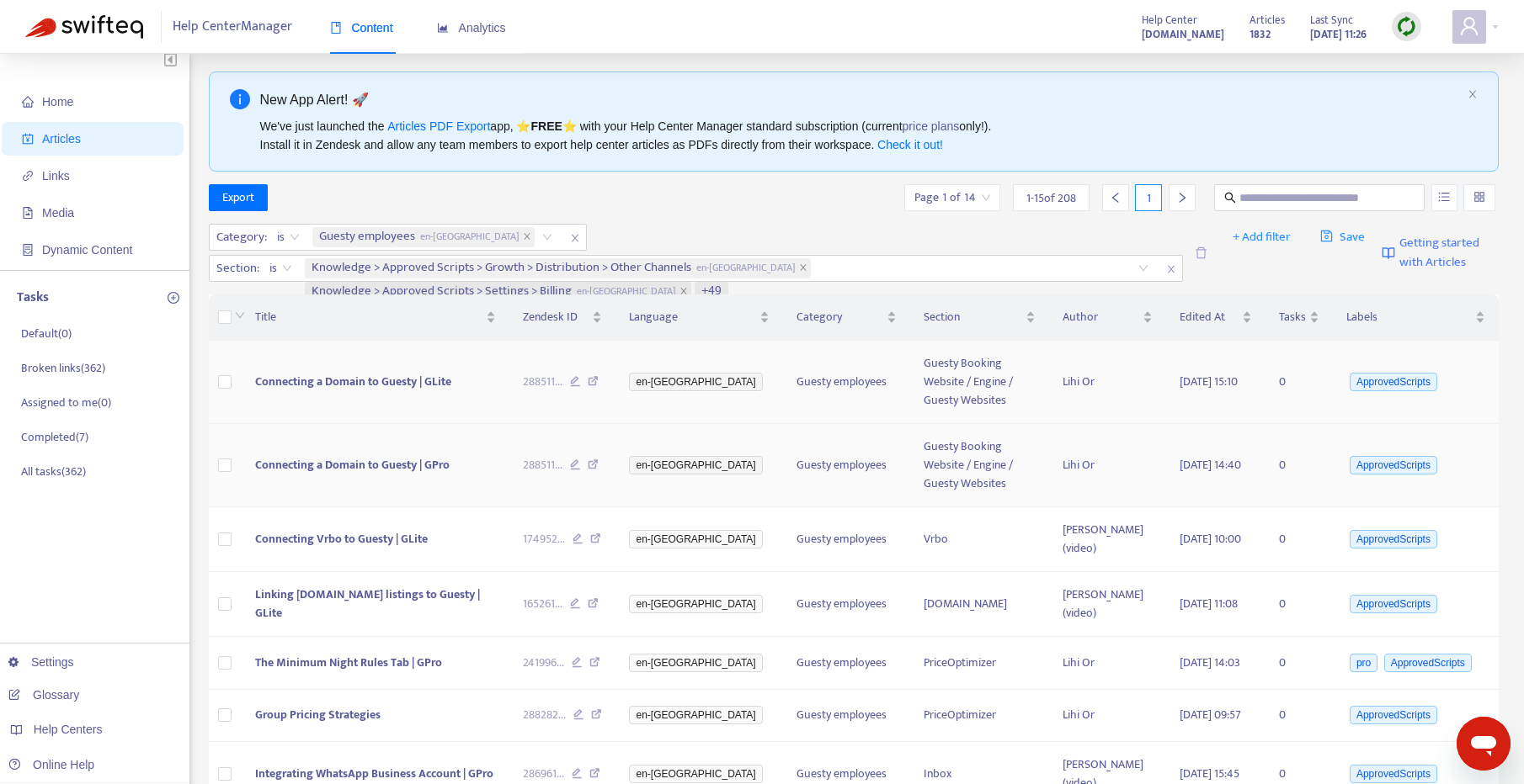
scroll to position [0, 0]
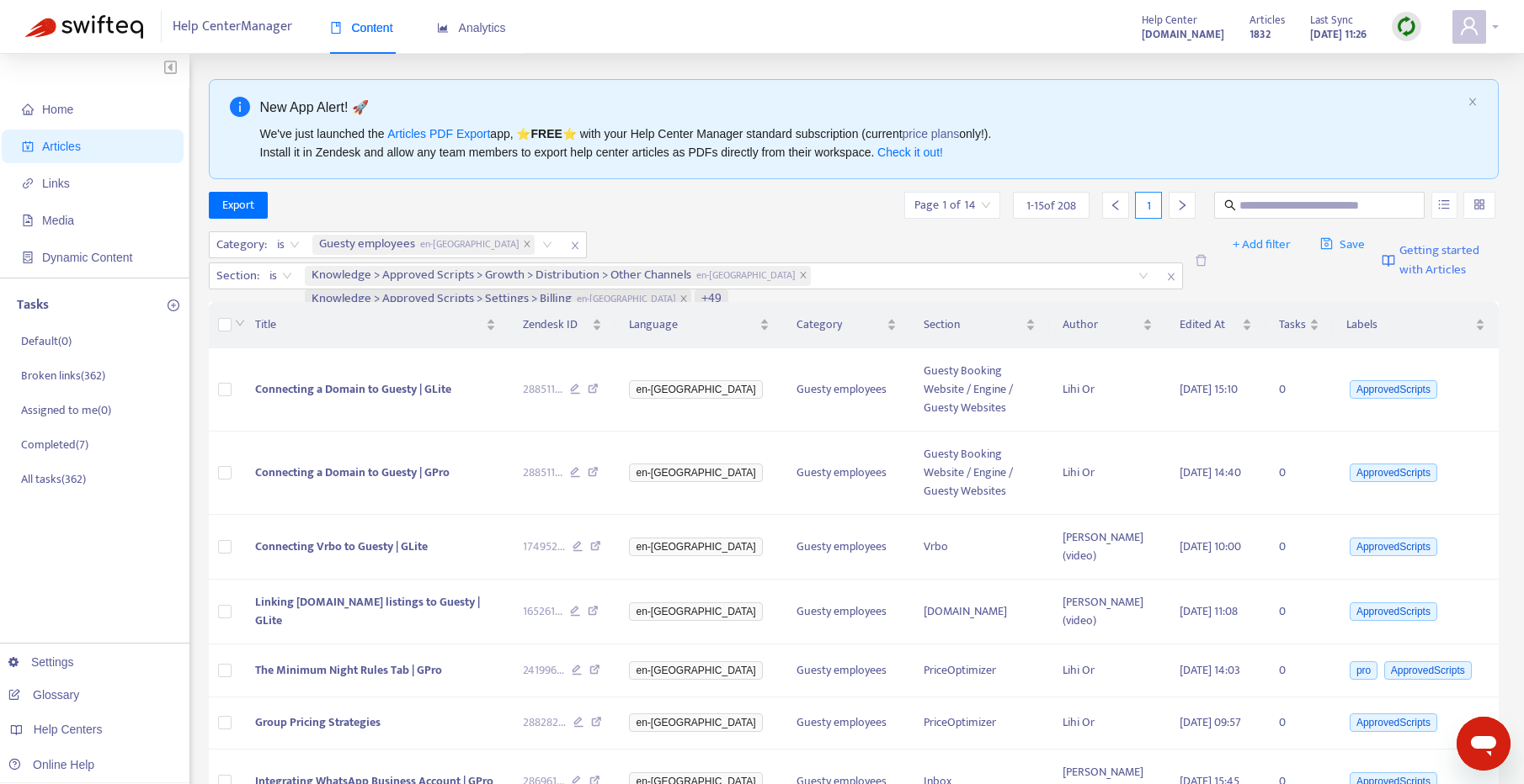
click at [1460, 24] on icon "user" at bounding box center [1469, 26] width 20 height 20
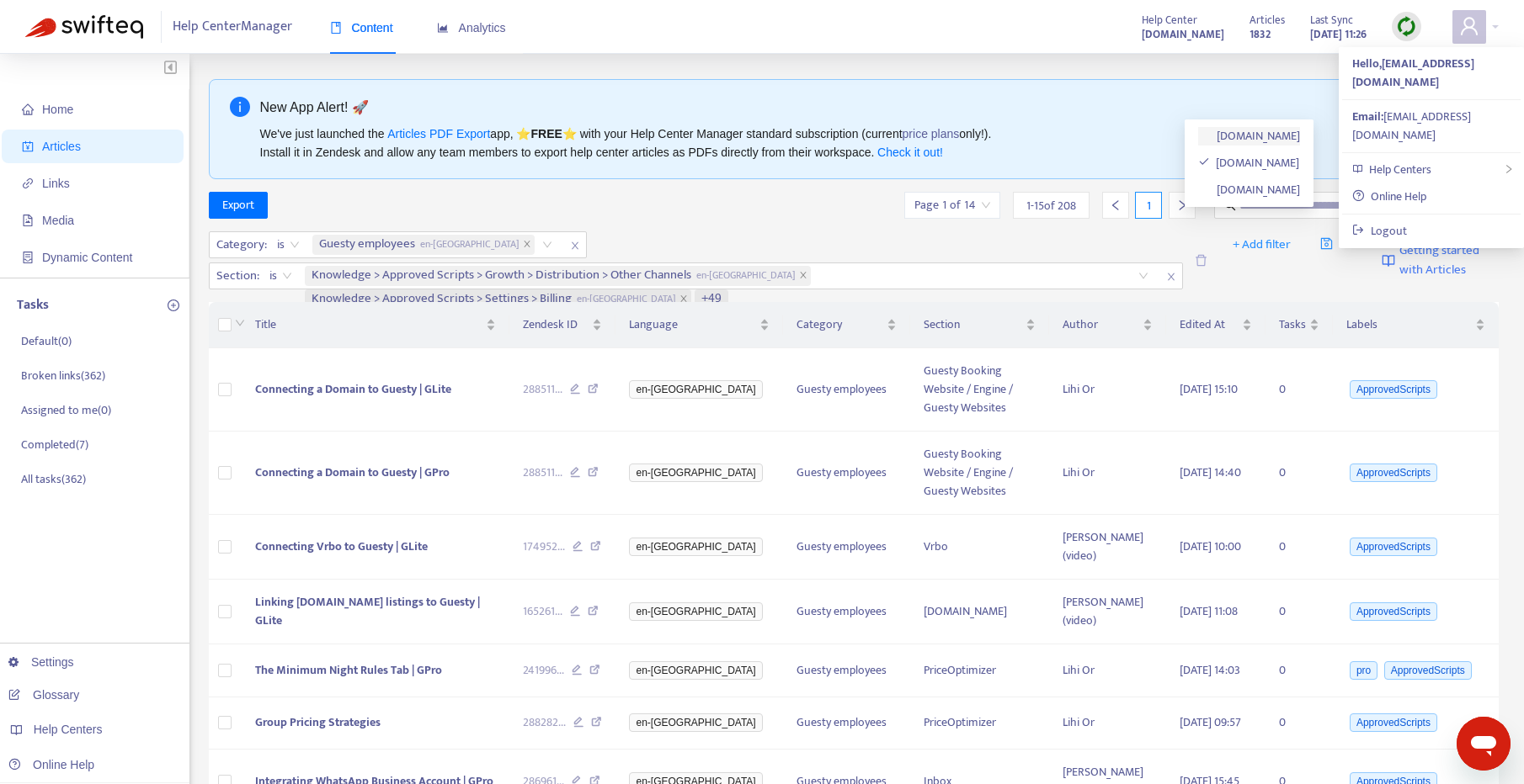
click at [1295, 138] on link "[DOMAIN_NAME]" at bounding box center [1249, 136] width 103 height 20
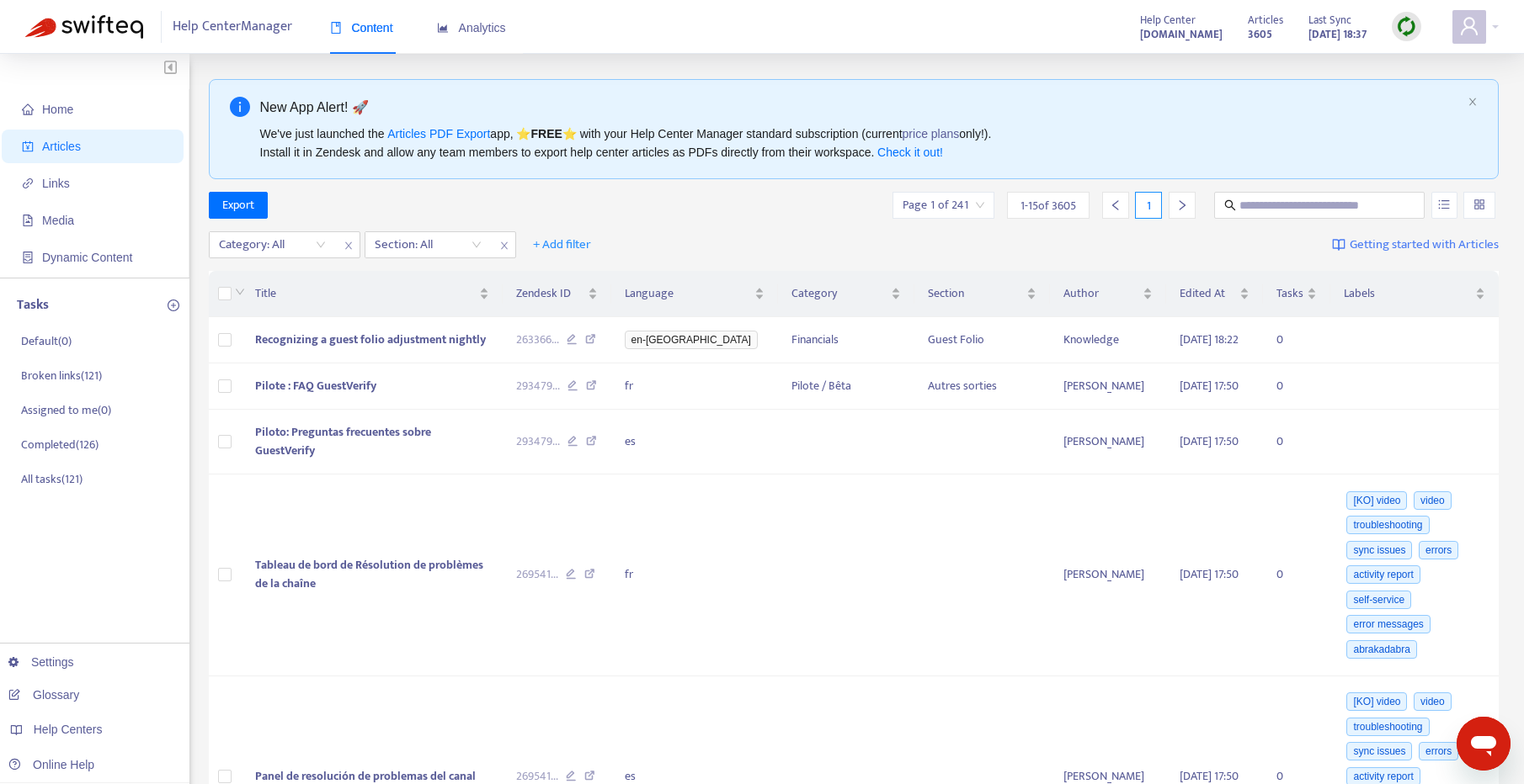
click at [1406, 32] on img at bounding box center [1406, 26] width 21 height 21
click at [87, 211] on span "Media" at bounding box center [96, 220] width 148 height 33
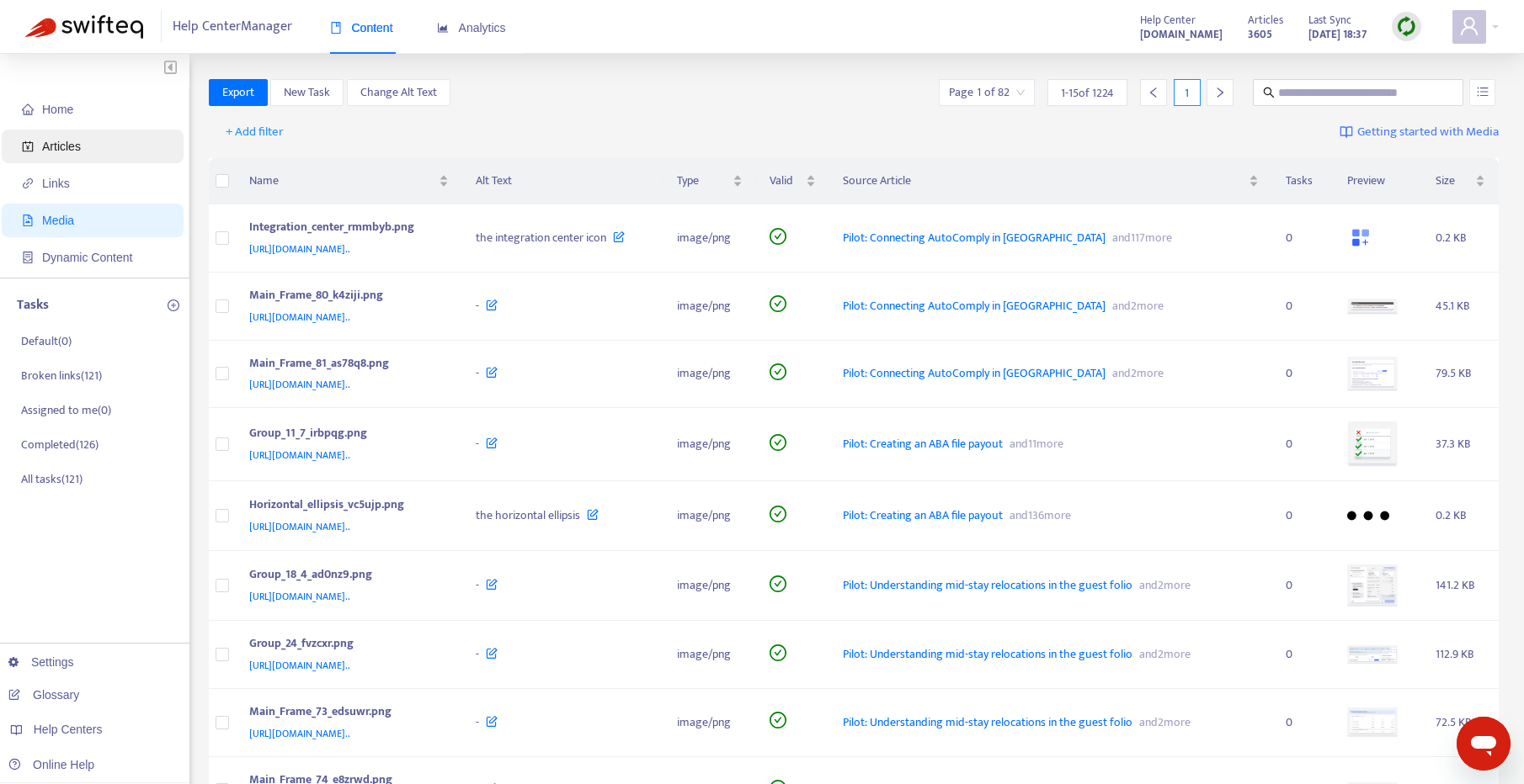
click at [87, 151] on span "Articles" at bounding box center [96, 147] width 148 height 33
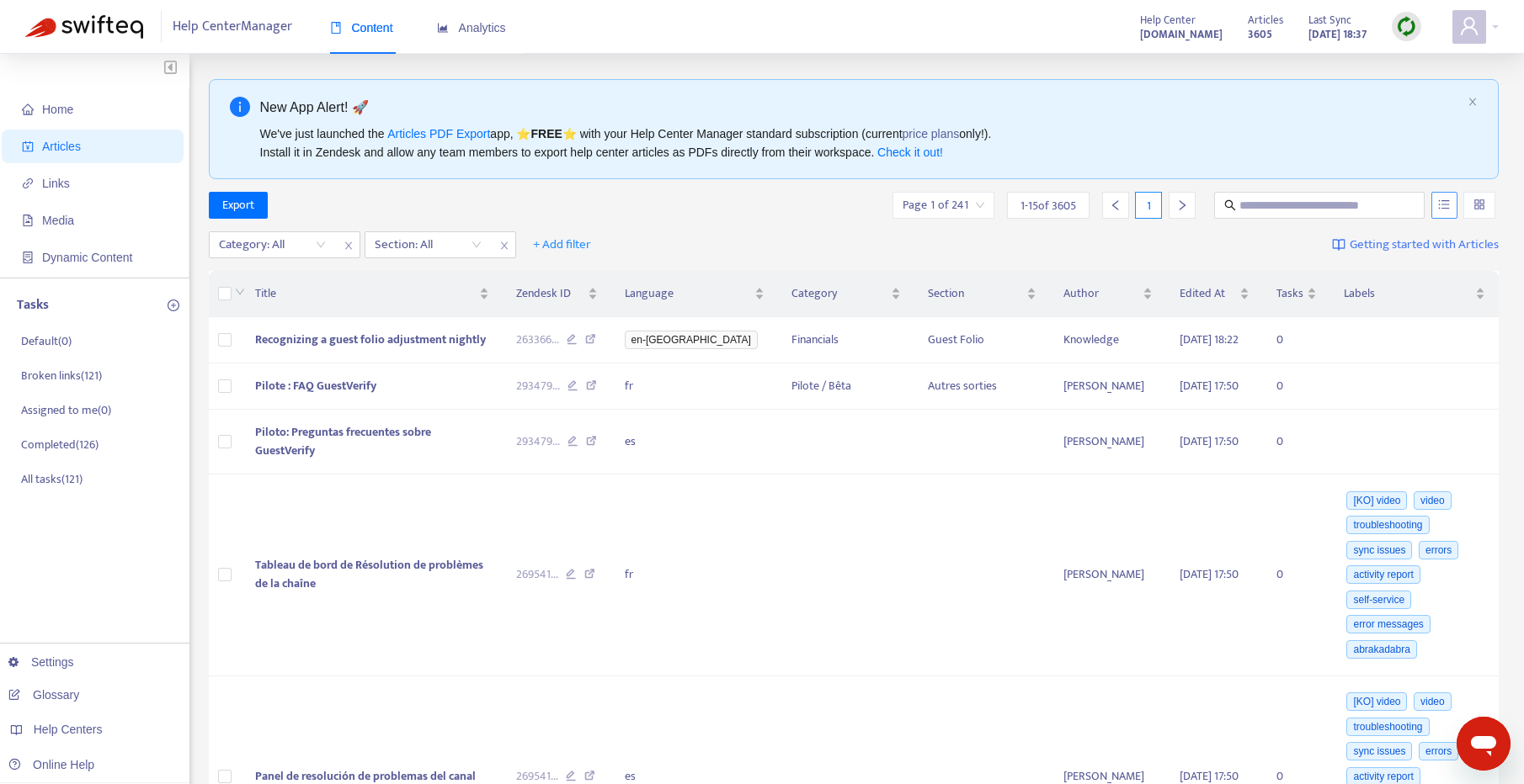
click at [1449, 209] on icon "unordered-list" at bounding box center [1444, 204] width 12 height 12
click at [1404, 299] on span "Search in HTML" at bounding box center [1377, 300] width 88 height 19
click at [1327, 212] on input "text" at bounding box center [1320, 205] width 162 height 19
type input "**********"
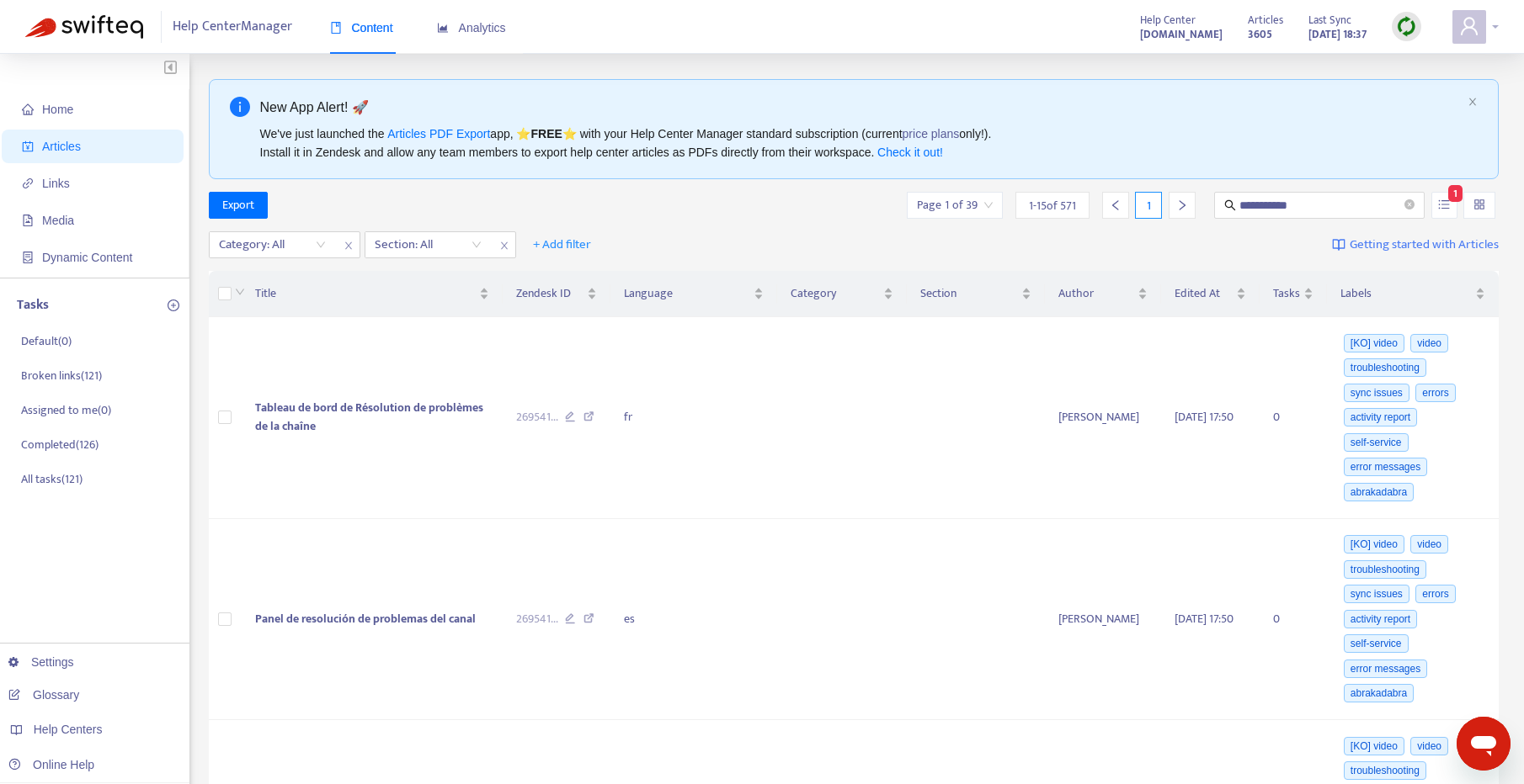
click at [1473, 35] on icon "user" at bounding box center [1469, 26] width 20 height 20
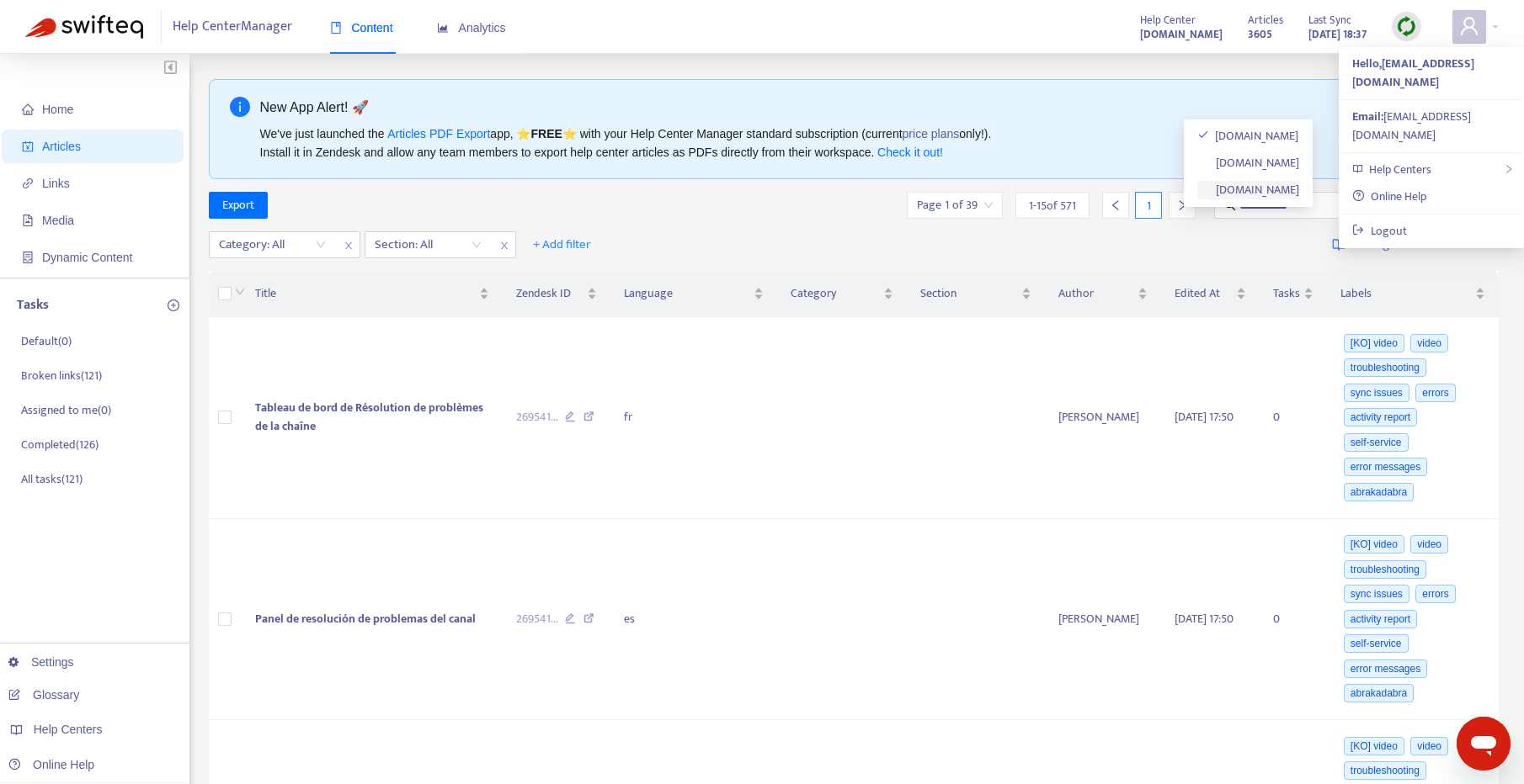
click at [1233, 188] on link "[DOMAIN_NAME]" at bounding box center [1248, 189] width 103 height 20
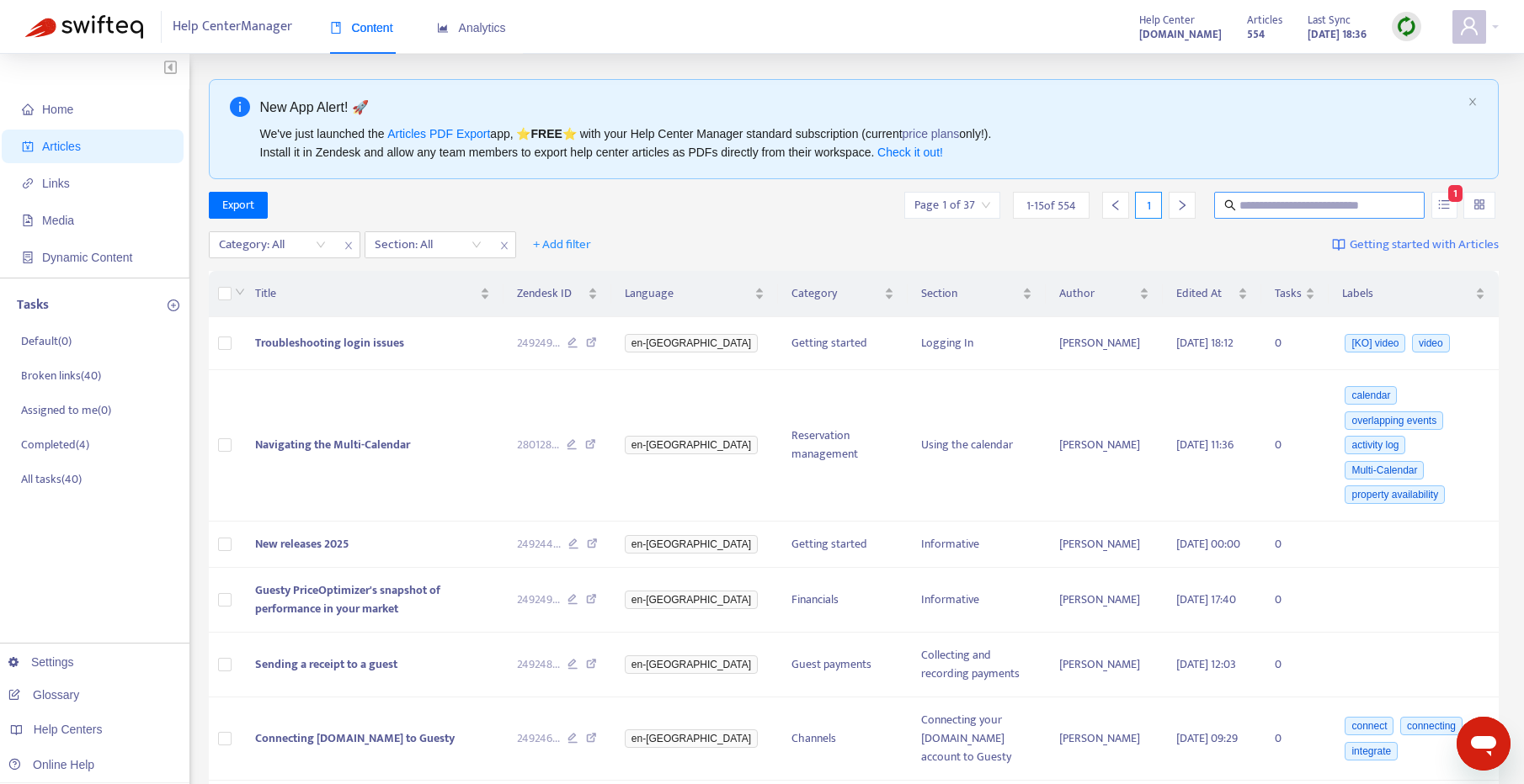
click at [1361, 211] on input "text" at bounding box center [1320, 205] width 162 height 19
type input "**********"
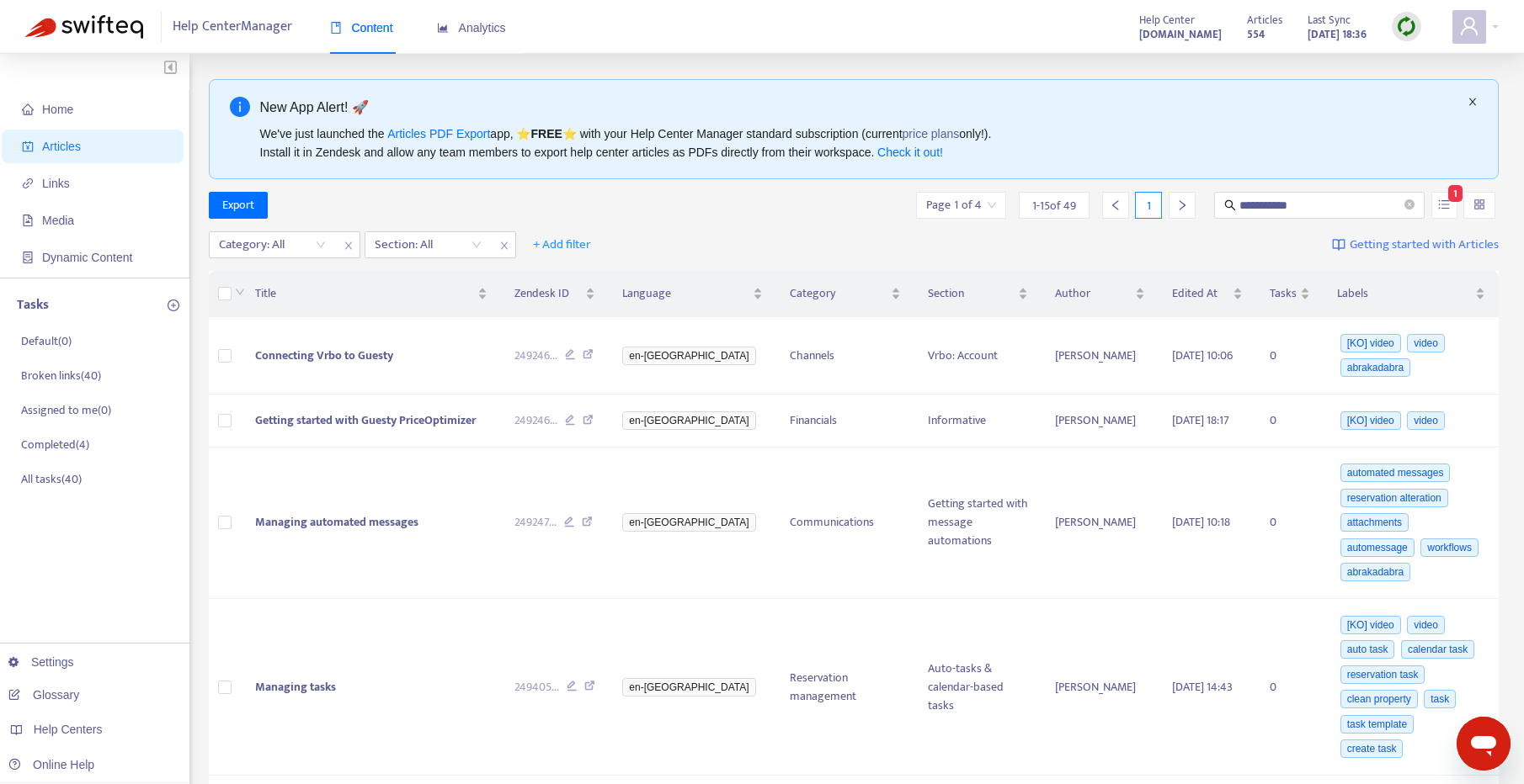
click at [1477, 100] on icon "close" at bounding box center [1472, 101] width 10 height 10
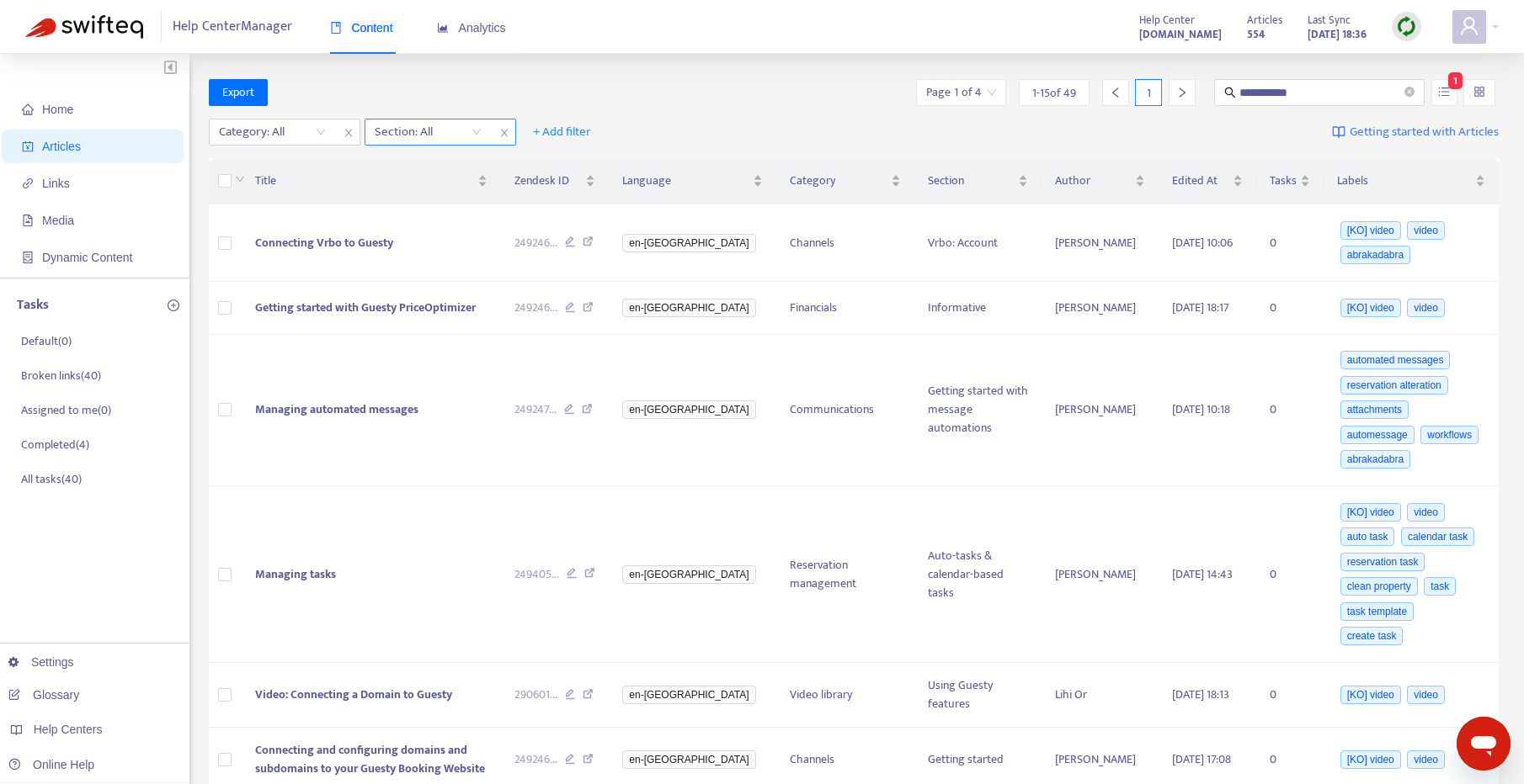
click at [506, 132] on icon "close" at bounding box center [504, 133] width 10 height 10
click at [345, 130] on icon "close" at bounding box center [348, 133] width 10 height 10
click at [267, 137] on span "+ Add filter" at bounding box center [255, 132] width 59 height 20
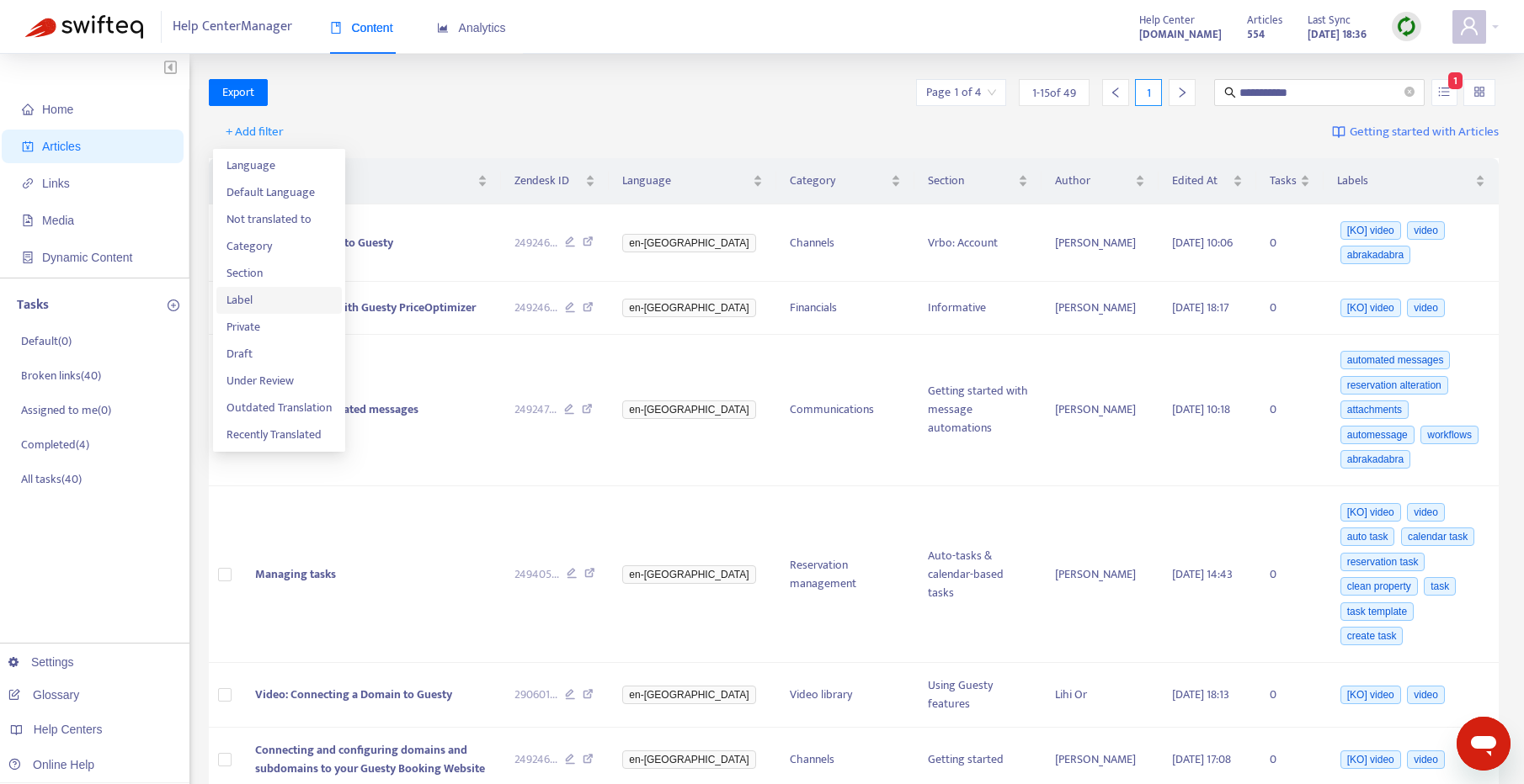
click at [271, 297] on span "Label" at bounding box center [279, 301] width 105 height 19
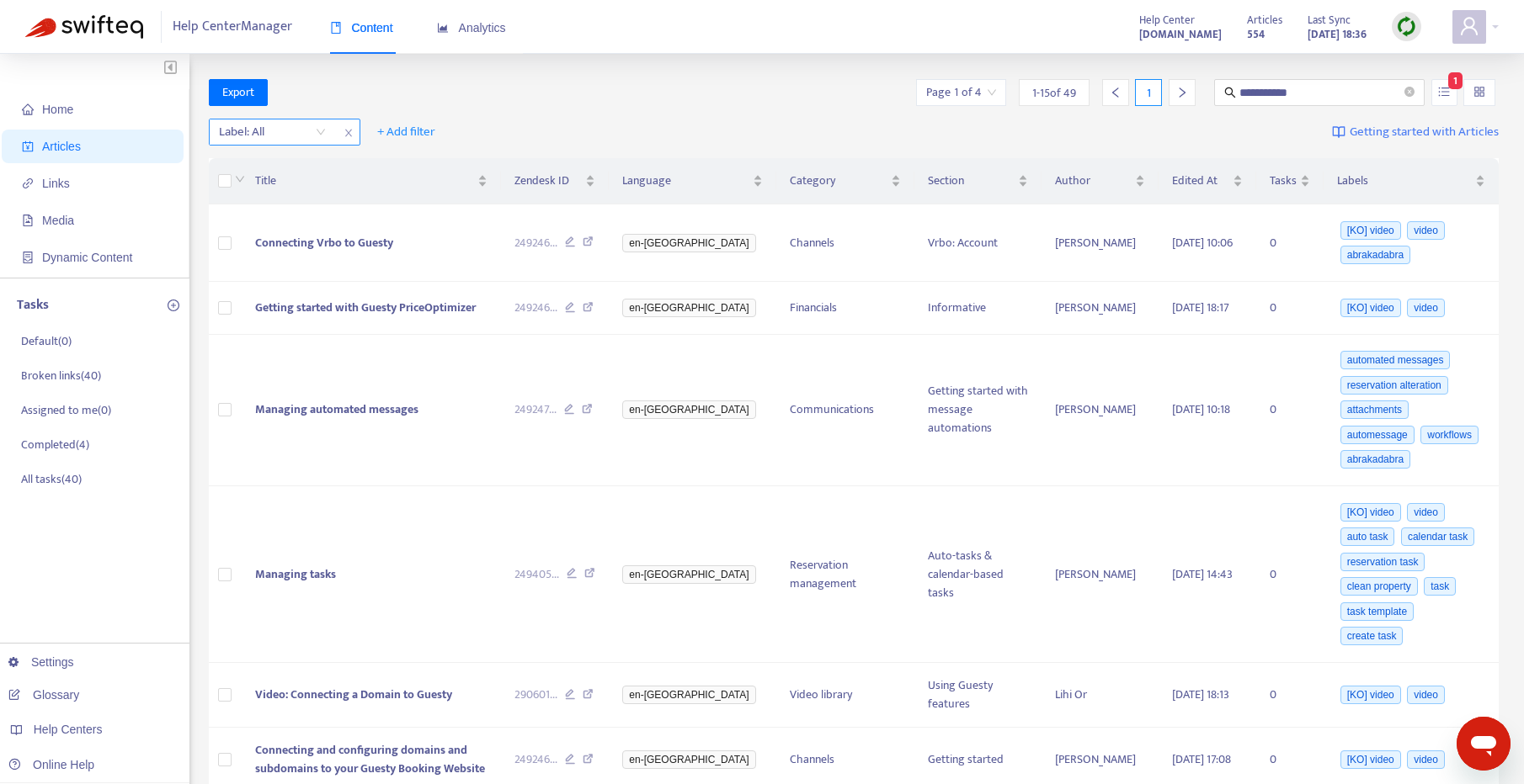
click at [322, 127] on div "Label: All" at bounding box center [272, 132] width 125 height 25
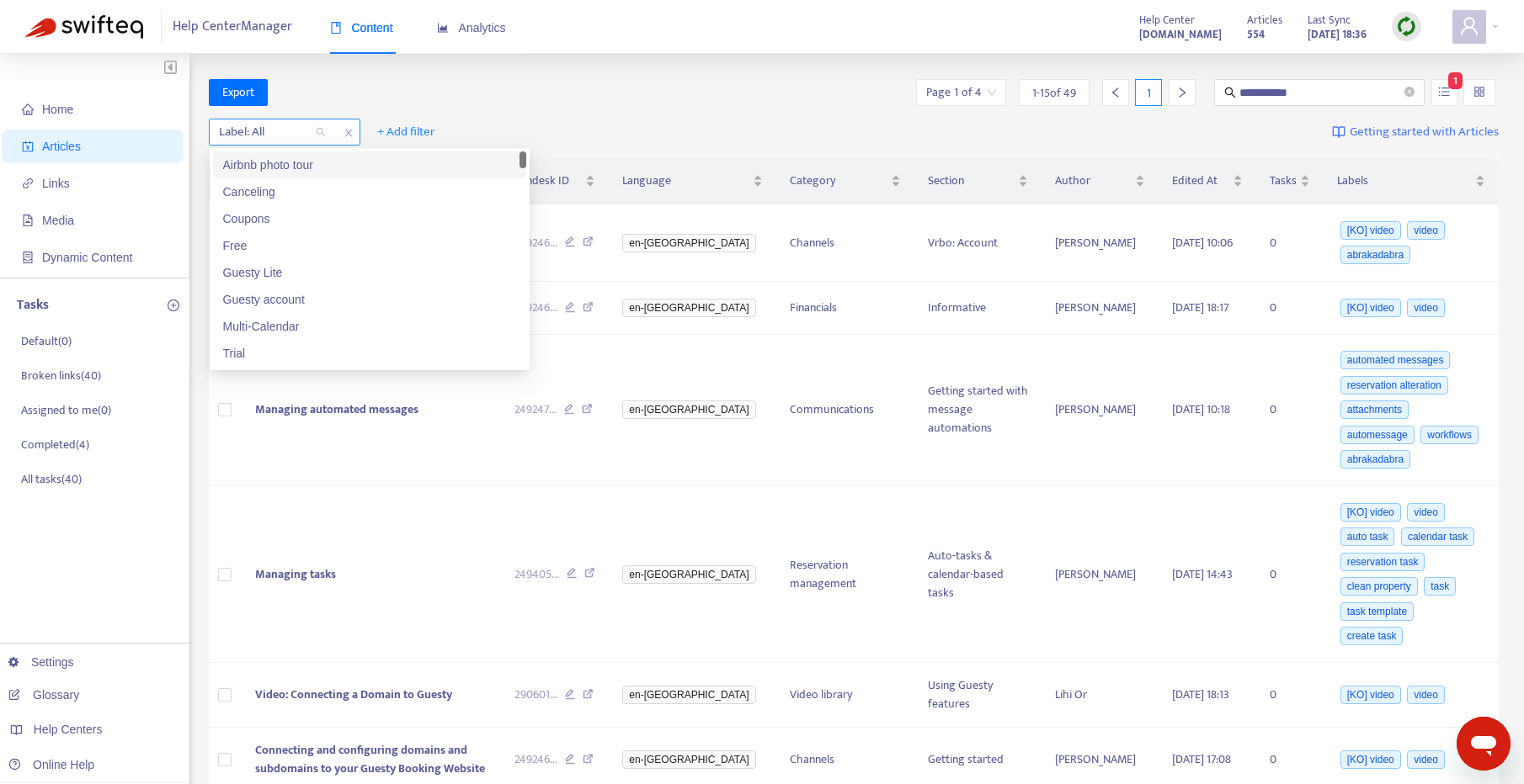
click at [277, 139] on div at bounding box center [264, 132] width 102 height 20
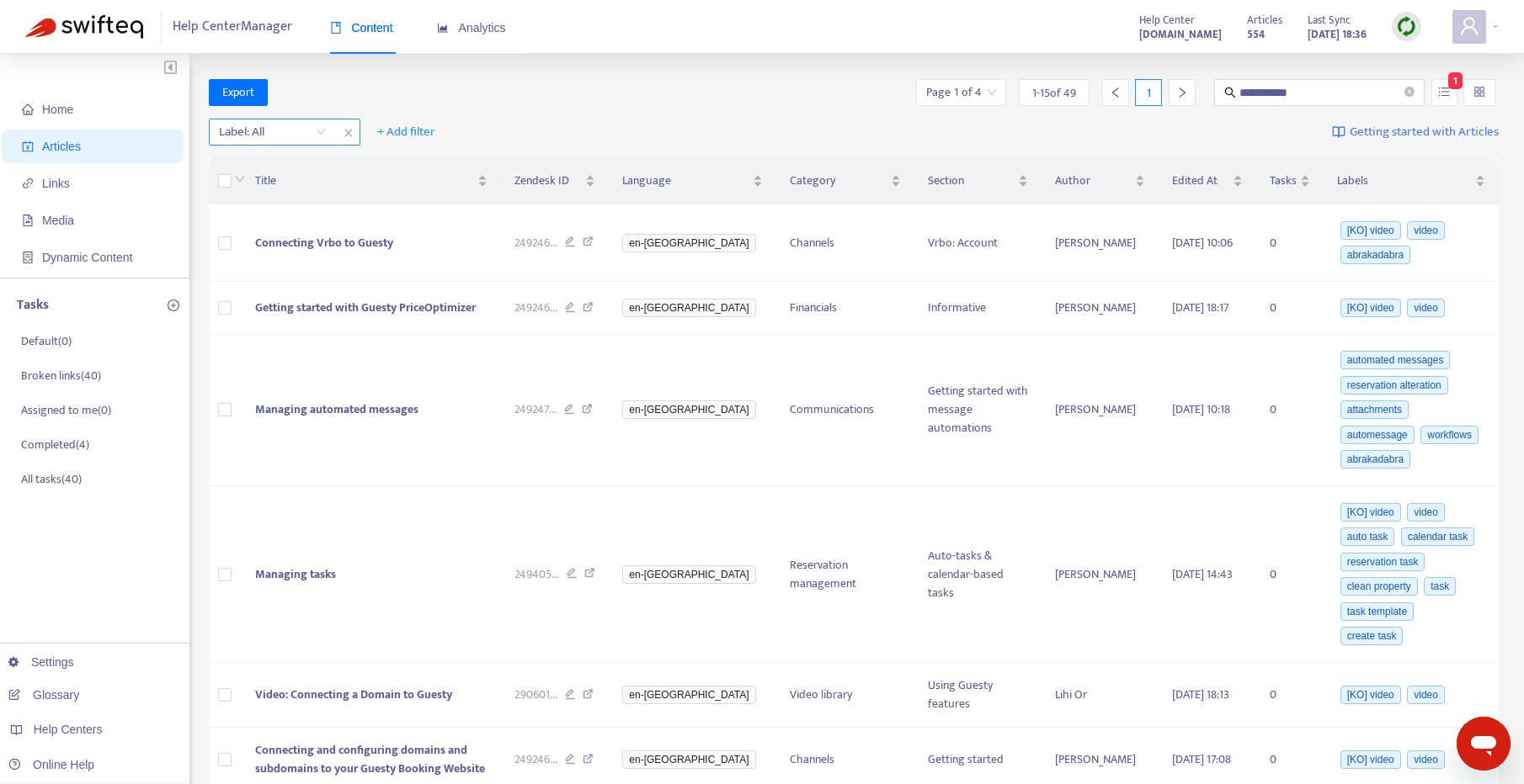
click at [277, 139] on div at bounding box center [264, 132] width 102 height 20
type input "*****"
click at [282, 159] on div "[KO] video" at bounding box center [369, 165] width 293 height 19
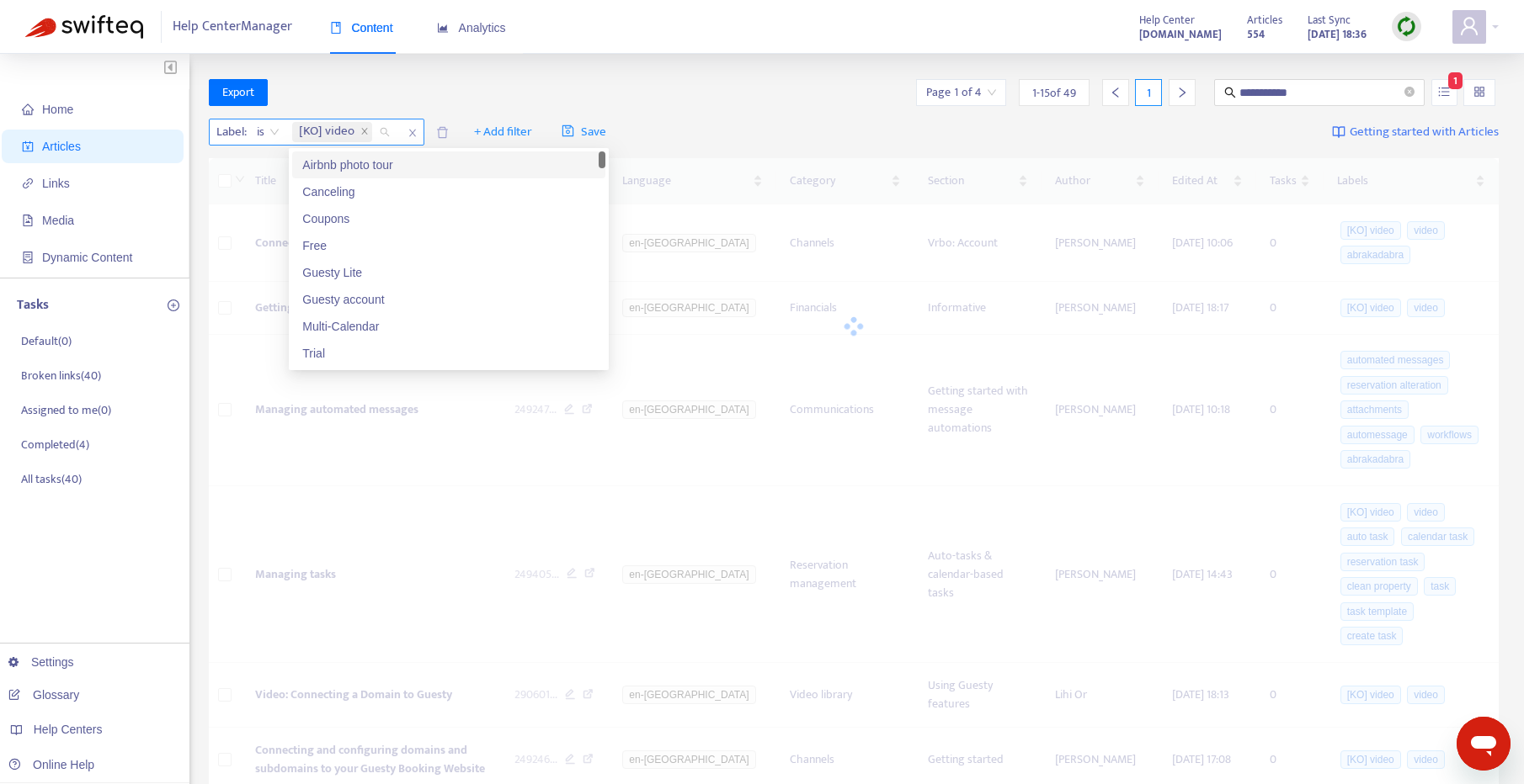
click at [251, 132] on div "is" at bounding box center [268, 132] width 41 height 25
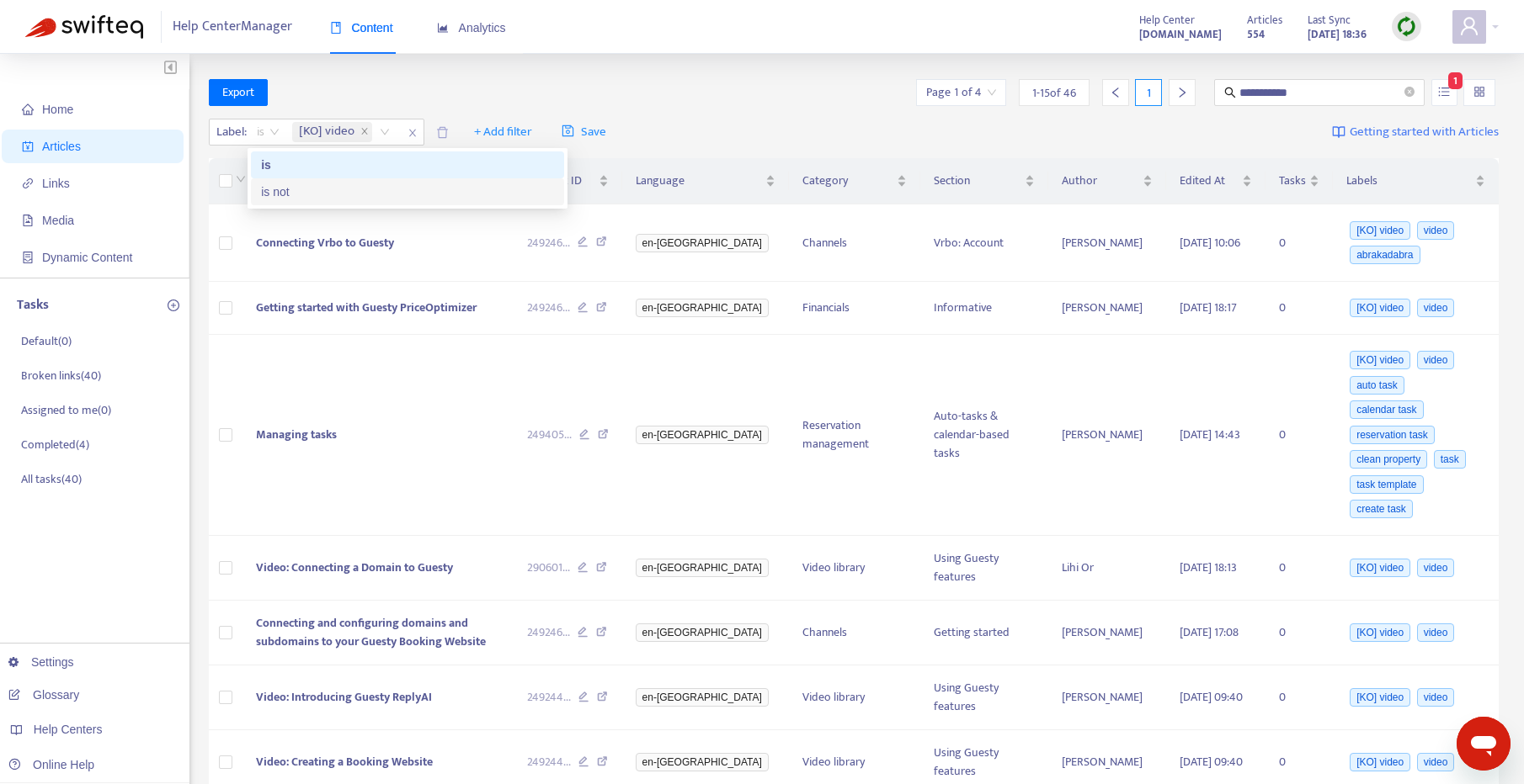
click at [295, 191] on div "is not" at bounding box center [407, 192] width 293 height 19
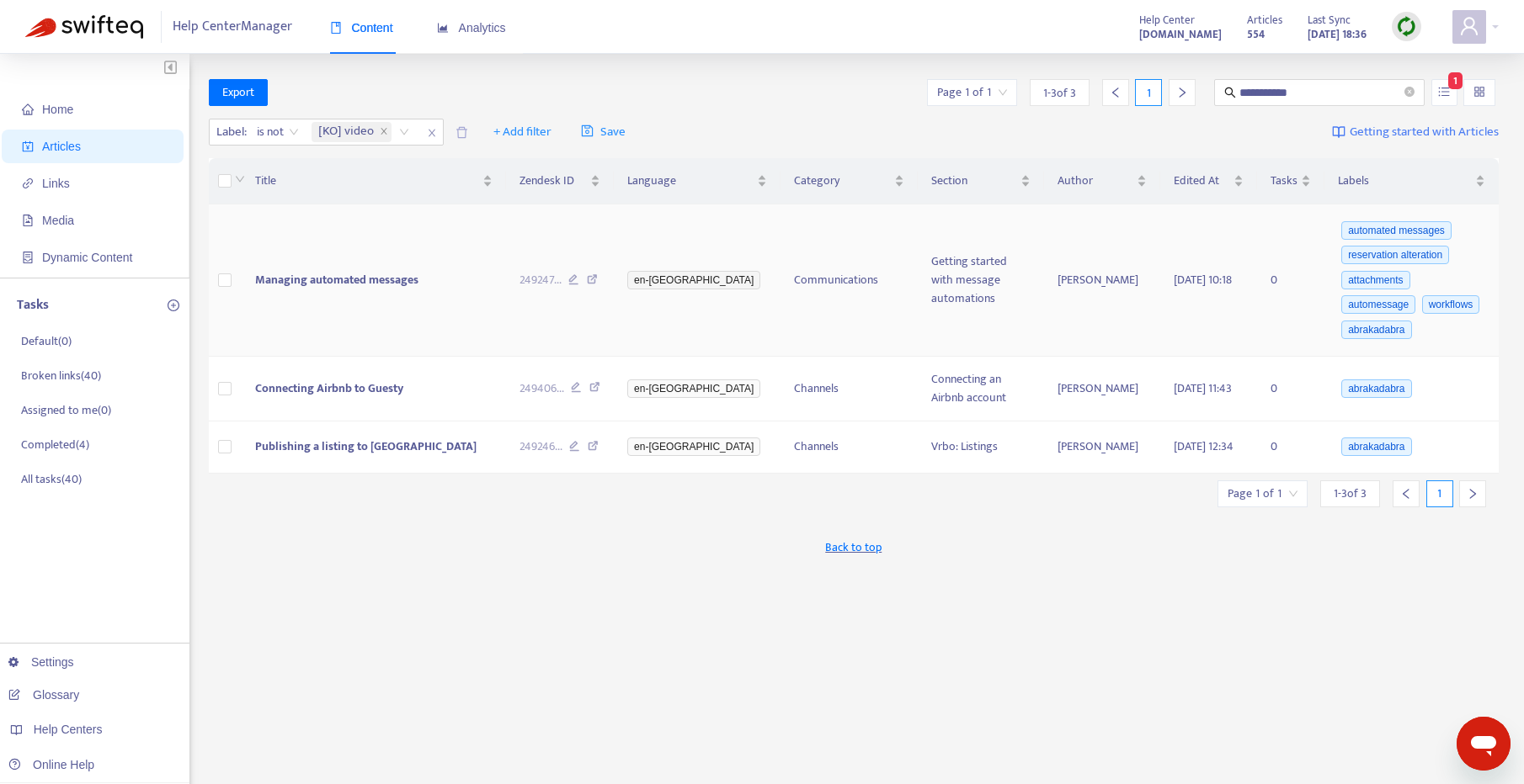
click at [458, 251] on td "Managing automated messages" at bounding box center [374, 281] width 265 height 152
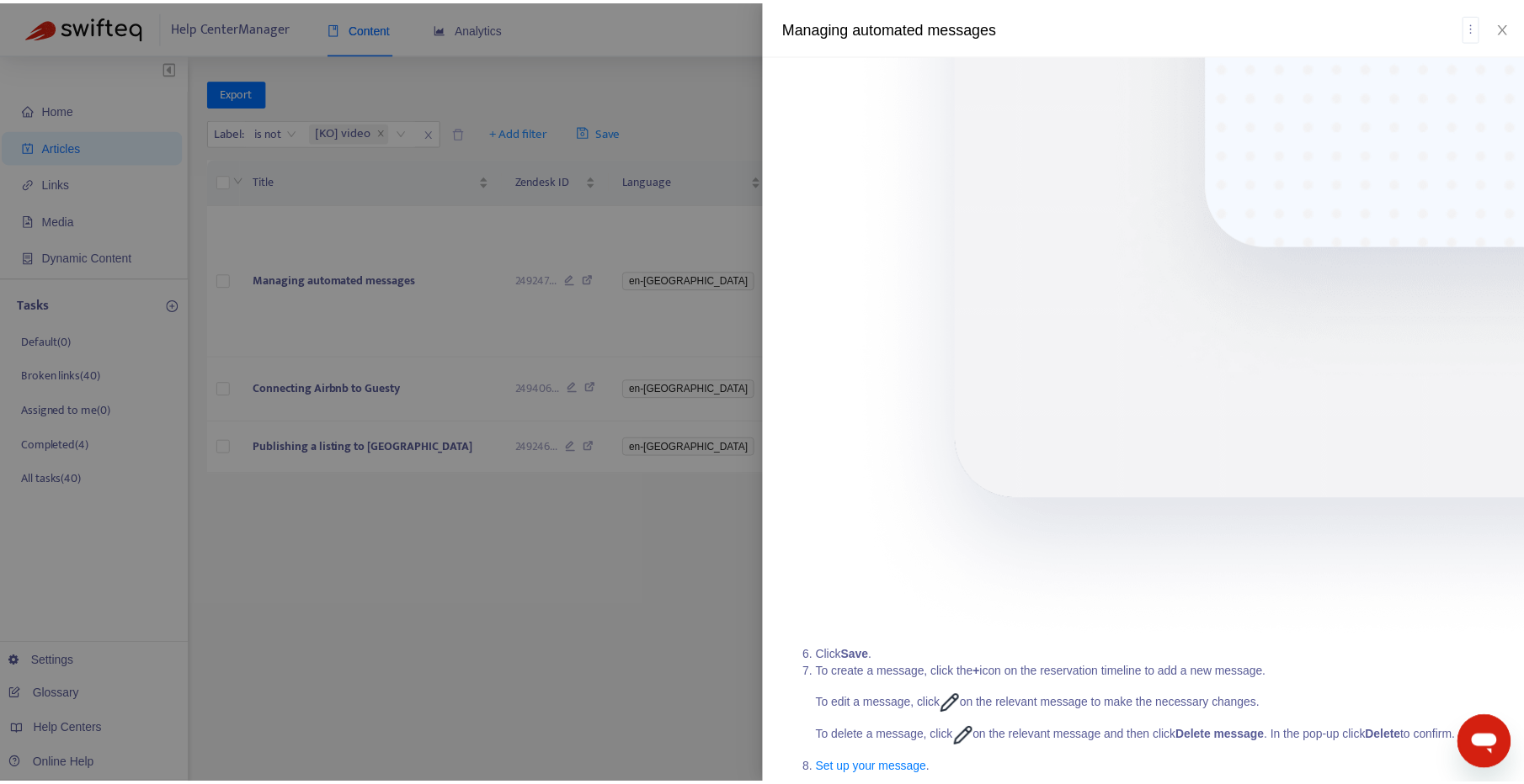
scroll to position [419, 0]
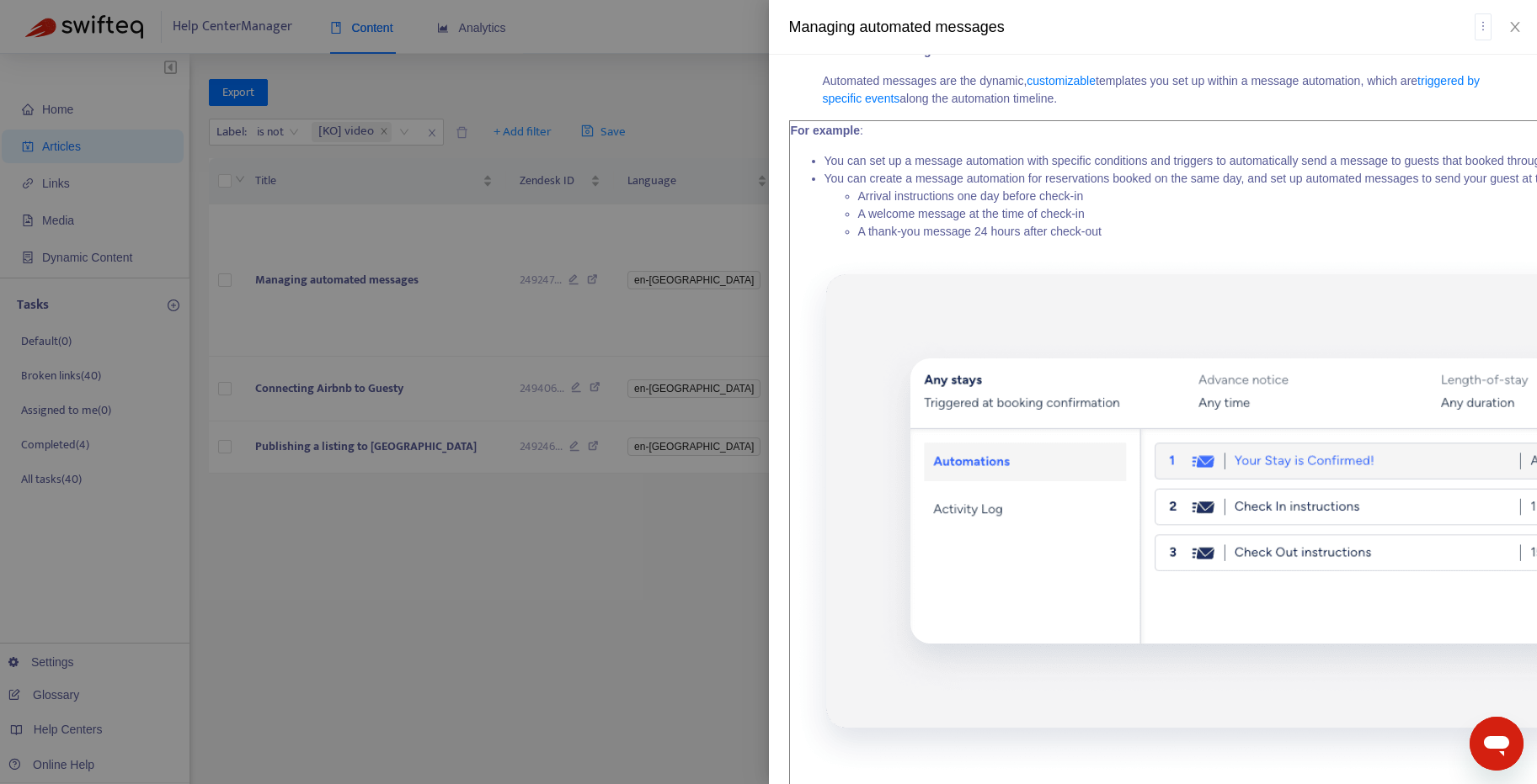
click at [512, 590] on div at bounding box center [768, 392] width 1537 height 784
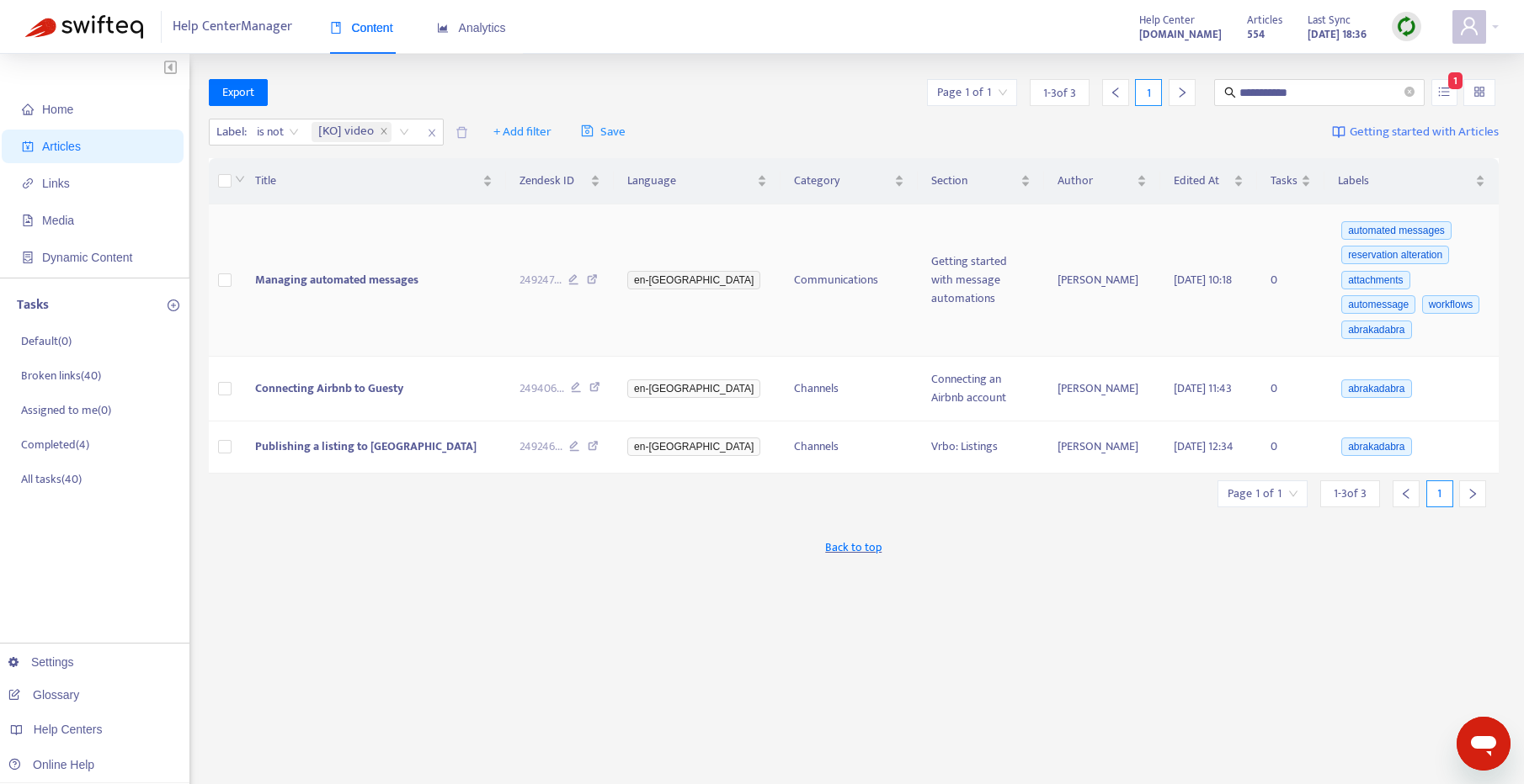
click at [598, 274] on icon at bounding box center [593, 281] width 11 height 15
click at [600, 388] on icon at bounding box center [595, 389] width 11 height 15
click at [598, 452] on icon at bounding box center [593, 449] width 11 height 15
click at [1457, 25] on span at bounding box center [1469, 27] width 33 height 33
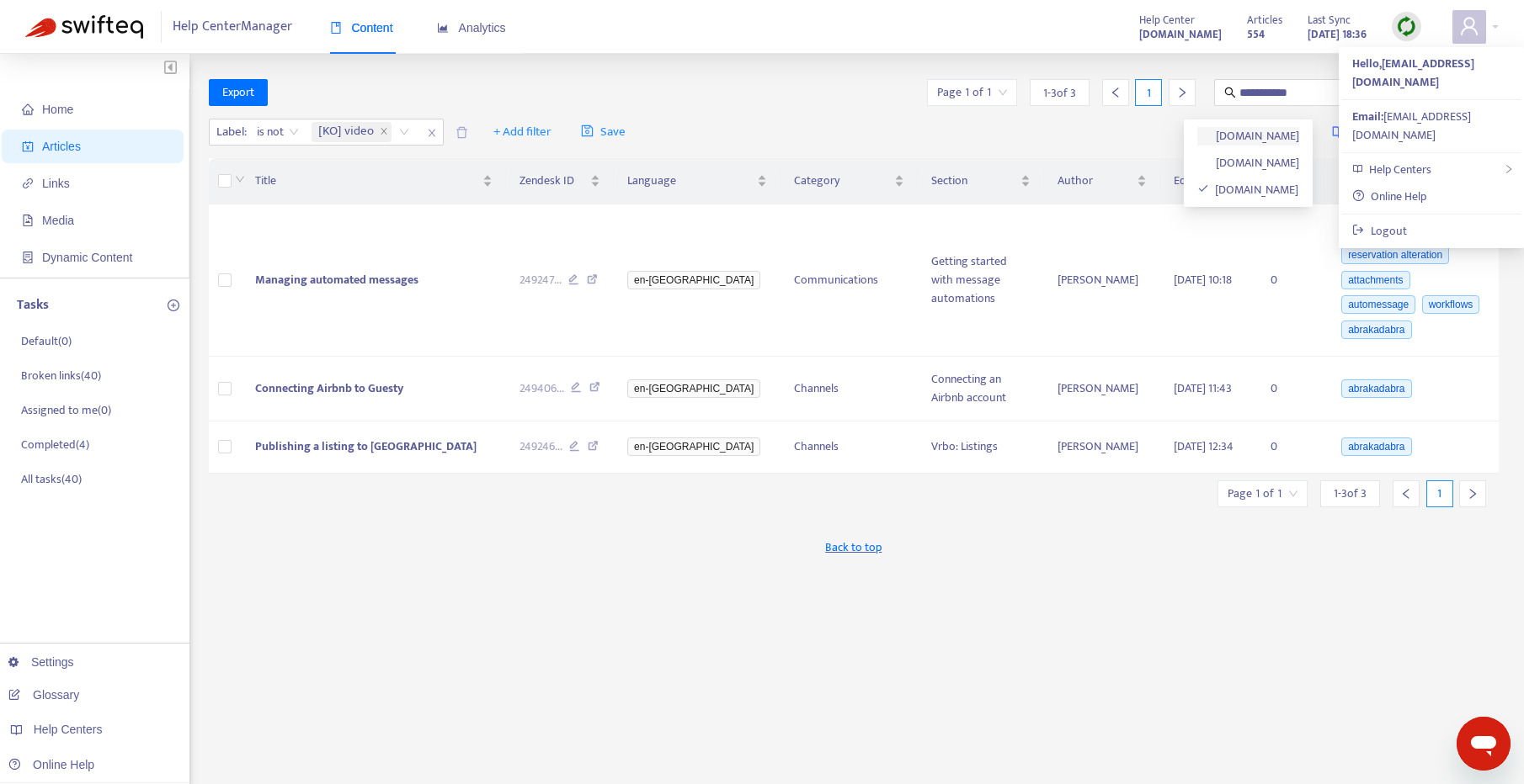
click at [1255, 141] on link "[DOMAIN_NAME]" at bounding box center [1248, 136] width 103 height 20
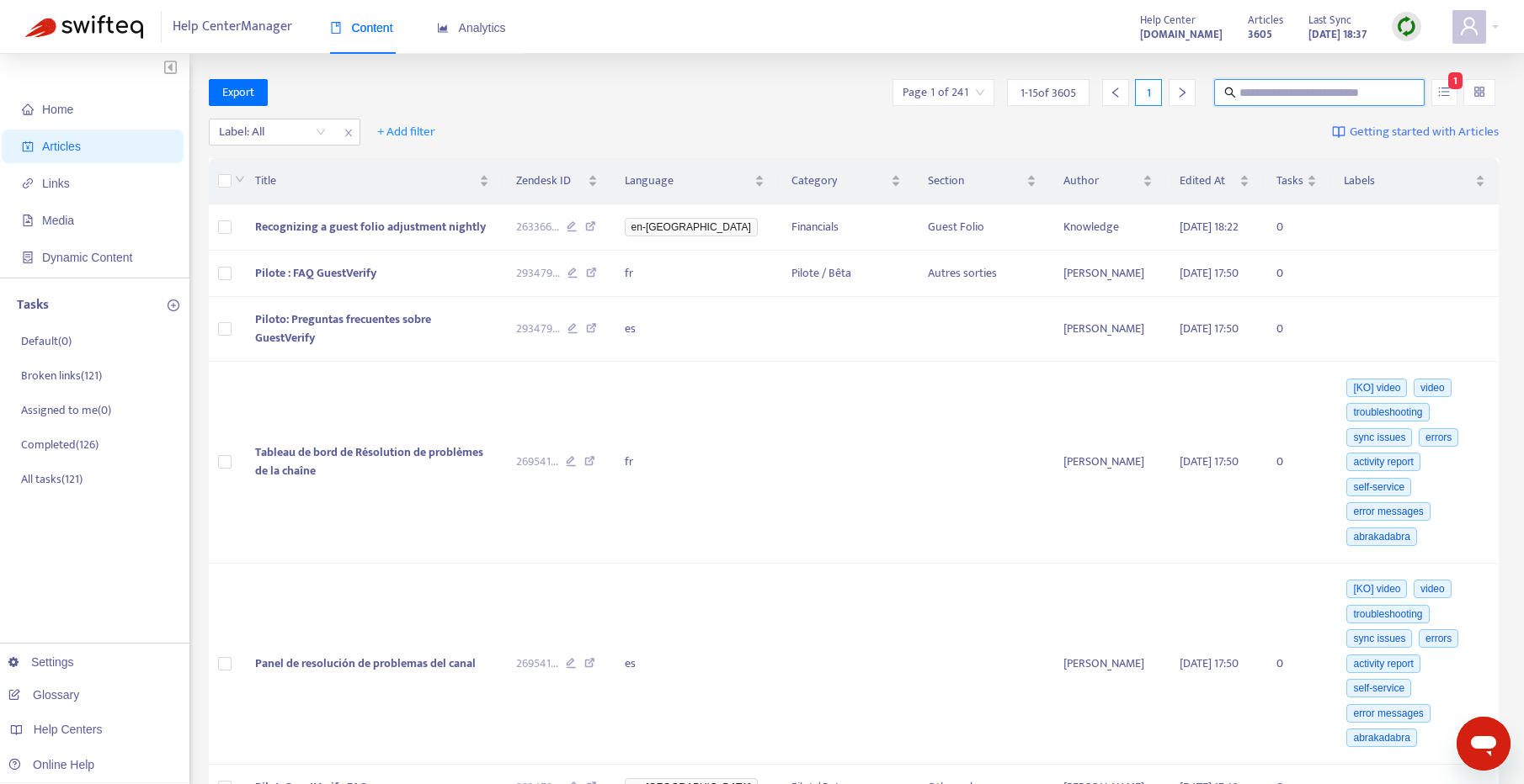
click at [1331, 94] on input "text" at bounding box center [1320, 93] width 162 height 19
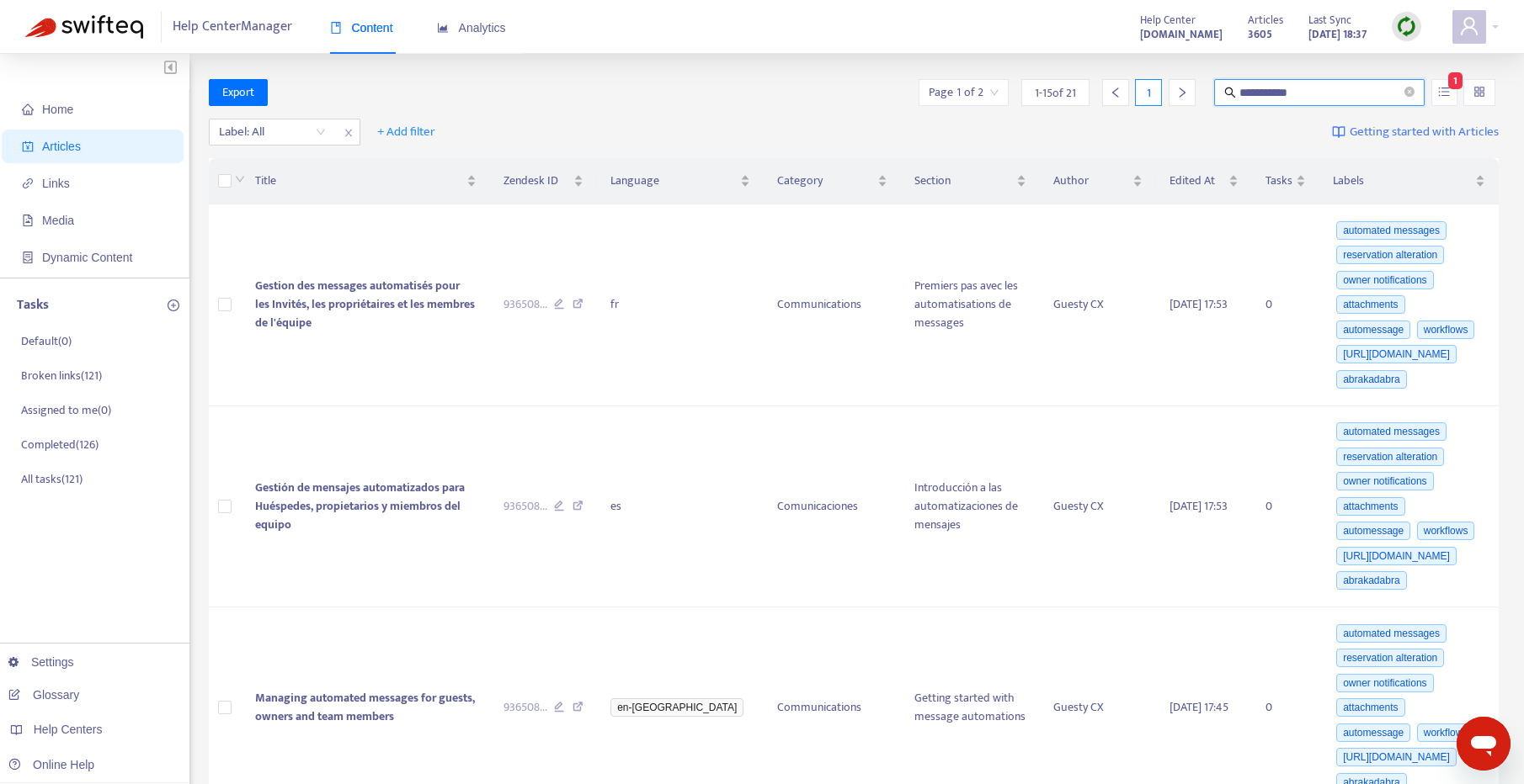
type input "**********"
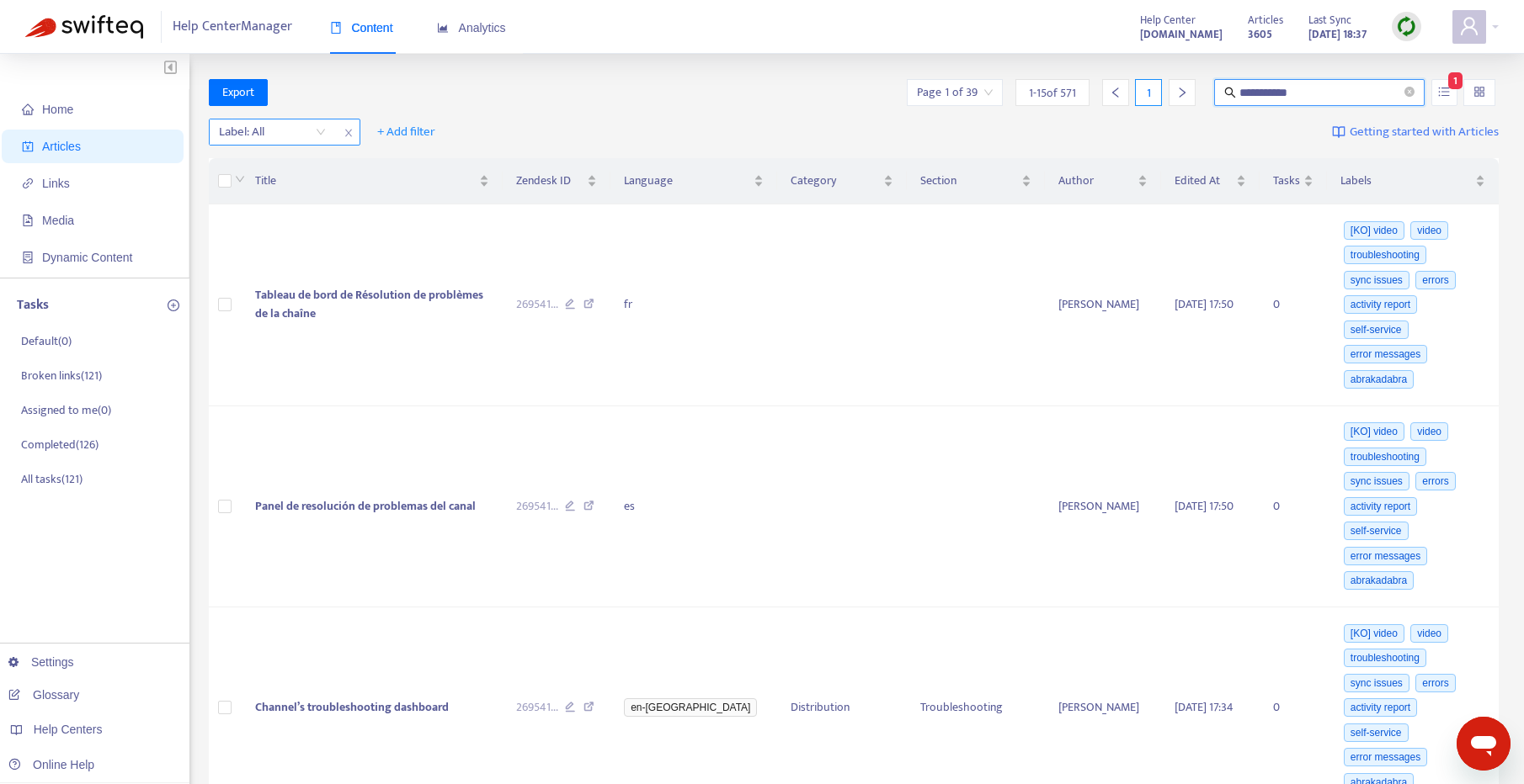
click at [273, 142] on div "Label: All" at bounding box center [272, 132] width 125 height 25
type input "*****"
click at [301, 169] on div "[KO] video" at bounding box center [369, 165] width 293 height 19
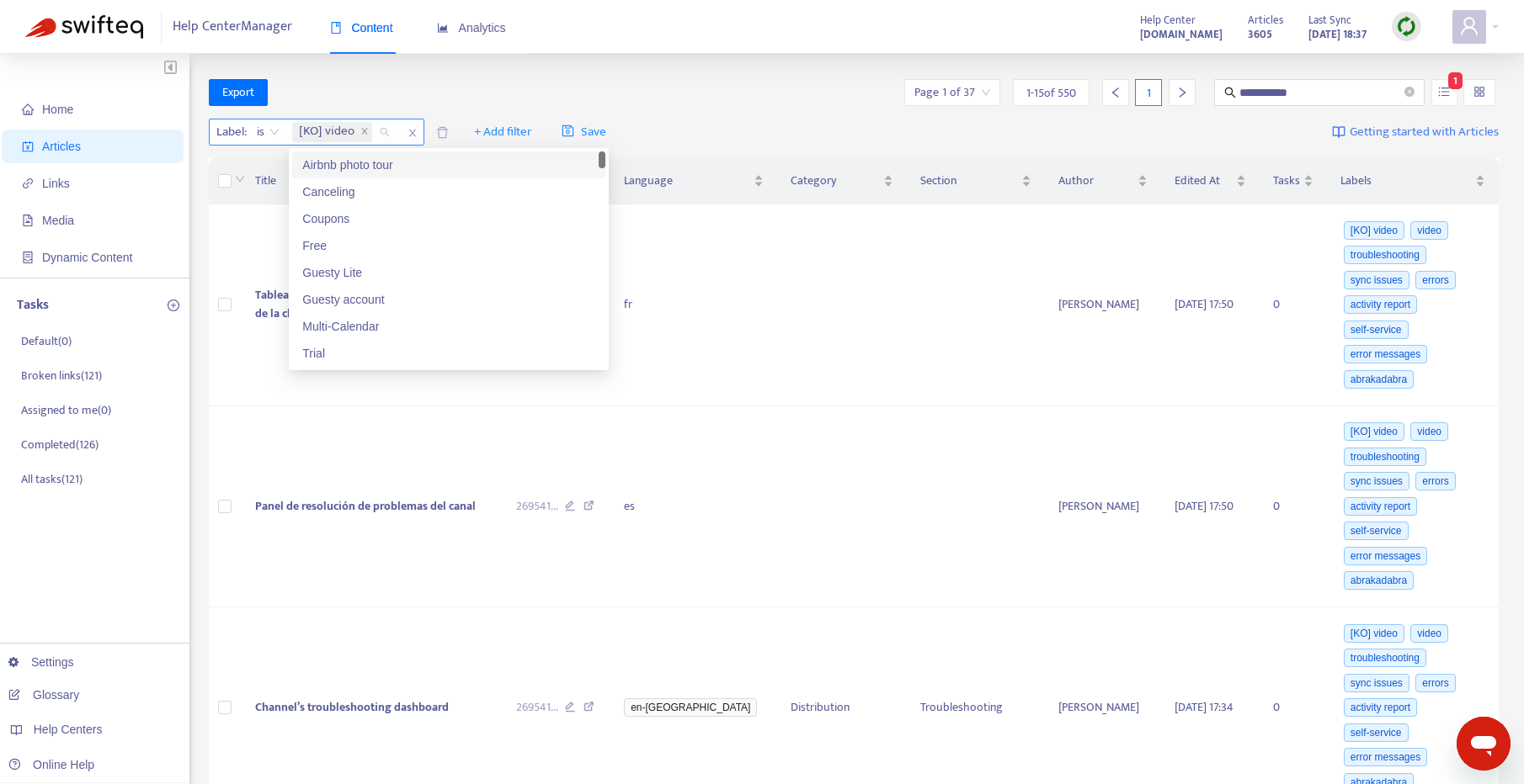
click at [261, 130] on span "is" at bounding box center [268, 132] width 22 height 25
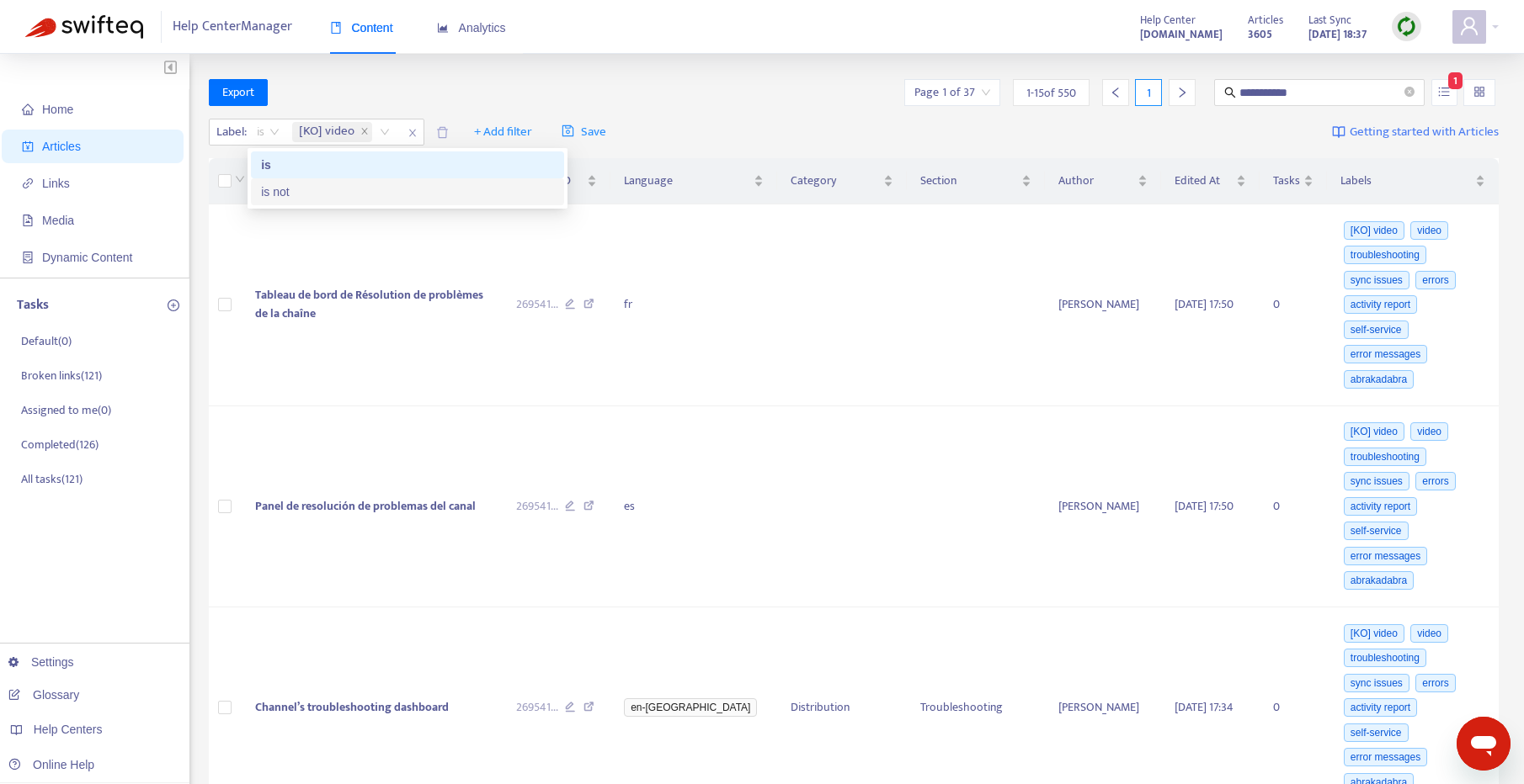
click at [290, 179] on div "is not" at bounding box center [407, 191] width 313 height 27
